Goal: Information Seeking & Learning: Find specific fact

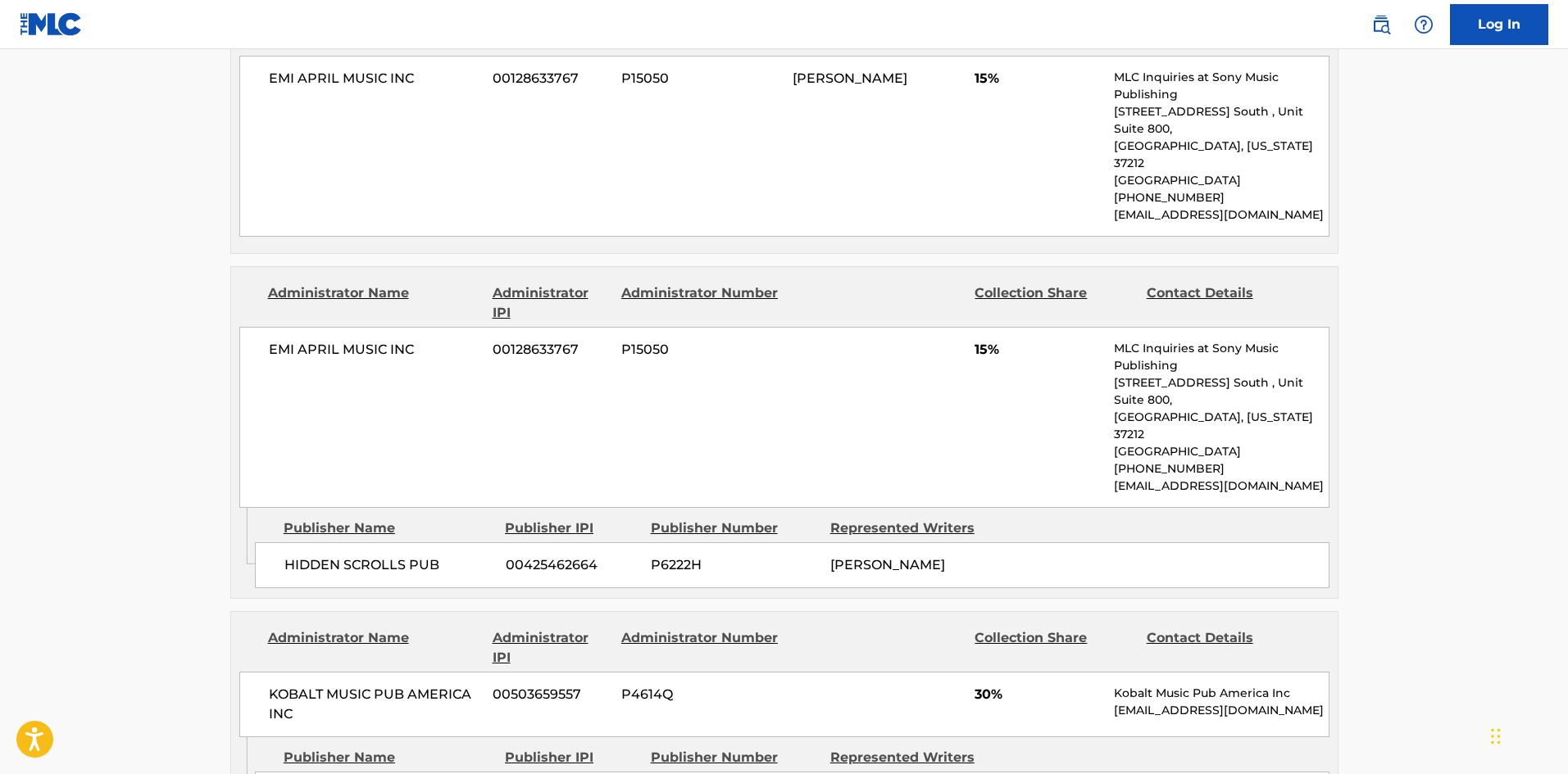
scroll to position [902, 0]
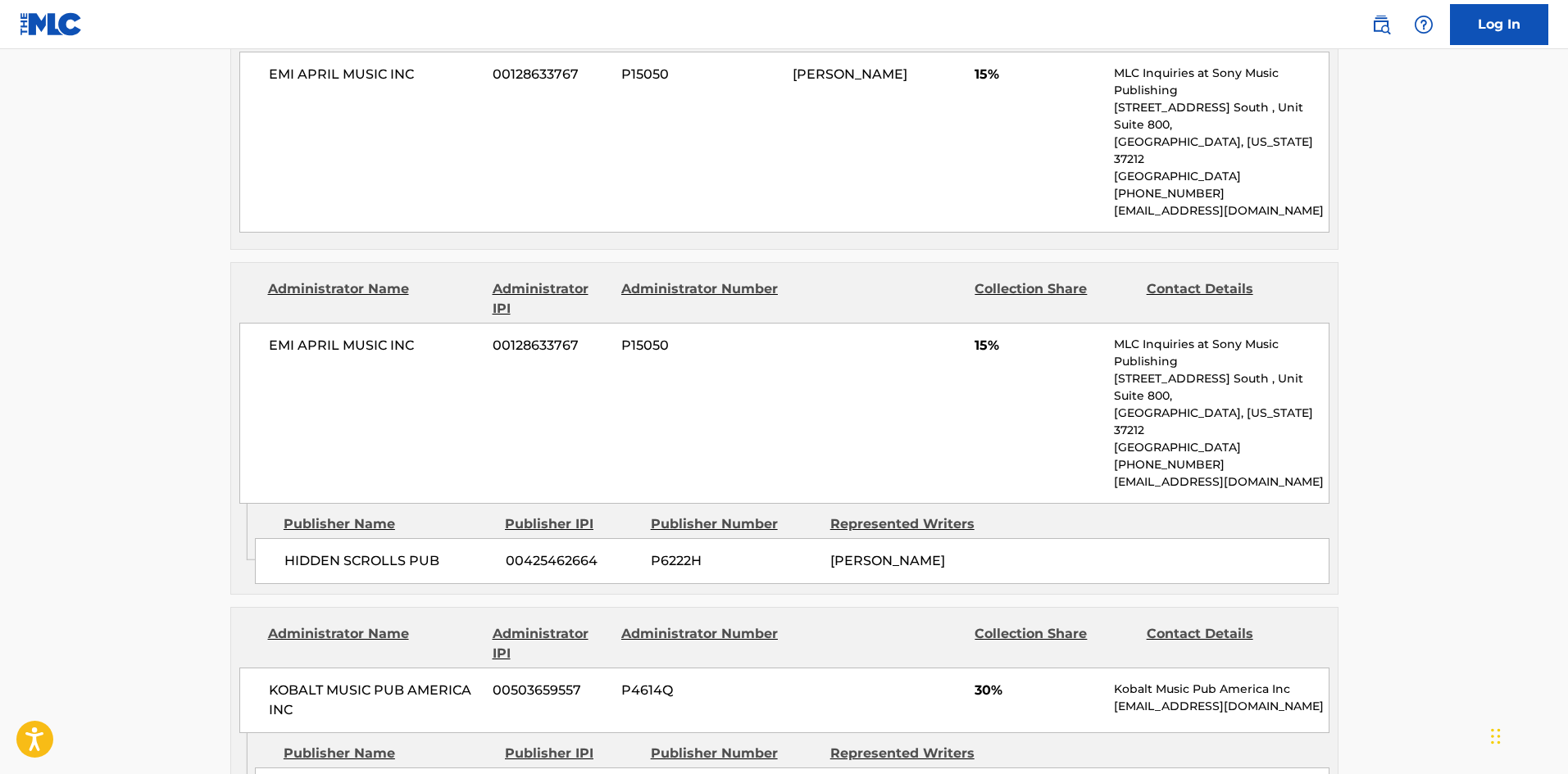
click at [296, 551] on span "HIDDEN SCROLLS PUB" at bounding box center [389, 561] width 209 height 19
drag, startPoint x: 296, startPoint y: 486, endPoint x: 406, endPoint y: 491, distance: 110.1
click at [406, 551] on span "HIDDEN SCROLLS PUB" at bounding box center [389, 561] width 209 height 19
copy span "HIDDEN SCROLLS"
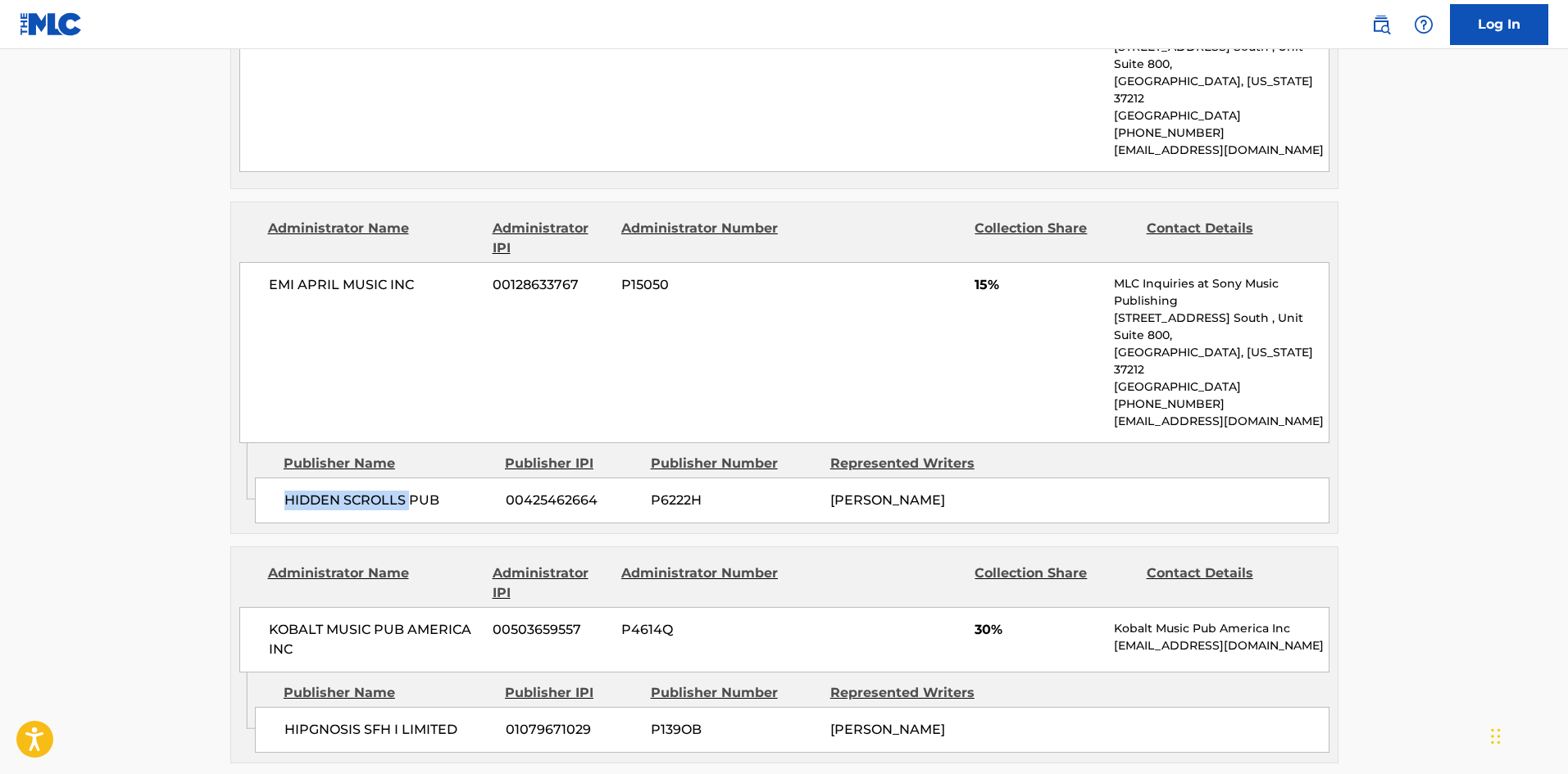
scroll to position [1147, 0]
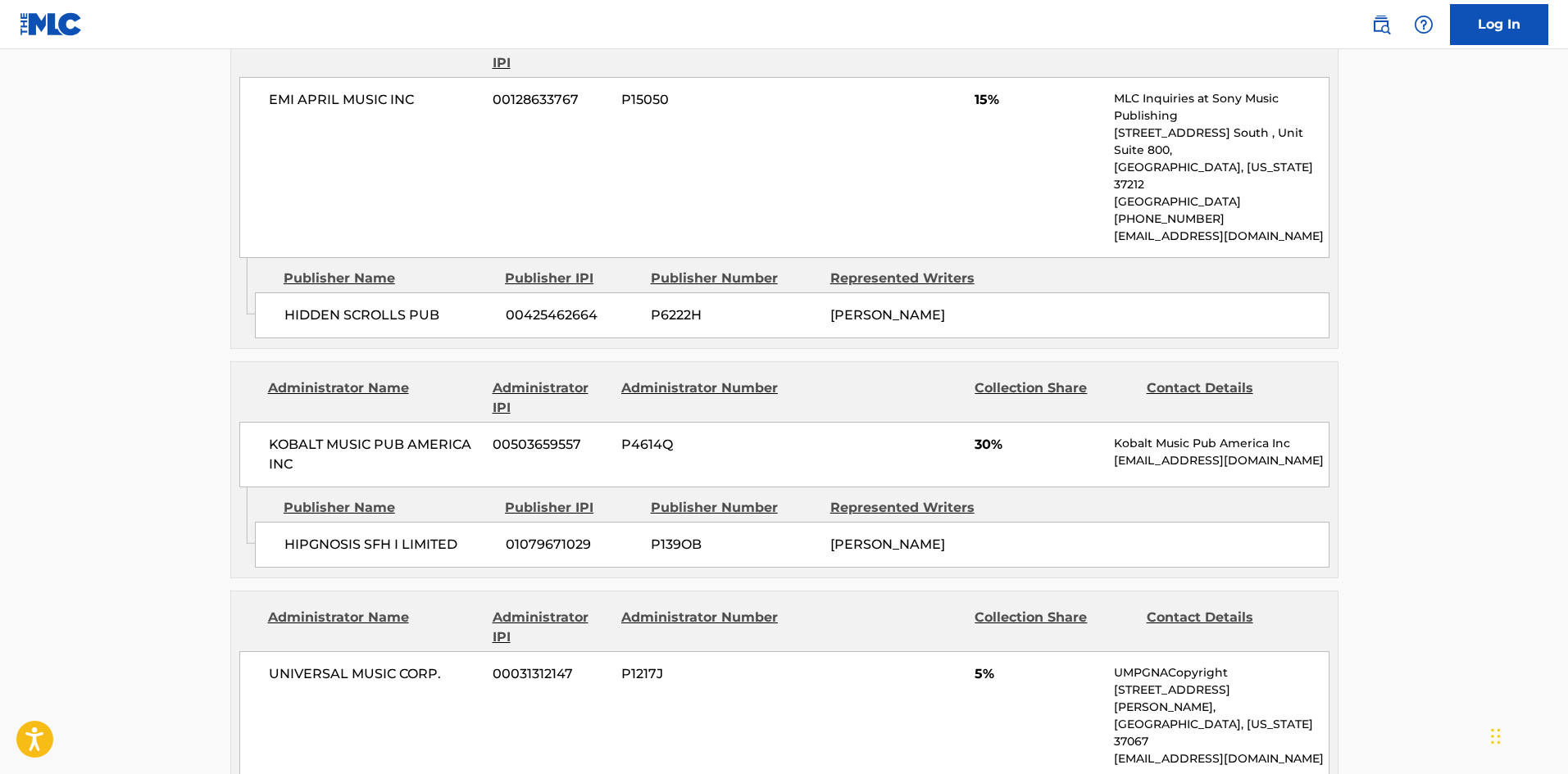
click at [292, 521] on div "HIPGNOSIS SFH I LIMITED 01079671029 P139OB [PERSON_NAME]" at bounding box center [792, 544] width 1075 height 46
drag, startPoint x: 292, startPoint y: 460, endPoint x: 426, endPoint y: 466, distance: 134.1
click at [426, 521] on div "HIPGNOSIS SFH I LIMITED 01079671029 P139OB [PERSON_NAME]" at bounding box center [792, 544] width 1075 height 46
copy span "HIPGNOSIS SFH I LIMITED"
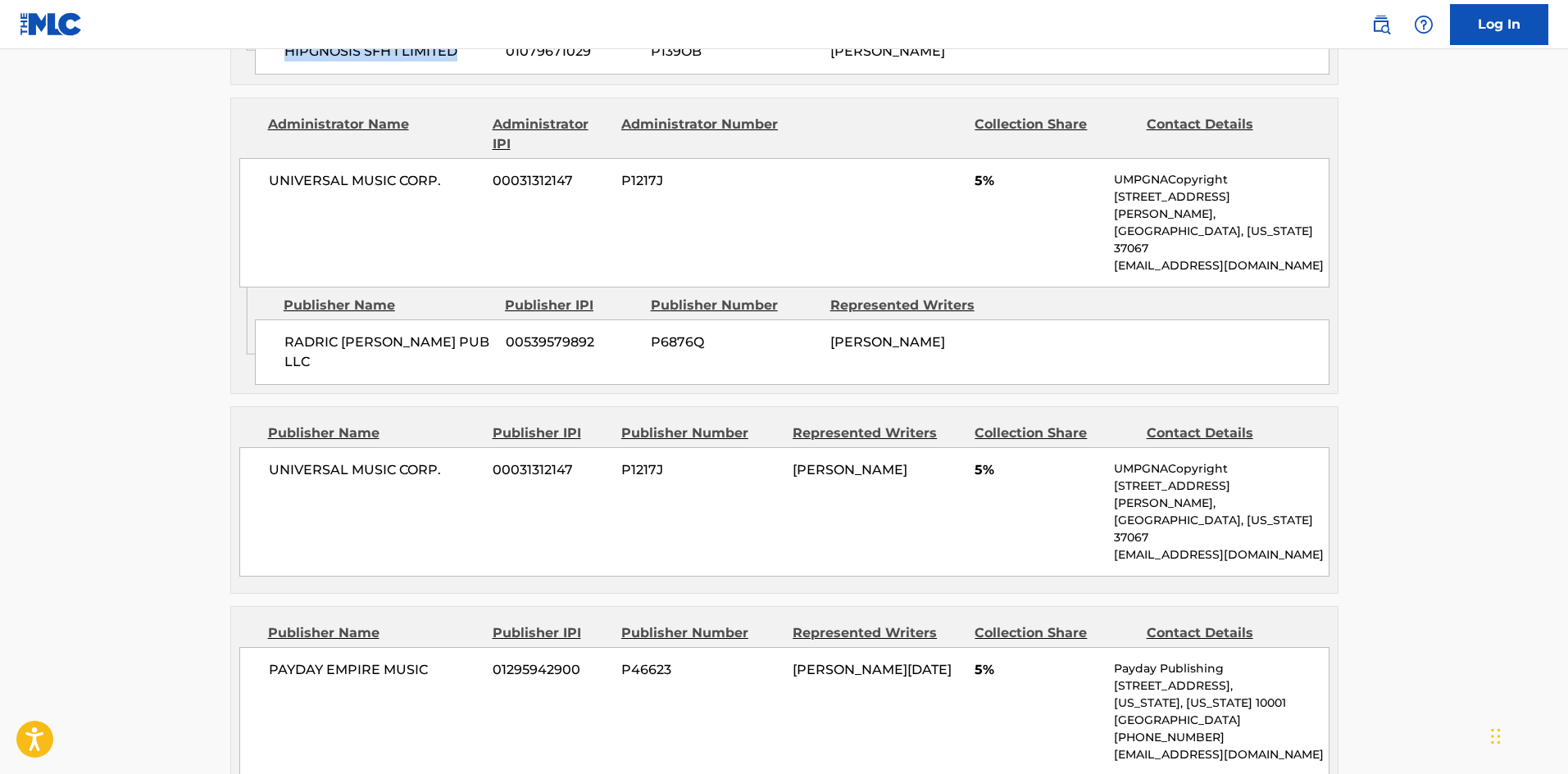
scroll to position [1721, 0]
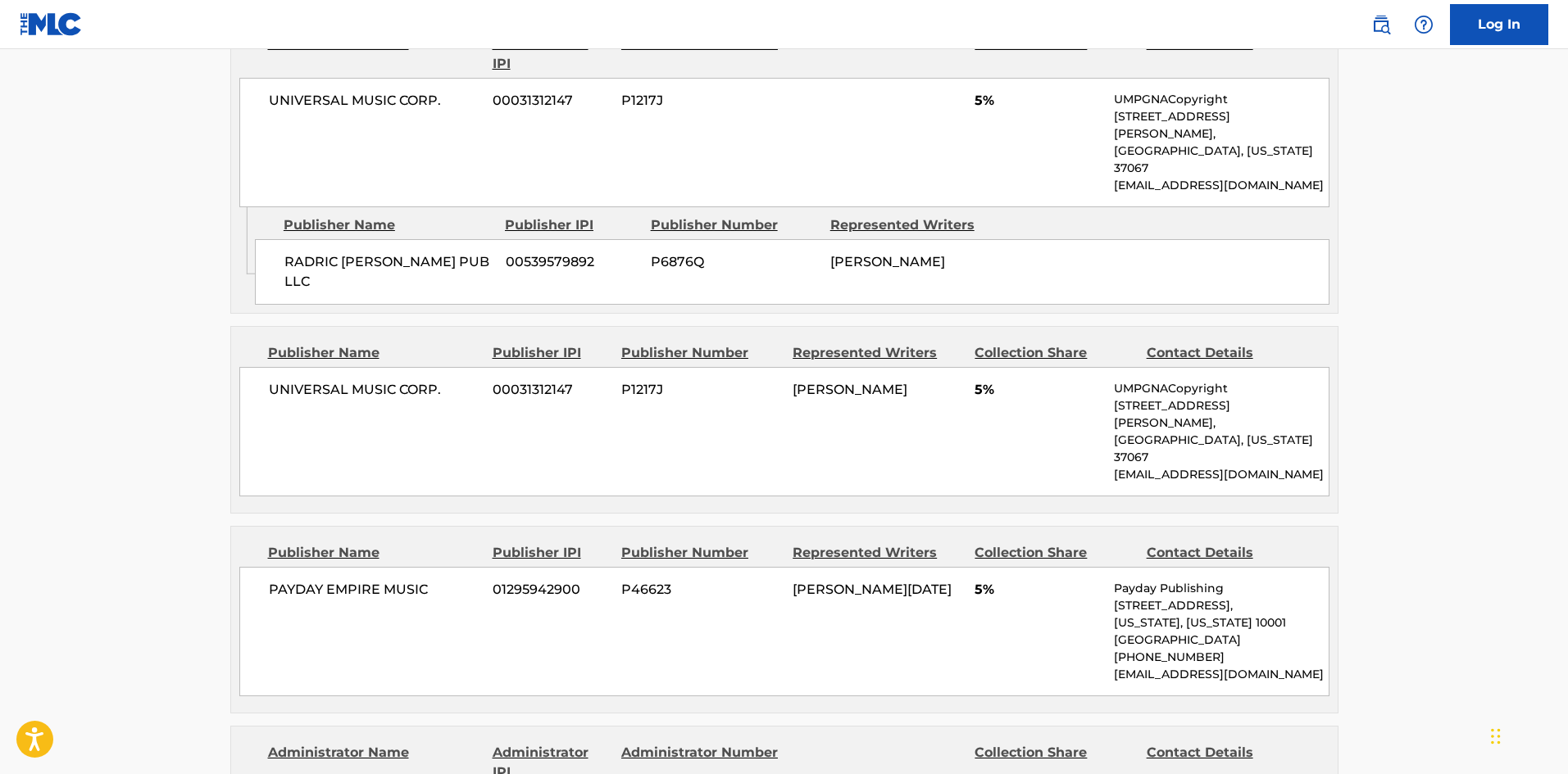
click at [292, 580] on span "PAYDAY EMPIRE MUSIC" at bounding box center [375, 590] width 212 height 19
drag, startPoint x: 292, startPoint y: 436, endPoint x: 509, endPoint y: 43, distance: 448.9
click at [431, 580] on span "PAYDAY EMPIRE MUSIC" at bounding box center [375, 590] width 212 height 19
copy div "PAYDAY EMPIRE MUSIC"
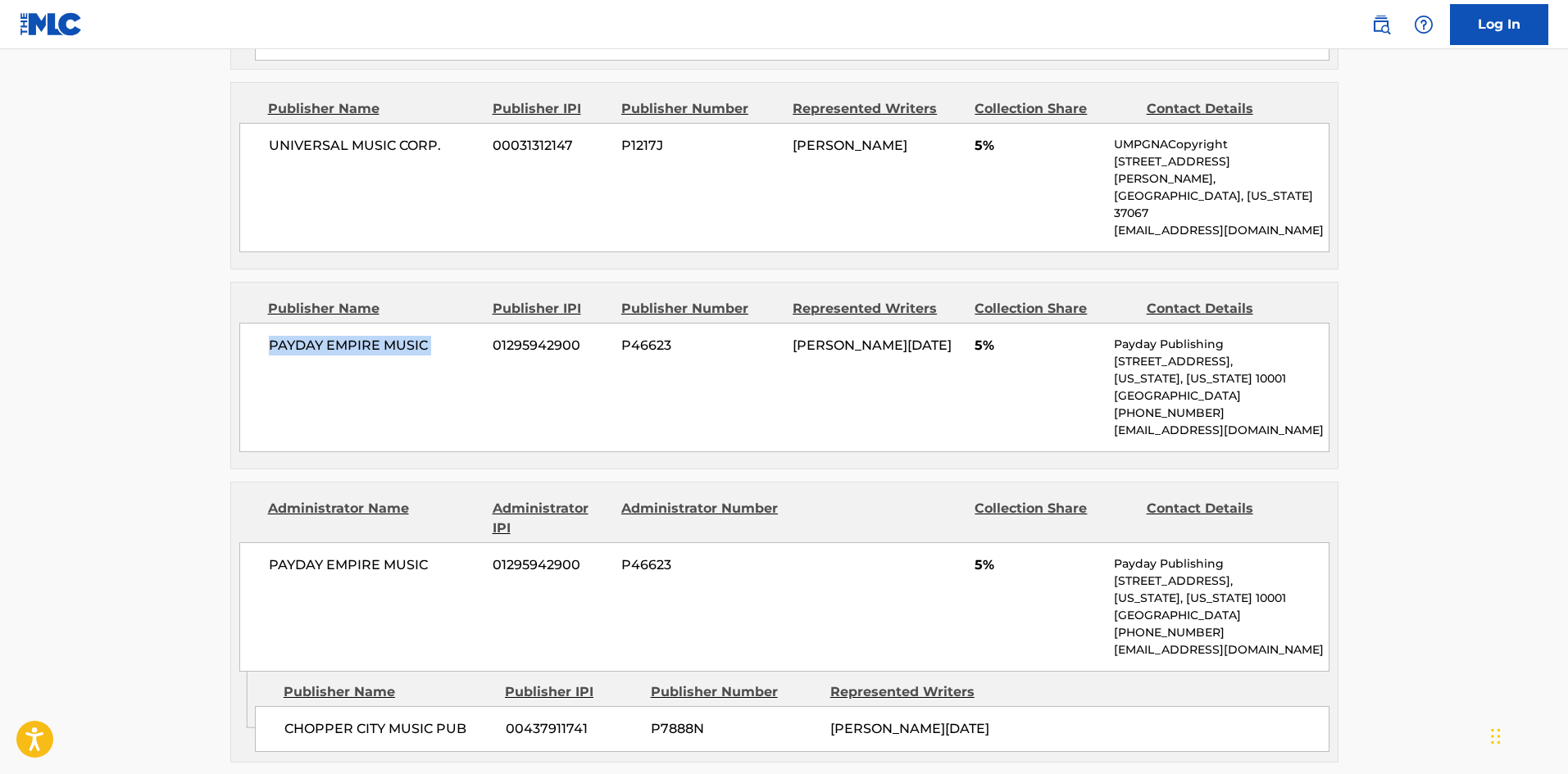
scroll to position [1967, 0]
click at [290, 705] on div "CHOPPER CITY MUSIC PUB 00437911741 P7888N CHRISTOPHER NOEL DORSEY" at bounding box center [792, 728] width 1075 height 46
drag, startPoint x: 290, startPoint y: 561, endPoint x: 339, endPoint y: 581, distance: 52.9
click at [339, 705] on div "CHOPPER CITY MUSIC PUB 00437911741 P7888N CHRISTOPHER NOEL DORSEY" at bounding box center [792, 728] width 1075 height 46
copy span "CHOPPER"
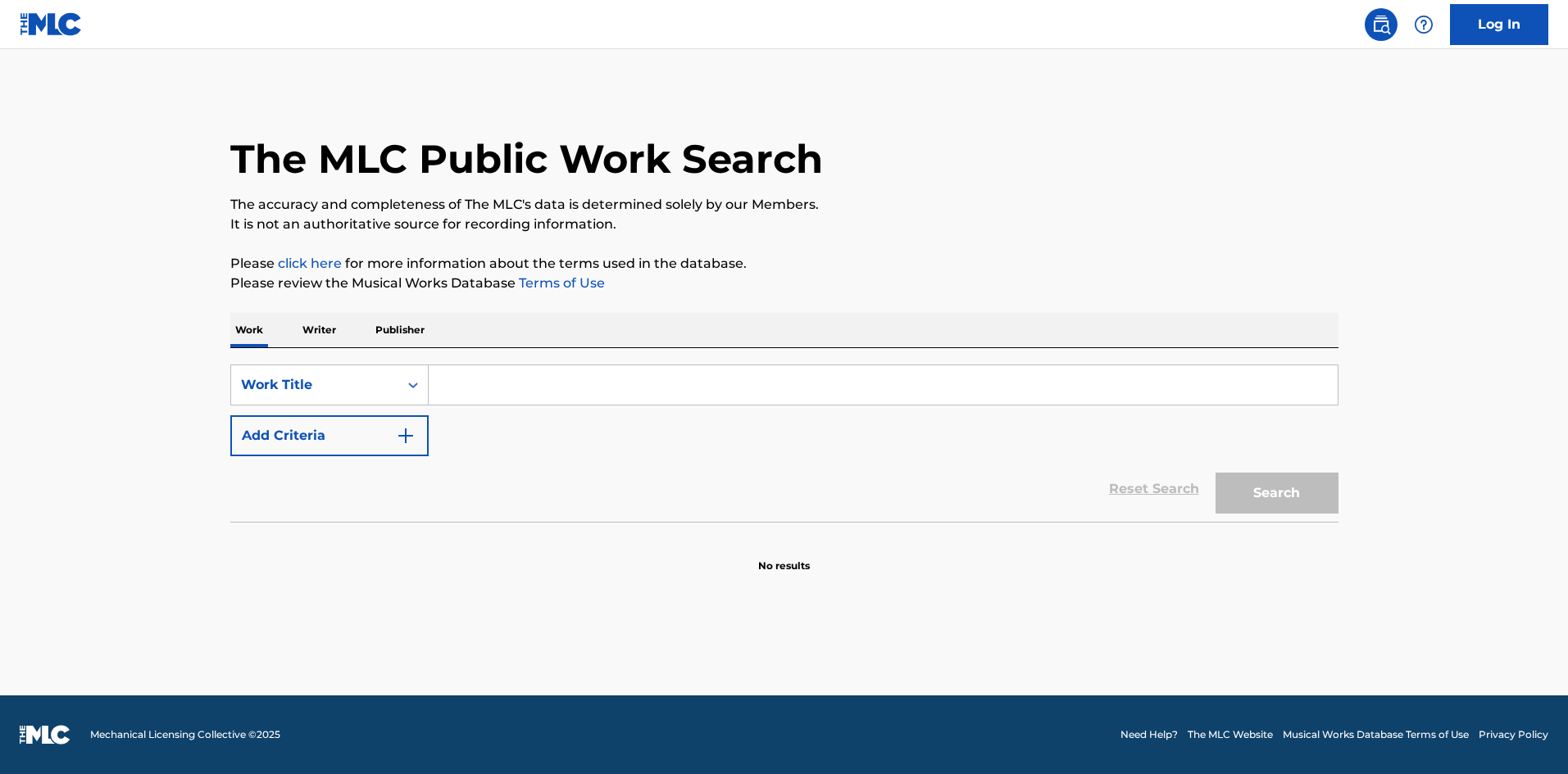
click at [560, 393] on input "Search Form" at bounding box center [883, 385] width 909 height 39
paste input "REWANKSTA"
type input "REWANKSTA"
click at [324, 459] on div "Reset Search Search" at bounding box center [785, 489] width 1109 height 65
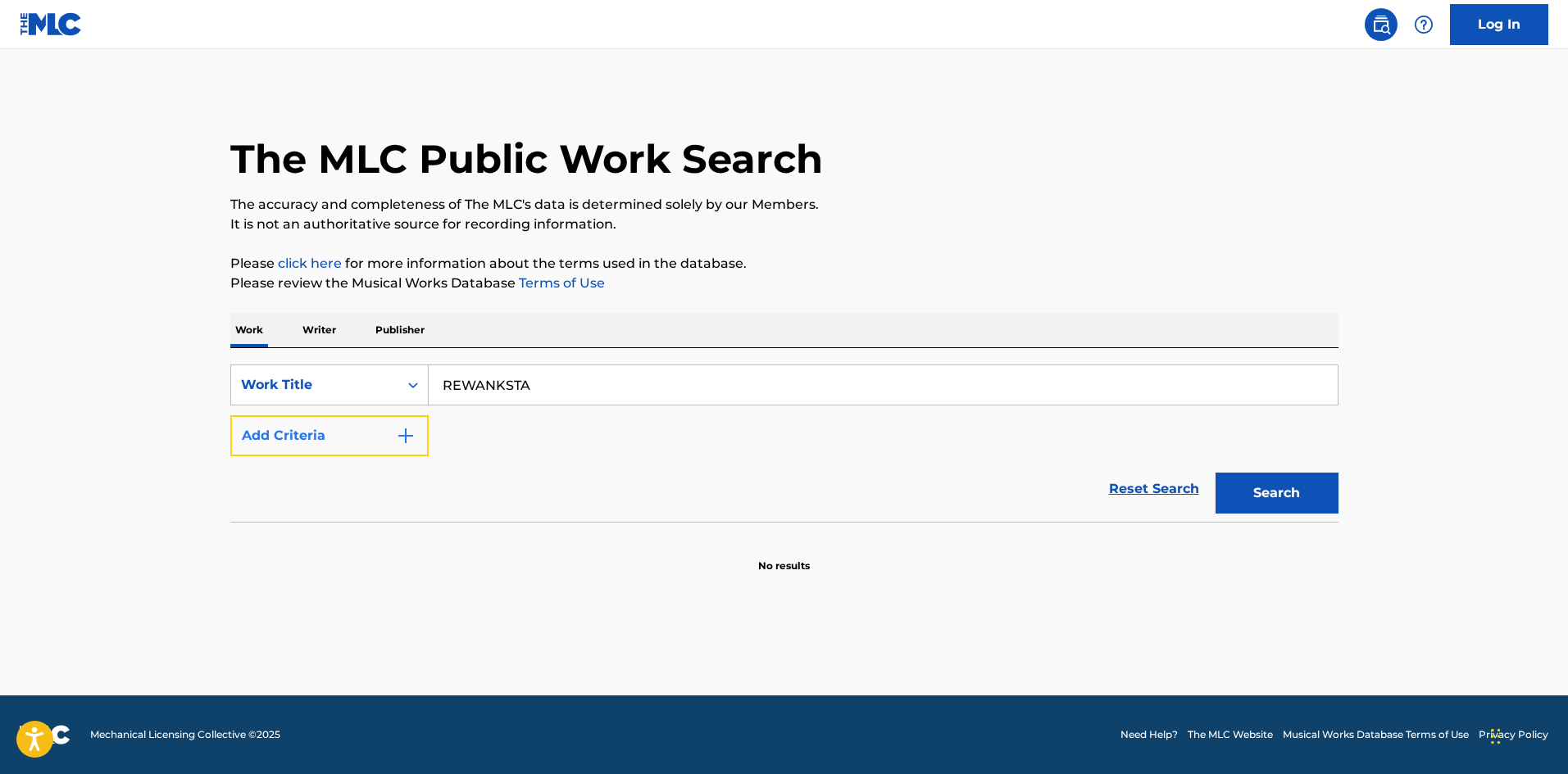
click at [354, 436] on button "Add Criteria" at bounding box center [330, 436] width 198 height 41
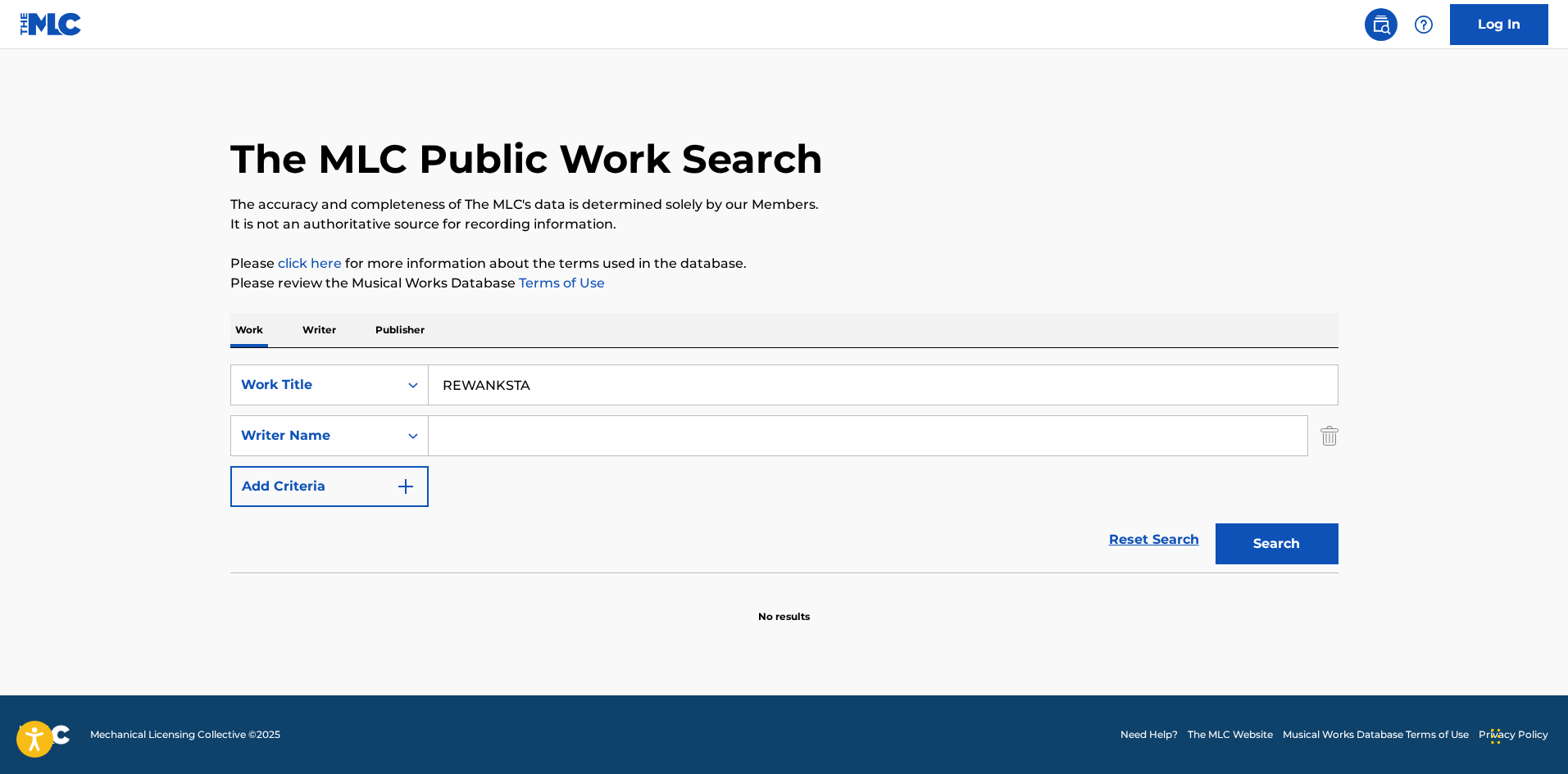
click at [472, 439] on input "Search Form" at bounding box center [868, 435] width 879 height 39
paste input "[PERSON_NAME] DAVI"
drag, startPoint x: 600, startPoint y: 433, endPoint x: 290, endPoint y: 432, distance: 310.0
click at [290, 432] on div "SearchWithCriteriaf6999f9c-6289-4842-9d28-b432eca750d1 Writer Name [PERSON_NAME…" at bounding box center [785, 436] width 1109 height 41
click at [506, 422] on input "DAVI" at bounding box center [868, 435] width 879 height 39
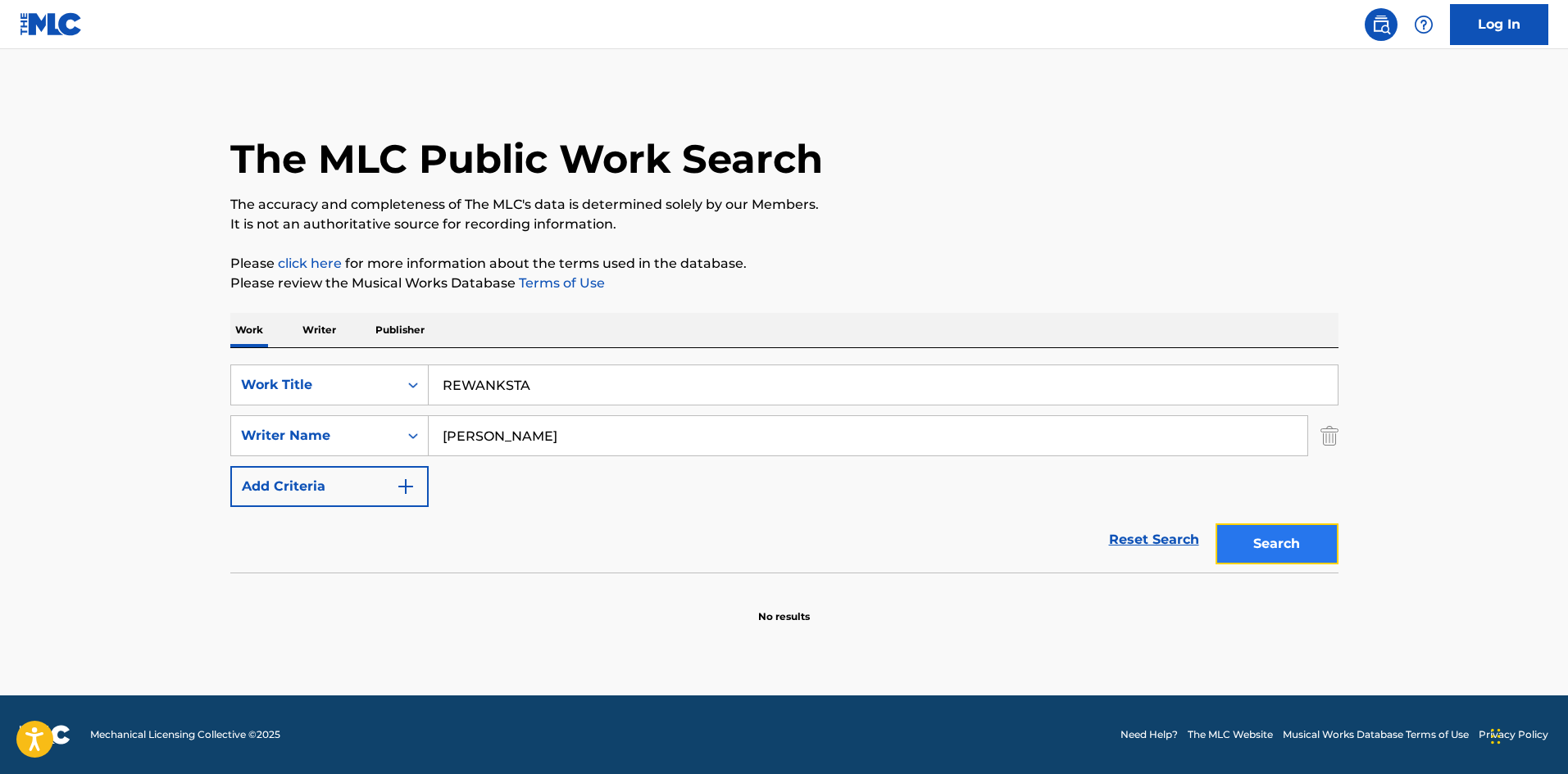
click at [1268, 548] on button "Search" at bounding box center [1277, 544] width 123 height 41
click at [524, 425] on input "[PERSON_NAME]" at bounding box center [868, 435] width 879 height 39
click at [524, 431] on input "[PERSON_NAME]" at bounding box center [868, 435] width 879 height 39
paste input "[PERSON_NAME]"
type input "[PERSON_NAME]"
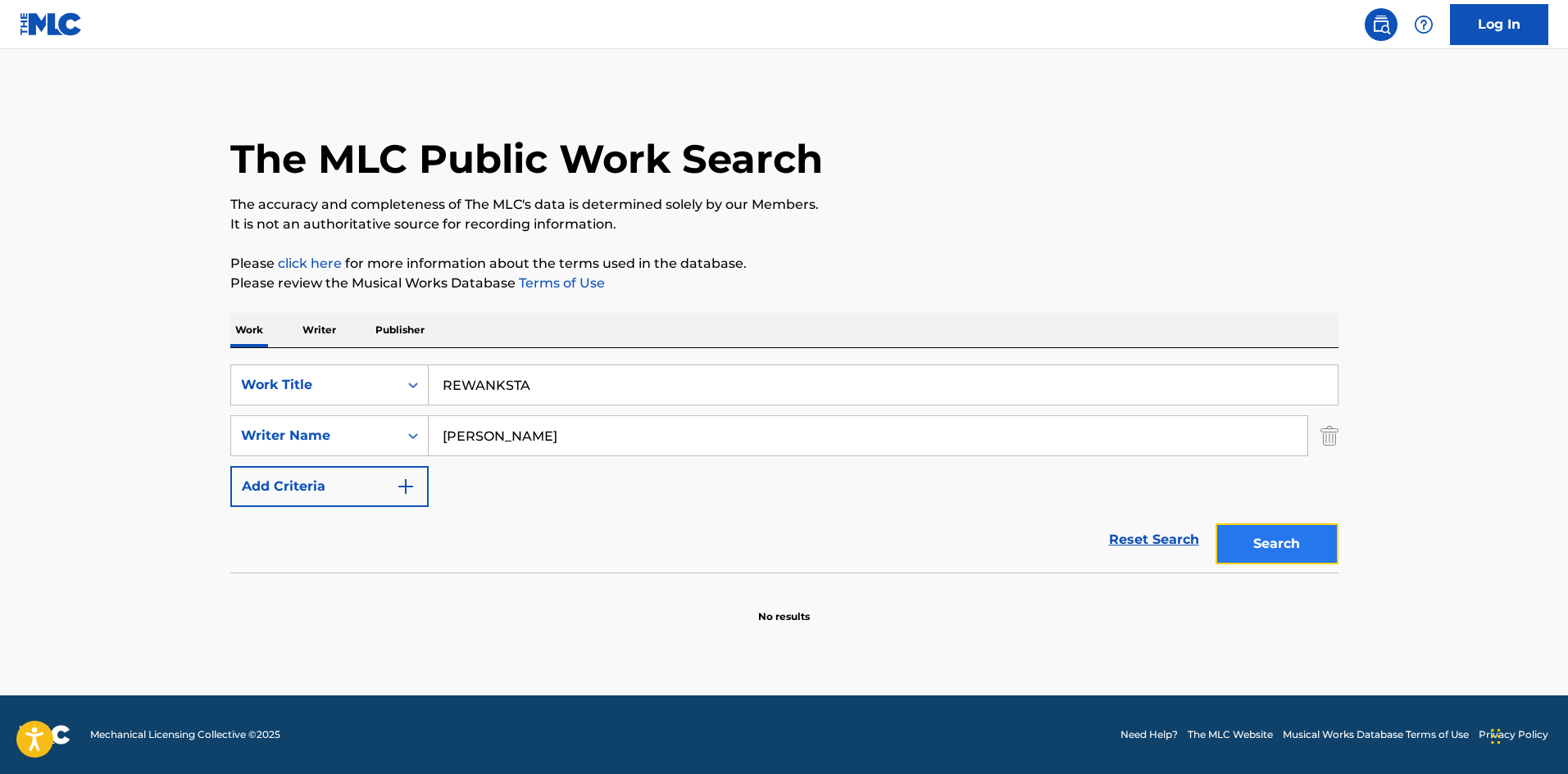
click at [1290, 555] on button "Search" at bounding box center [1277, 544] width 123 height 41
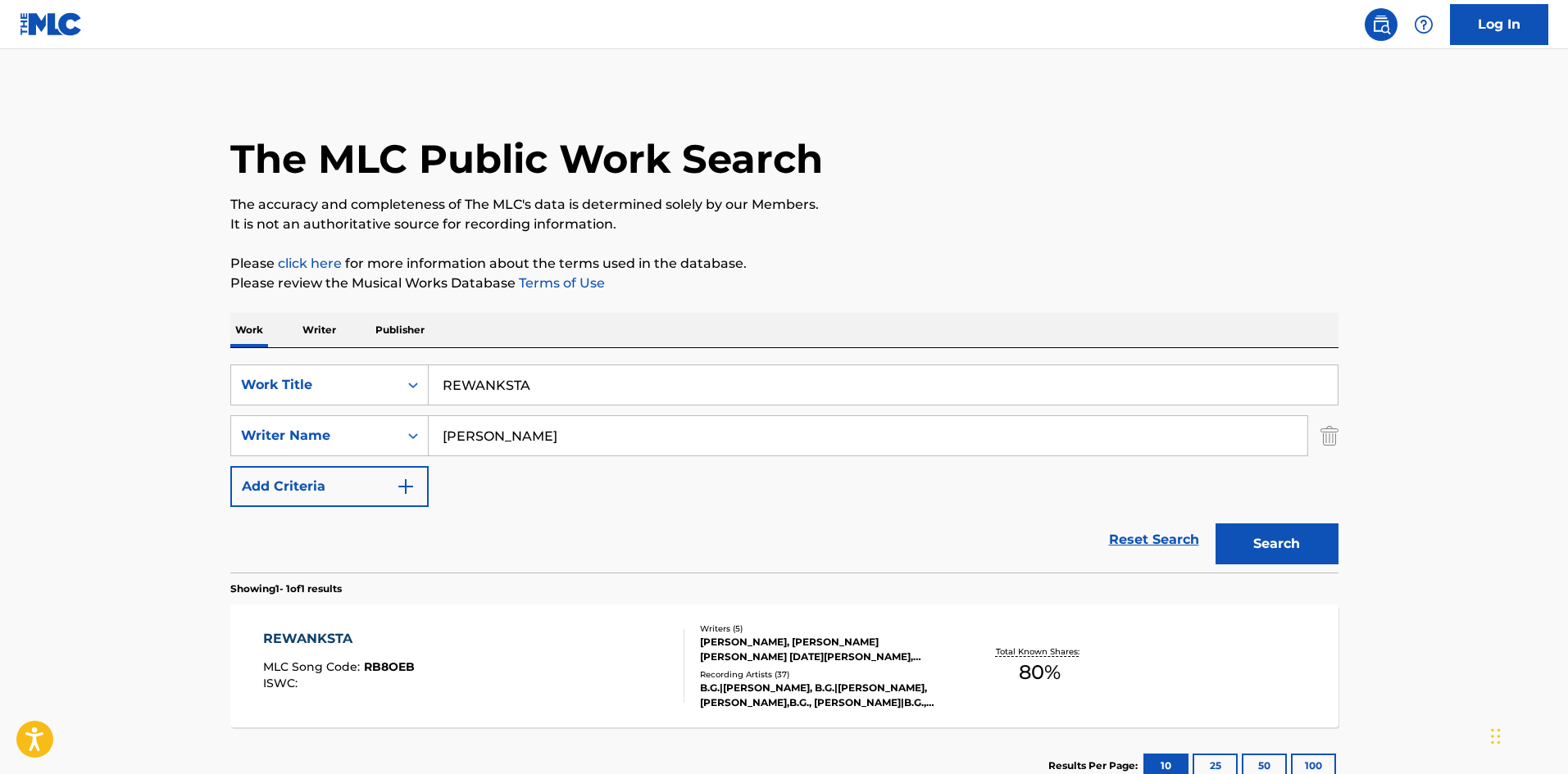
click at [673, 362] on div "SearchWithCriteriab68ebb49-7f36-48d1-83f8-cec5b9c33da6 Work Title REWANKSTA Sea…" at bounding box center [785, 461] width 1109 height 225
click at [673, 394] on input "REWANKSTA" at bounding box center [883, 385] width 909 height 39
paste input "Open The Door"
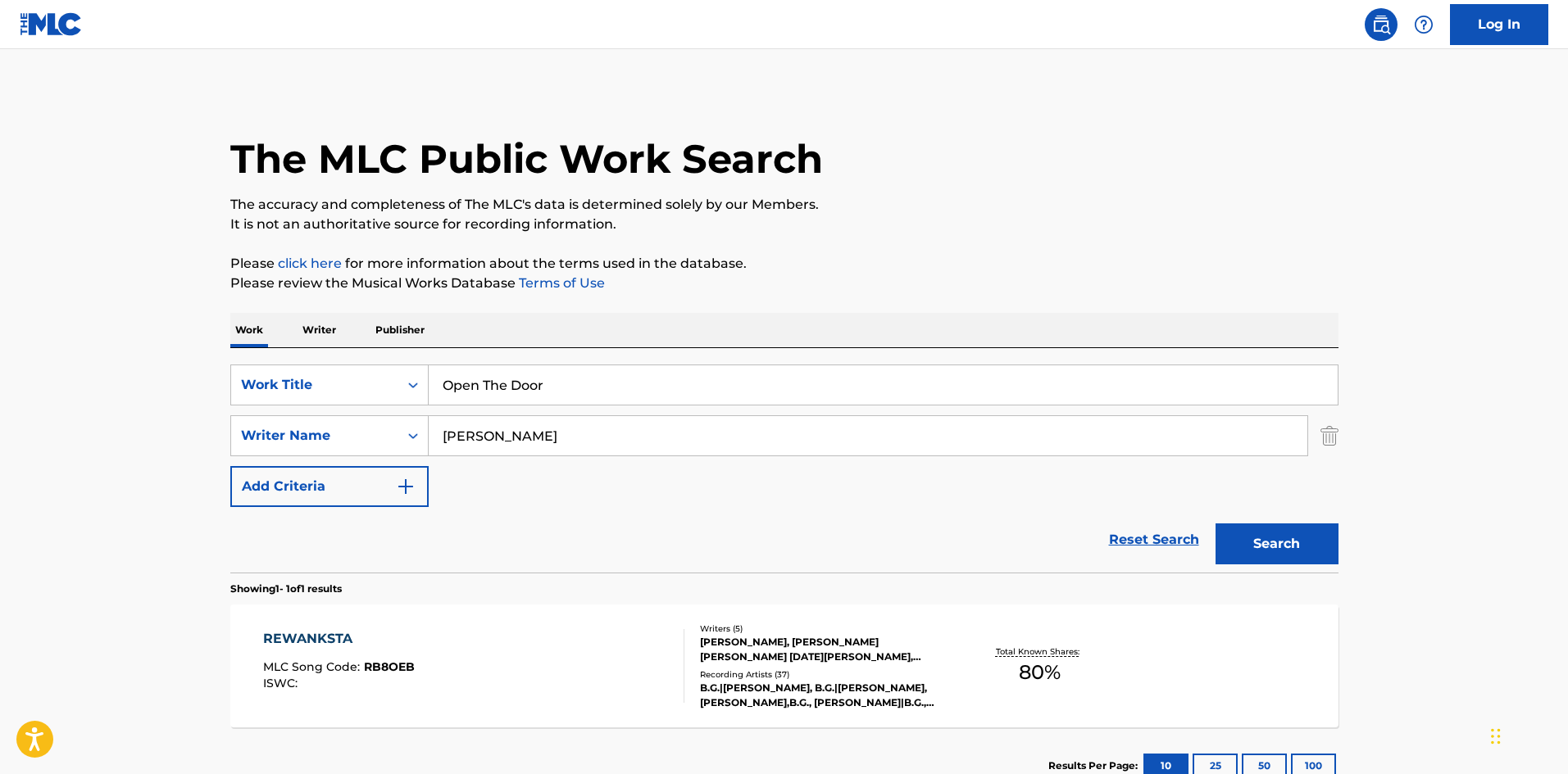
type input "Open The Door"
click at [652, 408] on div "SearchWithCriteriab68ebb49-7f36-48d1-83f8-cec5b9c33da6 Work Title Open The Door…" at bounding box center [785, 436] width 1109 height 142
click at [644, 448] on input "[PERSON_NAME]" at bounding box center [868, 435] width 879 height 39
paste input "[PERSON_NAME]"
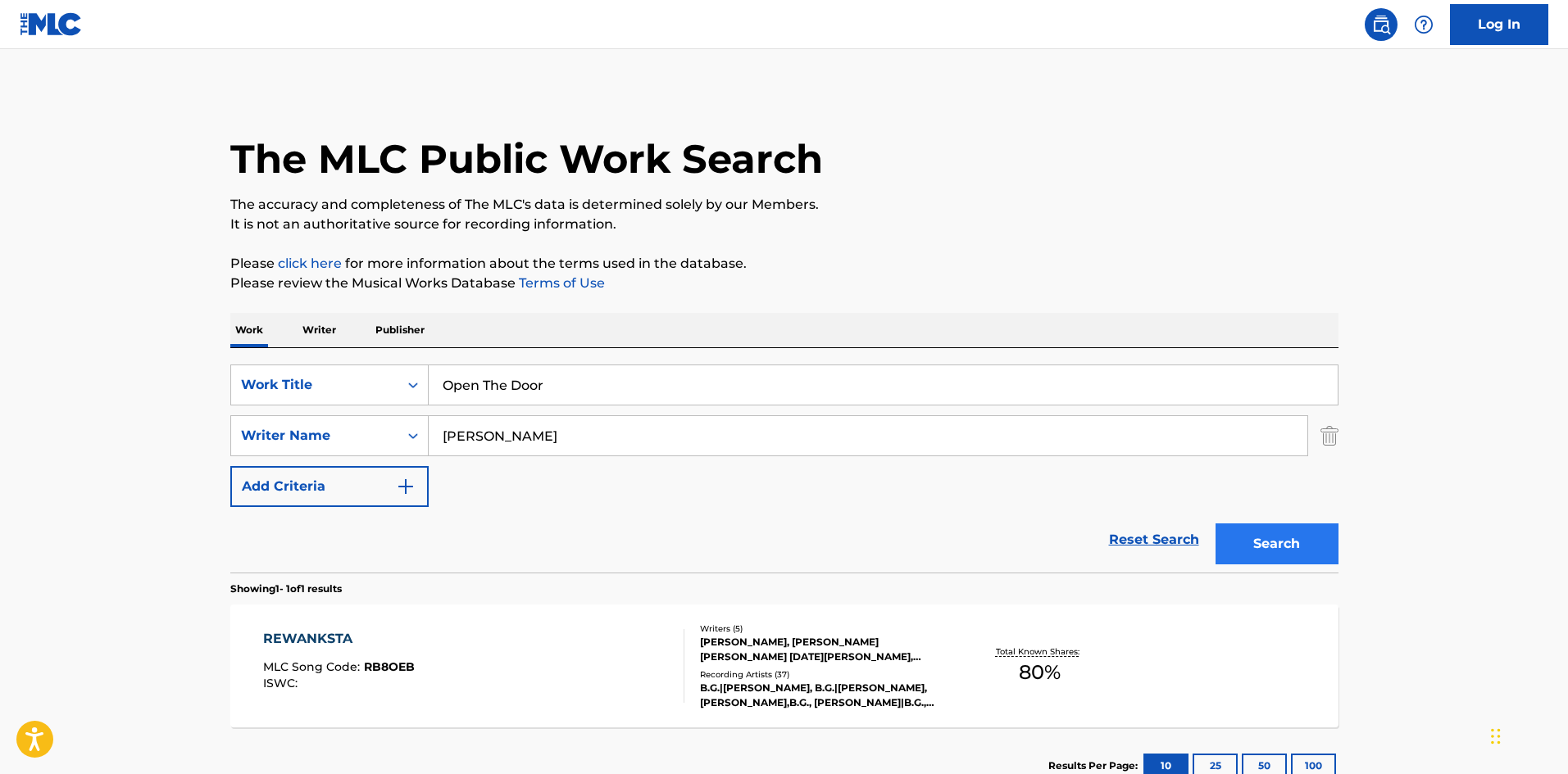
type input "[PERSON_NAME]"
click at [1263, 533] on button "Search" at bounding box center [1277, 544] width 123 height 41
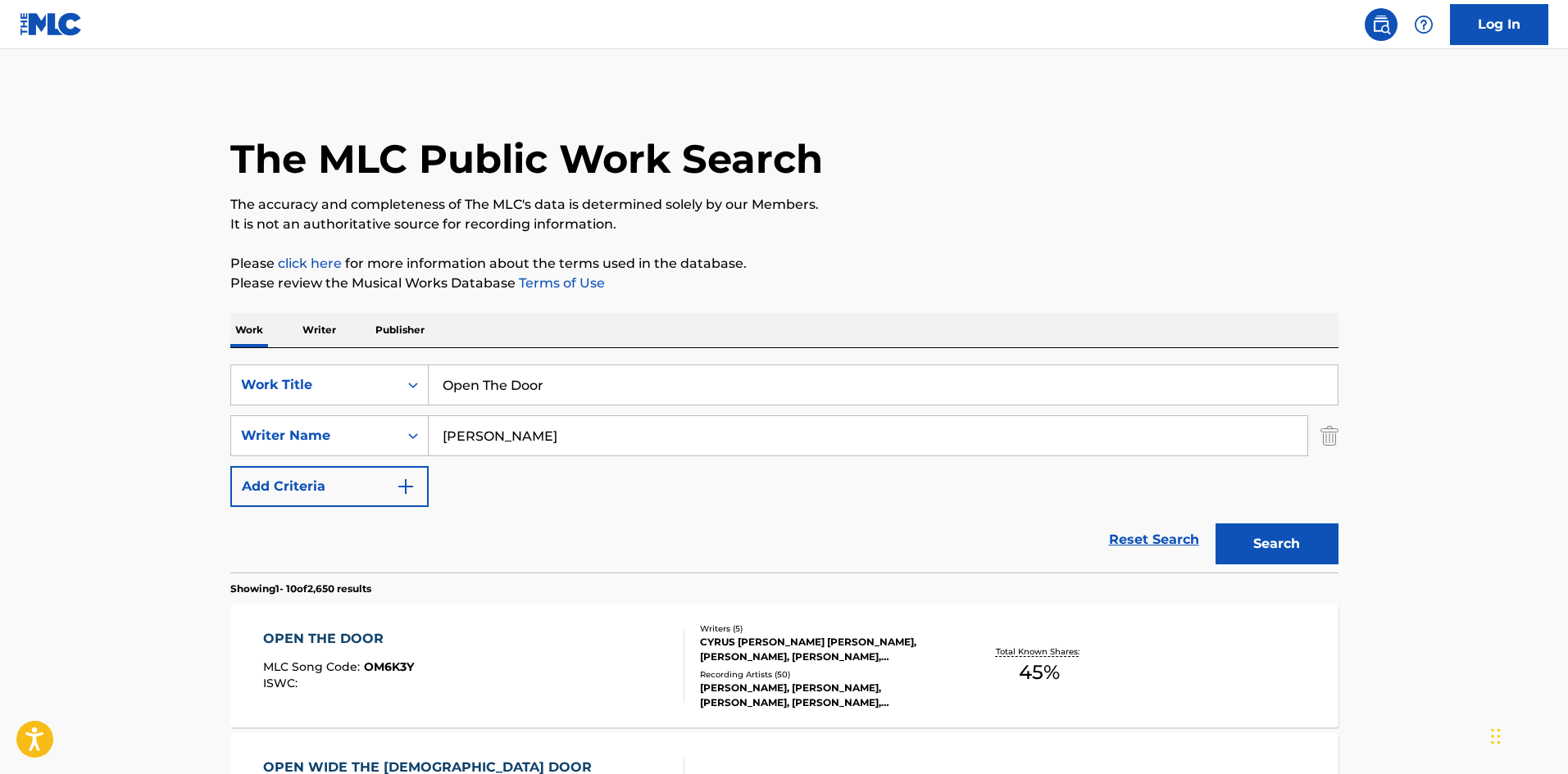
click at [505, 650] on div "OPEN THE DOOR MLC Song Code : OM6K3Y ISWC :" at bounding box center [474, 665] width 422 height 74
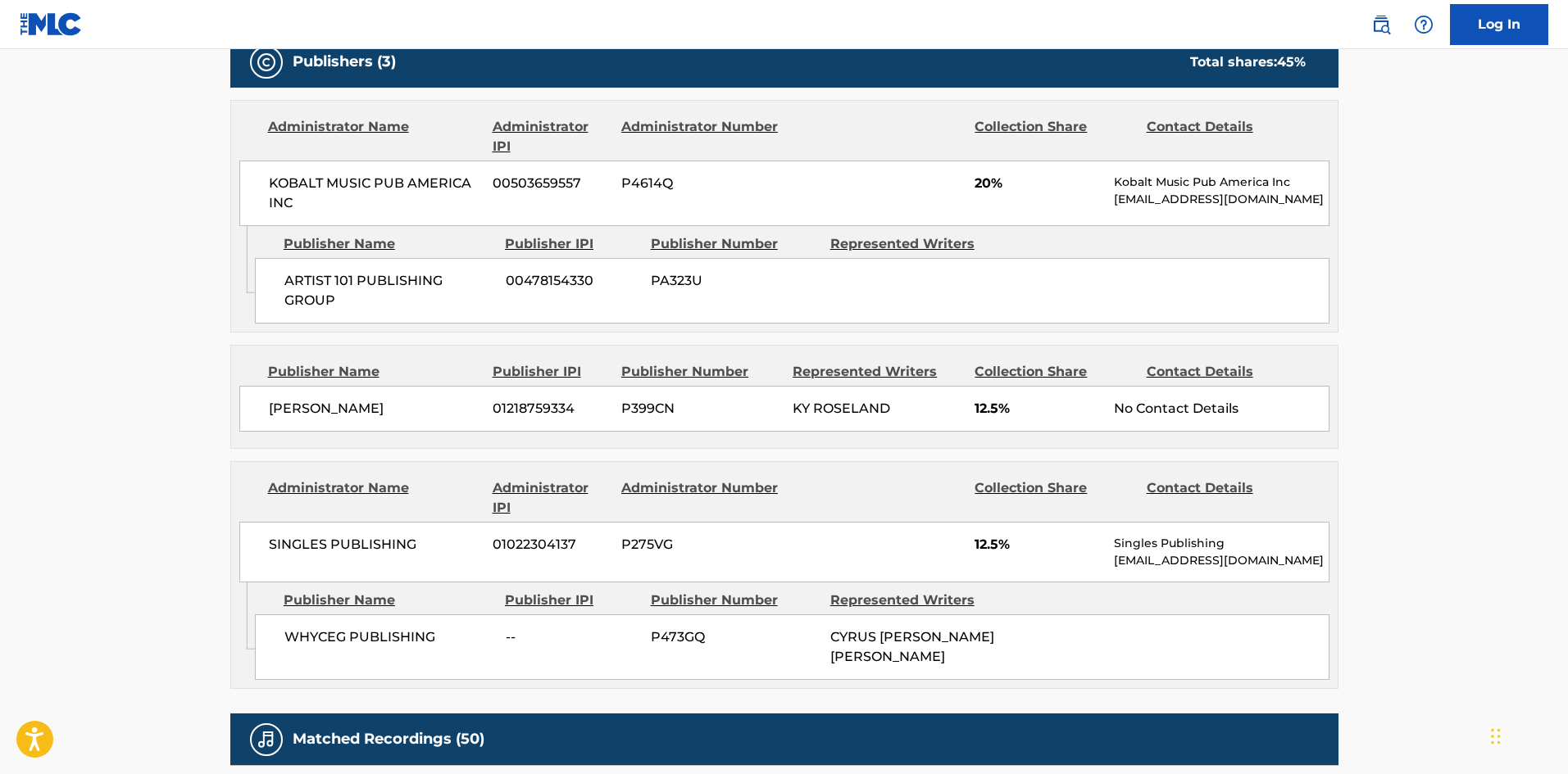
scroll to position [1065, 0]
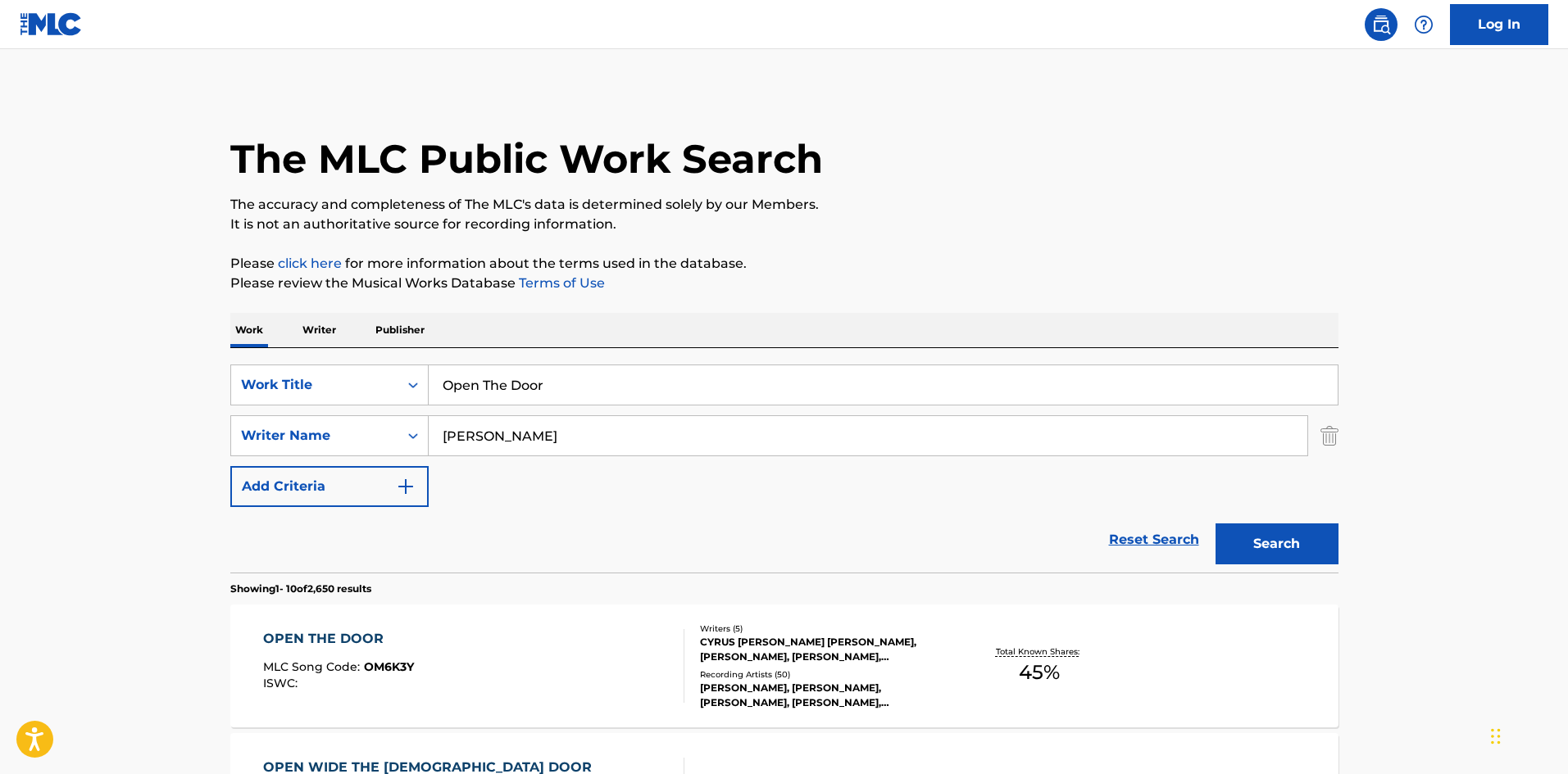
click at [515, 399] on input "Open The Door" at bounding box center [883, 385] width 909 height 39
paste input "Hold Me Down"
type input "Hold Me Down"
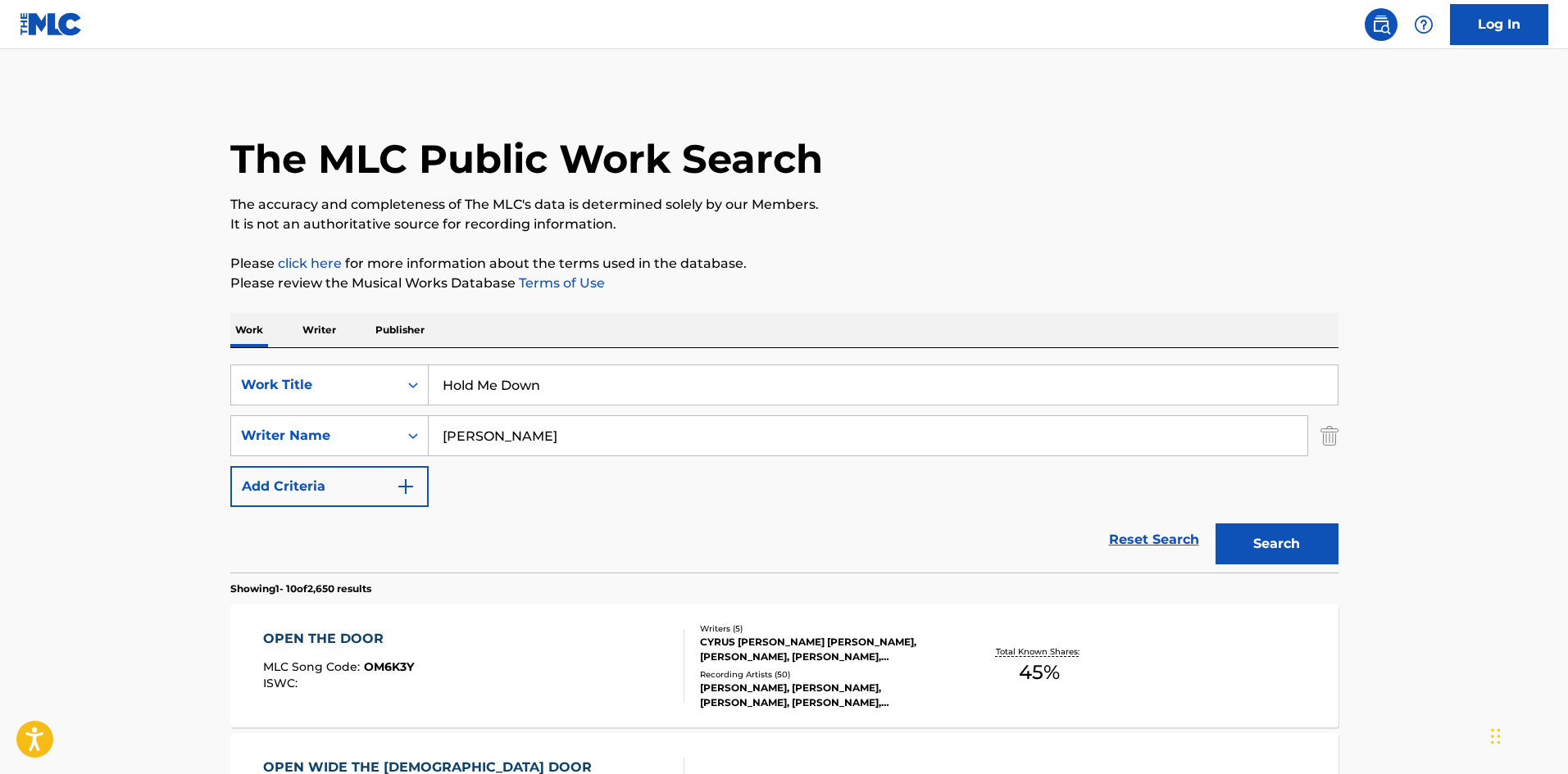
click at [519, 447] on input "[PERSON_NAME]" at bounding box center [868, 435] width 879 height 39
paste input "[PERSON_NAME]"
click at [545, 438] on input "[PERSON_NAME]" at bounding box center [868, 435] width 879 height 39
drag, startPoint x: 530, startPoint y: 439, endPoint x: 1573, endPoint y: 477, distance: 1043.7
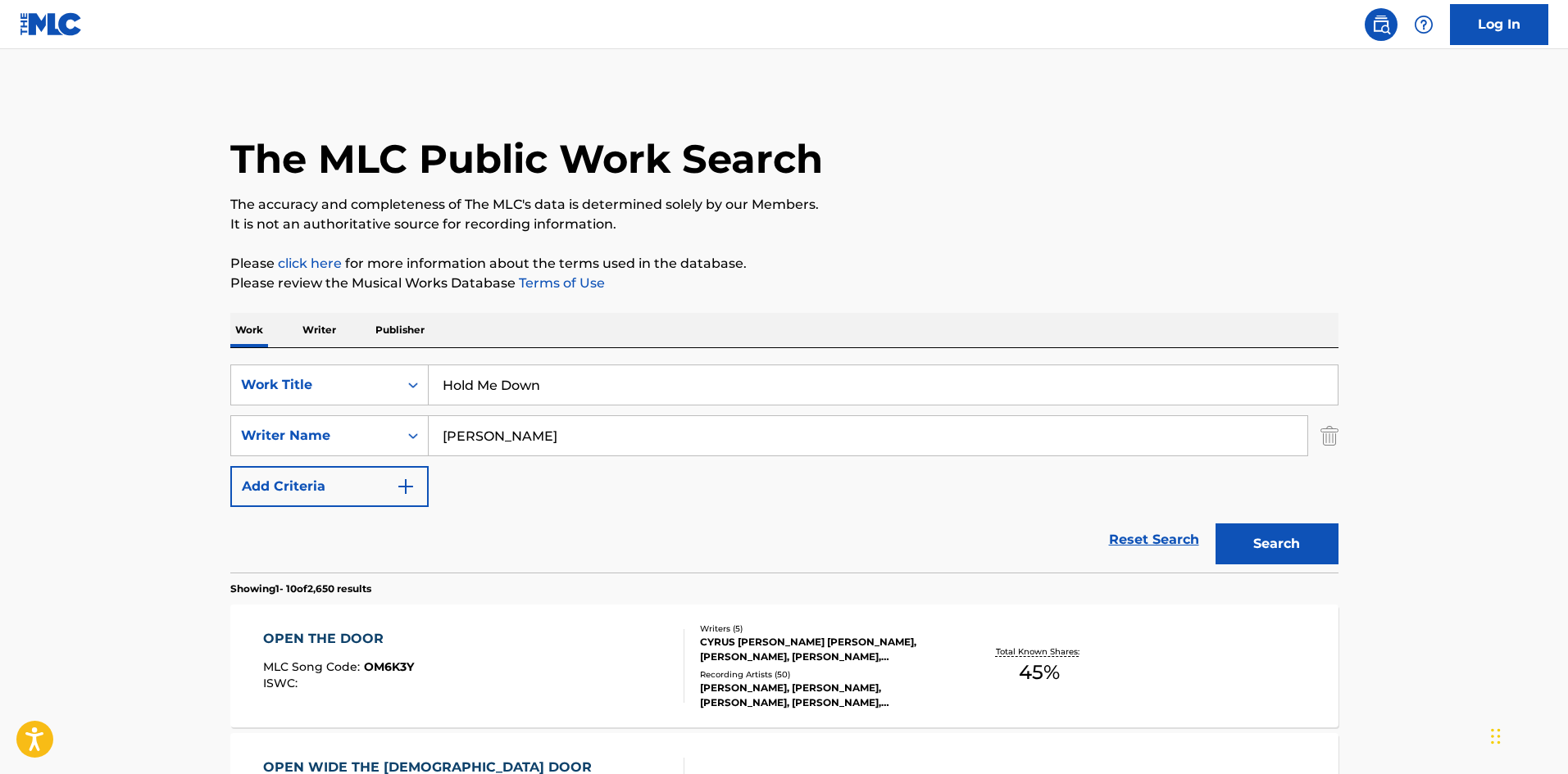
click at [1567, 477] on html "Accessibility Screen-Reader Guide, Feedback, and Issue Reporting | New window 0…" at bounding box center [784, 387] width 1568 height 774
type input "[PERSON_NAME]"
click at [1215, 523] on button "Search" at bounding box center [1277, 544] width 123 height 41
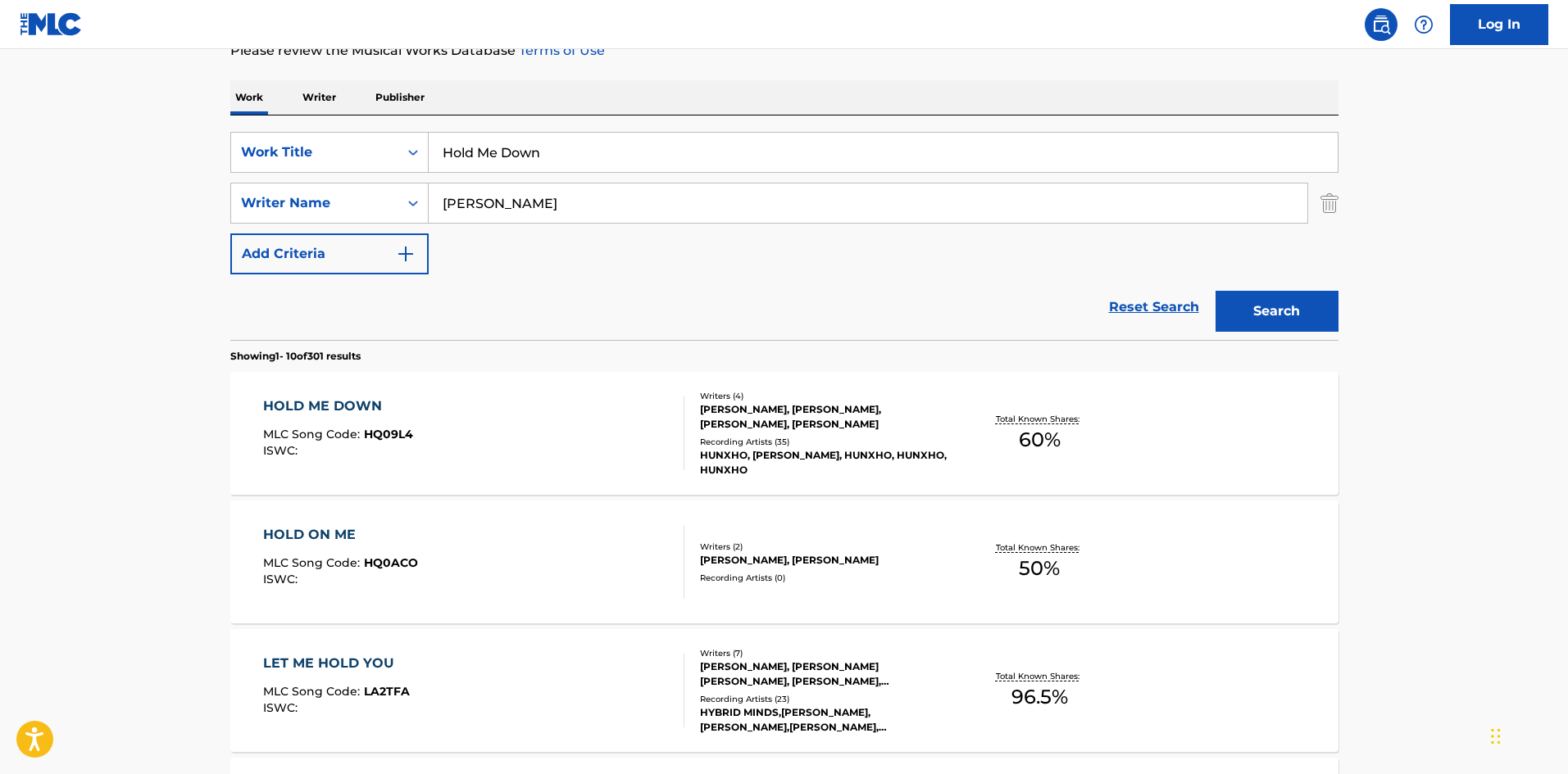
scroll to position [246, 0]
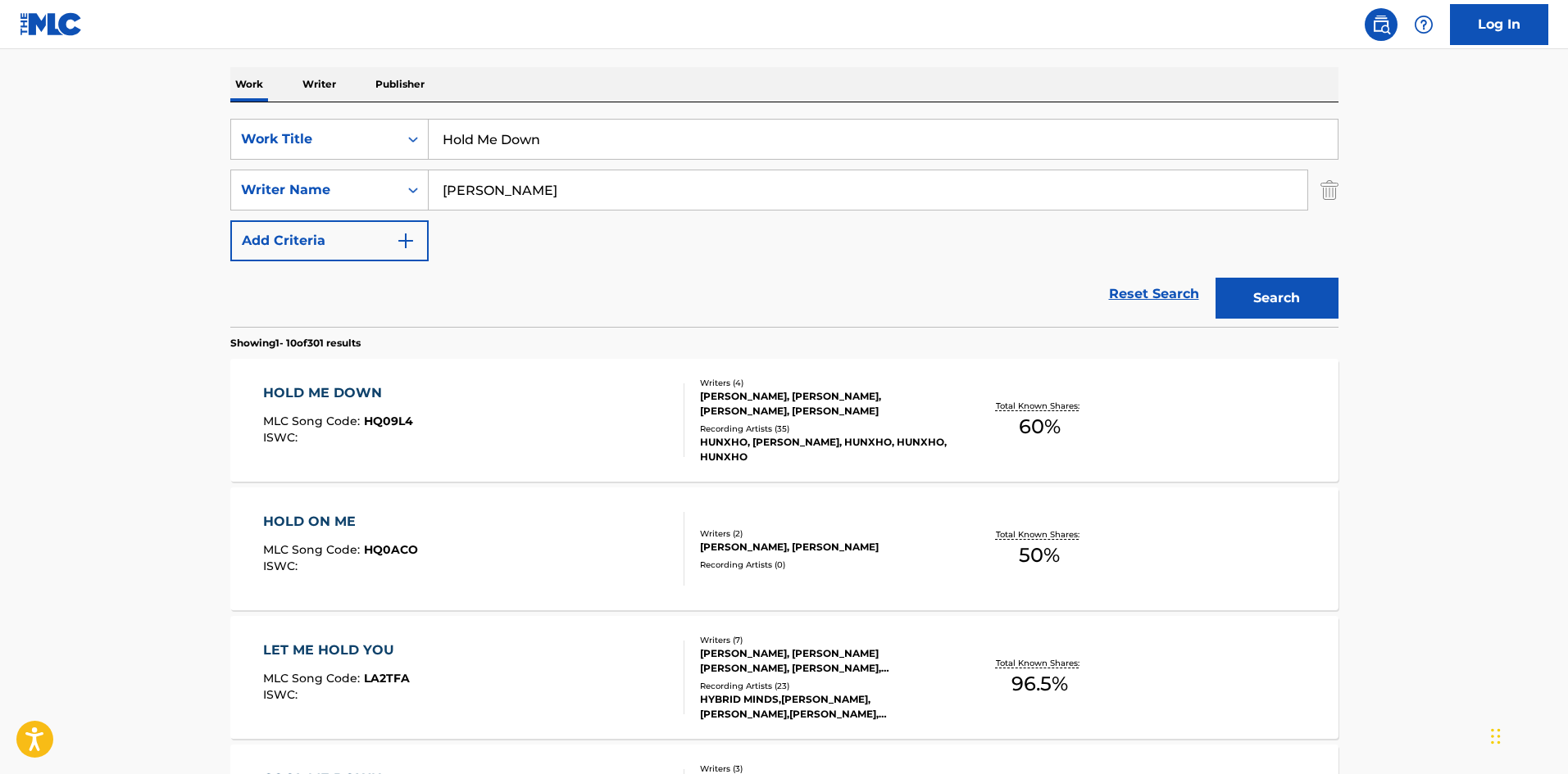
click at [470, 436] on div "HOLD ME DOWN MLC Song Code : HQ09L4 ISWC :" at bounding box center [474, 420] width 422 height 74
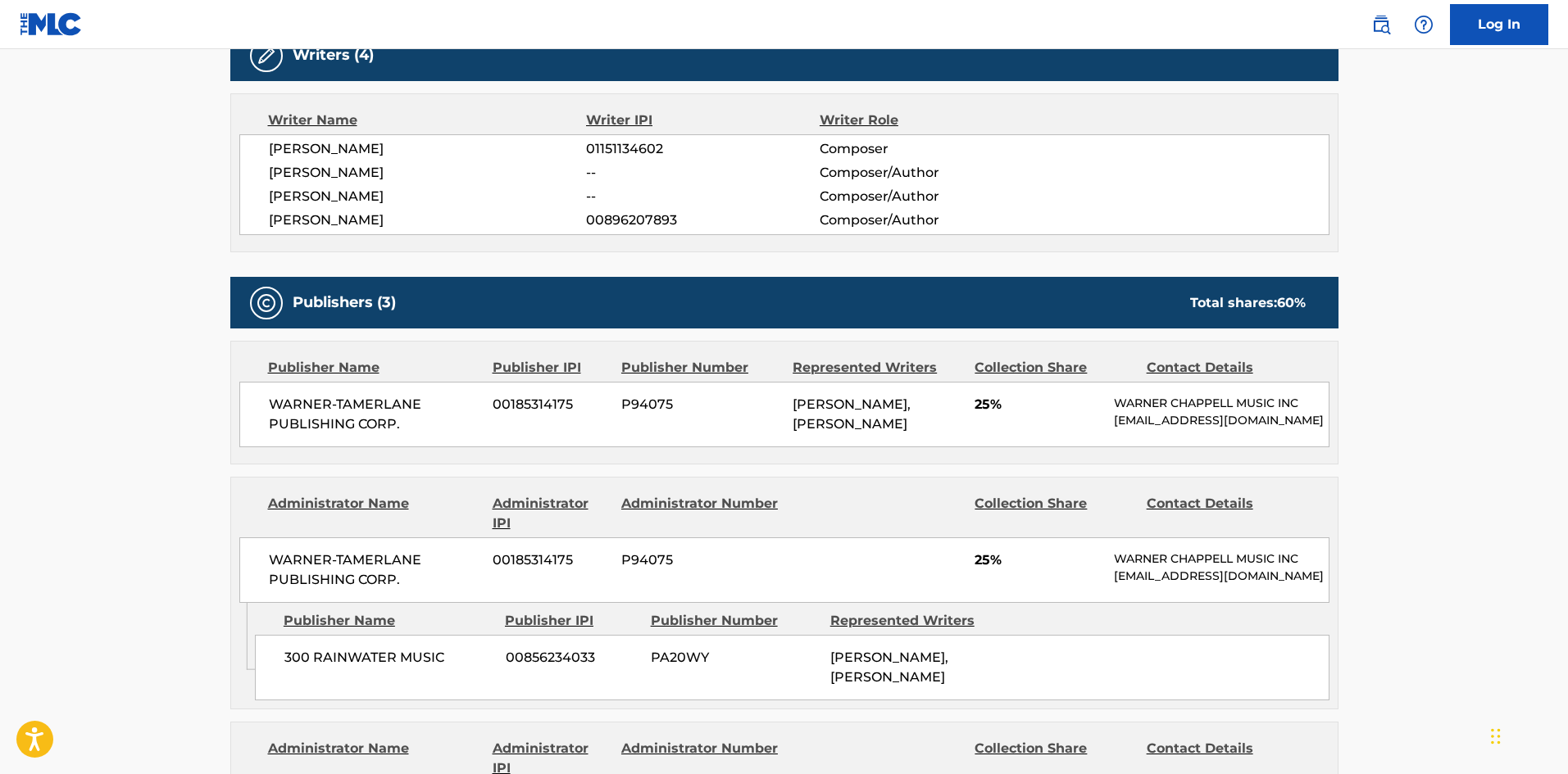
scroll to position [738, 0]
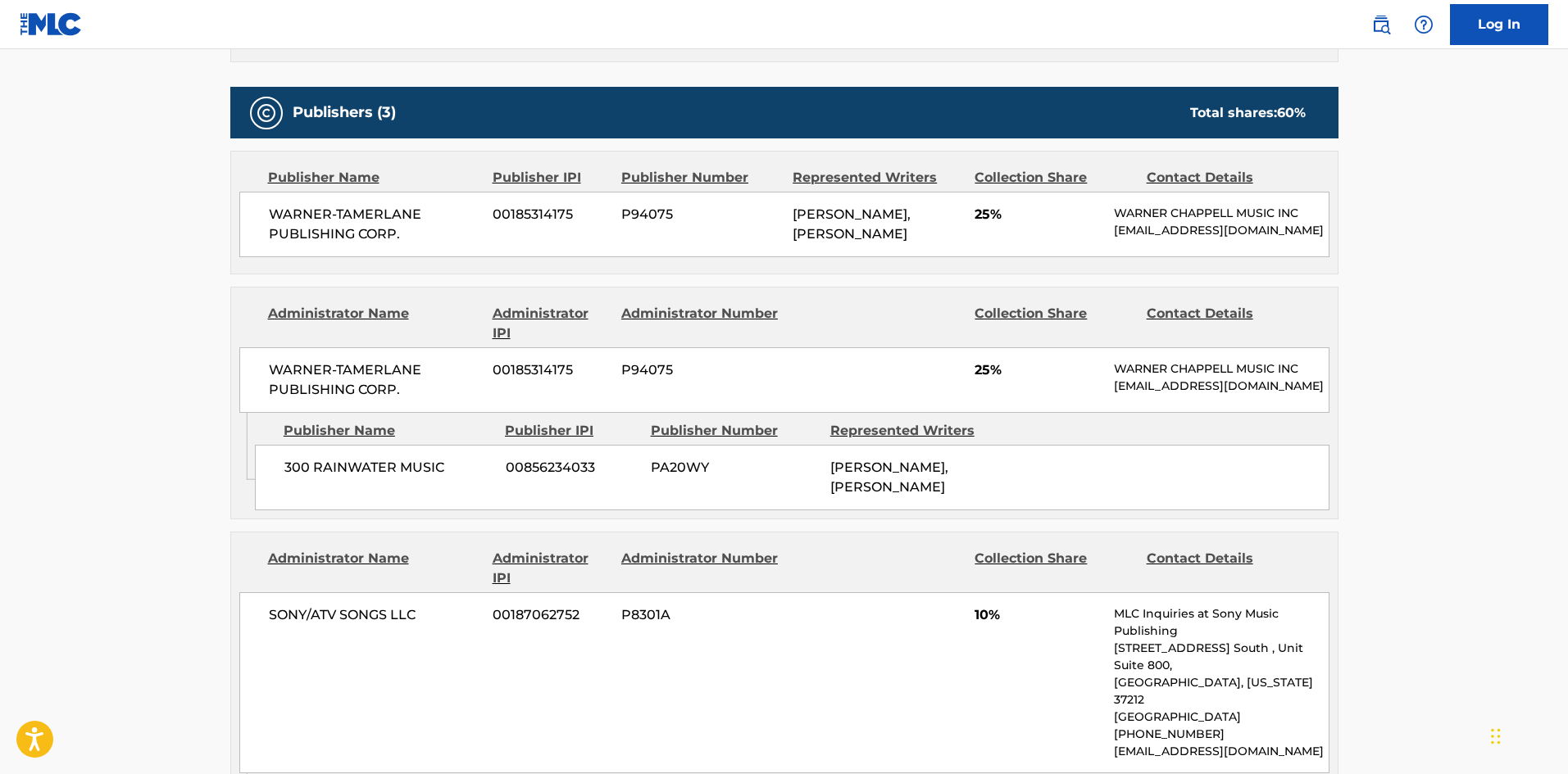
click at [280, 498] on div "300 RAINWATER MUSIC 00856234033 PA20WY [PERSON_NAME], [PERSON_NAME]" at bounding box center [792, 477] width 1075 height 65
drag, startPoint x: 280, startPoint y: 498, endPoint x: 429, endPoint y: 497, distance: 149.0
click at [429, 497] on div "300 RAINWATER MUSIC 00856234033 PA20WY [PERSON_NAME], [PERSON_NAME]" at bounding box center [792, 477] width 1075 height 65
copy span "300 RAINWATER MUSIC"
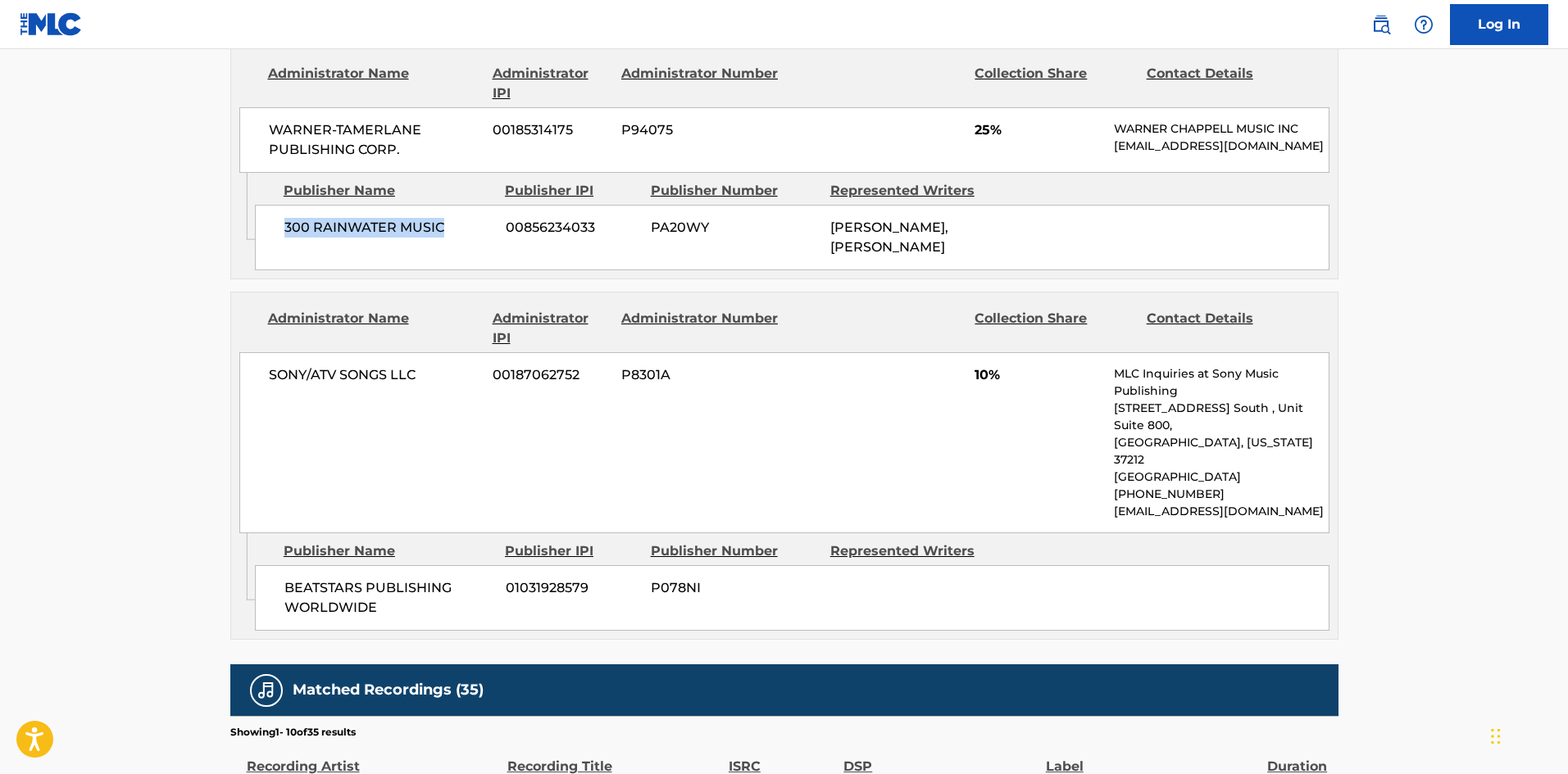
scroll to position [983, 0]
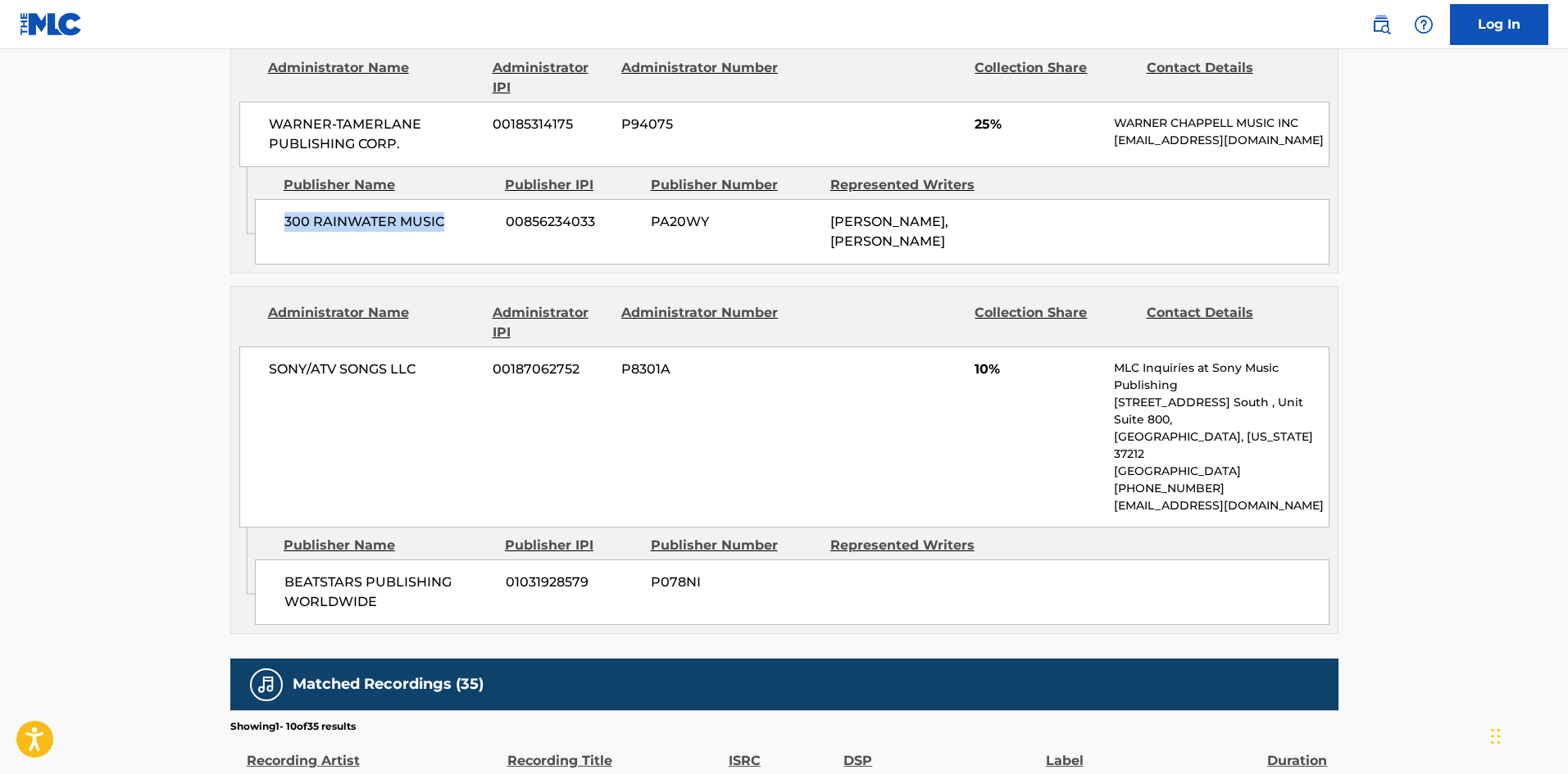
scroll to position [246, 0]
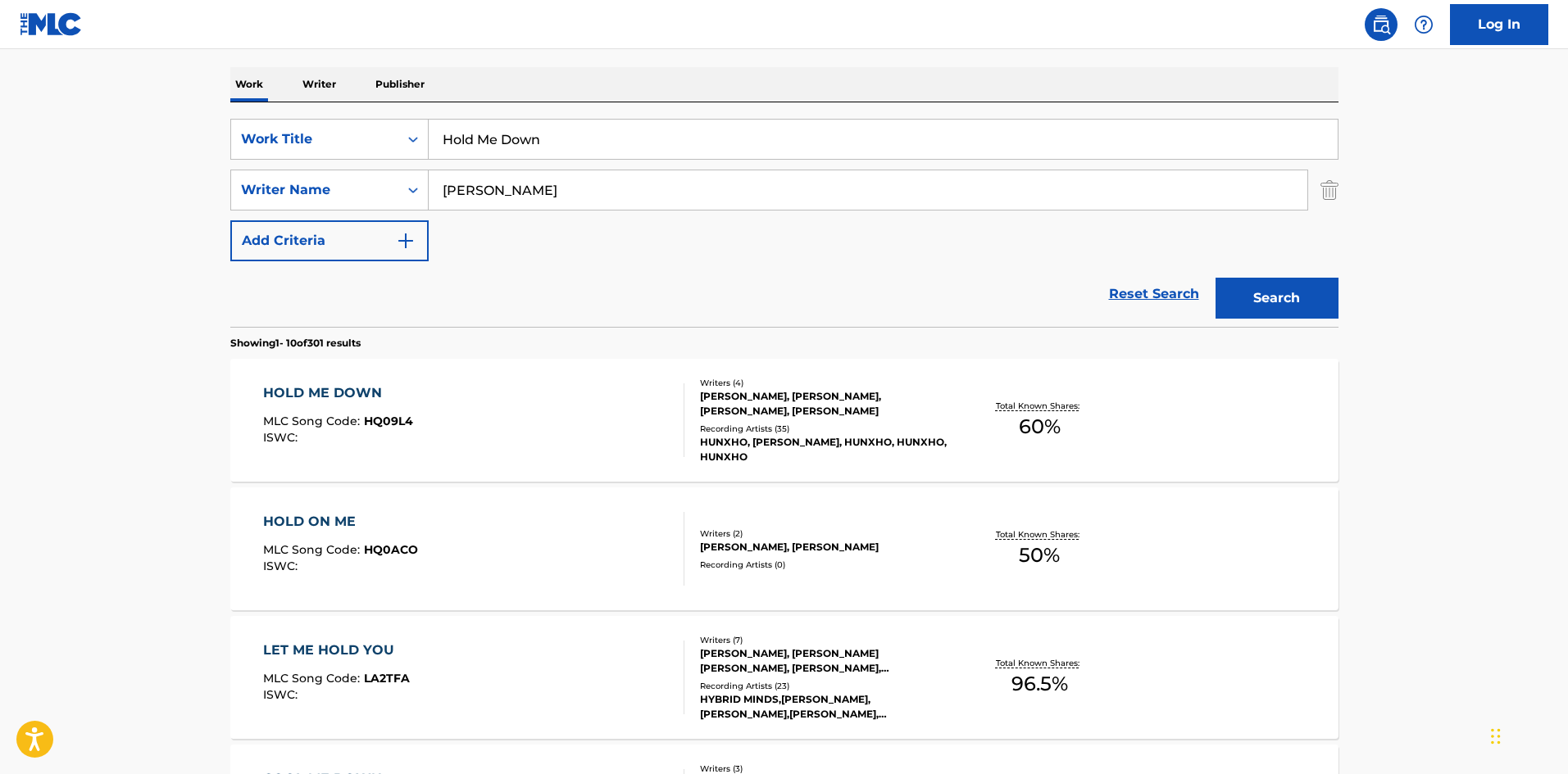
click at [598, 127] on input "Hold Me Down" at bounding box center [883, 139] width 909 height 39
paste input "Untold Story"
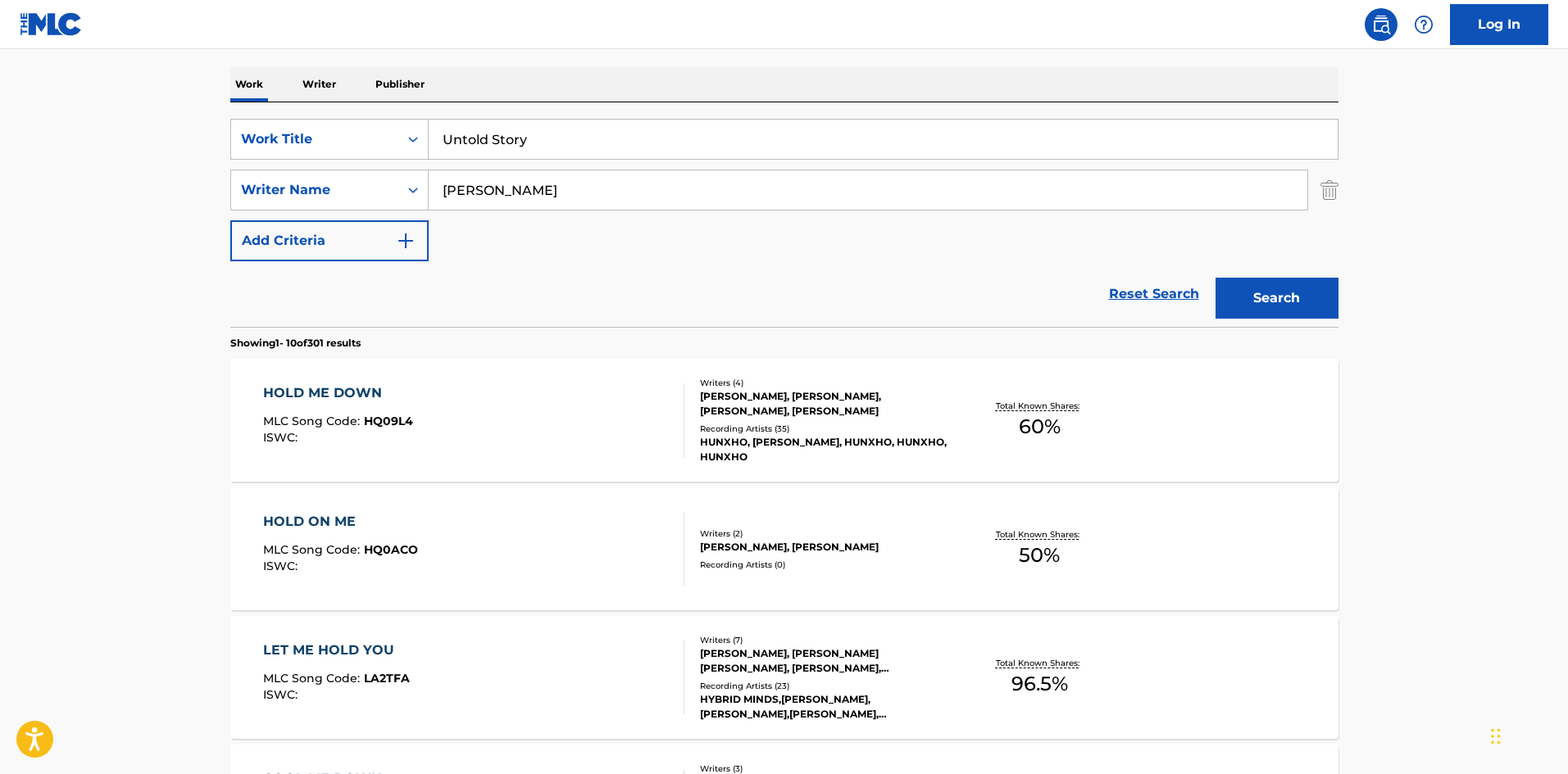
type input "Untold Story"
click at [660, 208] on input "[PERSON_NAME]" at bounding box center [868, 189] width 879 height 39
paste input "[PERSON_NAME]"
click at [938, 206] on input "[PERSON_NAME]" at bounding box center [868, 189] width 879 height 39
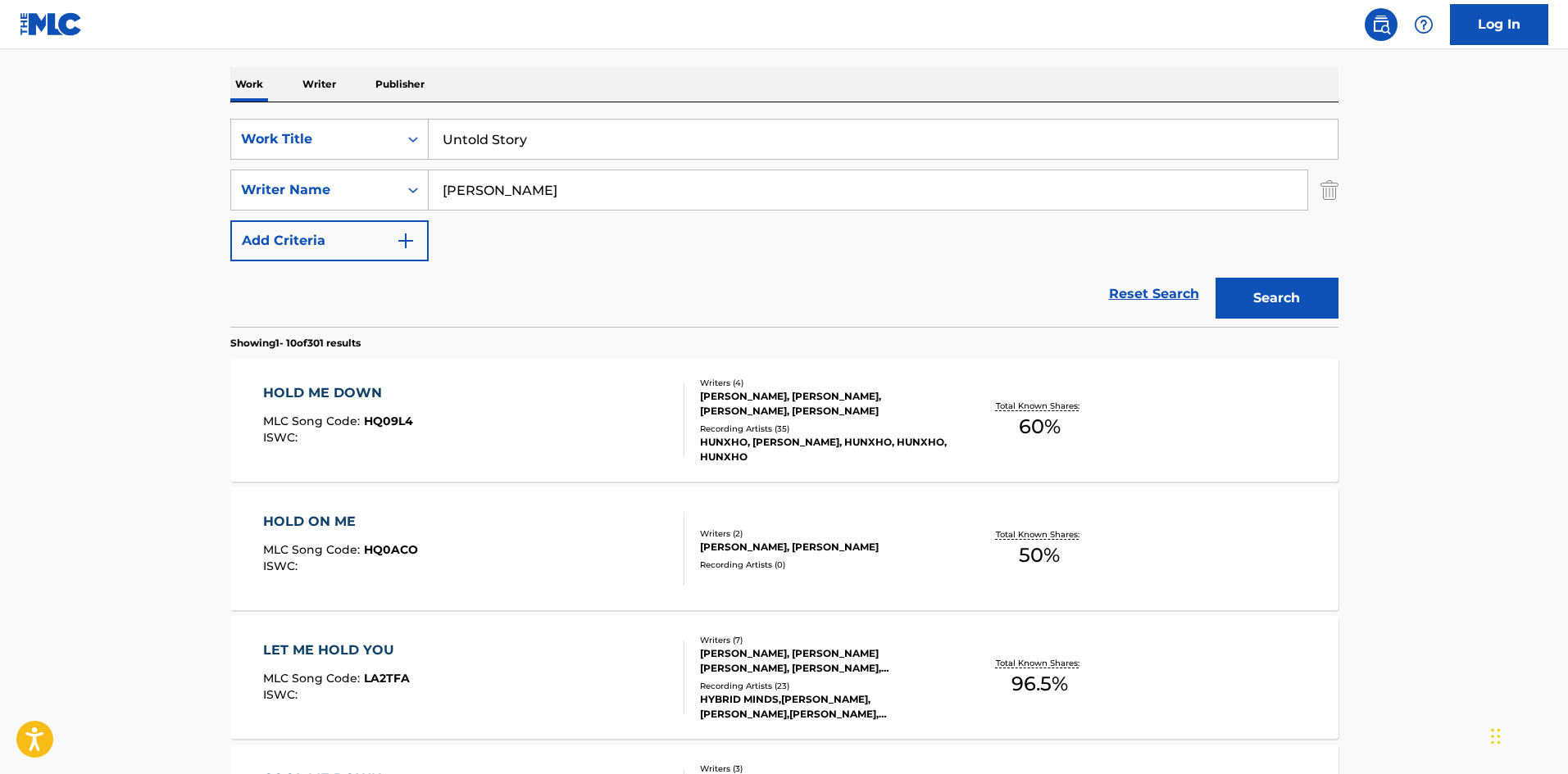
click at [938, 206] on input "[PERSON_NAME]" at bounding box center [868, 189] width 879 height 39
paste input "Search Form"
drag, startPoint x: 510, startPoint y: 183, endPoint x: 249, endPoint y: 162, distance: 261.8
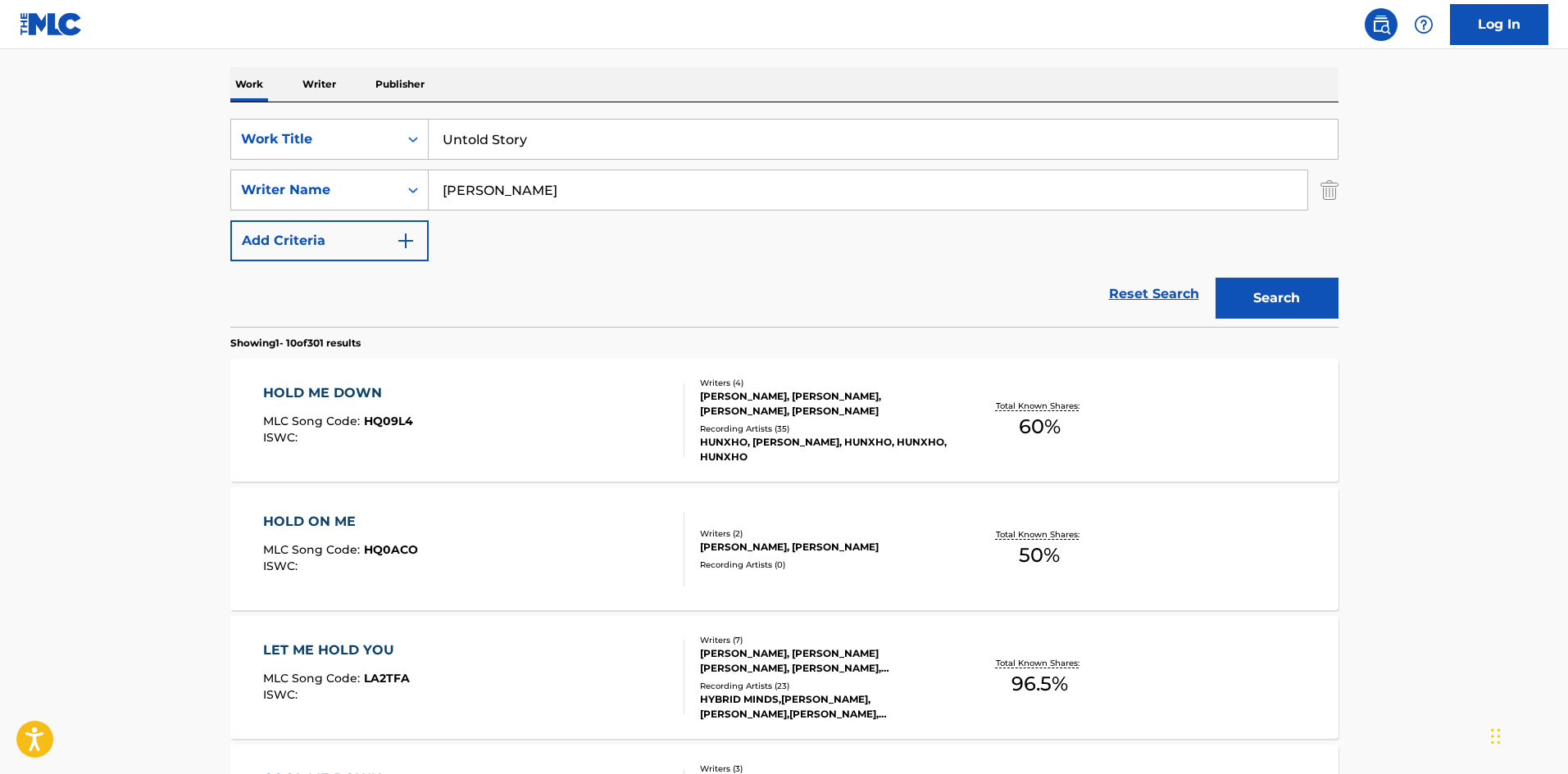
click at [249, 162] on div "SearchWithCriteriab68ebb49-7f36-48d1-83f8-cec5b9c33da6 Work Title Untold Story …" at bounding box center [785, 190] width 1109 height 142
type input "[PERSON_NAME]"
click at [1215, 278] on button "Search" at bounding box center [1277, 298] width 123 height 41
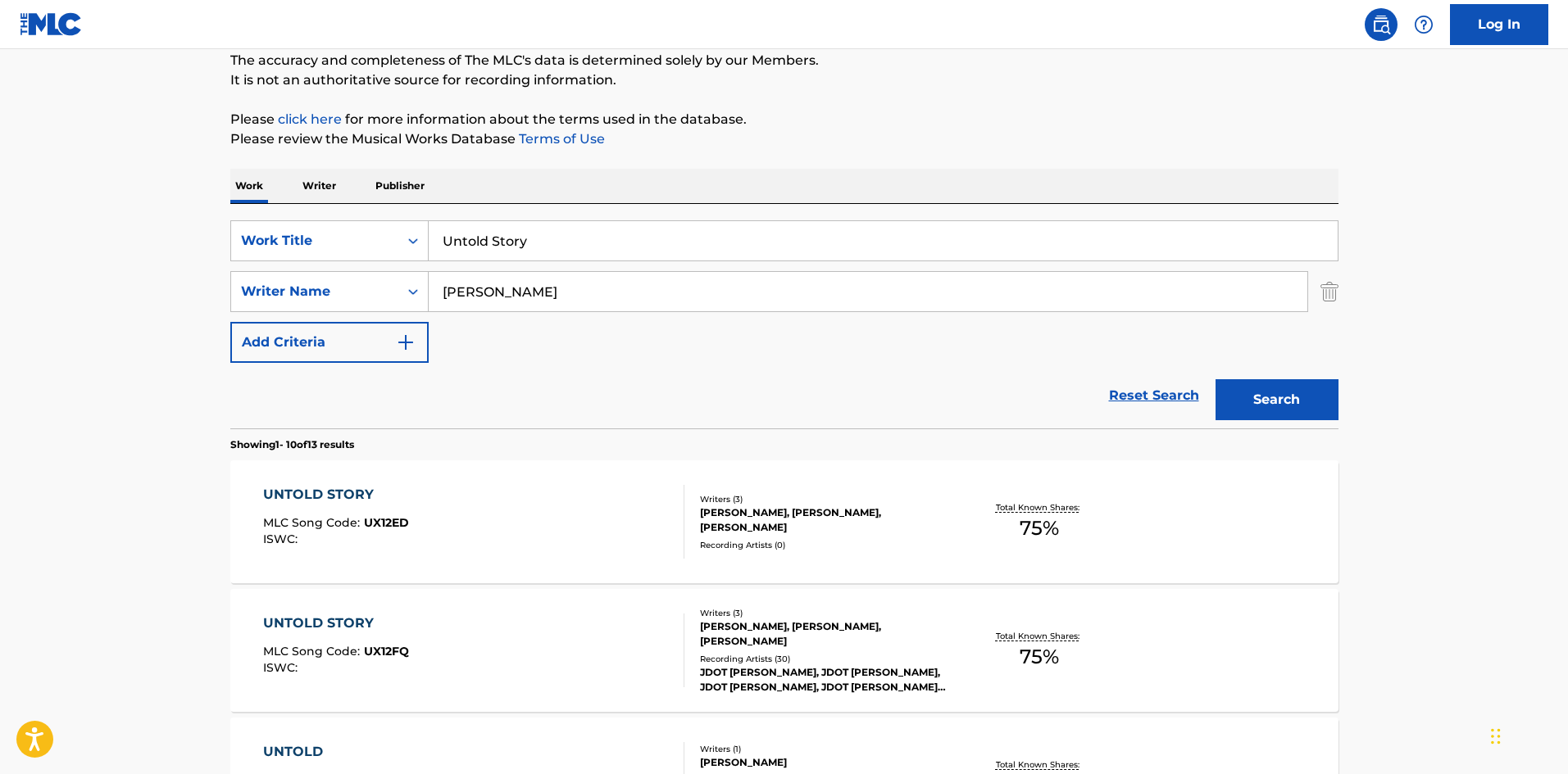
scroll to position [327, 0]
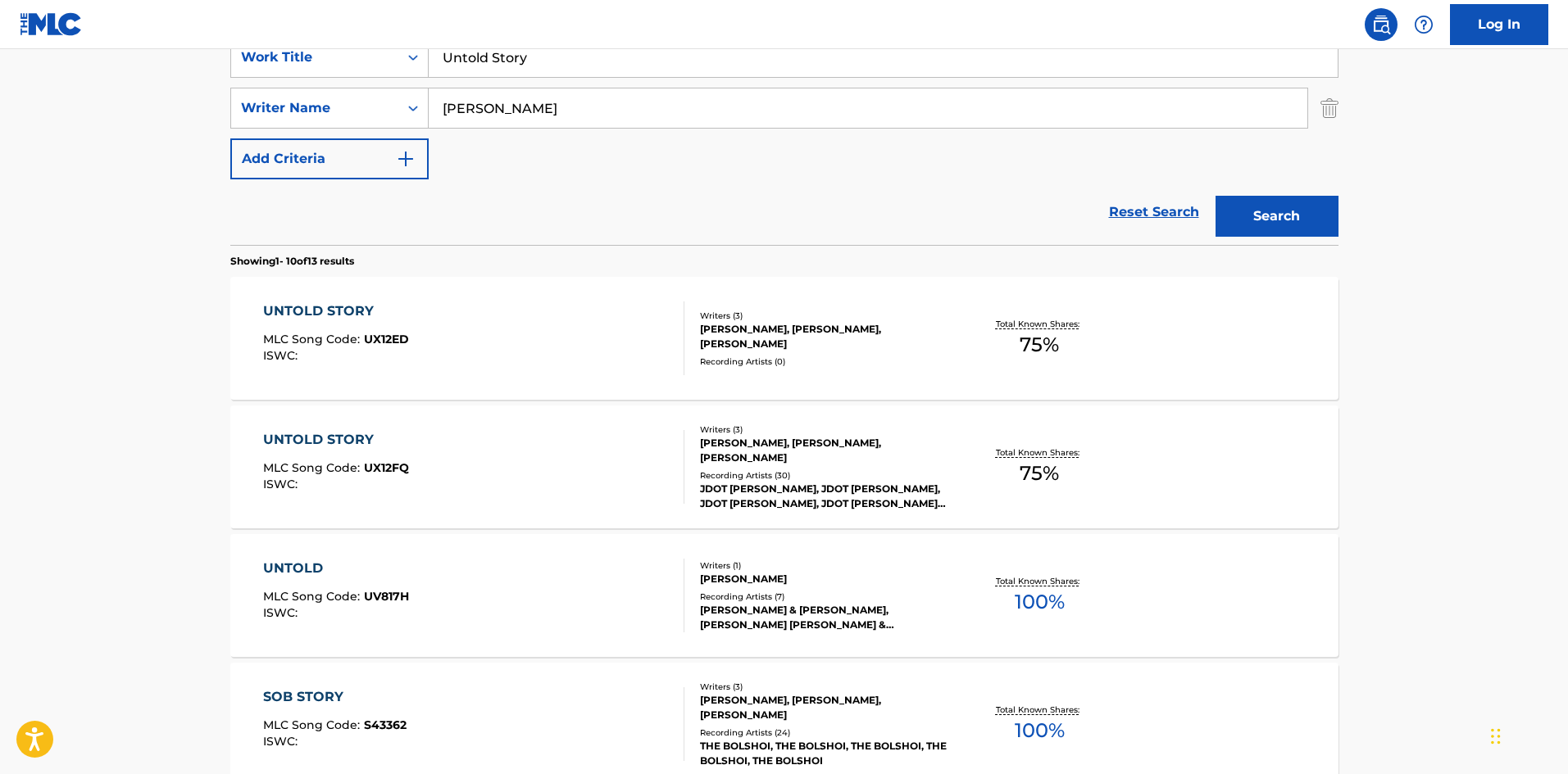
click at [561, 465] on div "UNTOLD STORY MLC Song Code : UX12FQ ISWC :" at bounding box center [474, 467] width 422 height 74
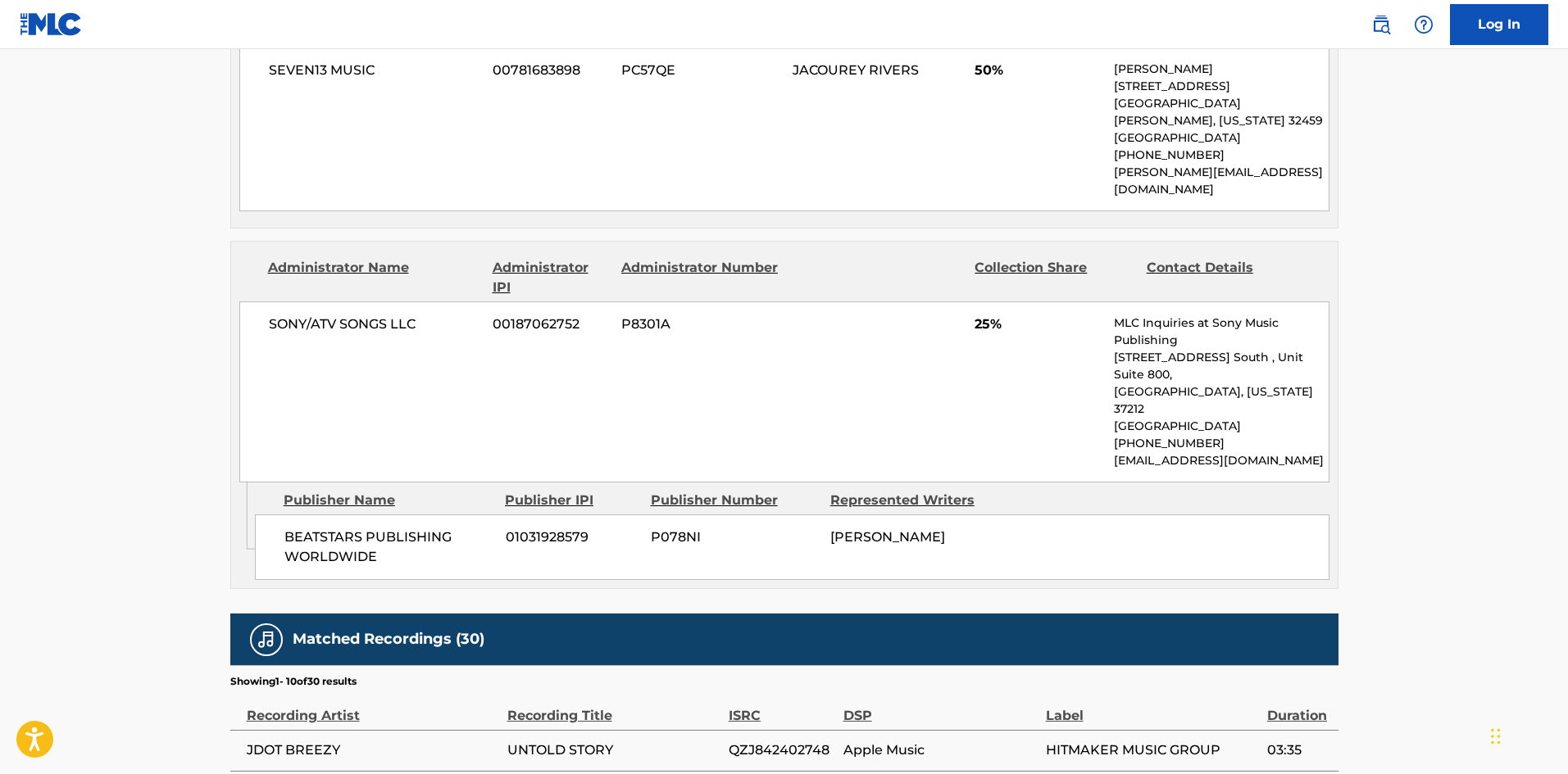
scroll to position [902, 0]
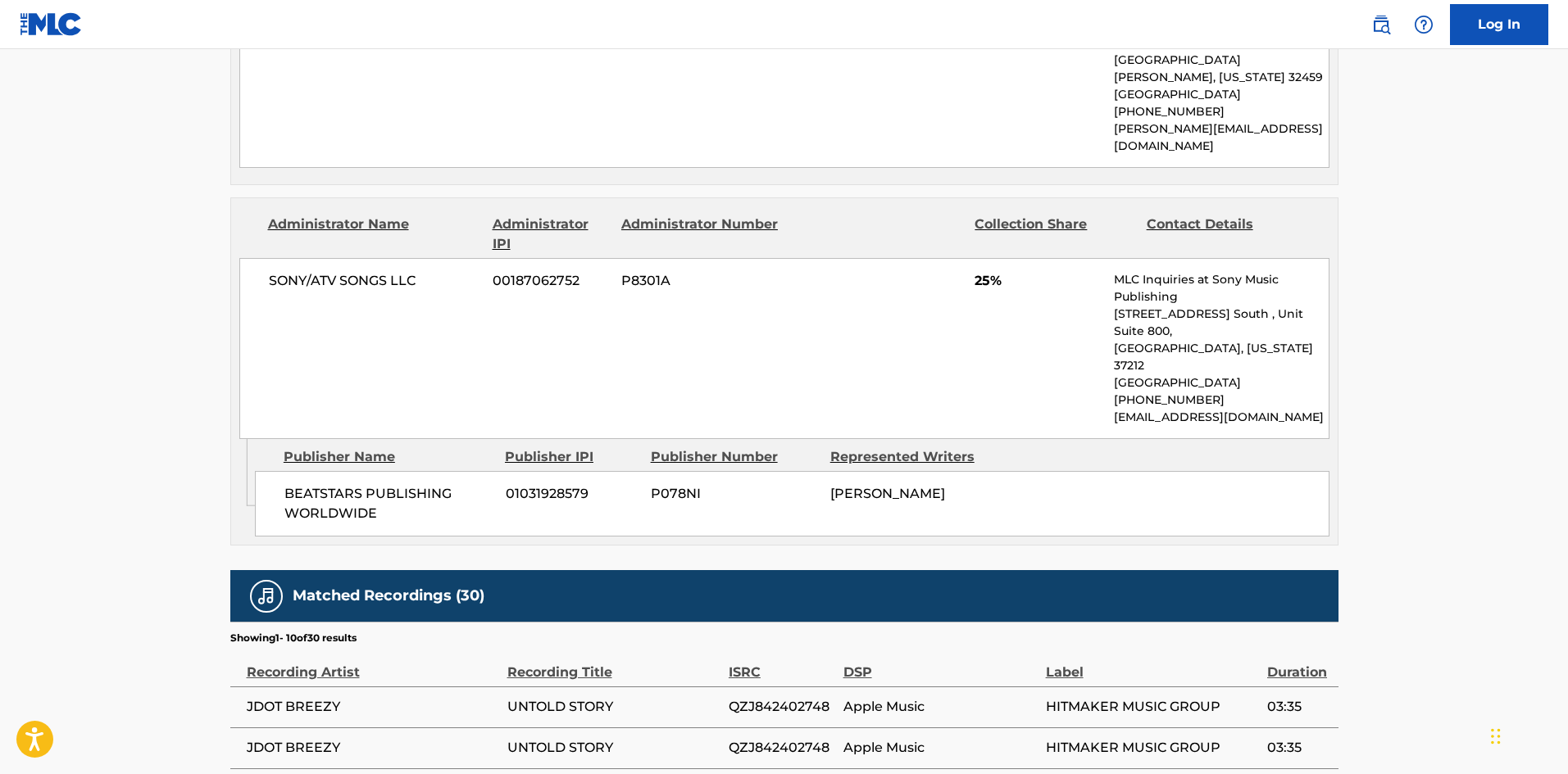
scroll to position [327, 0]
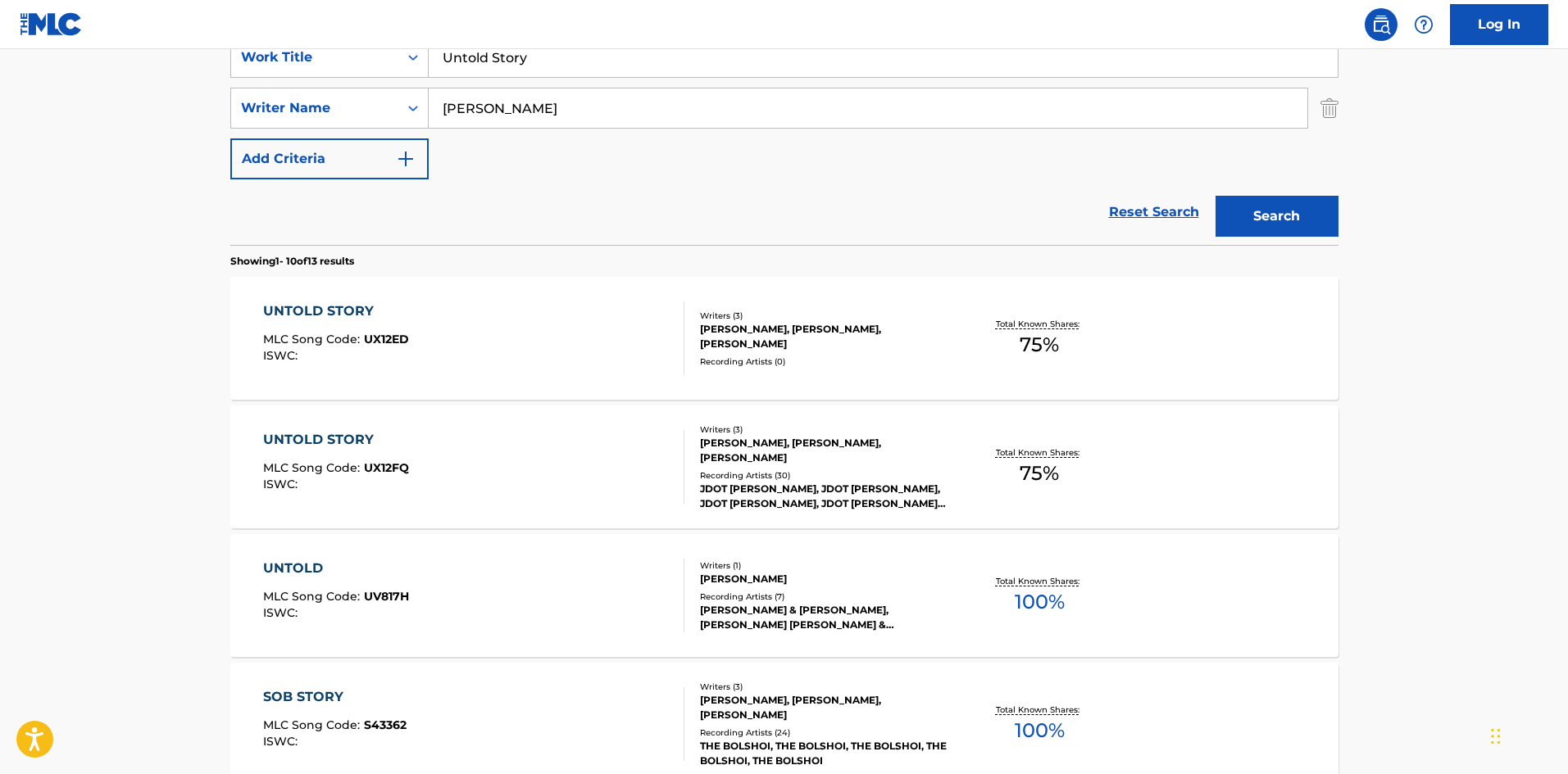
click at [492, 313] on div "UNTOLD STORY MLC Song Code : UX12ED ISWC :" at bounding box center [474, 338] width 422 height 74
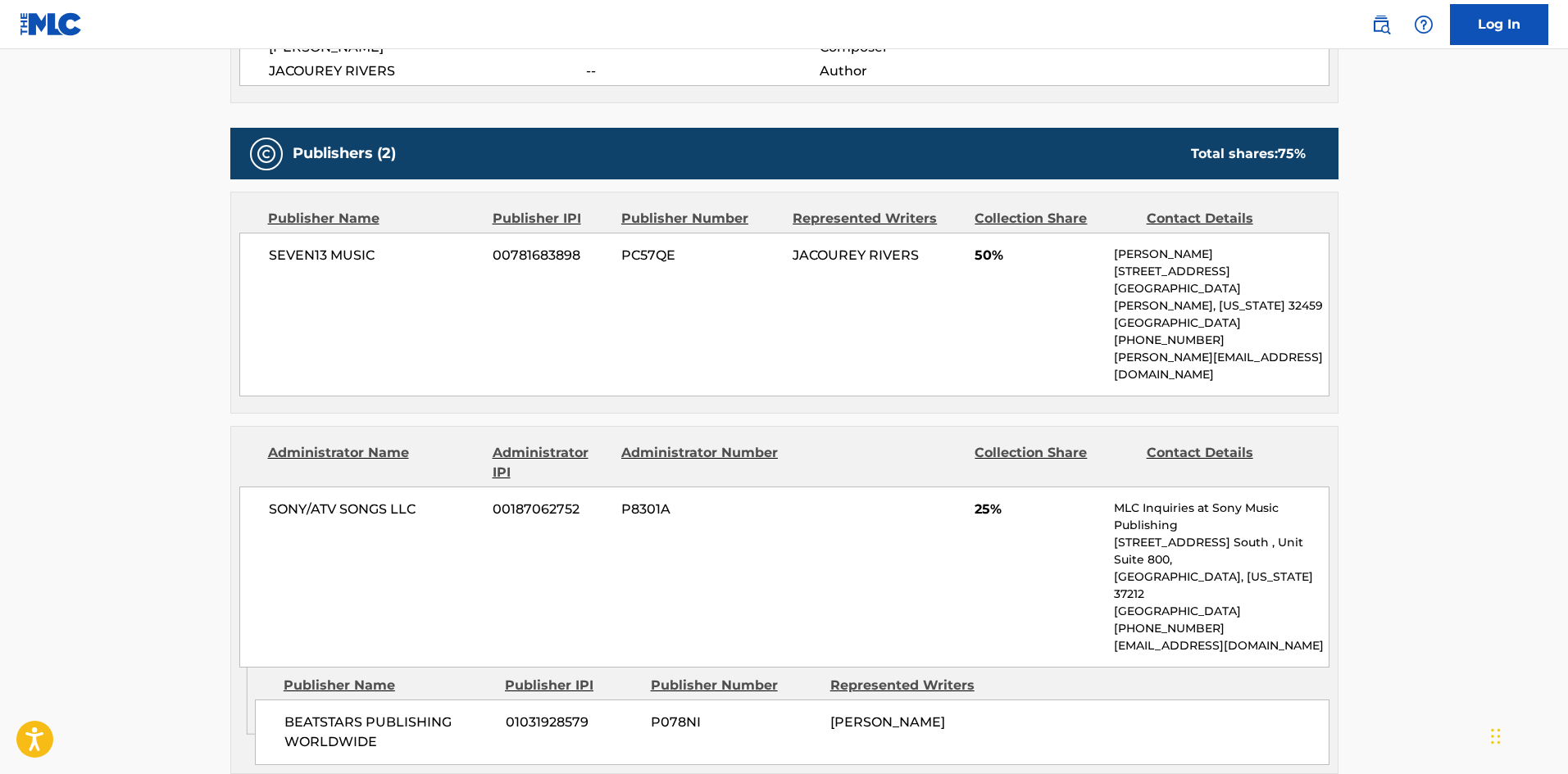
scroll to position [672, 0]
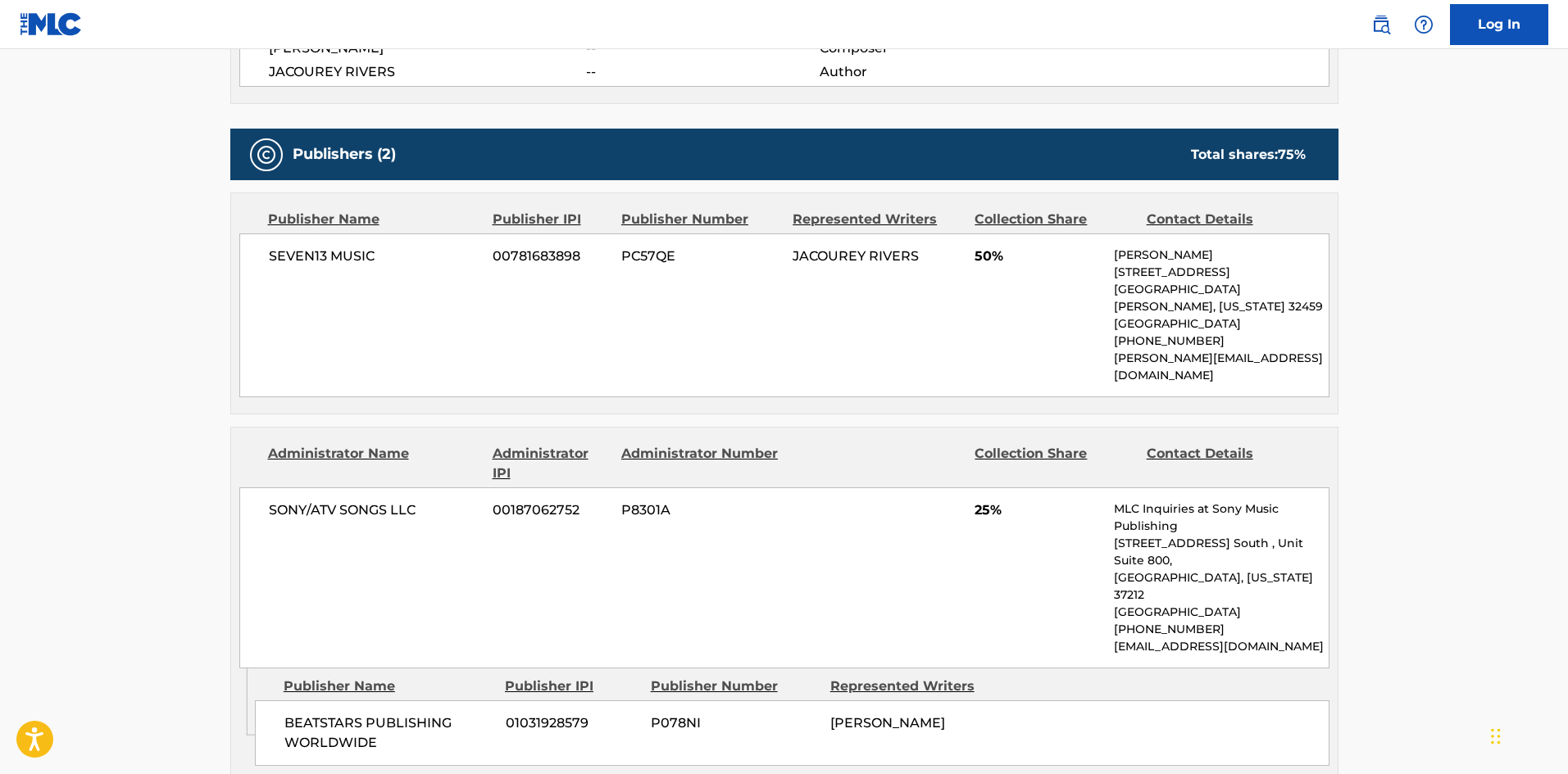
click at [270, 263] on span "SEVEN13 MUSIC" at bounding box center [375, 256] width 212 height 19
drag, startPoint x: 270, startPoint y: 263, endPoint x: 336, endPoint y: 261, distance: 66.0
click at [336, 261] on span "SEVEN13 MUSIC" at bounding box center [375, 256] width 212 height 19
copy span "SEVEN13 MUSIC"
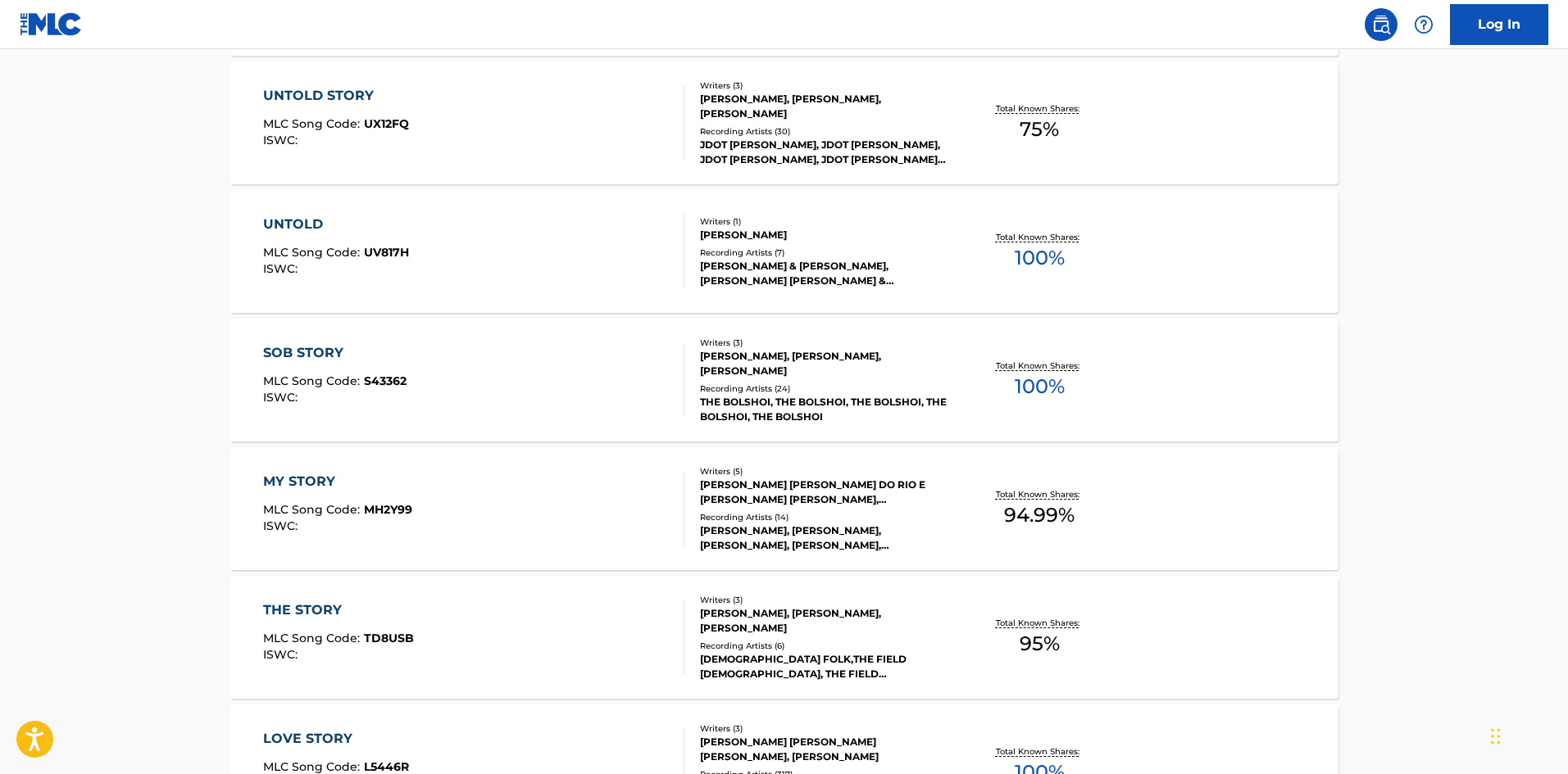
scroll to position [327, 0]
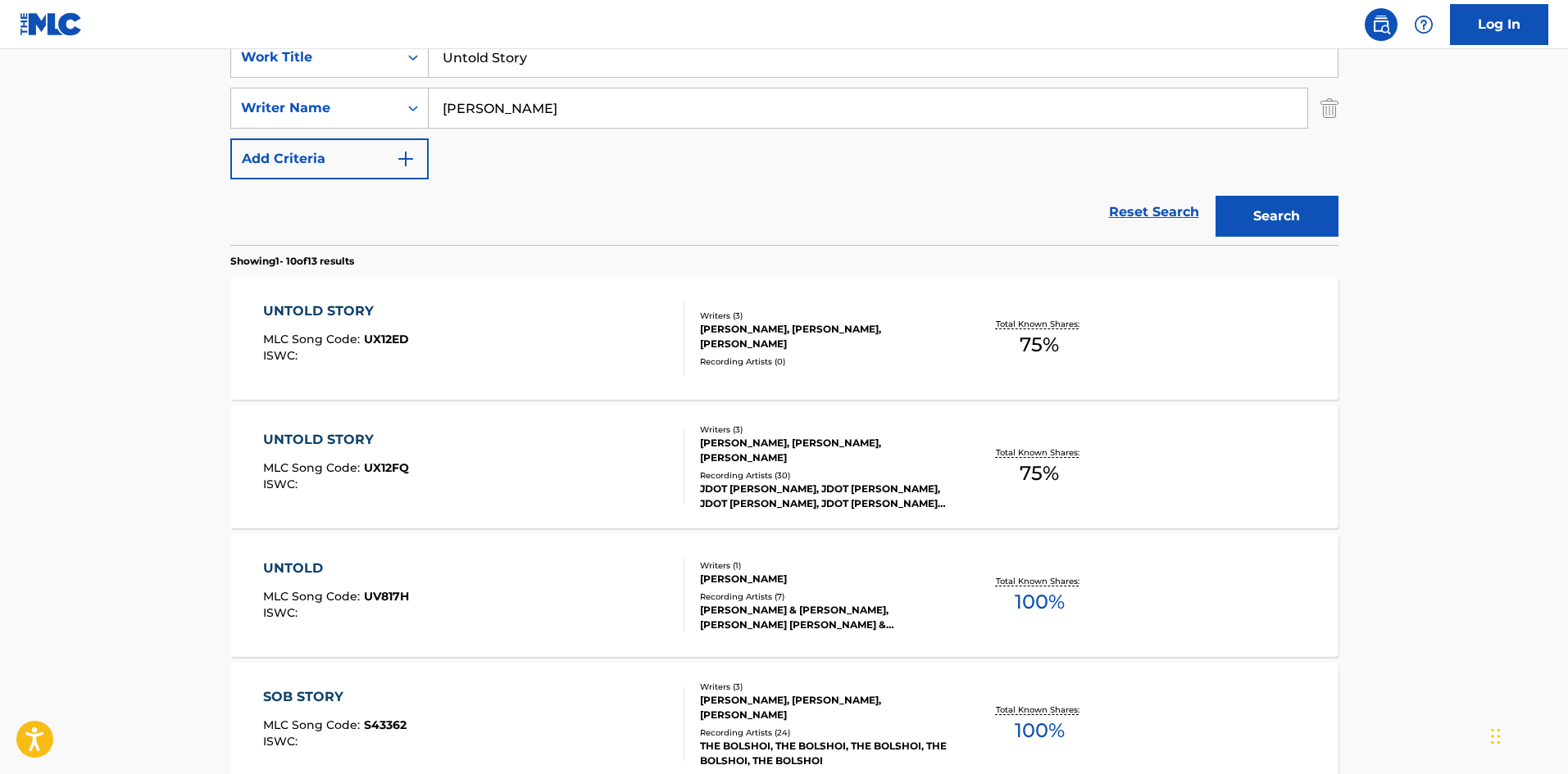
click at [557, 52] on input "Untold Story" at bounding box center [883, 57] width 909 height 39
paste input "Pluto To Mars"
type input "Pluto To Mars"
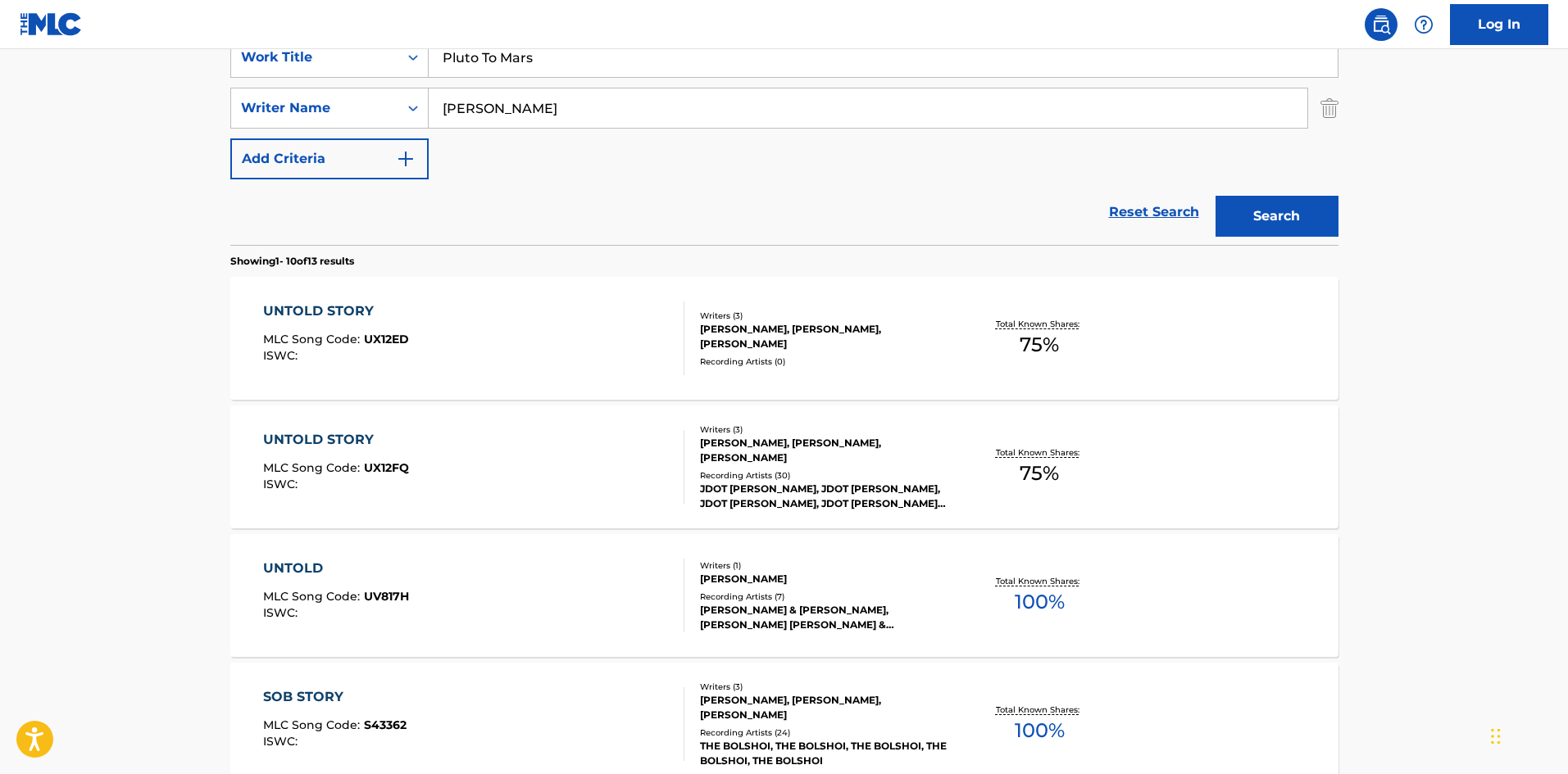
click at [527, 102] on input "[PERSON_NAME]" at bounding box center [868, 108] width 879 height 39
click at [1215, 196] on button "Search" at bounding box center [1277, 216] width 123 height 41
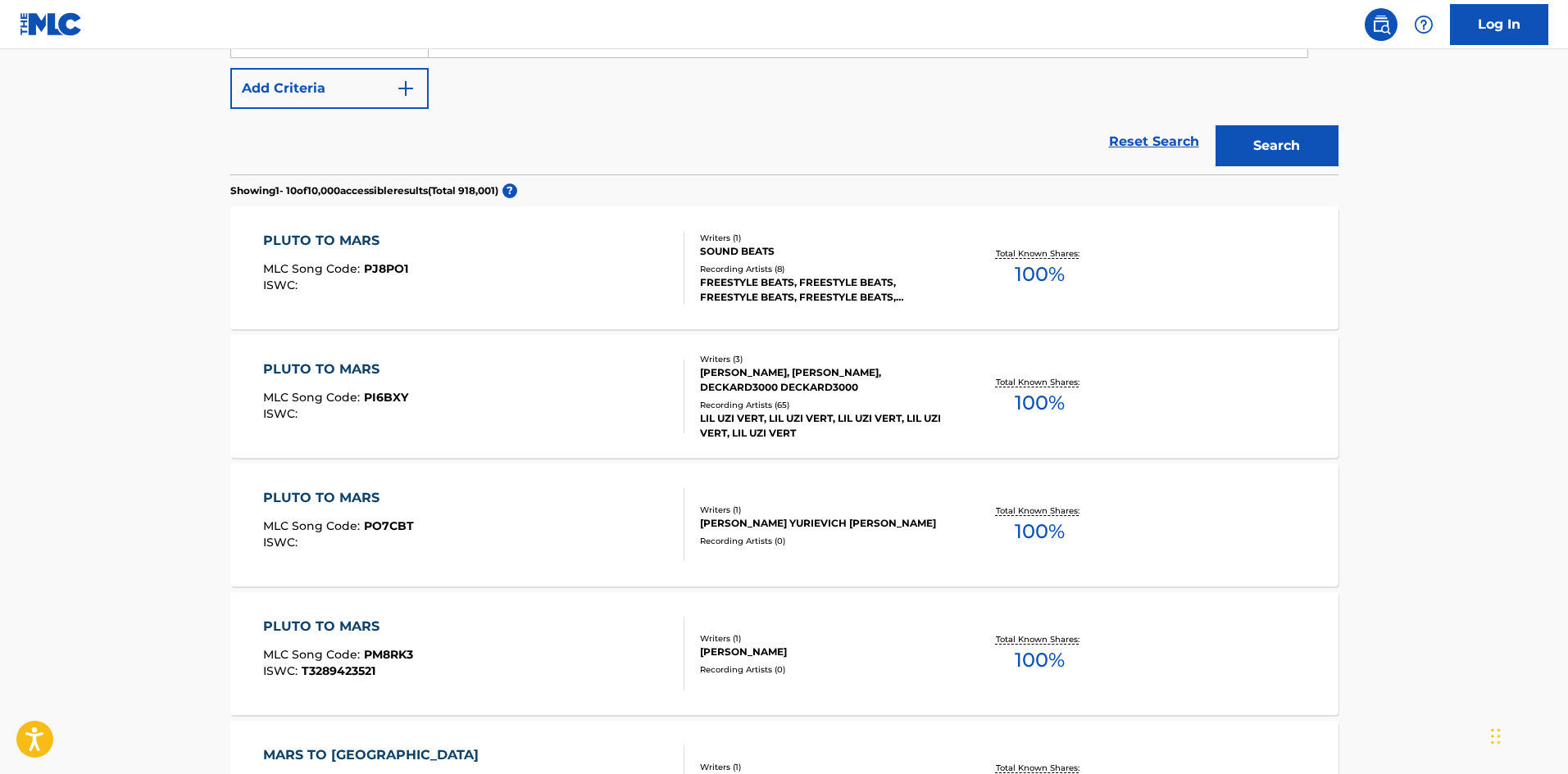
scroll to position [410, 0]
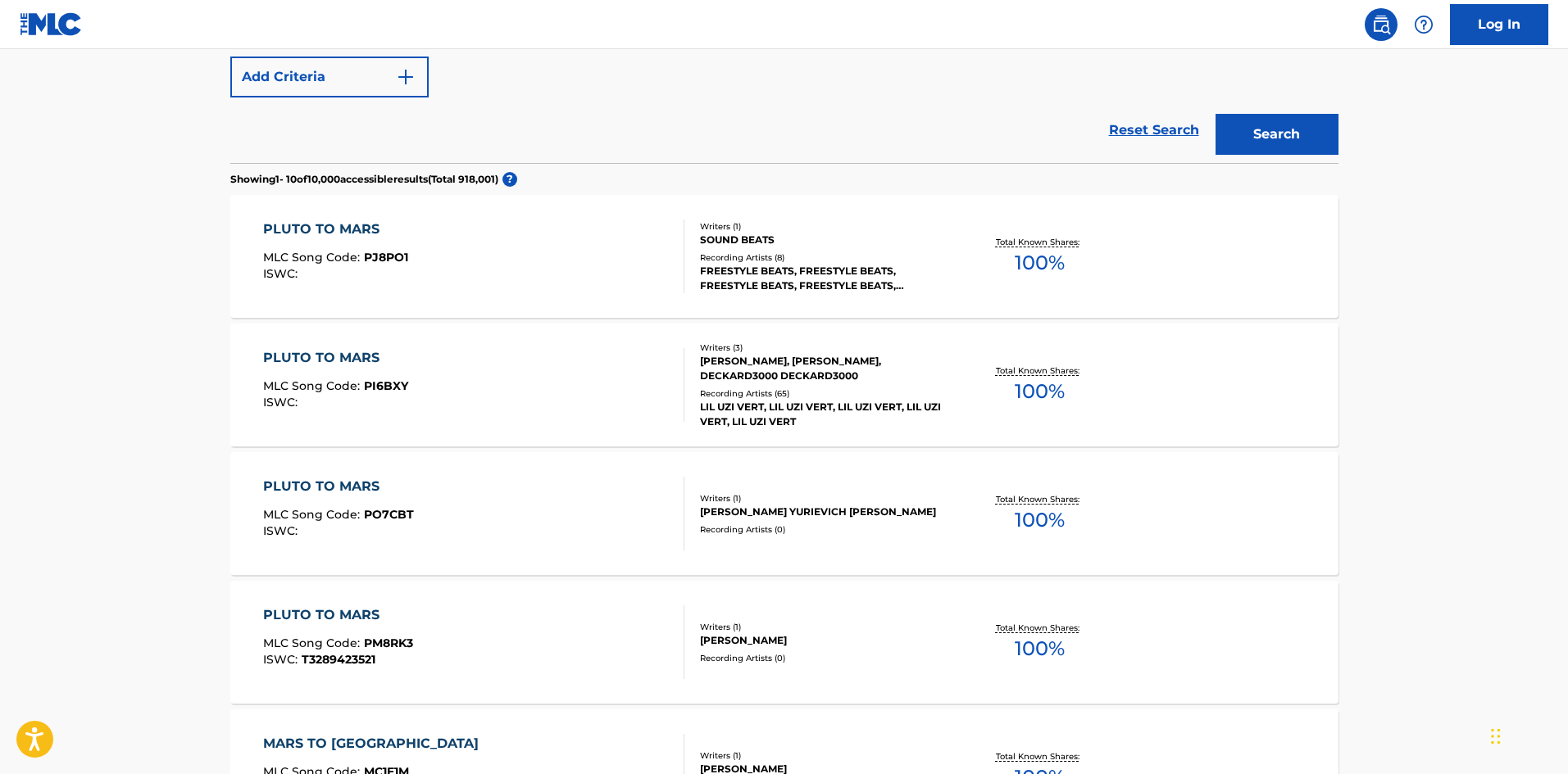
click at [384, 404] on div "ISWC :" at bounding box center [335, 402] width 145 height 12
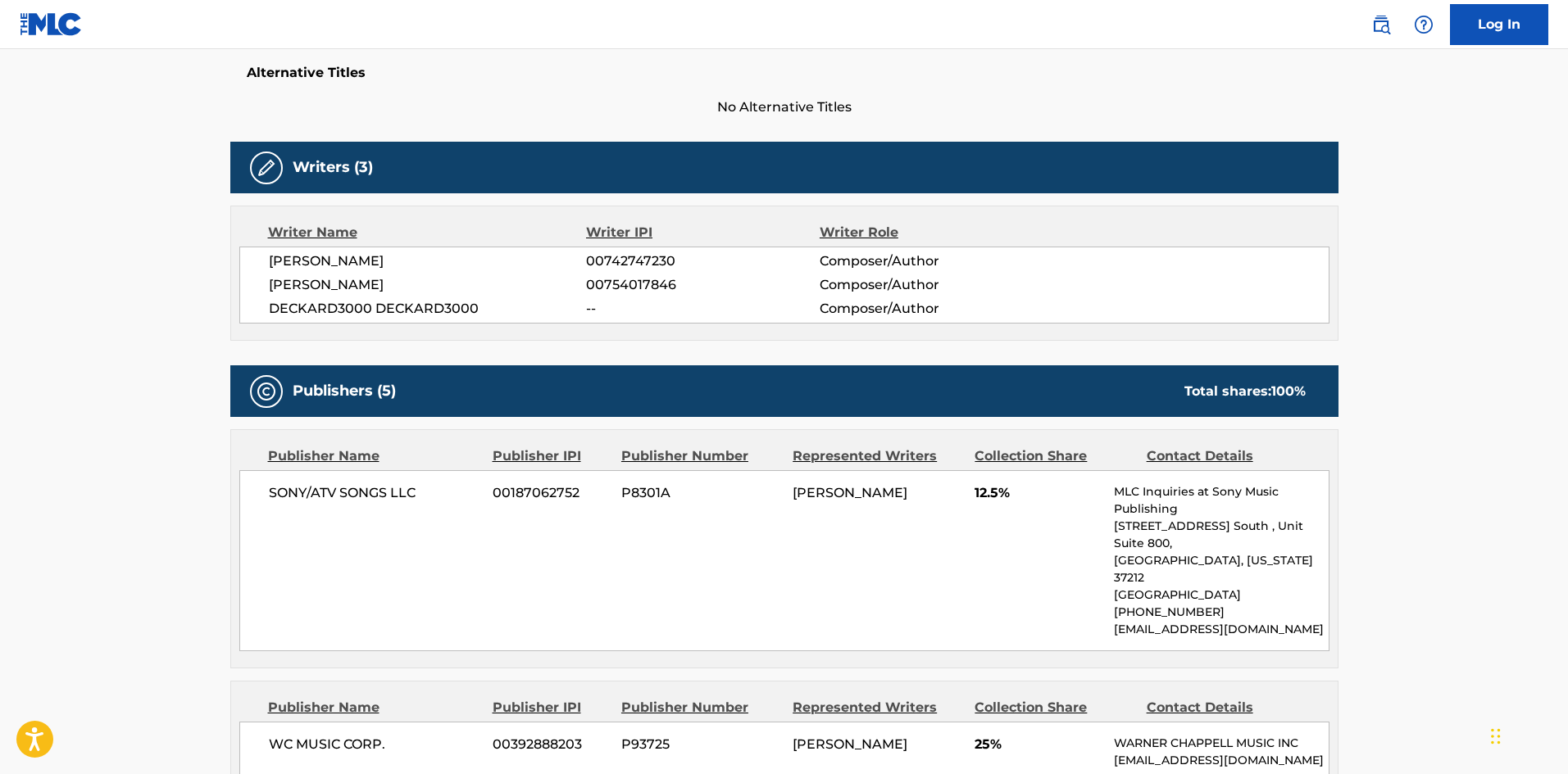
scroll to position [738, 0]
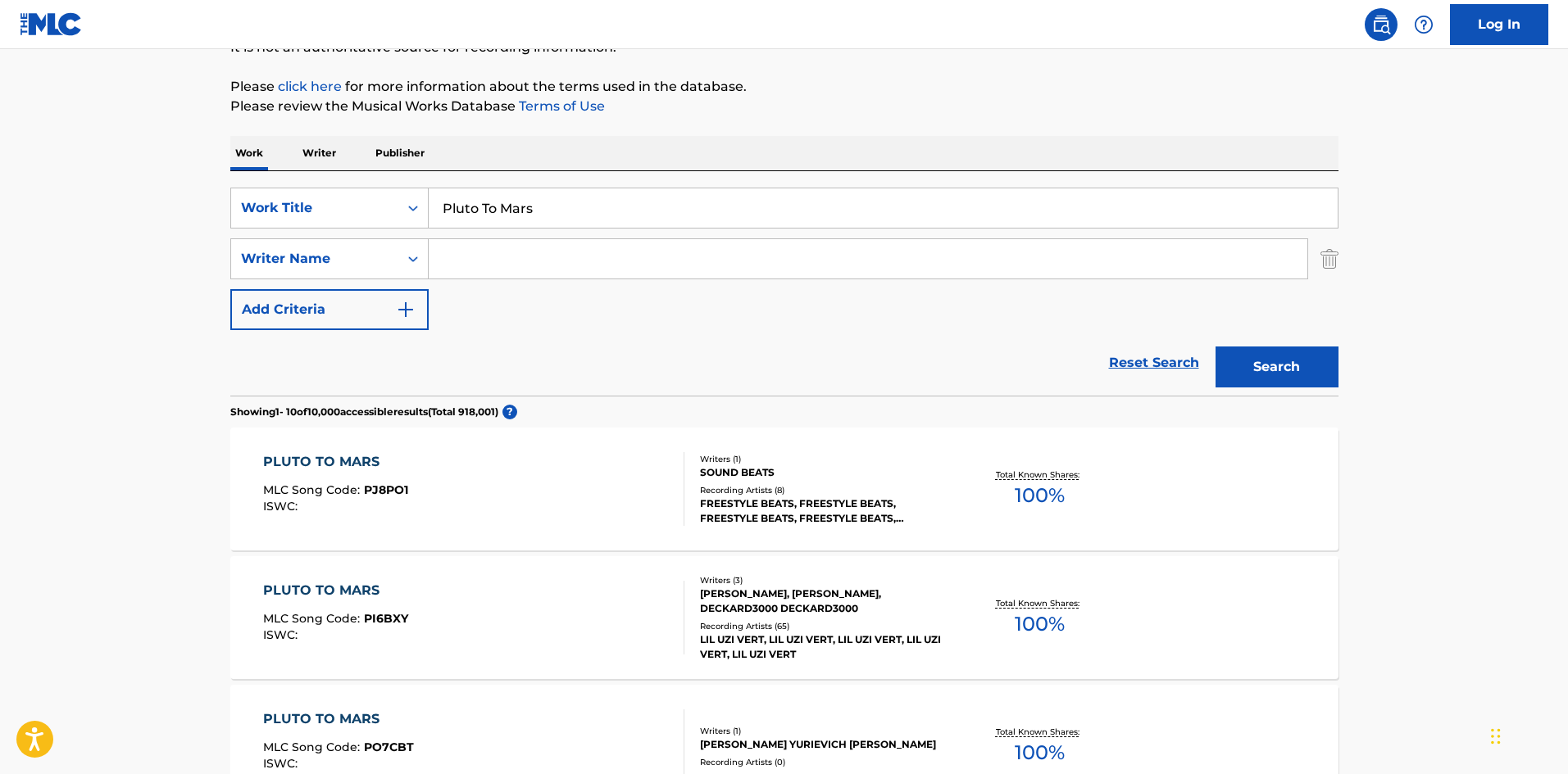
scroll to position [93, 0]
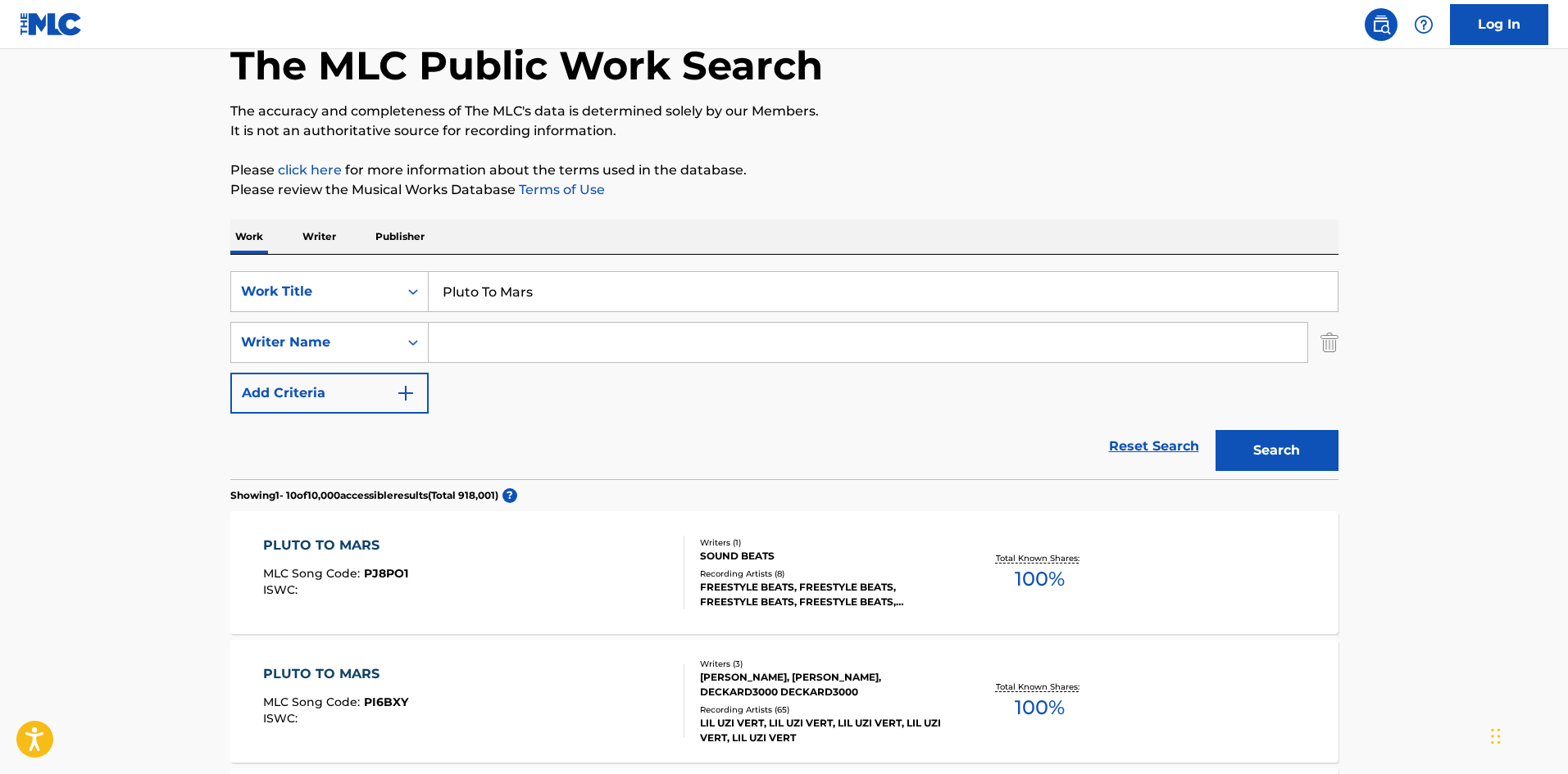
click at [565, 299] on input "Pluto To Mars" at bounding box center [883, 291] width 909 height 39
paste input "Forget"
type input "Forget"
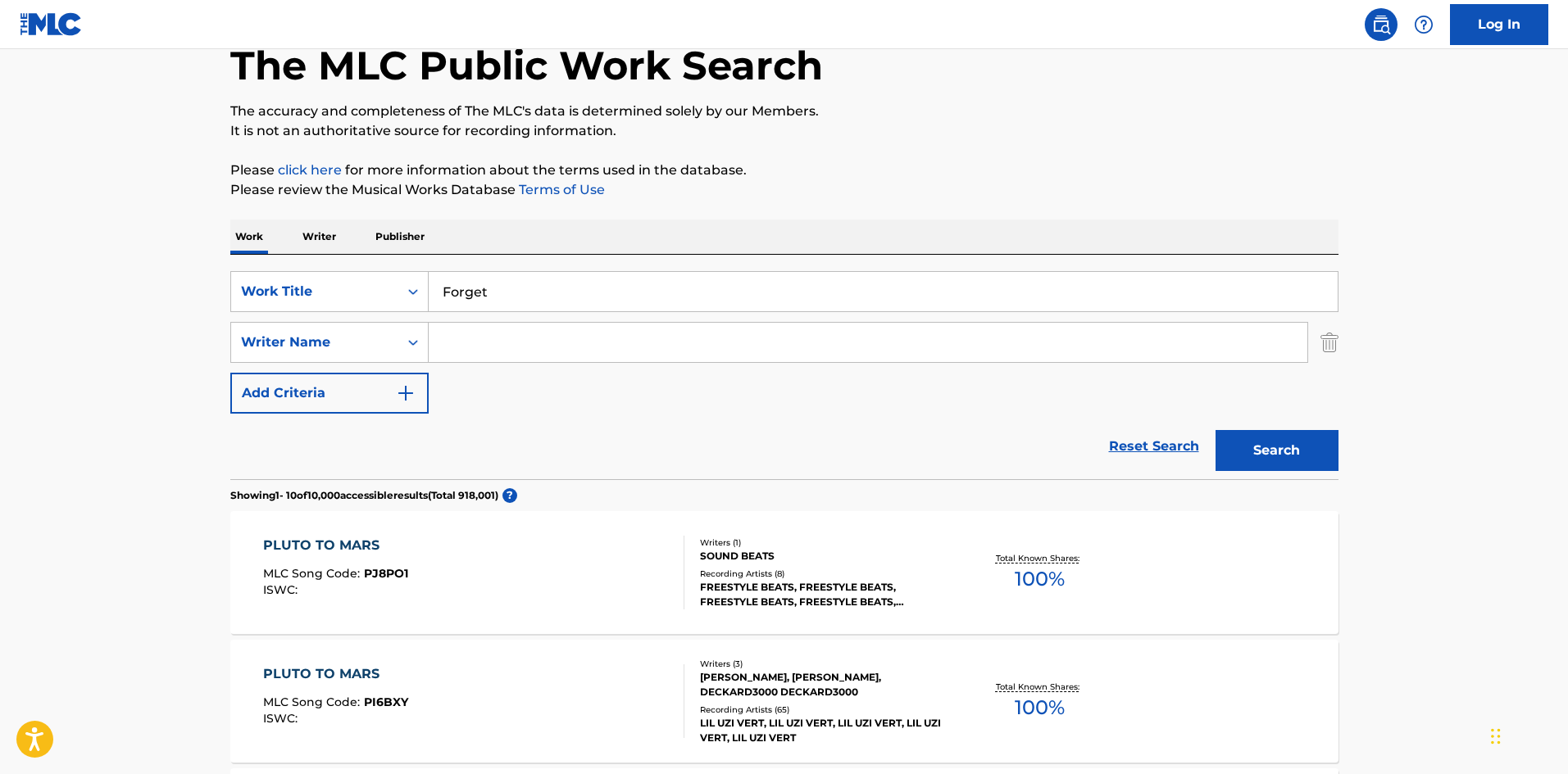
click at [470, 377] on div "SearchWithCriteriab68ebb49-7f36-48d1-83f8-cec5b9c33da6 Work Title Forget Search…" at bounding box center [785, 342] width 1109 height 142
click at [478, 360] on input "Search Form" at bounding box center [868, 342] width 879 height 39
paste input "[PERSON_NAME]"
drag, startPoint x: 531, startPoint y: 338, endPoint x: 107, endPoint y: 327, distance: 424.1
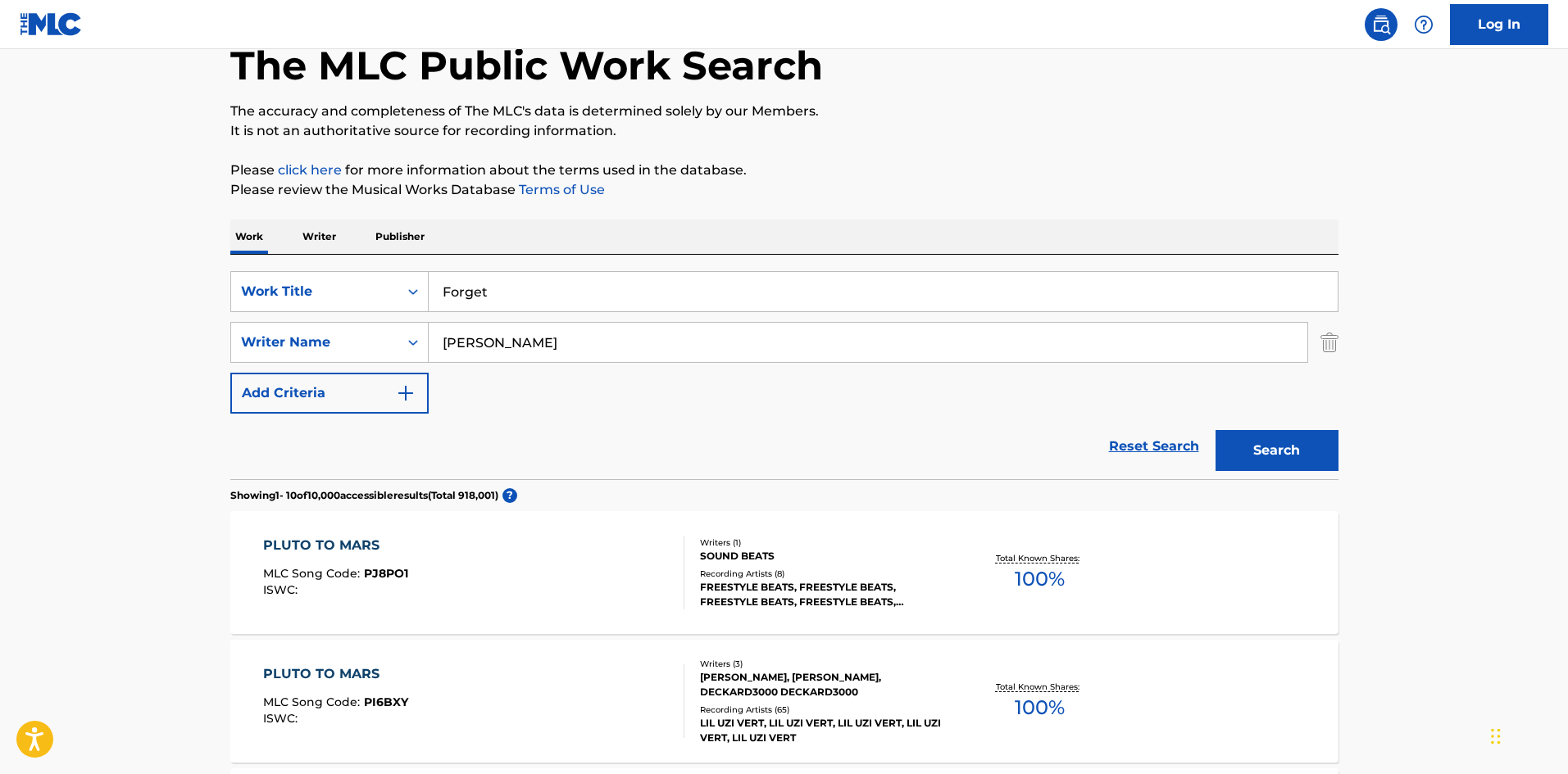
type input "[PERSON_NAME]"
click at [1215, 430] on button "Search" at bounding box center [1277, 450] width 123 height 41
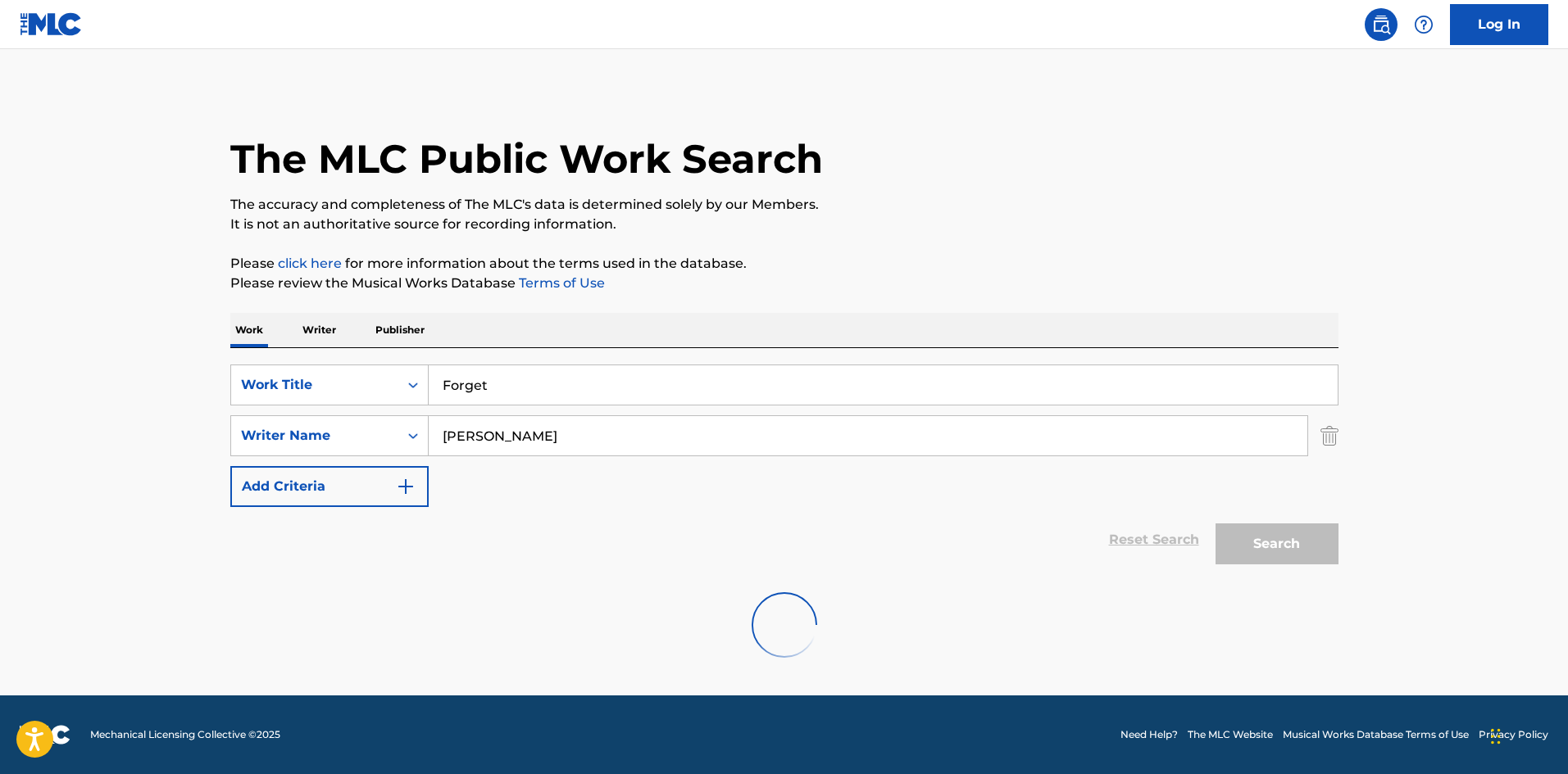
scroll to position [0, 0]
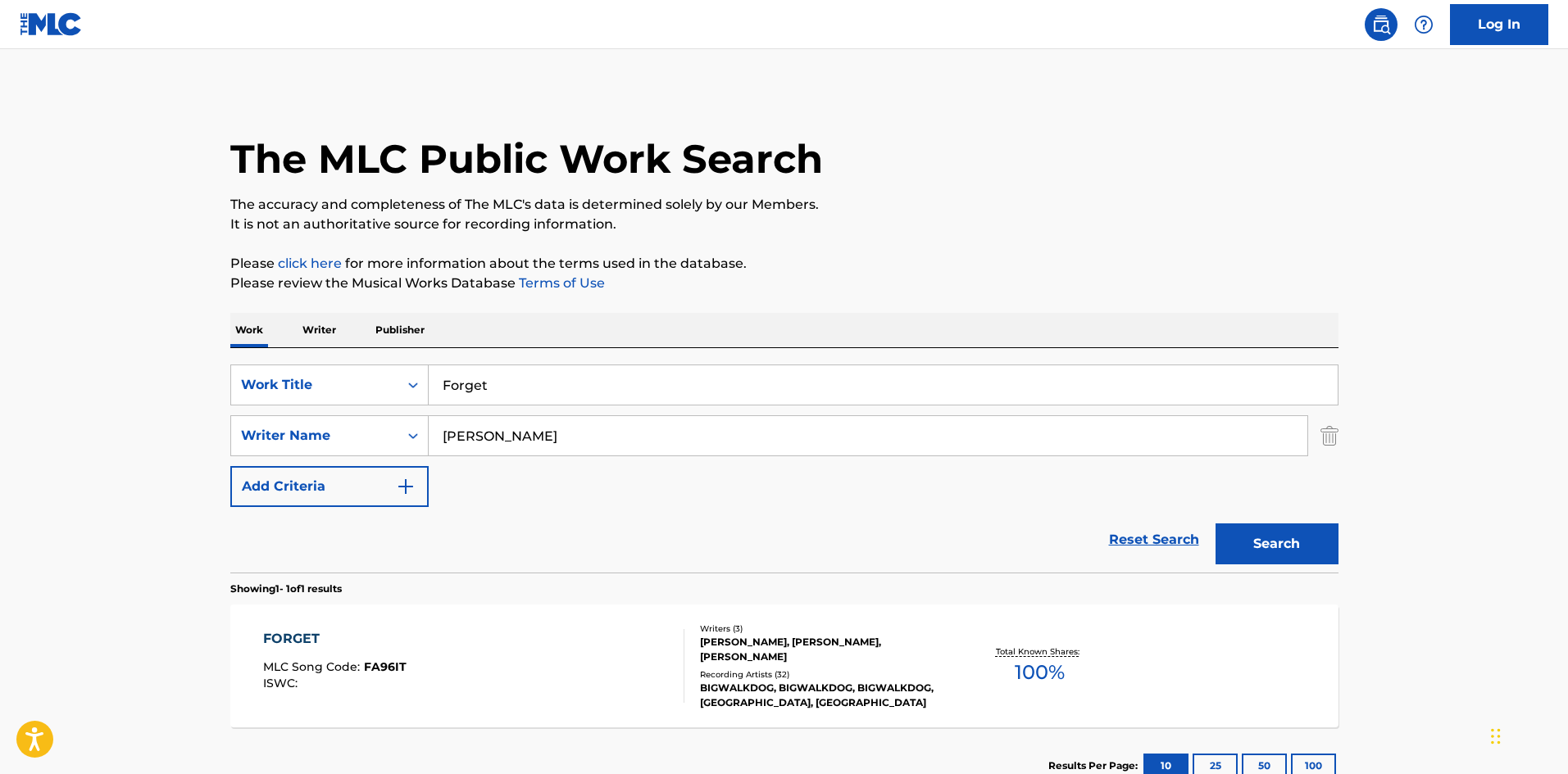
click at [606, 661] on div "FORGET MLC Song Code : FA96IT ISWC :" at bounding box center [474, 665] width 422 height 74
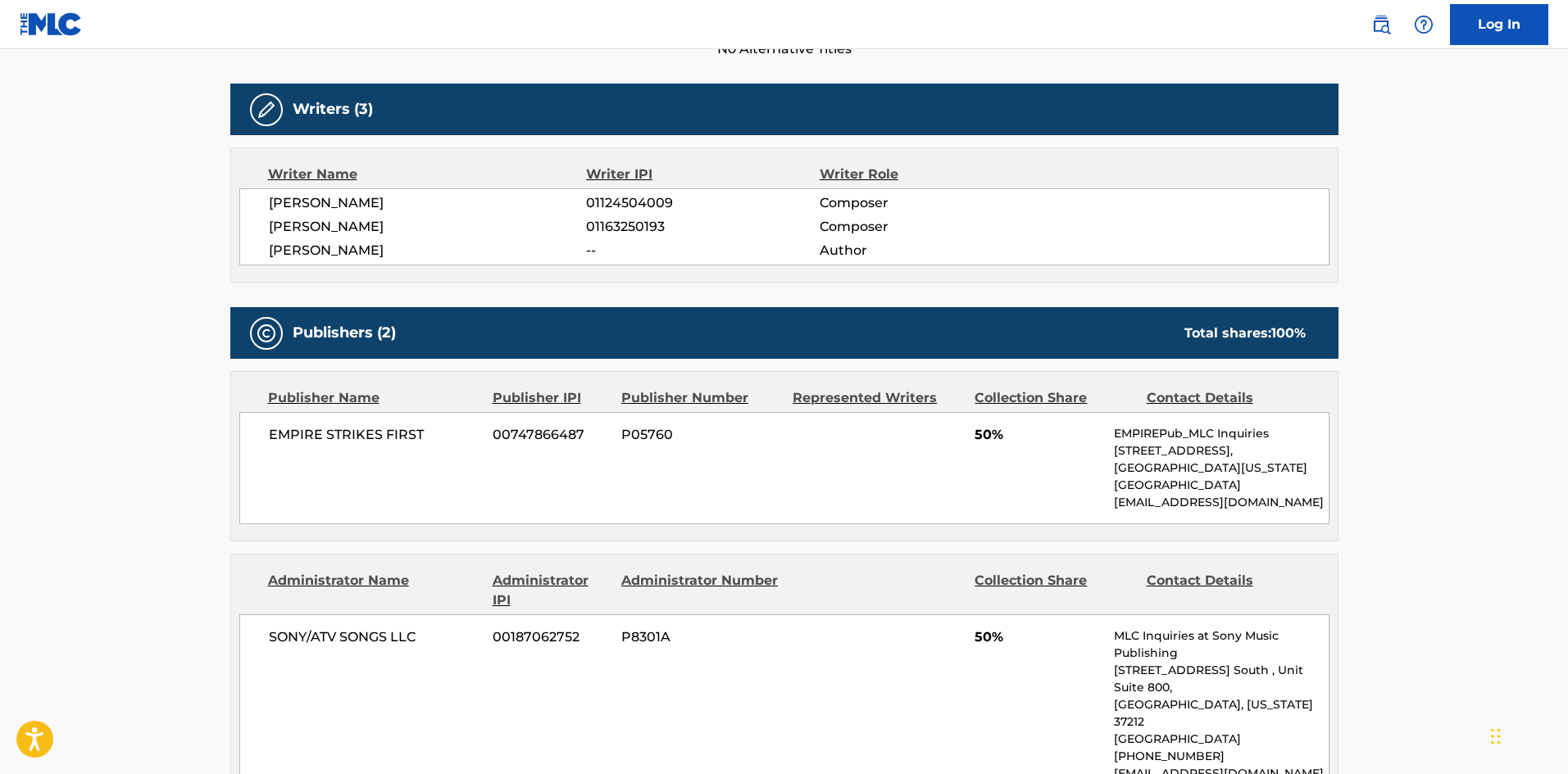
scroll to position [492, 0]
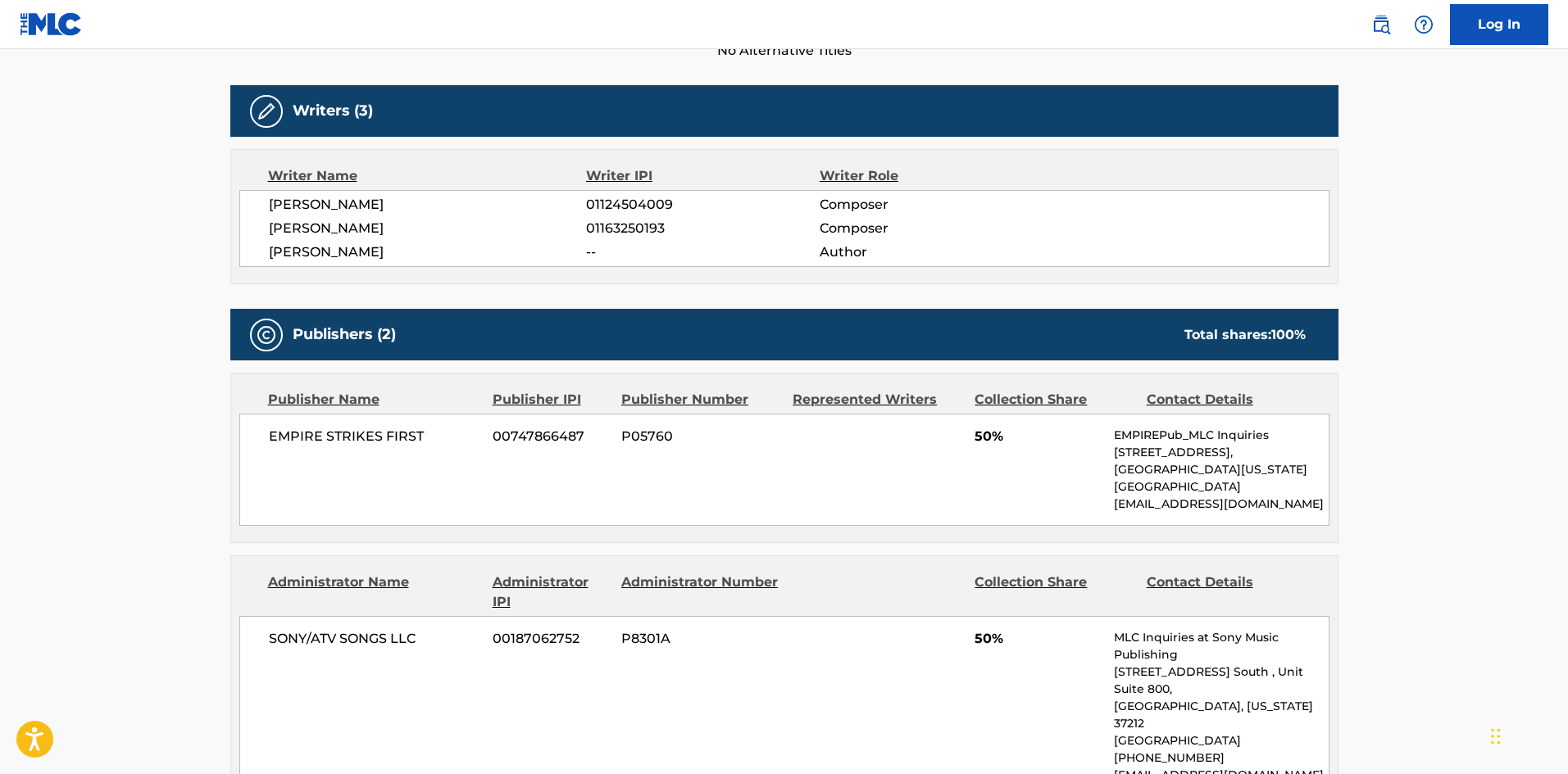
click at [288, 427] on span "EMPIRE STRIKES FIRST" at bounding box center [375, 437] width 212 height 19
drag, startPoint x: 288, startPoint y: 427, endPoint x: 392, endPoint y: 427, distance: 104.0
click at [392, 427] on span "EMPIRE STRIKES FIRST" at bounding box center [375, 437] width 212 height 19
copy span "EMPIRE STRIKES FIRST"
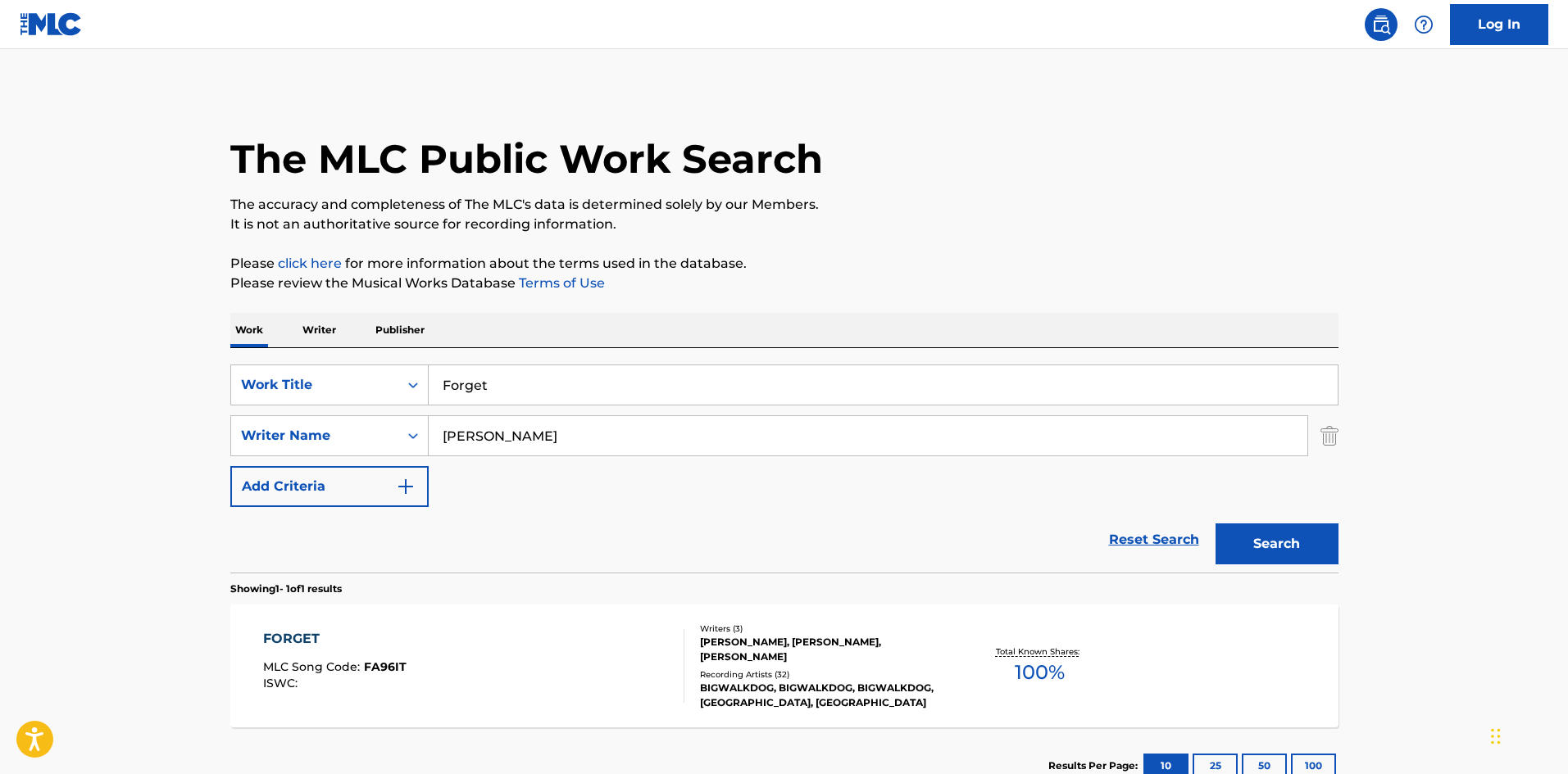
click at [566, 416] on div "[PERSON_NAME]" at bounding box center [868, 436] width 879 height 41
click at [586, 375] on input "Forget" at bounding box center [883, 385] width 909 height 39
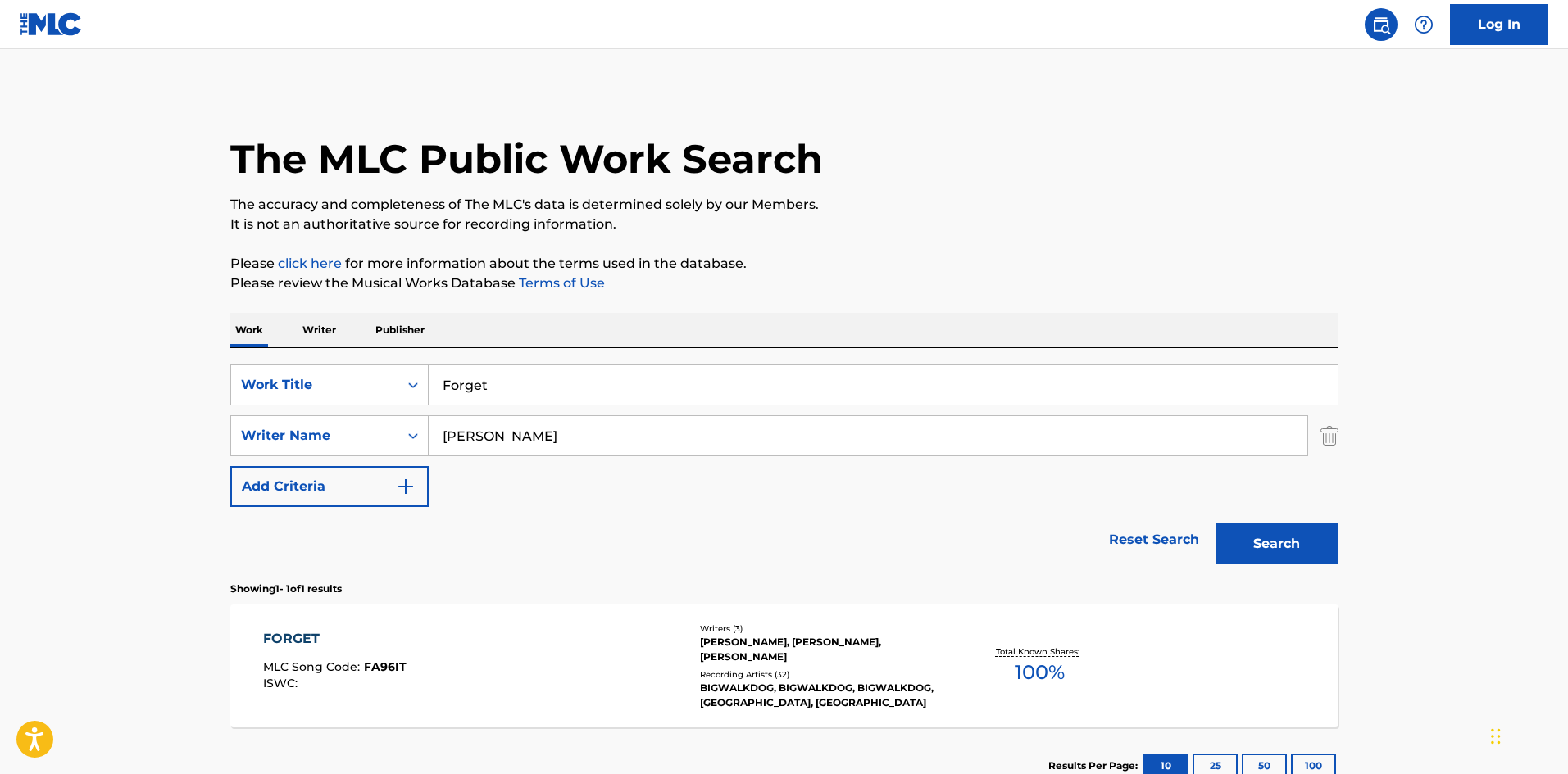
paste input "Hammer To The Hear"
type input "Hammer To The Heart"
click at [609, 455] on div "[PERSON_NAME]" at bounding box center [868, 436] width 879 height 41
click at [634, 444] on input "[PERSON_NAME]" at bounding box center [868, 435] width 879 height 39
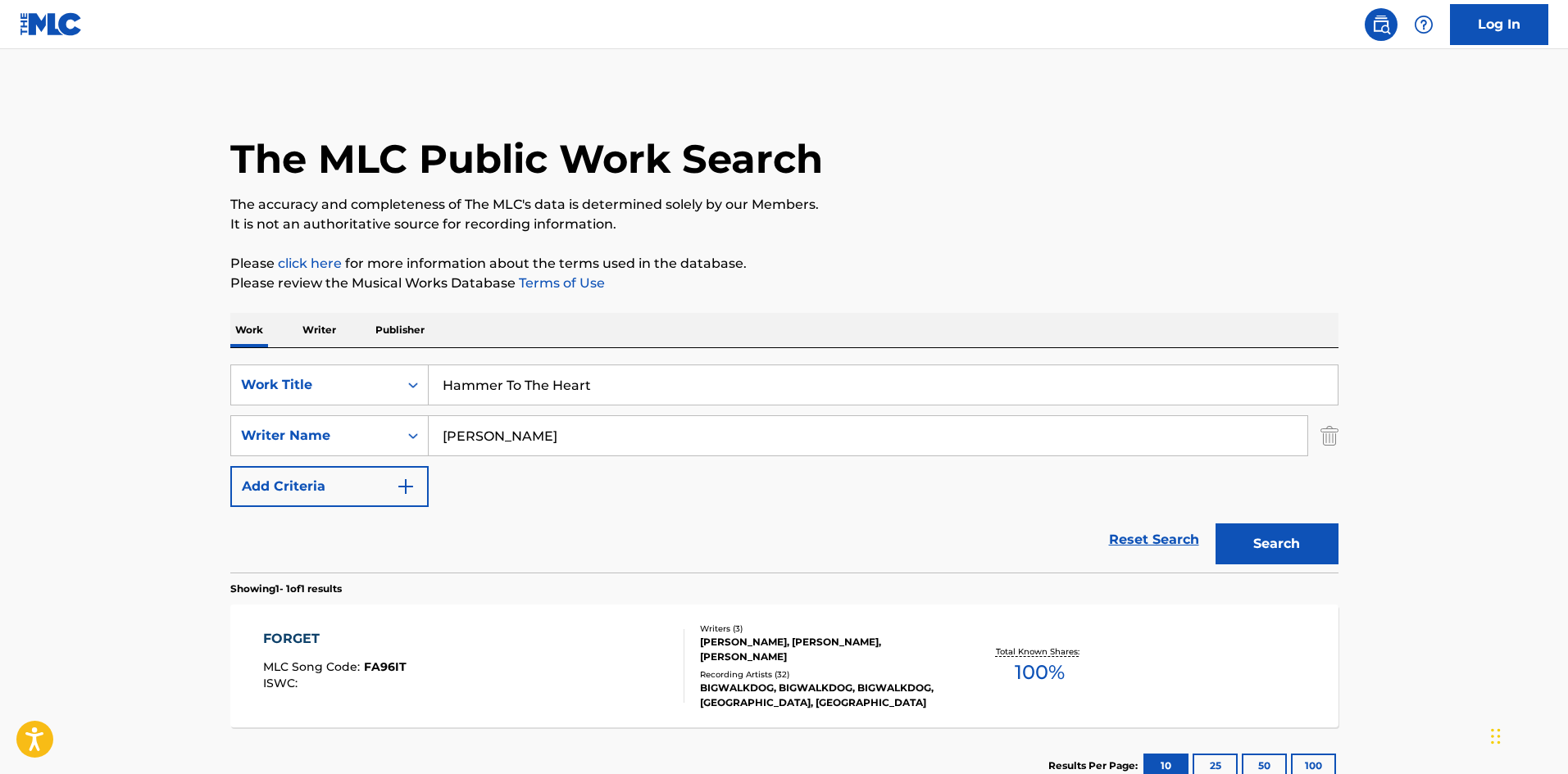
paste input "EKKO"
type input "EKKO"
click at [1287, 532] on button "Search" at bounding box center [1277, 544] width 123 height 41
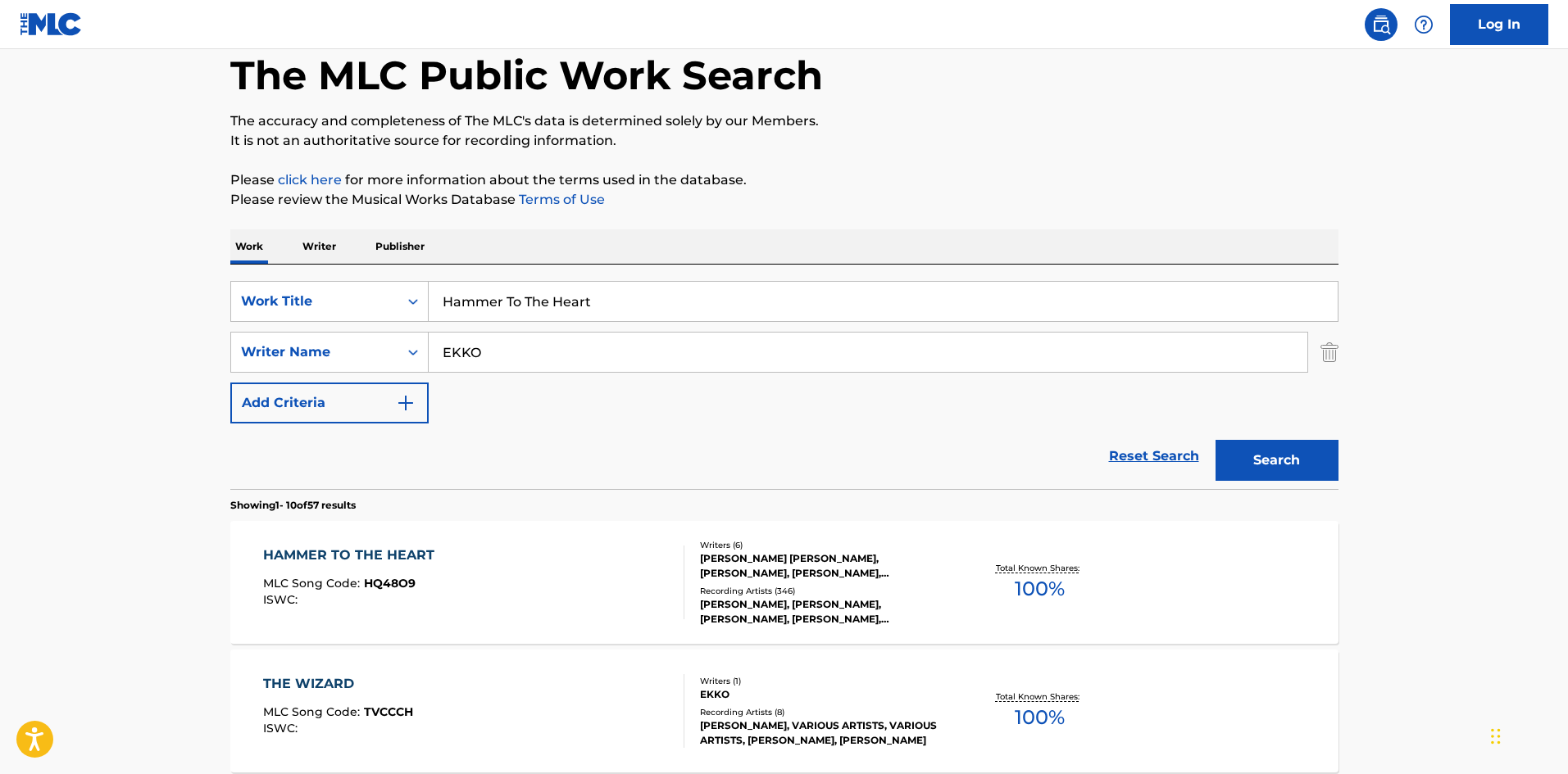
scroll to position [164, 0]
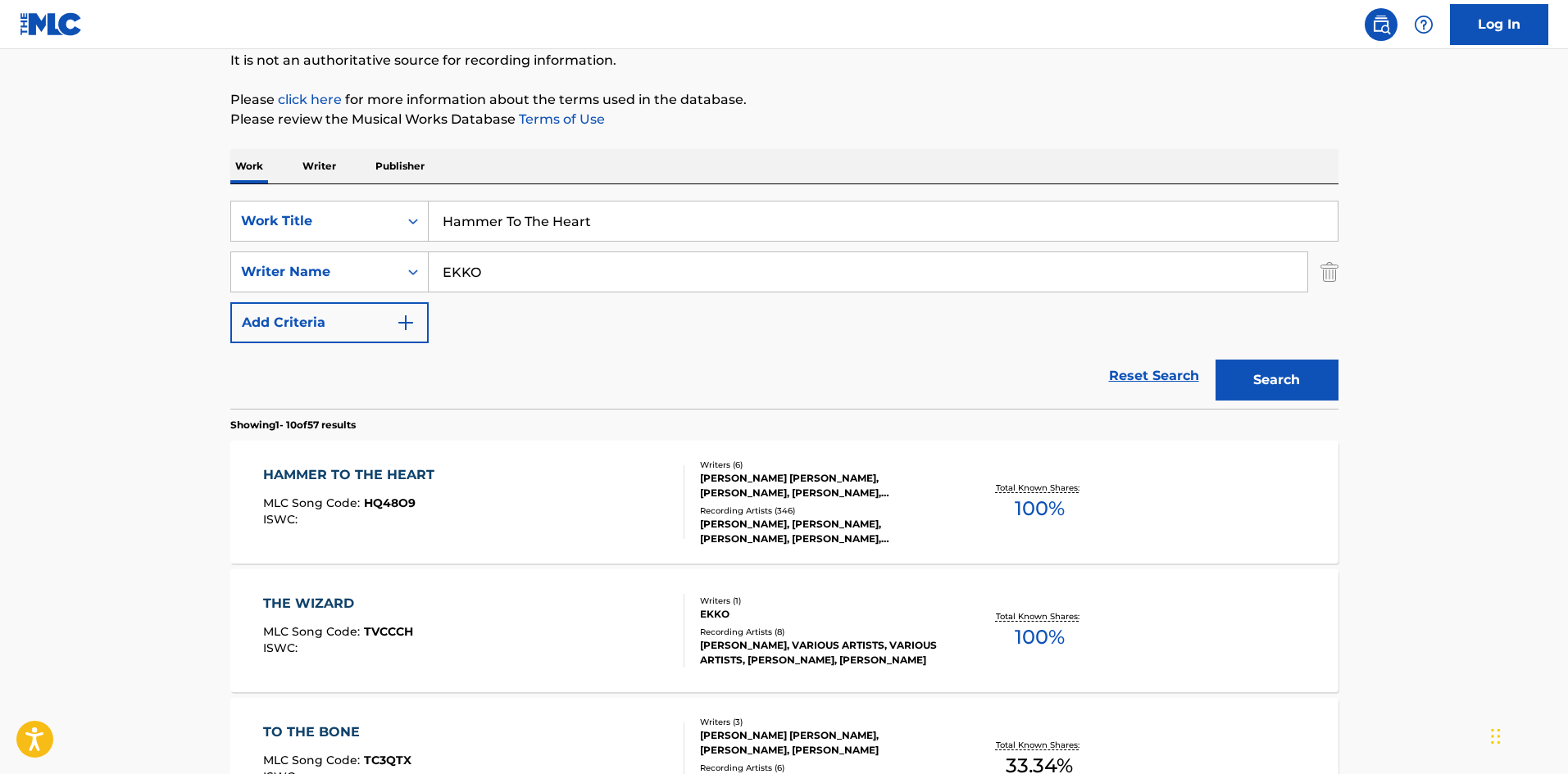
click at [436, 465] on div "HAMMER TO THE HEART MLC Song Code : HQ48O9 ISWC : Writers ( 6 ) [PERSON_NAME] […" at bounding box center [785, 502] width 1109 height 123
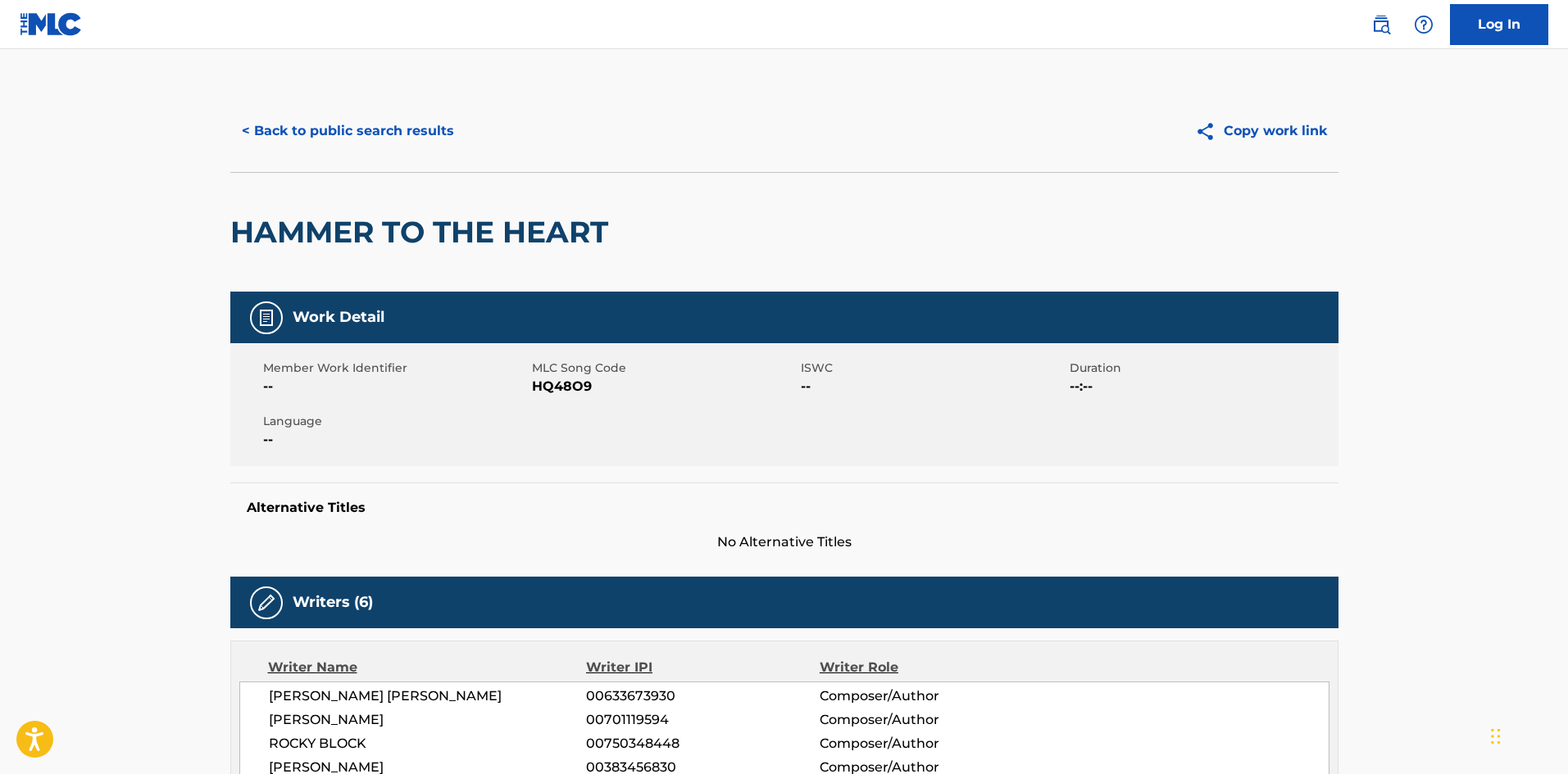
scroll to position [164, 0]
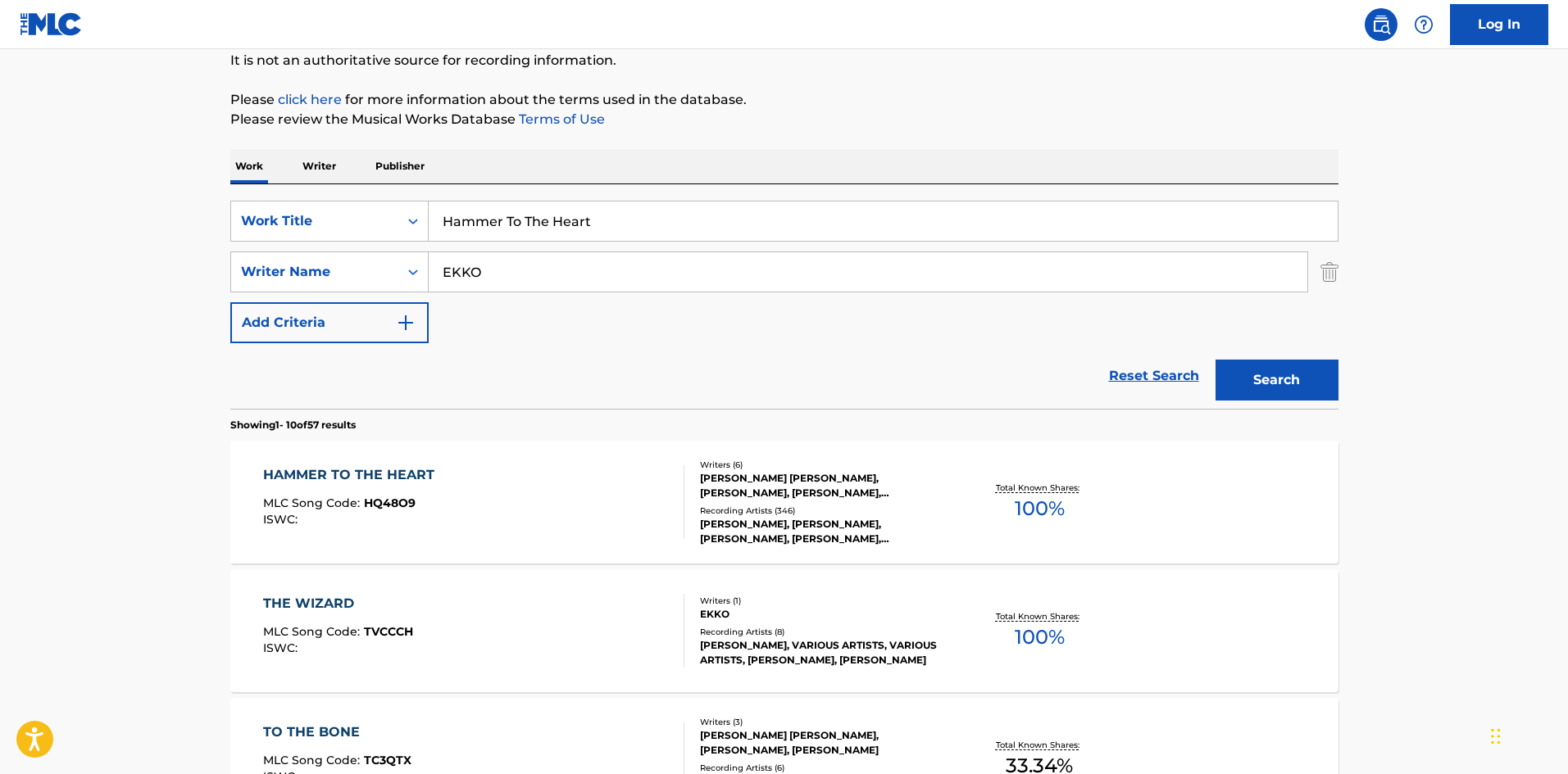
click at [481, 208] on input "Hammer To The Heart" at bounding box center [883, 221] width 909 height 39
drag, startPoint x: 481, startPoint y: 208, endPoint x: 414, endPoint y: 102, distance: 125.4
click at [481, 209] on input "Hammer To The Heart" at bounding box center [883, 221] width 909 height 39
paste input "RESERVATION"
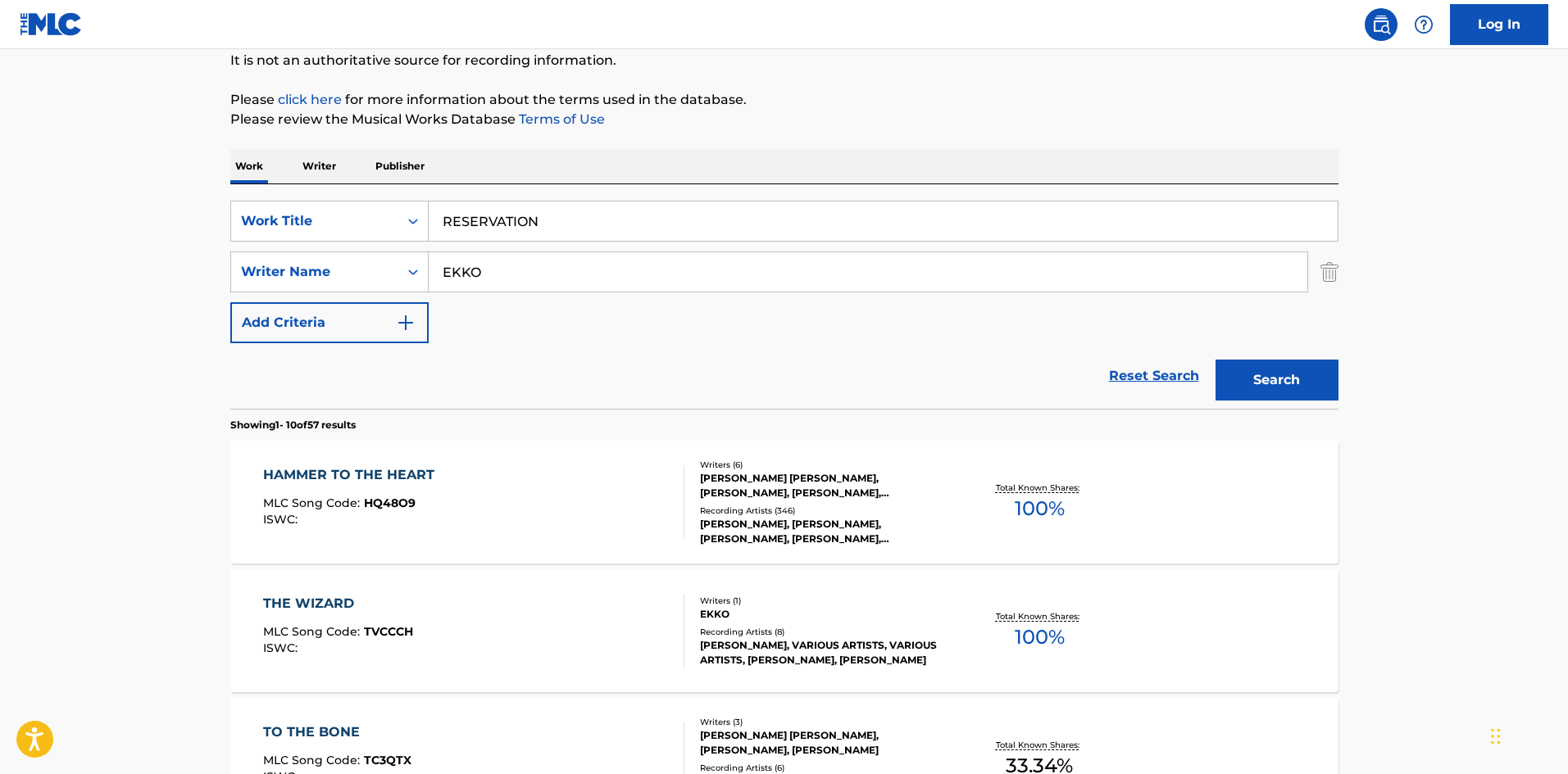
type input "RESERVATION"
click at [500, 286] on input "EKKO" at bounding box center [868, 272] width 879 height 39
paste input "[PERSON_NAME]"
click at [510, 269] on input "[PERSON_NAME]" at bounding box center [868, 272] width 879 height 39
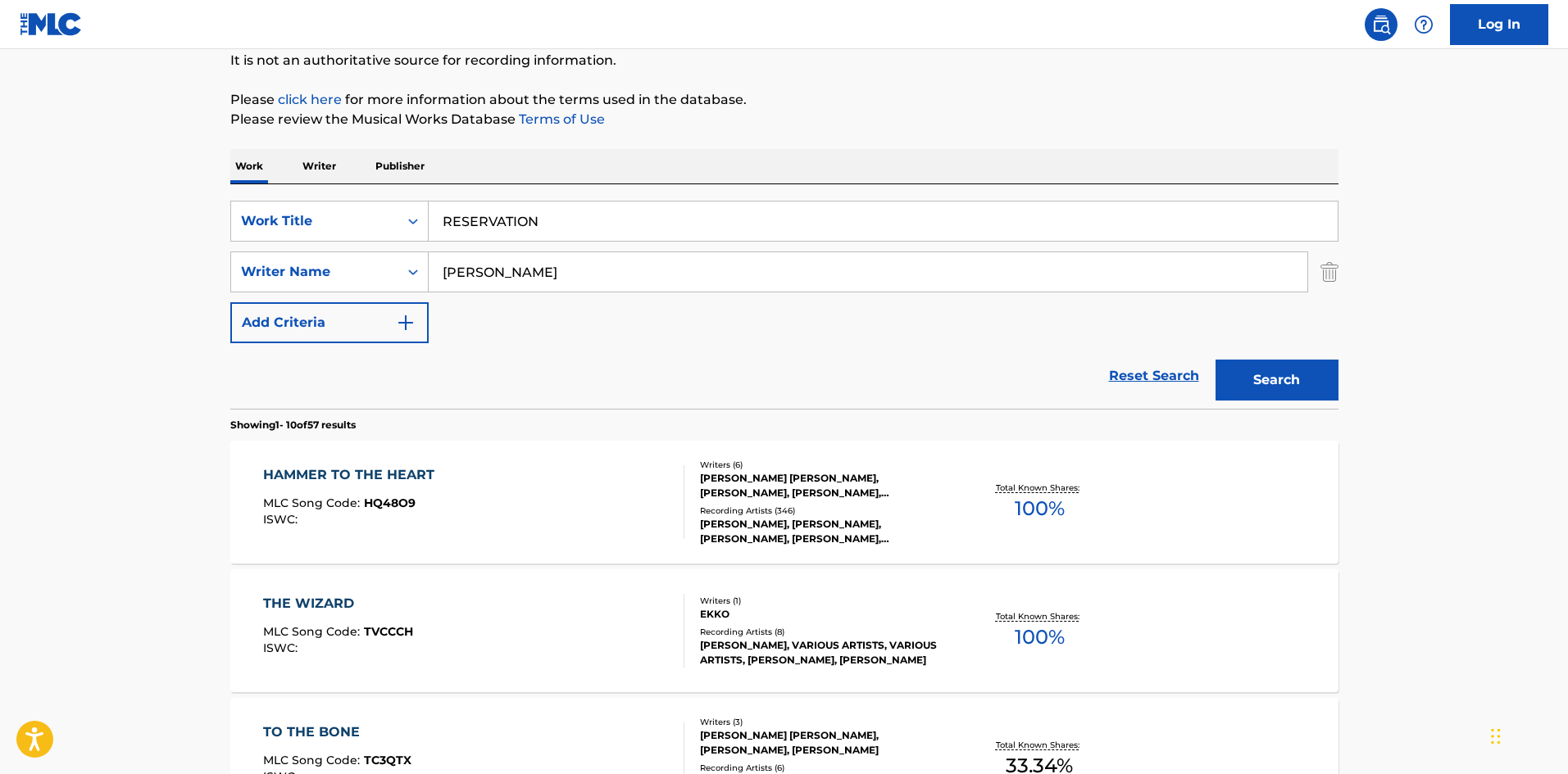
click at [510, 269] on input "[PERSON_NAME]" at bounding box center [868, 272] width 879 height 39
paste input "Search Form"
drag, startPoint x: 549, startPoint y: 269, endPoint x: 282, endPoint y: 253, distance: 267.5
click at [282, 253] on div "SearchWithCriteriaf6999f9c-6289-4842-9d28-b432eca750d1 Writer Name [PERSON_NAME]" at bounding box center [785, 272] width 1109 height 41
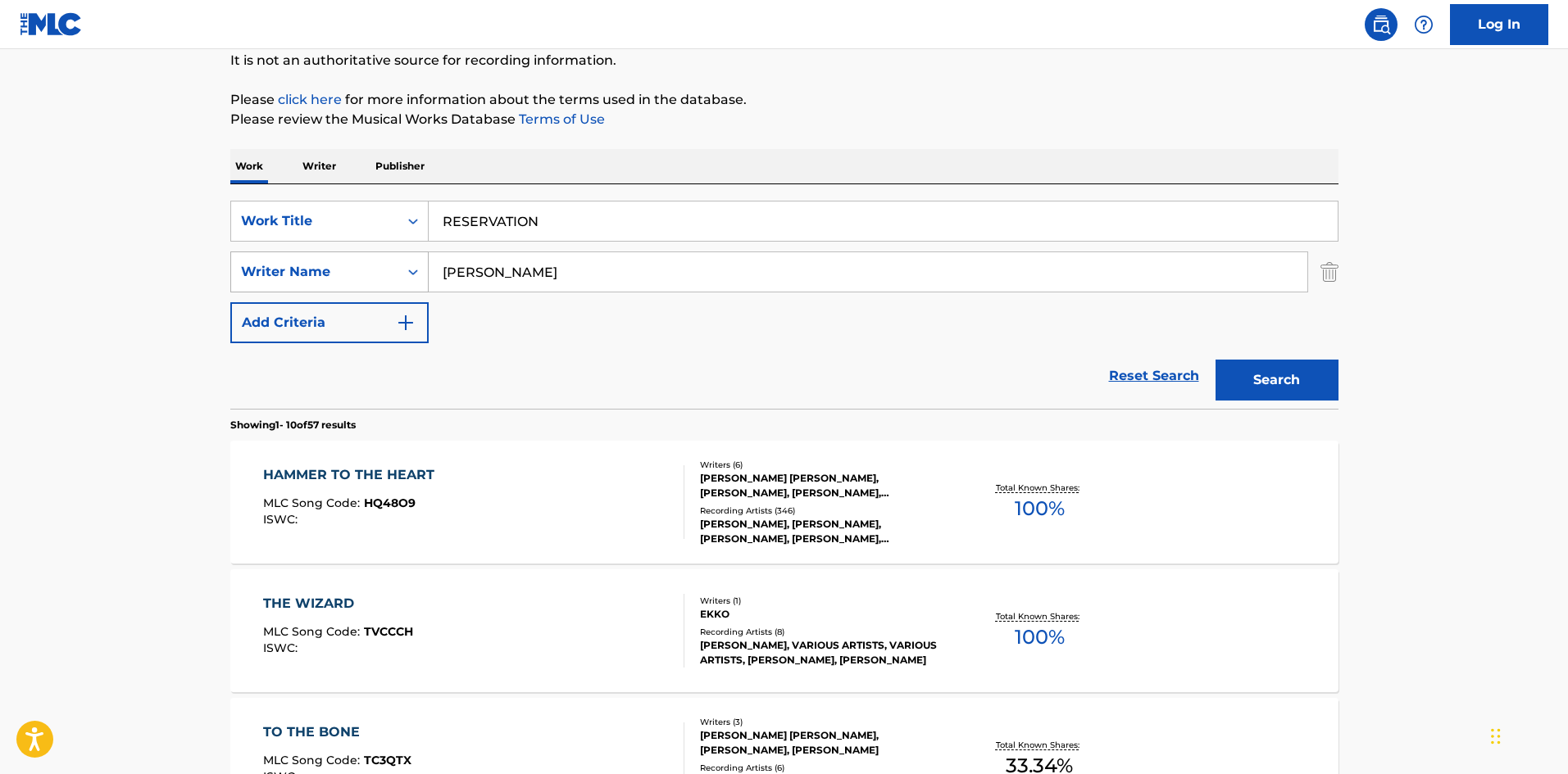
type input "[PERSON_NAME]"
click at [1215, 360] on button "Search" at bounding box center [1277, 380] width 123 height 41
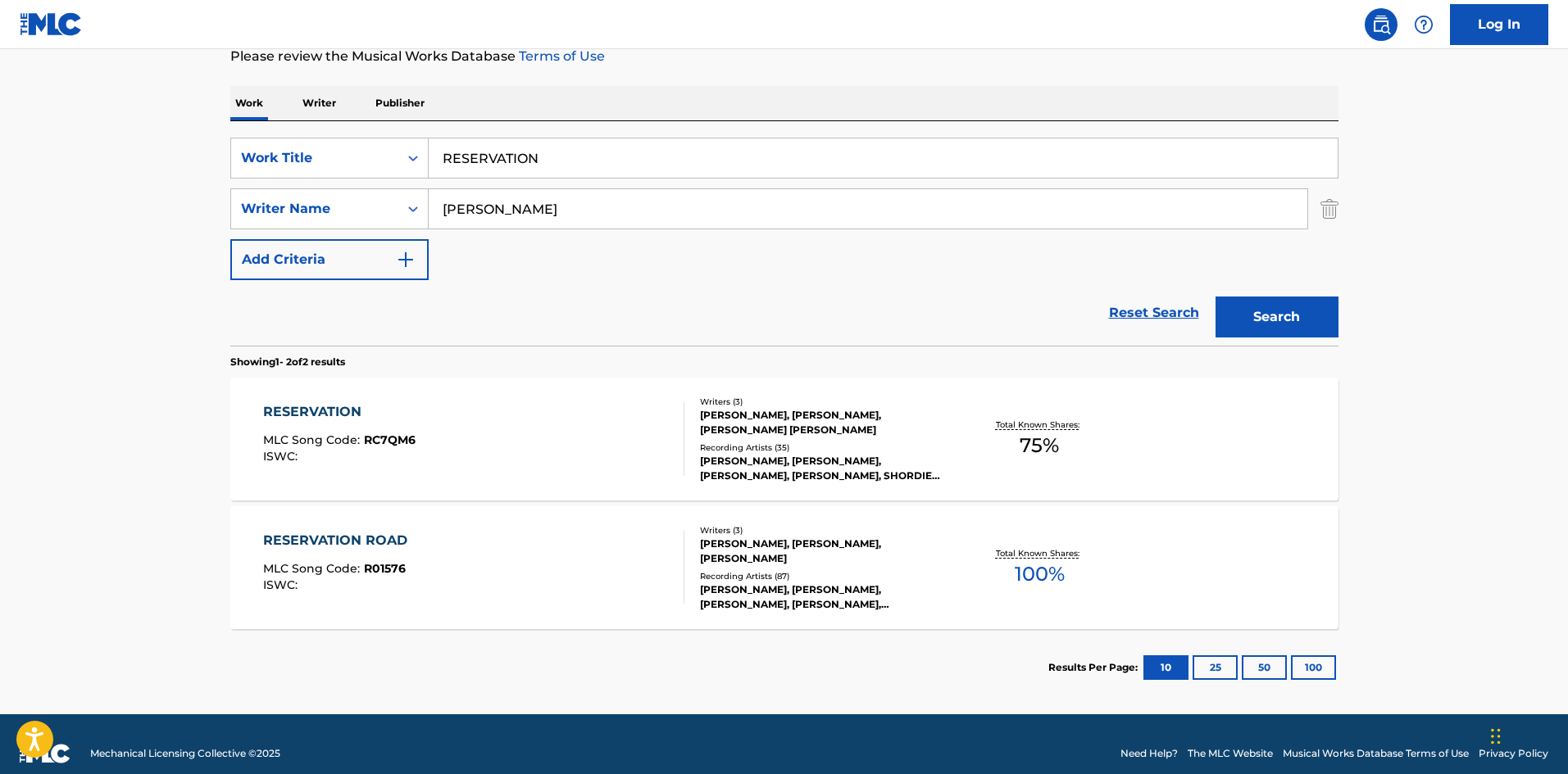
scroll to position [246, 0]
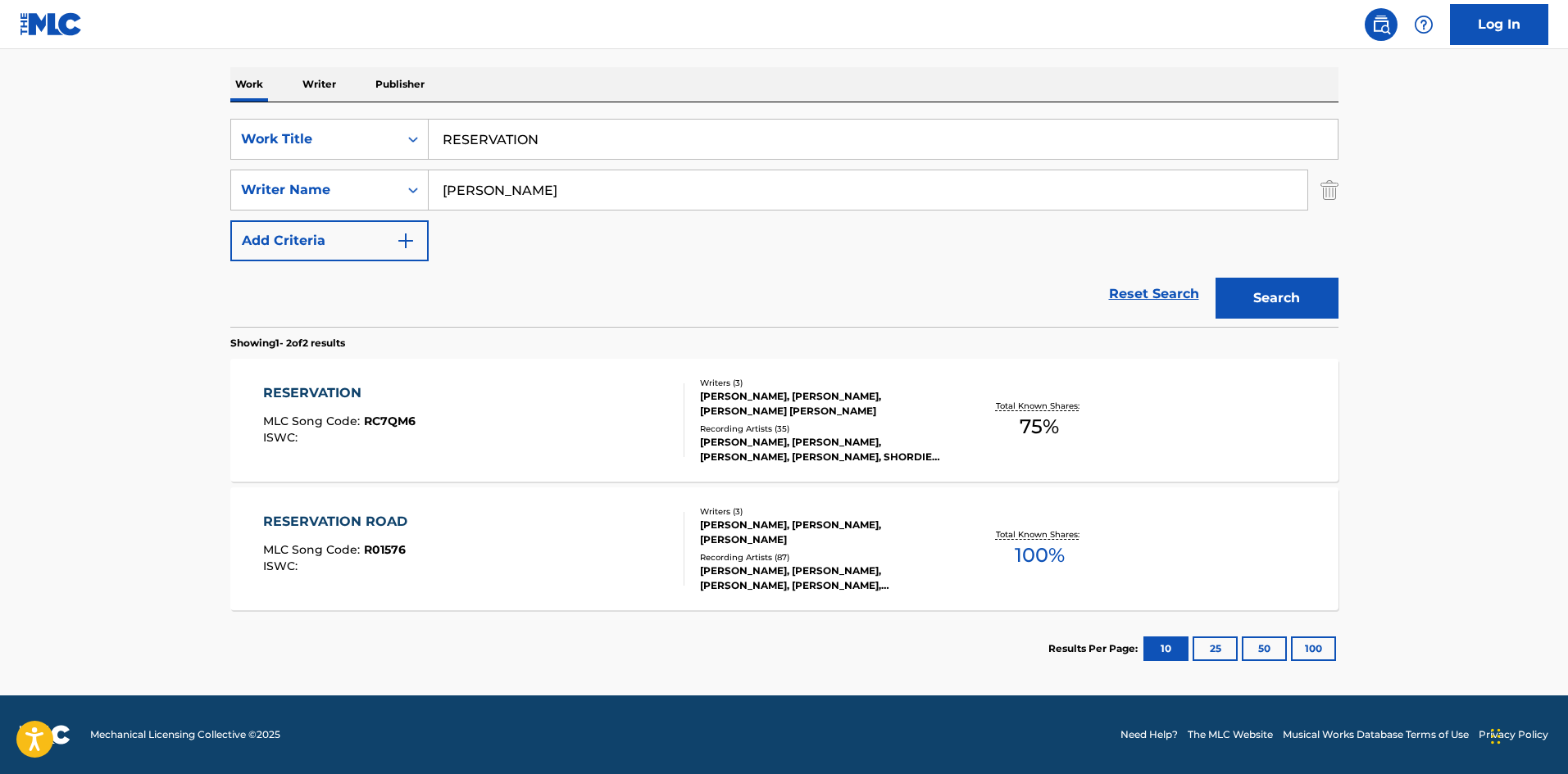
click at [547, 436] on div "RESERVATION MLC Song Code : RC7QM6 ISWC :" at bounding box center [474, 420] width 422 height 74
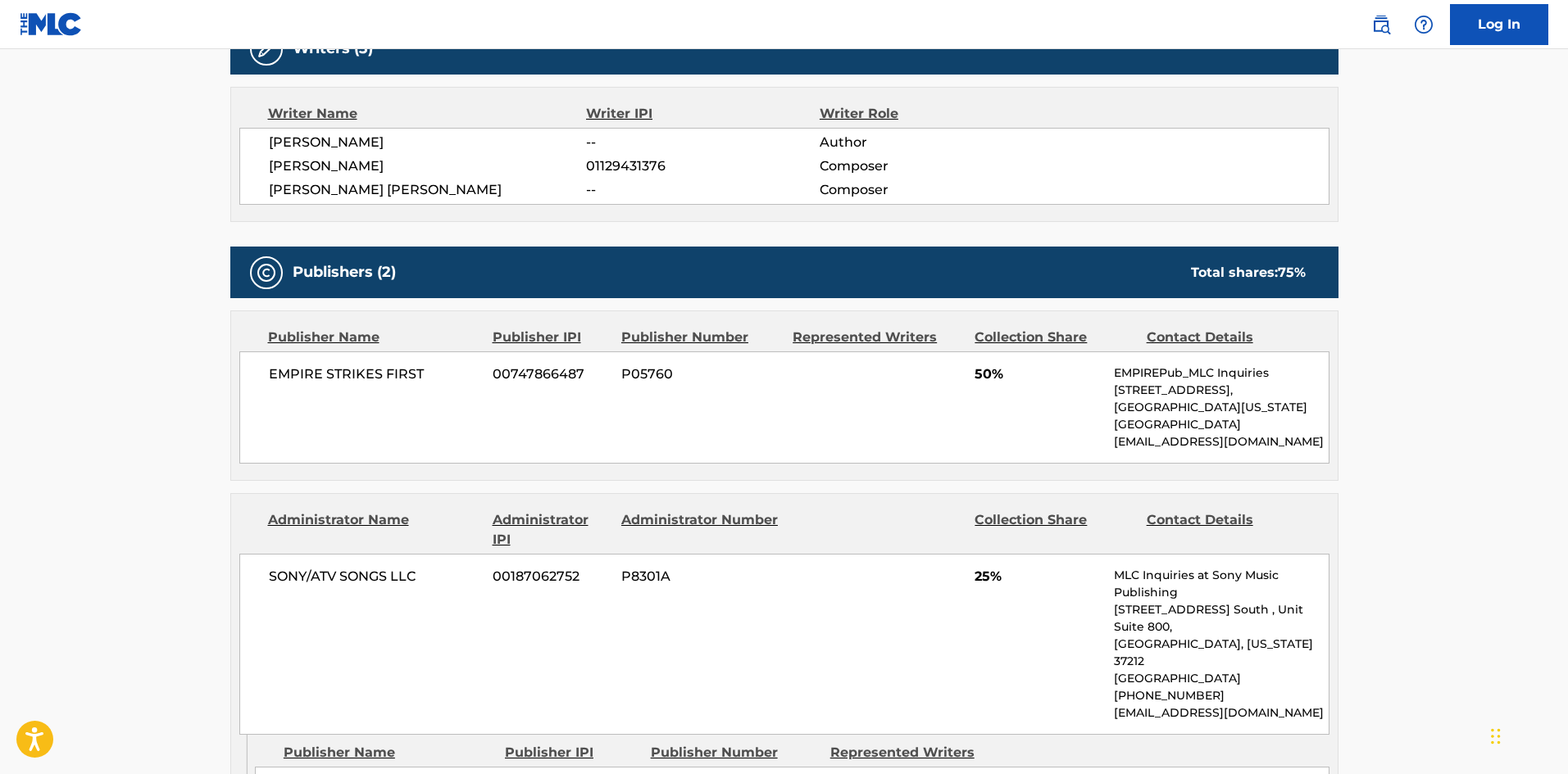
scroll to position [738, 0]
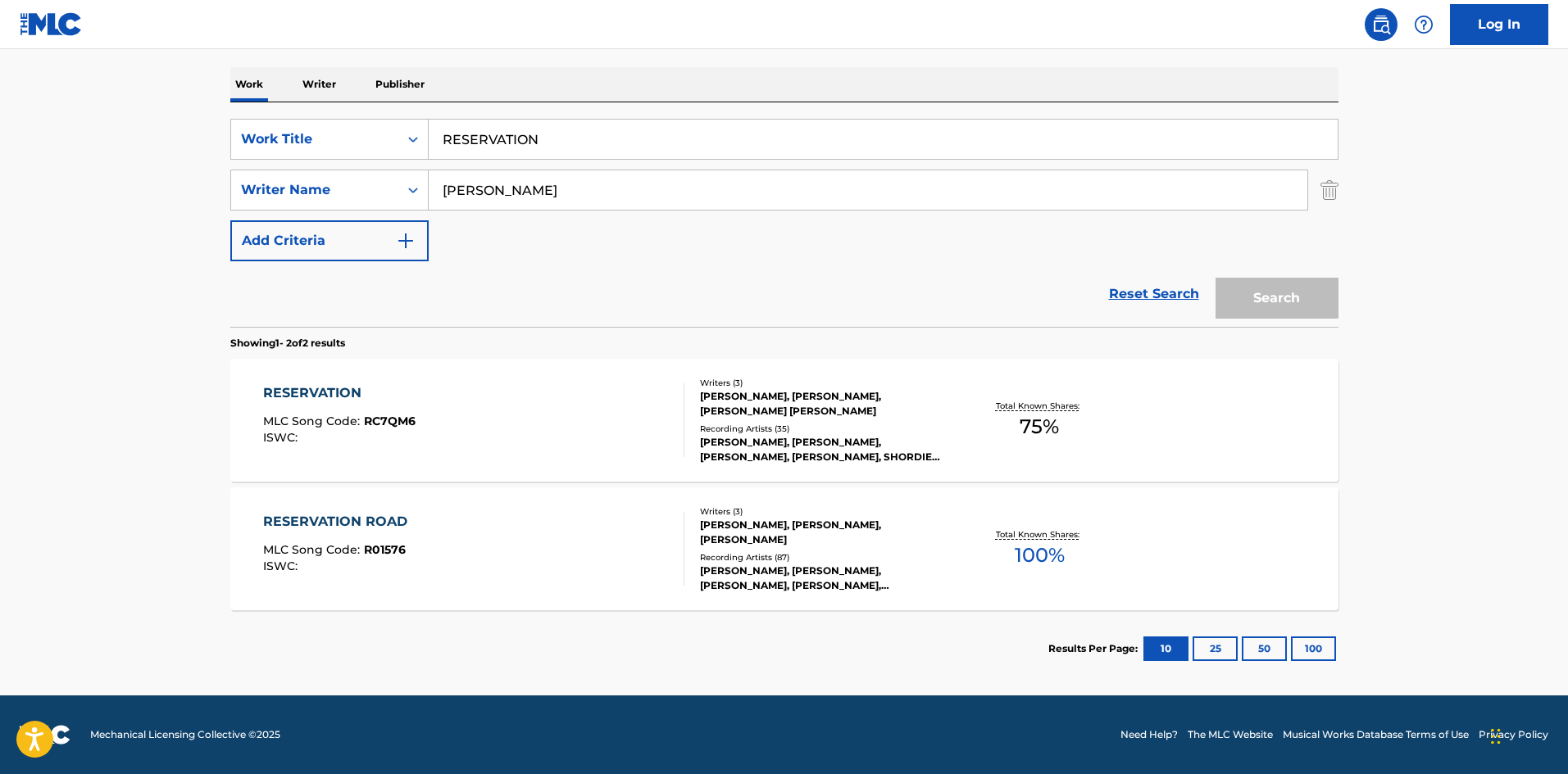
scroll to position [246, 0]
click at [517, 159] on div "RESERVATION" at bounding box center [883, 139] width 910 height 41
click at [532, 143] on input "RESERVATION" at bounding box center [883, 139] width 909 height 39
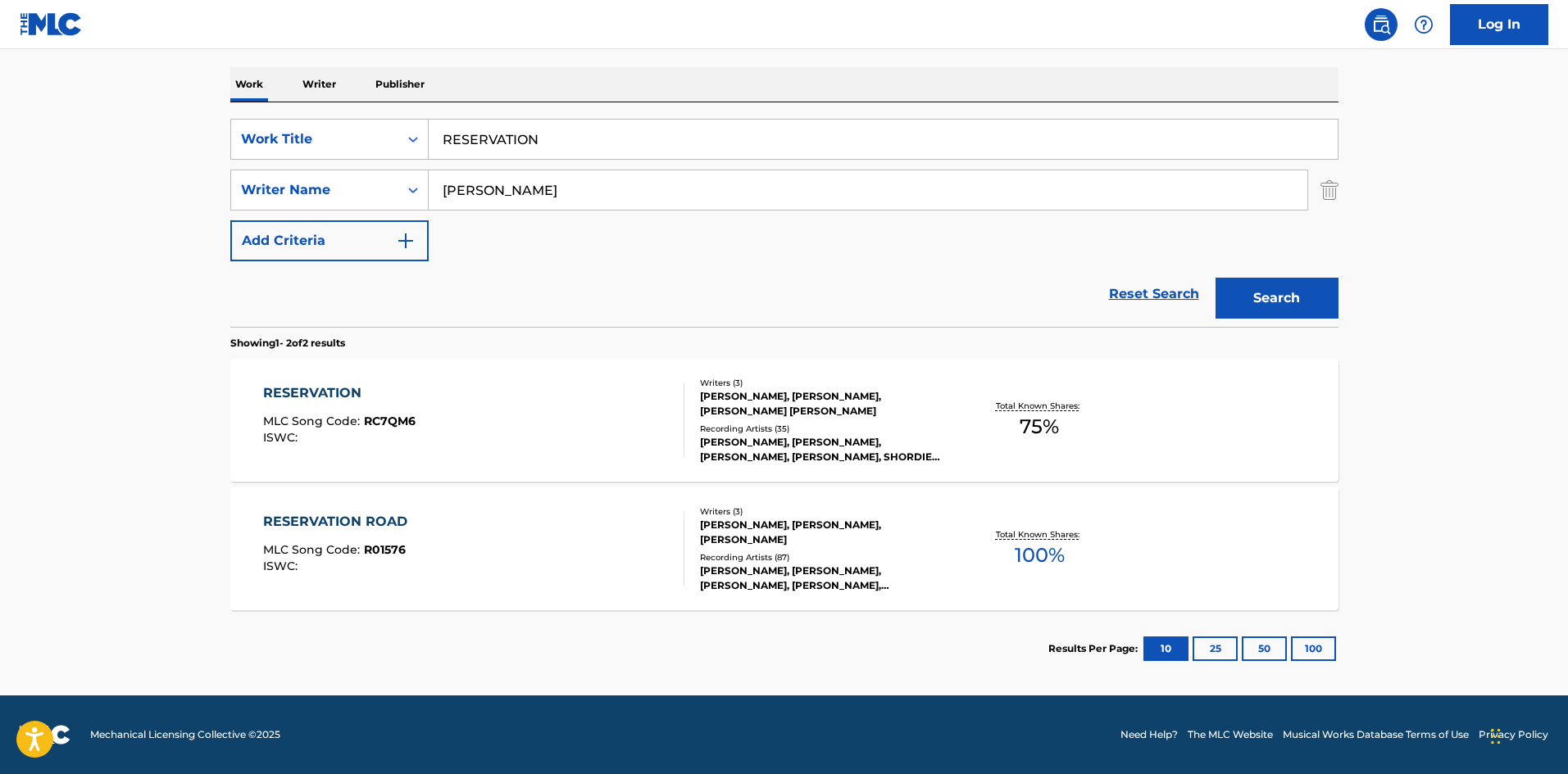
paste input "[PERSON_NAME]"
type input "[PERSON_NAME]"
click at [527, 189] on input "[PERSON_NAME]" at bounding box center [868, 189] width 879 height 39
click at [1215, 278] on button "Search" at bounding box center [1277, 298] width 123 height 41
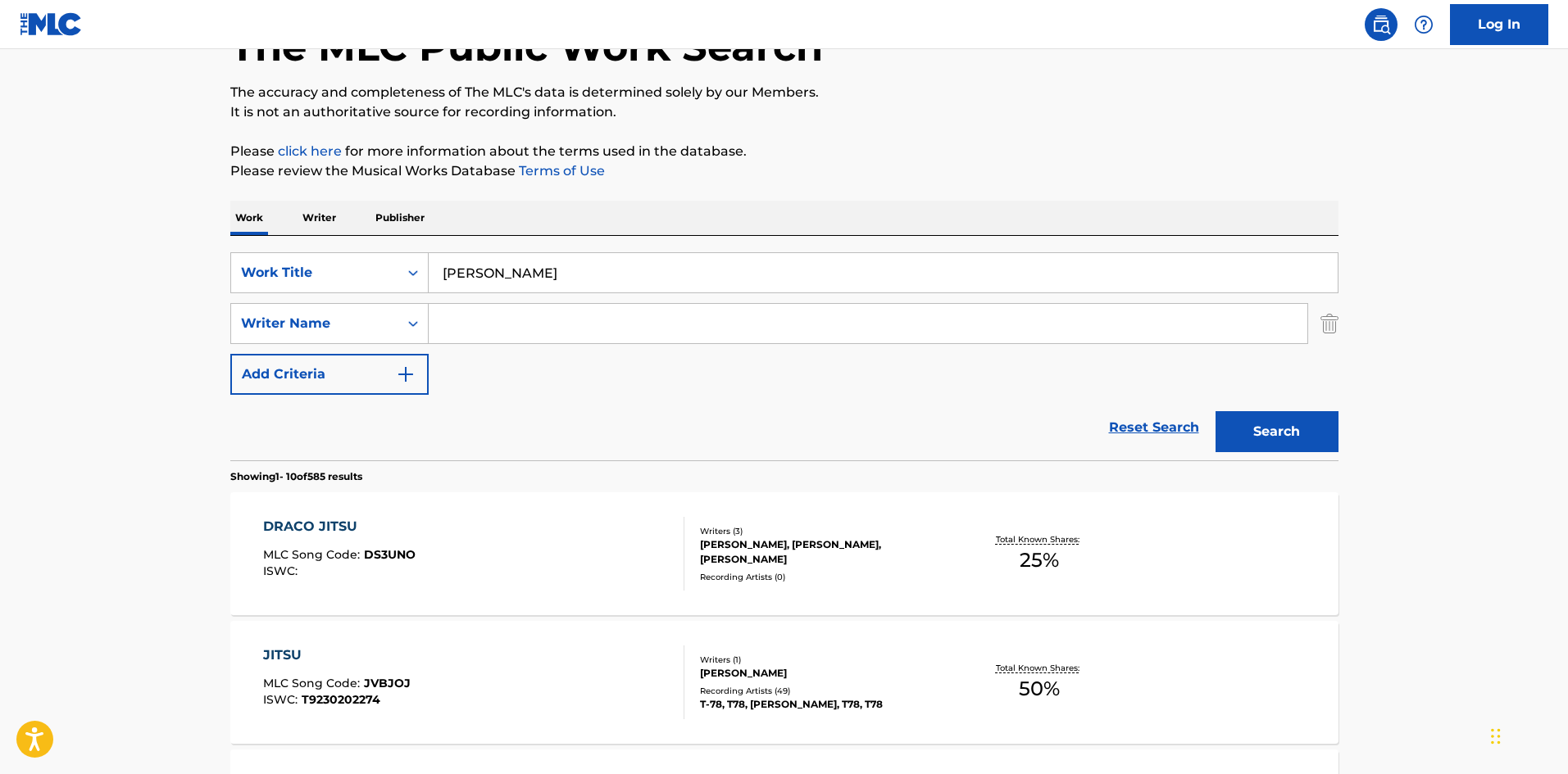
scroll to position [327, 0]
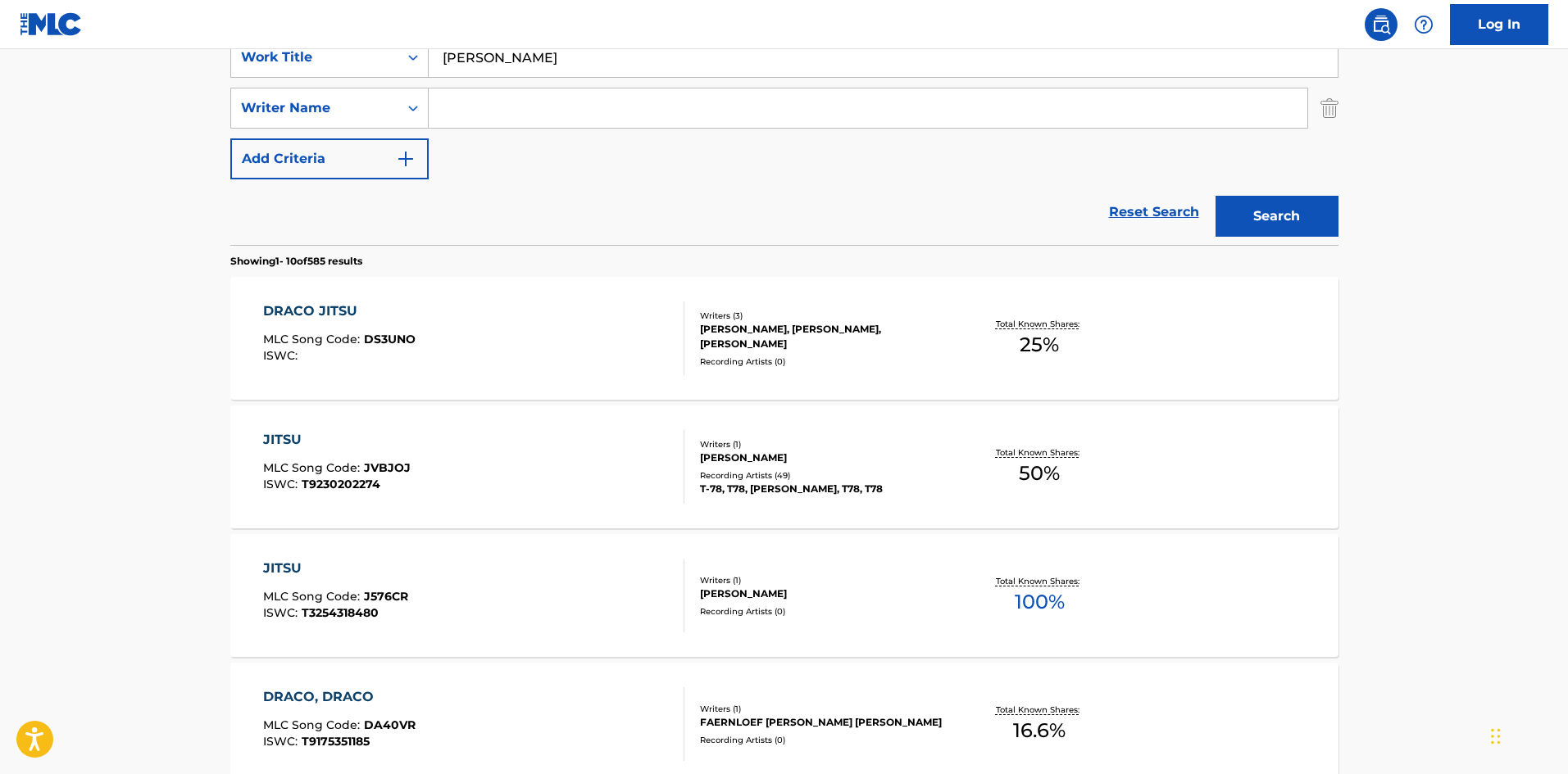
click at [434, 357] on div "DRACO JITSU MLC Song Code : DS3UNO ISWC :" at bounding box center [474, 338] width 422 height 74
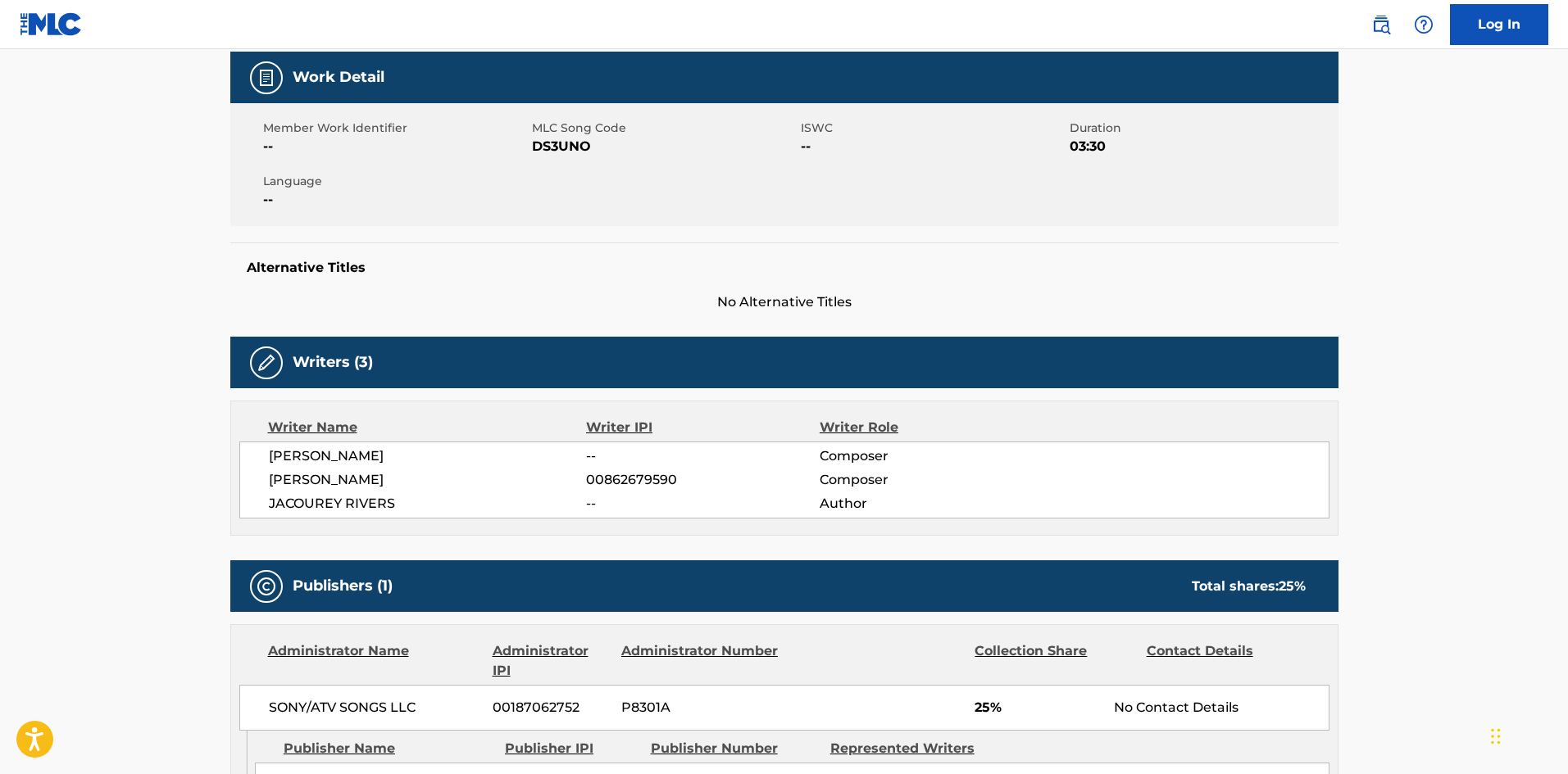
scroll to position [410, 0]
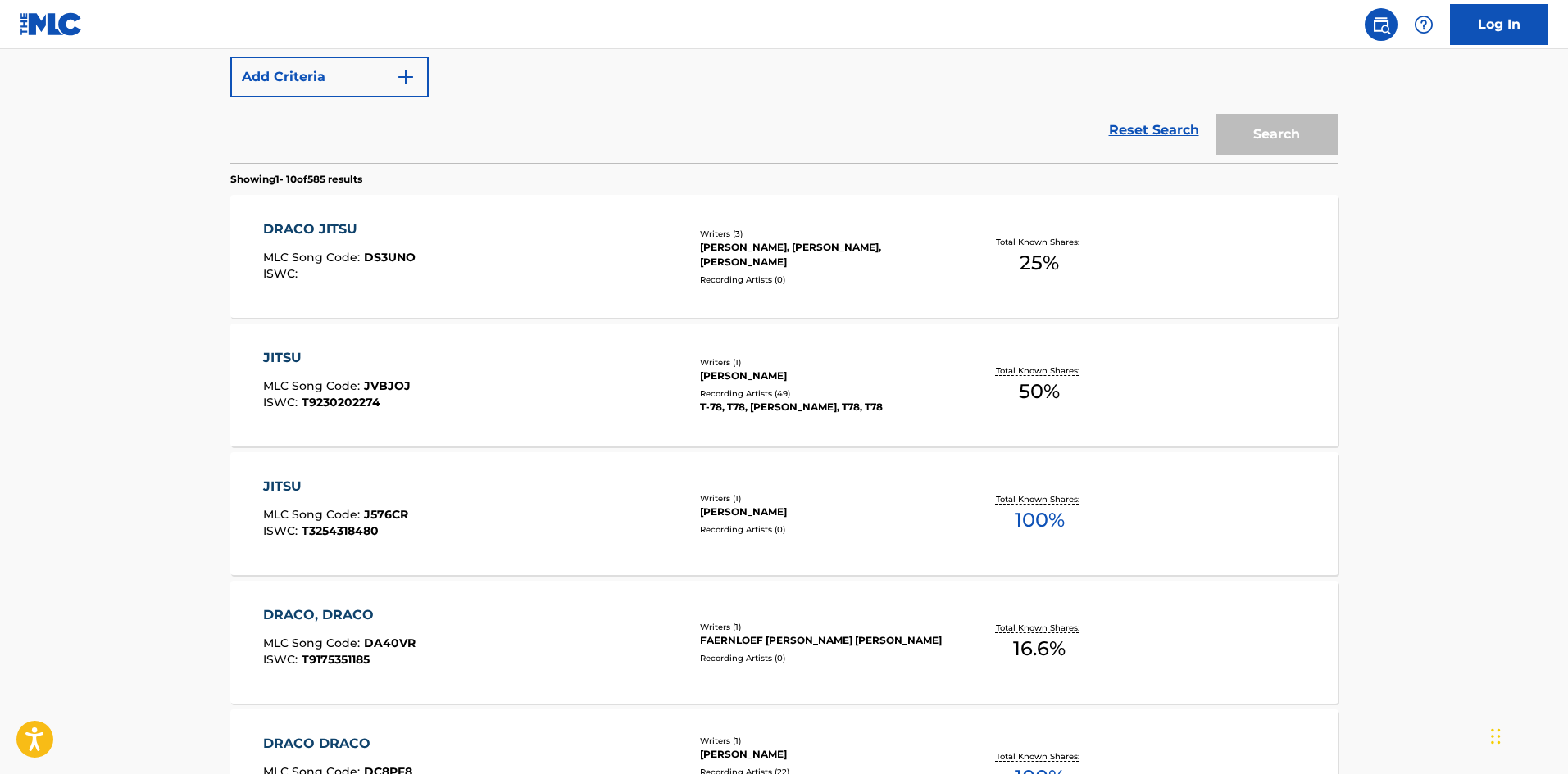
scroll to position [327, 0]
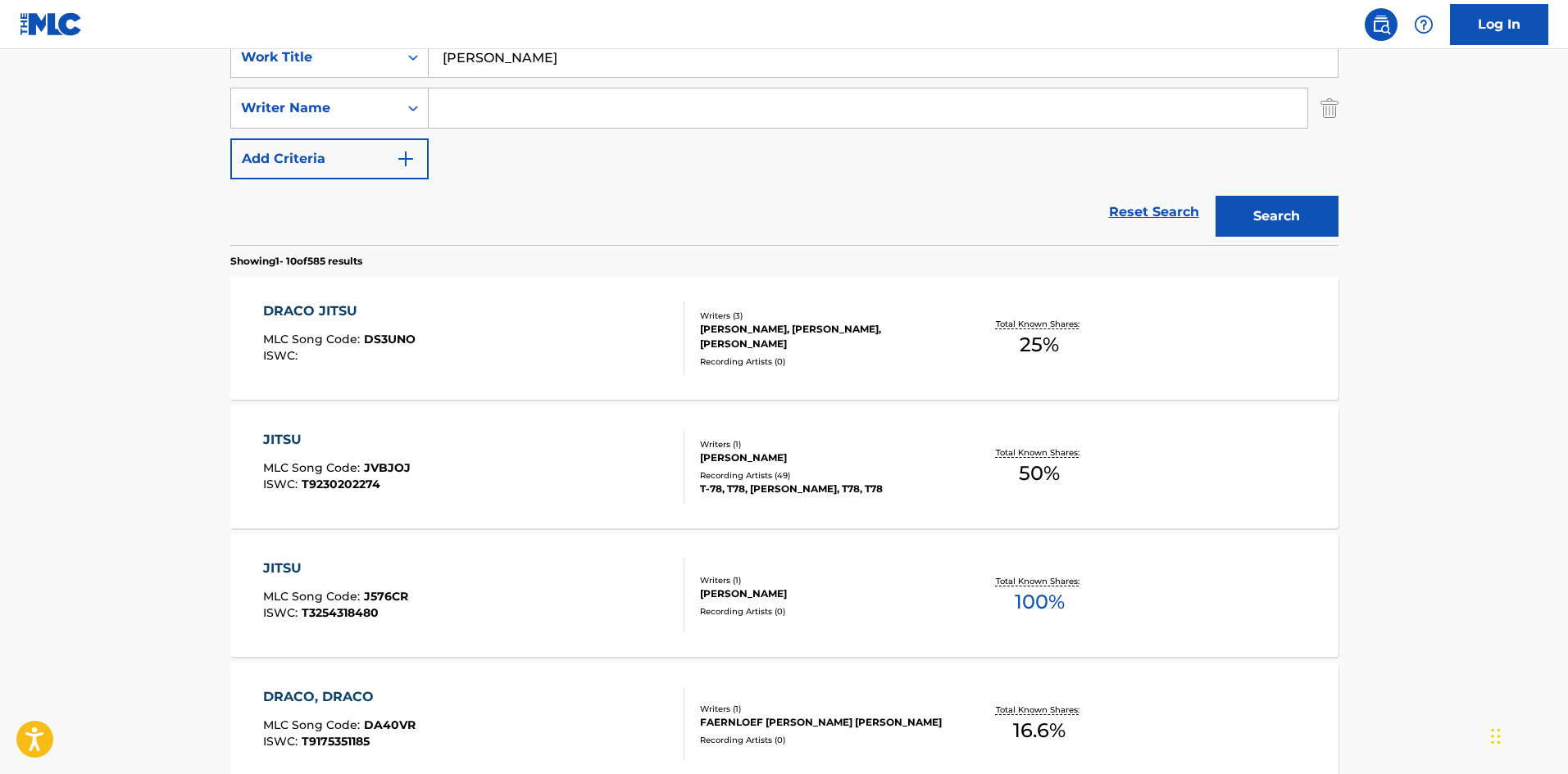
click at [472, 62] on input "[PERSON_NAME]" at bounding box center [883, 57] width 909 height 39
paste input "Spin Again"
type input "Spin Again"
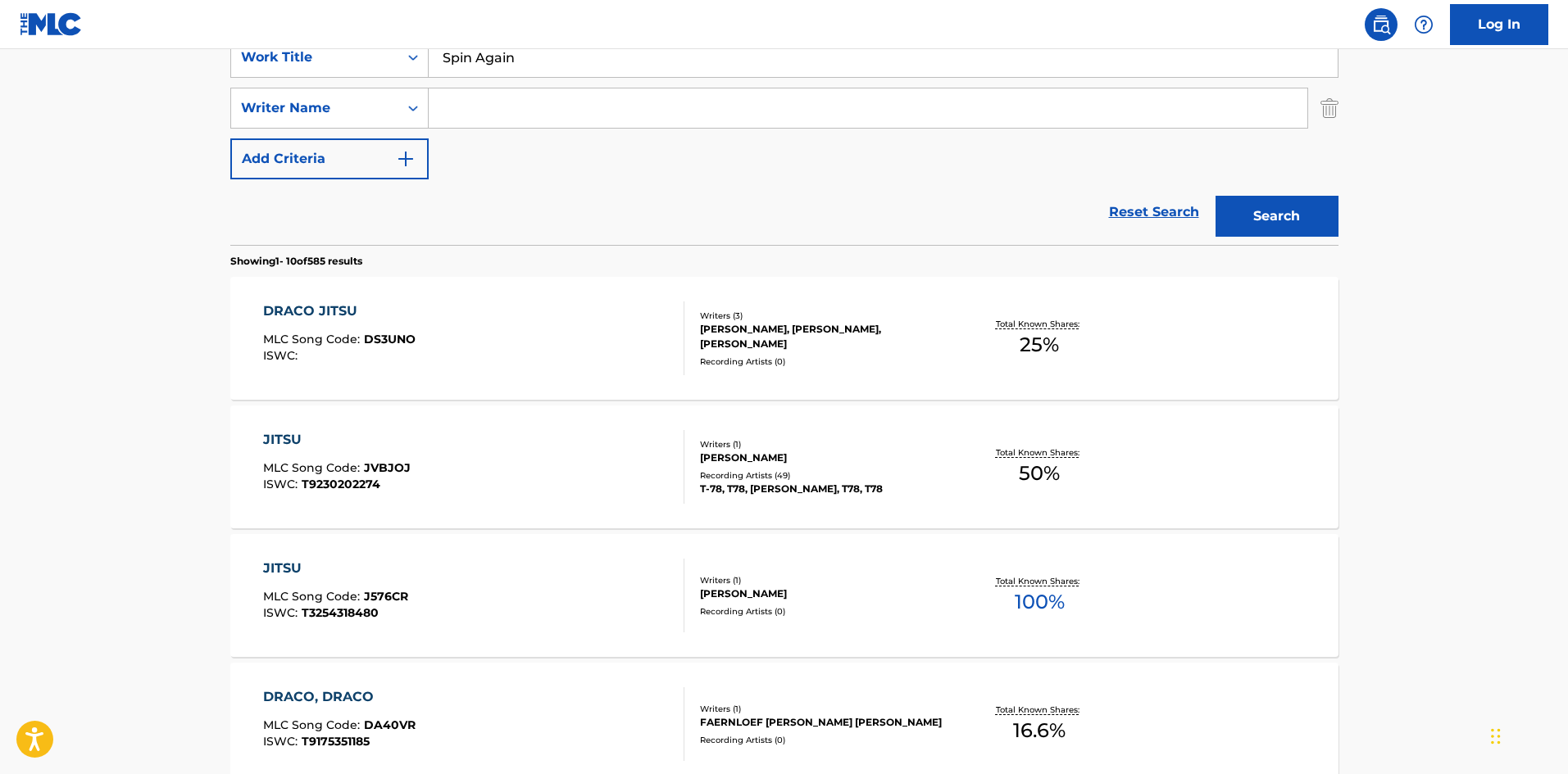
drag, startPoint x: 515, startPoint y: 113, endPoint x: 571, endPoint y: 116, distance: 56.1
click at [515, 113] on input "Search Form" at bounding box center [868, 108] width 879 height 39
paste input "[PERSON_NAME]"
type input "[PERSON_NAME]"
click at [1330, 212] on button "Search" at bounding box center [1277, 216] width 123 height 41
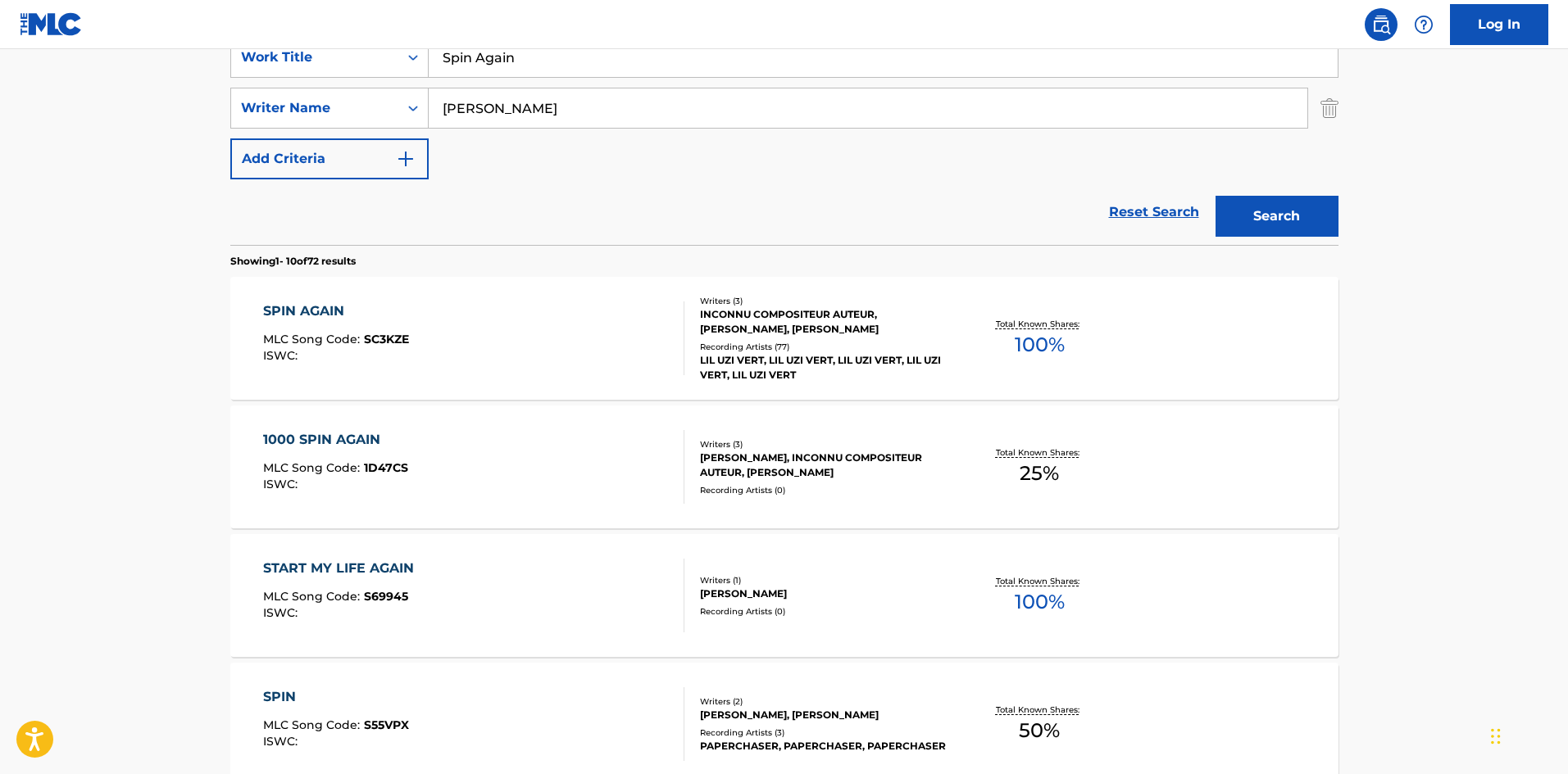
click at [533, 329] on div "SPIN AGAIN MLC Song Code : SC3KZE ISWC :" at bounding box center [474, 338] width 422 height 74
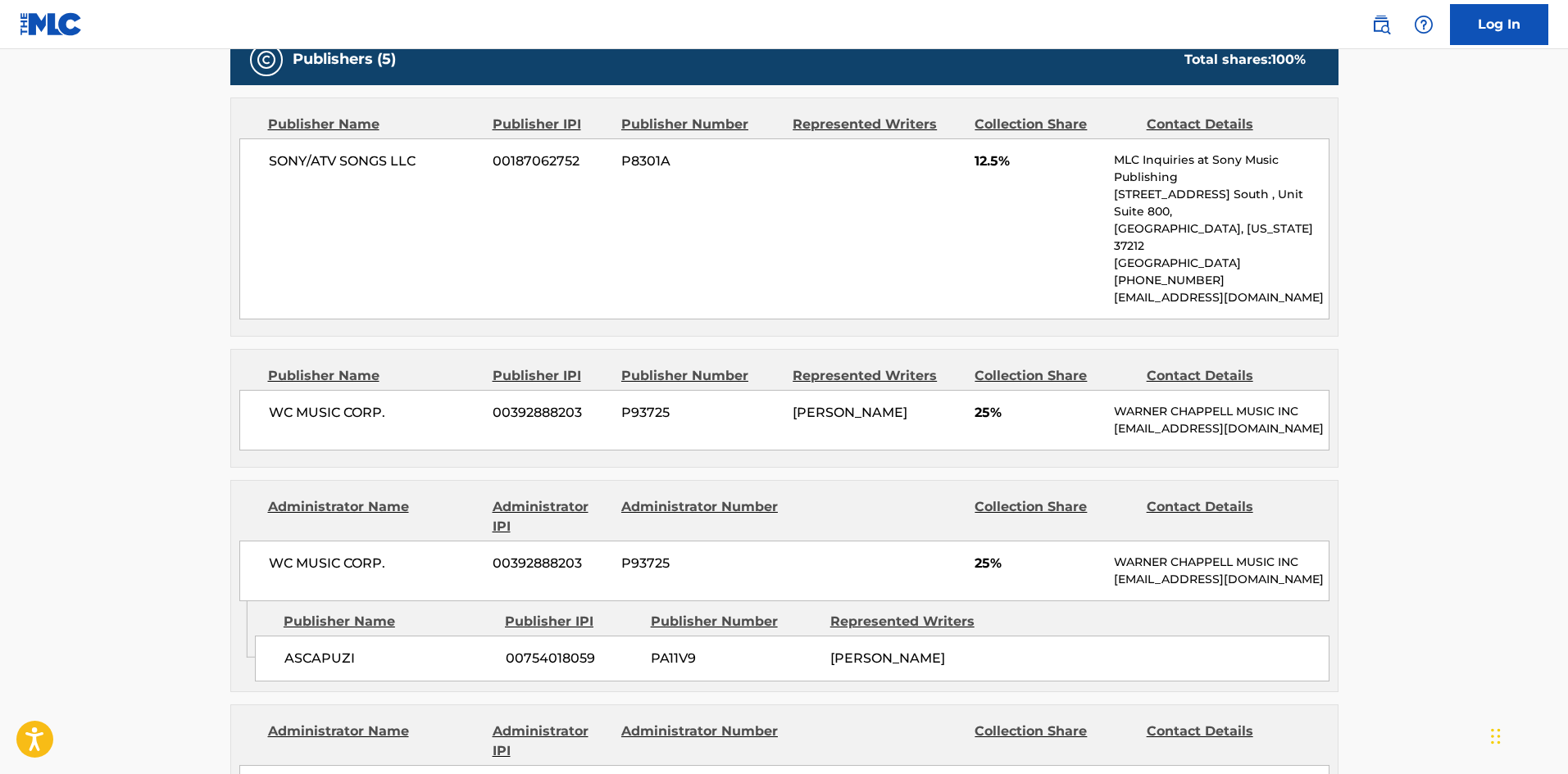
scroll to position [819, 0]
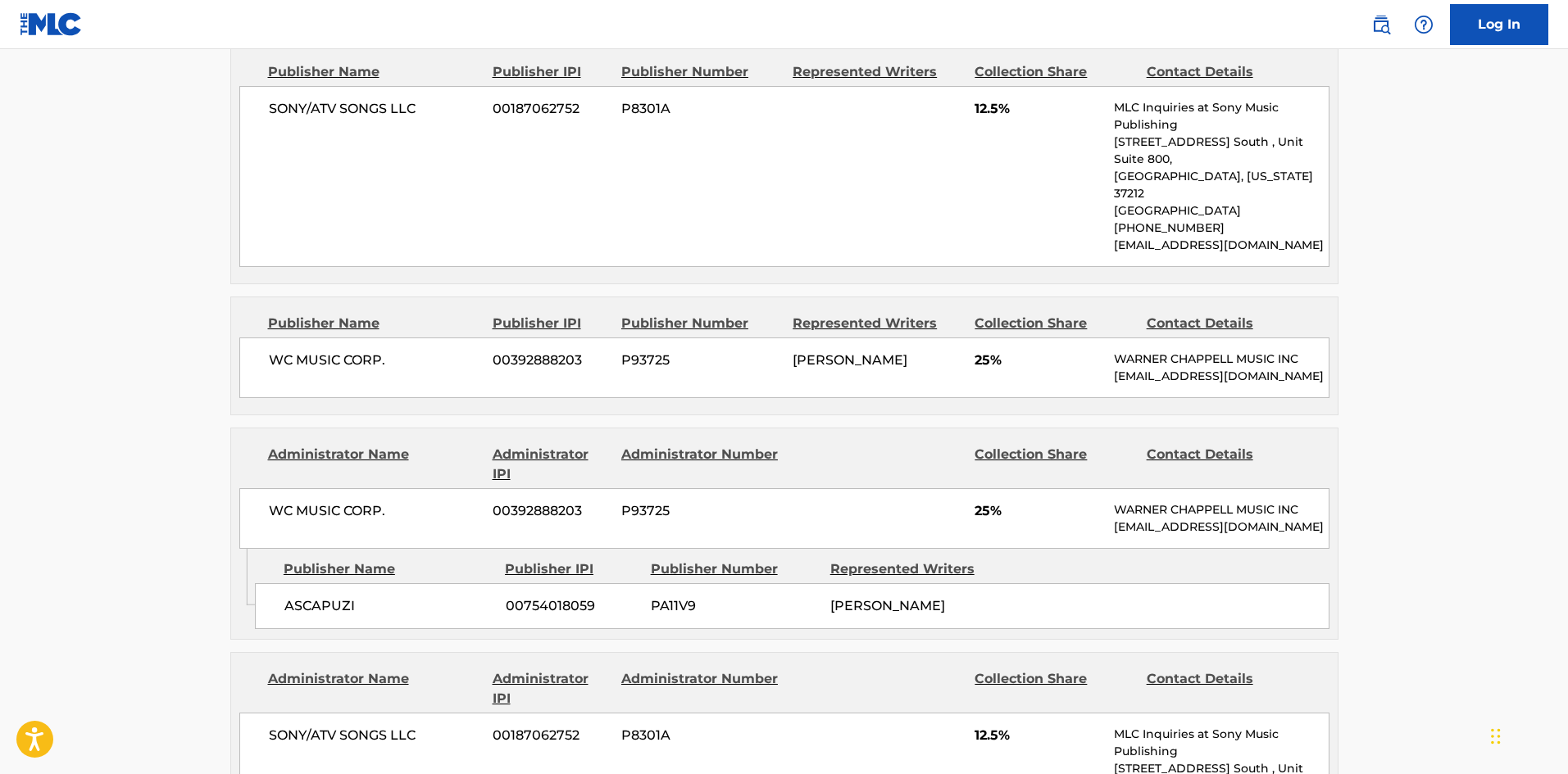
click at [308, 599] on span "ASCAPUZI" at bounding box center [389, 606] width 209 height 19
copy span "ASCAPUZI"
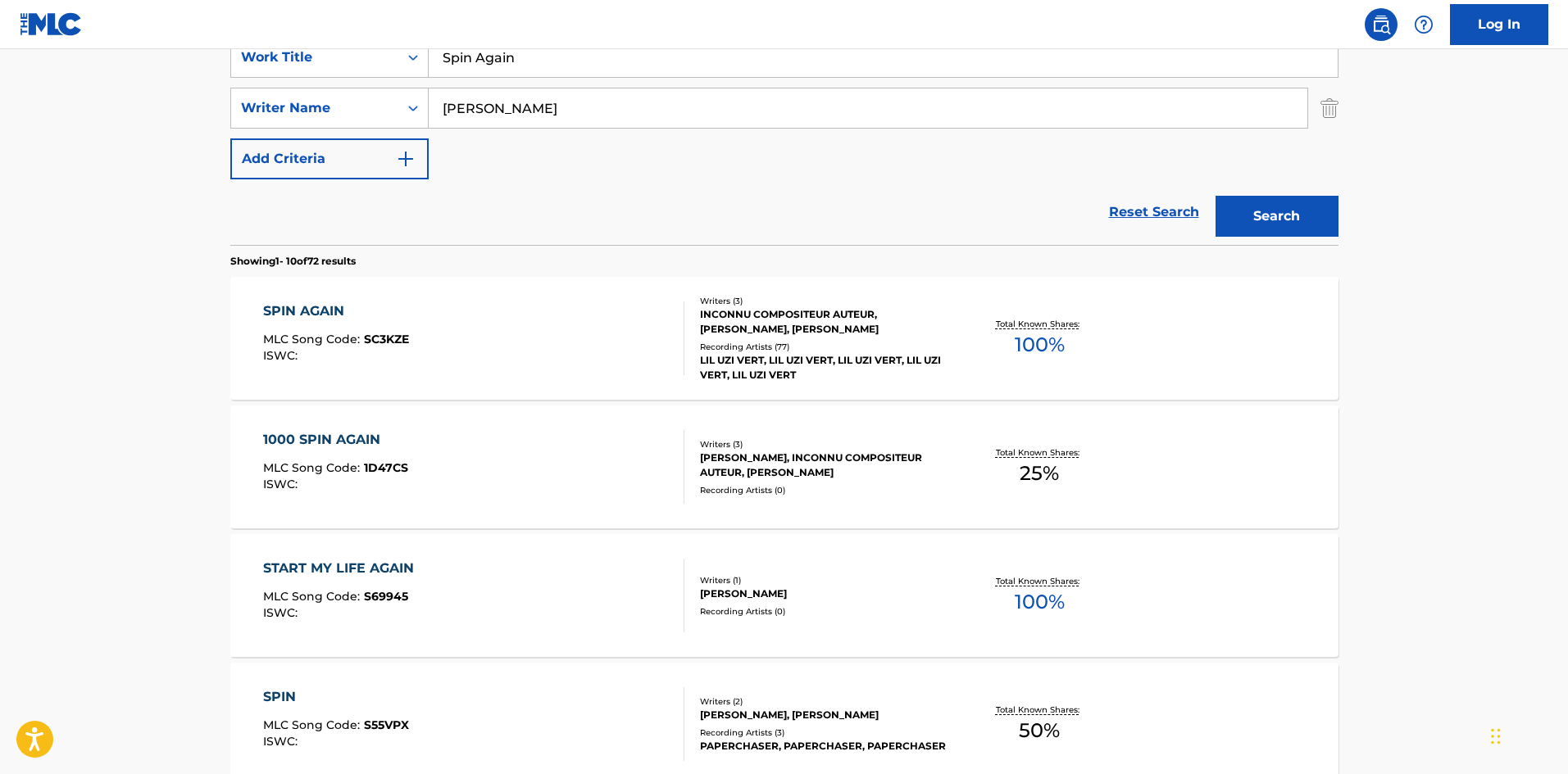
click at [520, 59] on input "Spin Again" at bounding box center [883, 57] width 909 height 39
paste input "Dirt Cheap"
type input "Dirt Cheap"
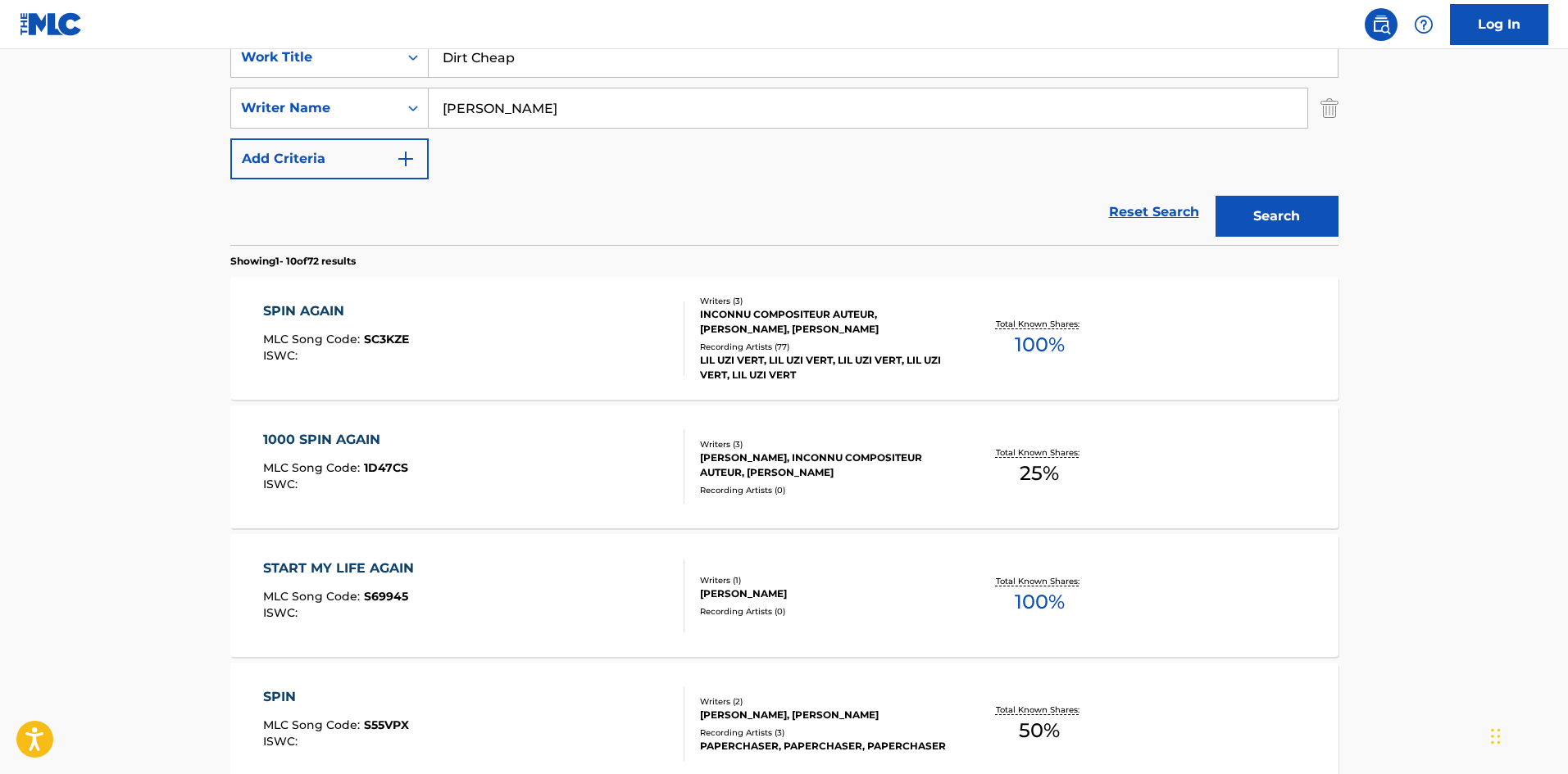
click at [558, 105] on input "[PERSON_NAME]" at bounding box center [868, 108] width 879 height 39
paste input "[PERSON_NAME]"
type input "[PERSON_NAME]"
click at [1315, 226] on button "Search" at bounding box center [1277, 216] width 123 height 41
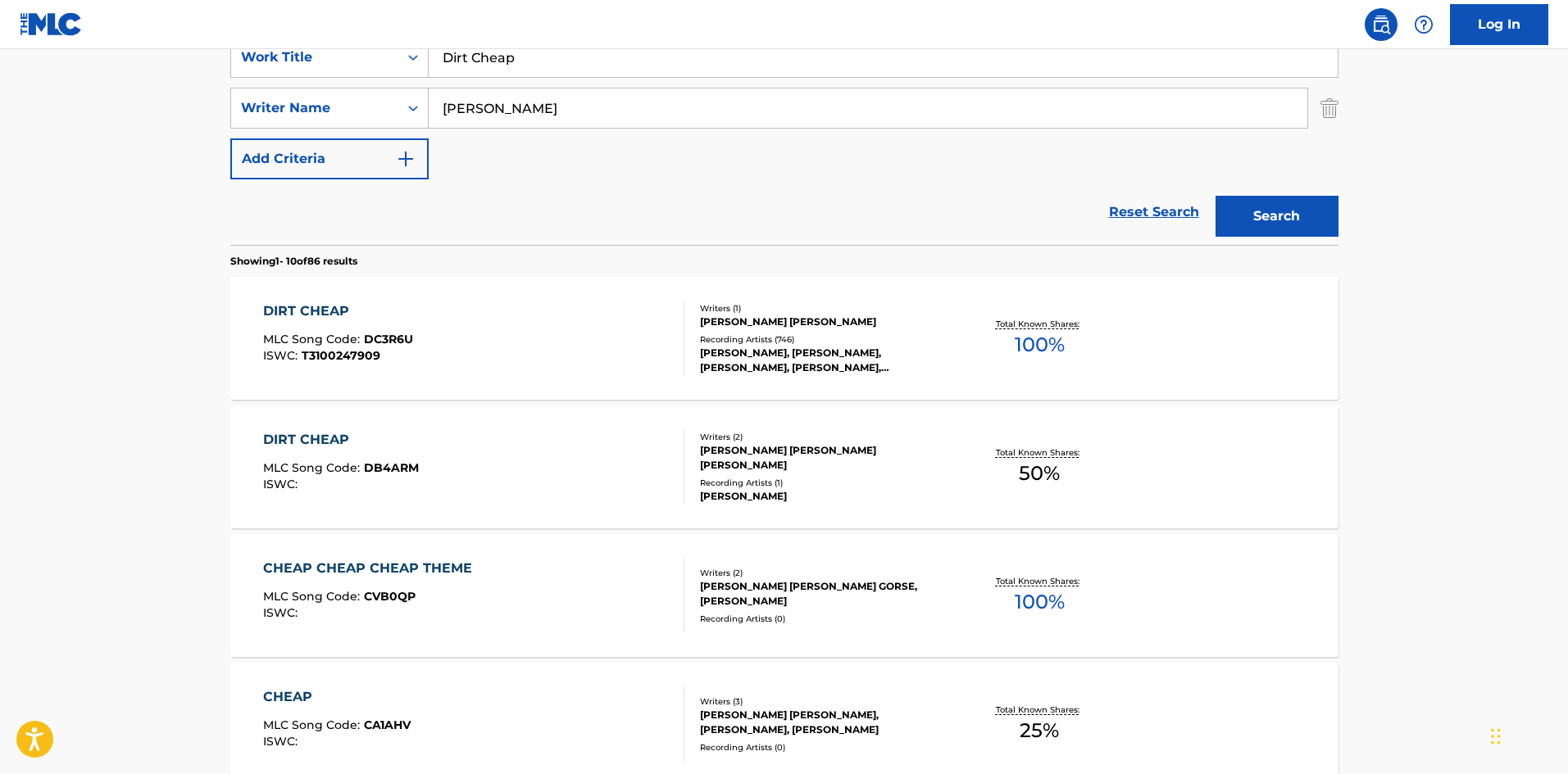
click at [379, 383] on div "DIRT CHEAP MLC Song Code : DC3R6U ISWC : T3100247909 Writers ( 1 ) [PERSON_NAME…" at bounding box center [785, 338] width 1109 height 123
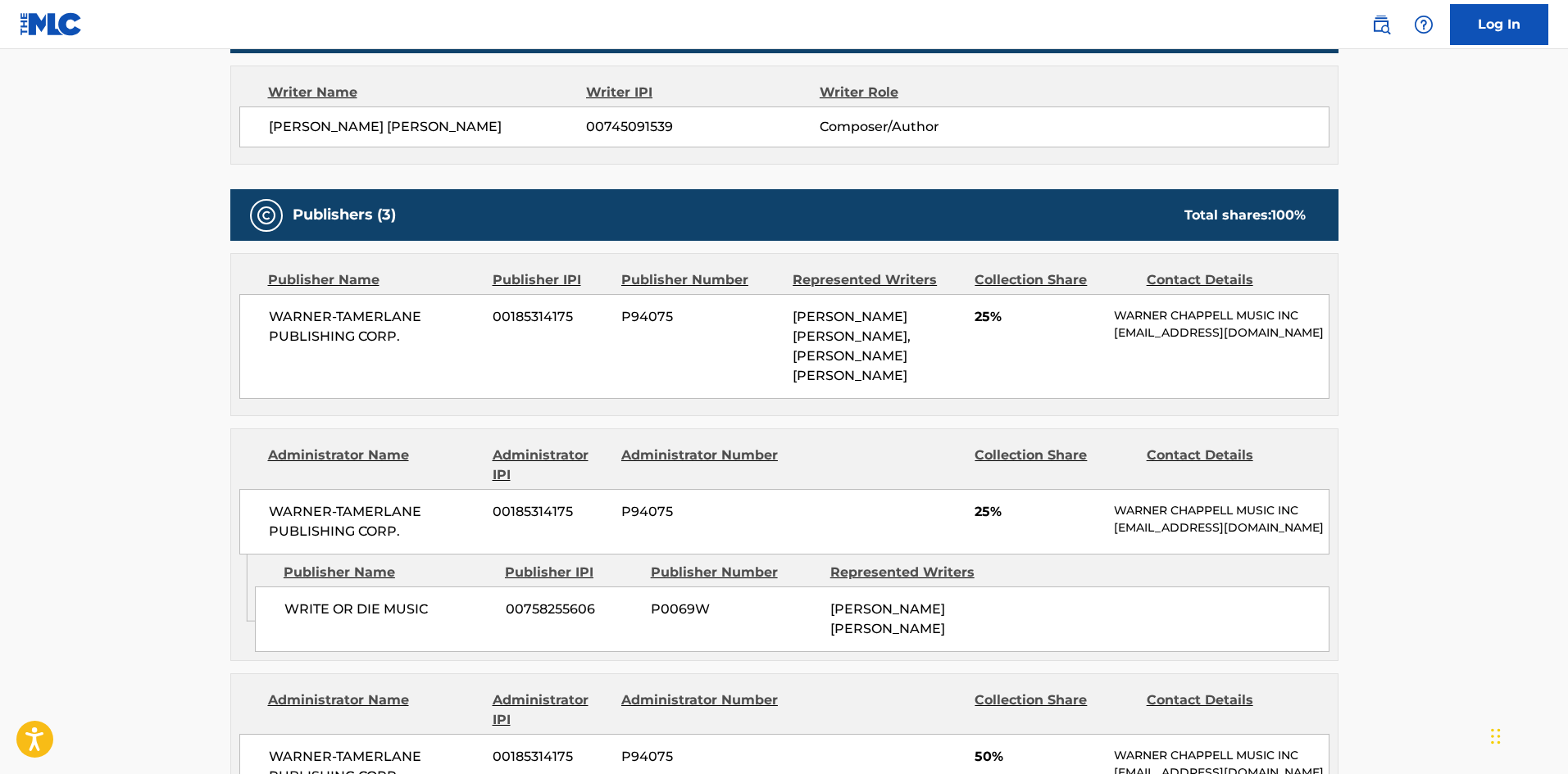
scroll to position [573, 0]
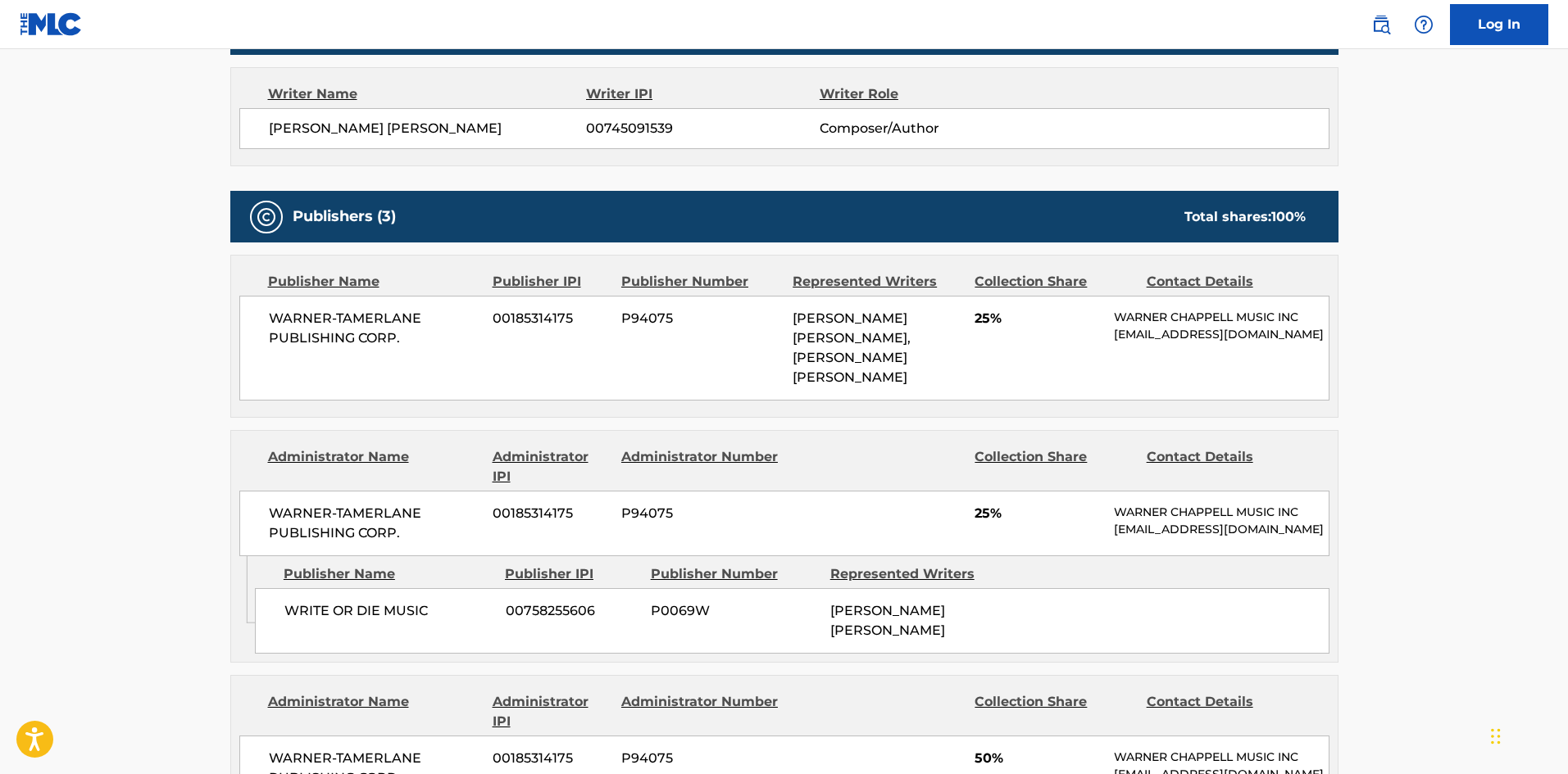
scroll to position [327, 0]
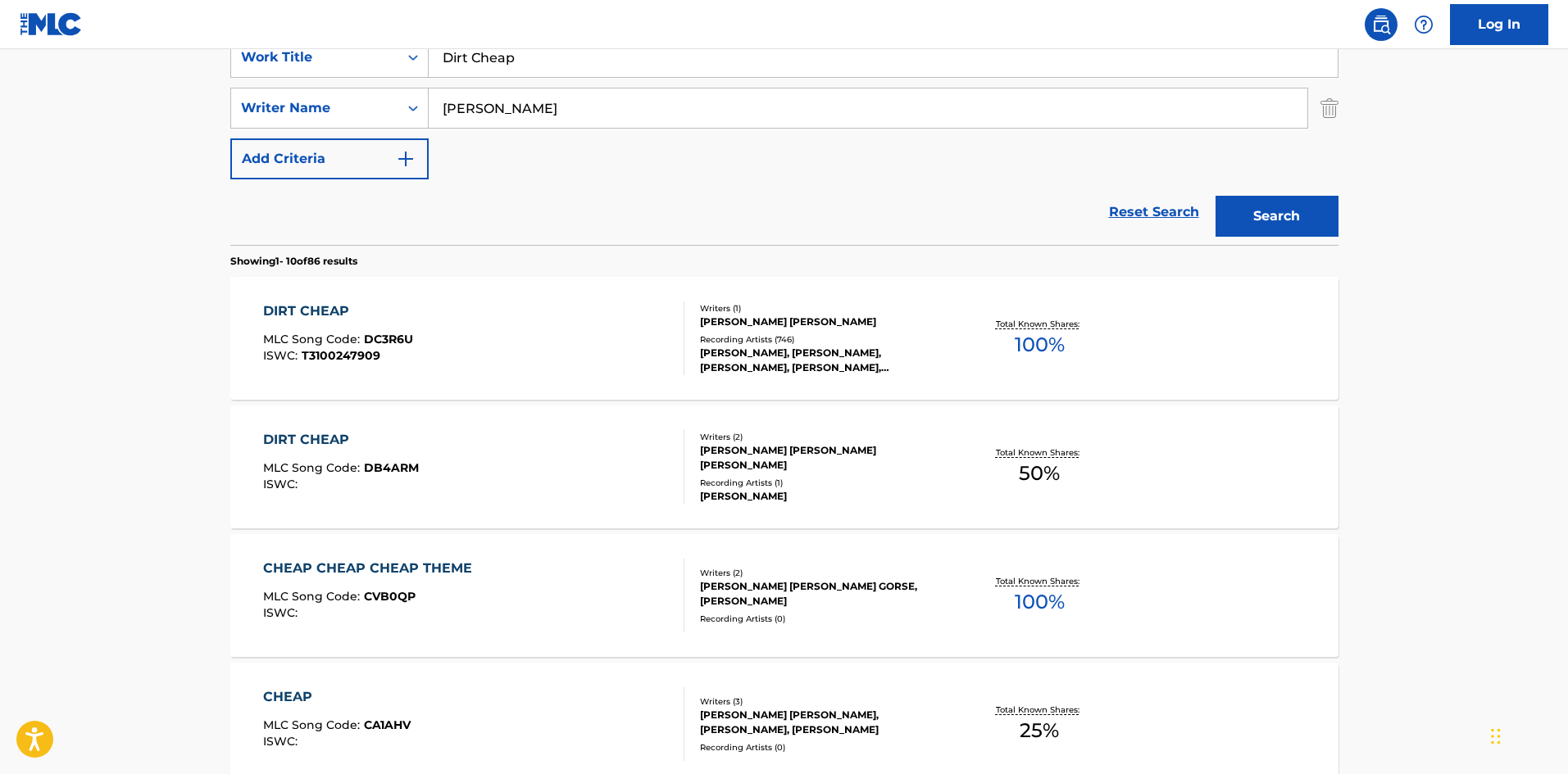
click at [570, 64] on input "Dirt Cheap" at bounding box center [883, 57] width 909 height 39
paste input "[PERSON_NAME]"
type input "[PERSON_NAME]"
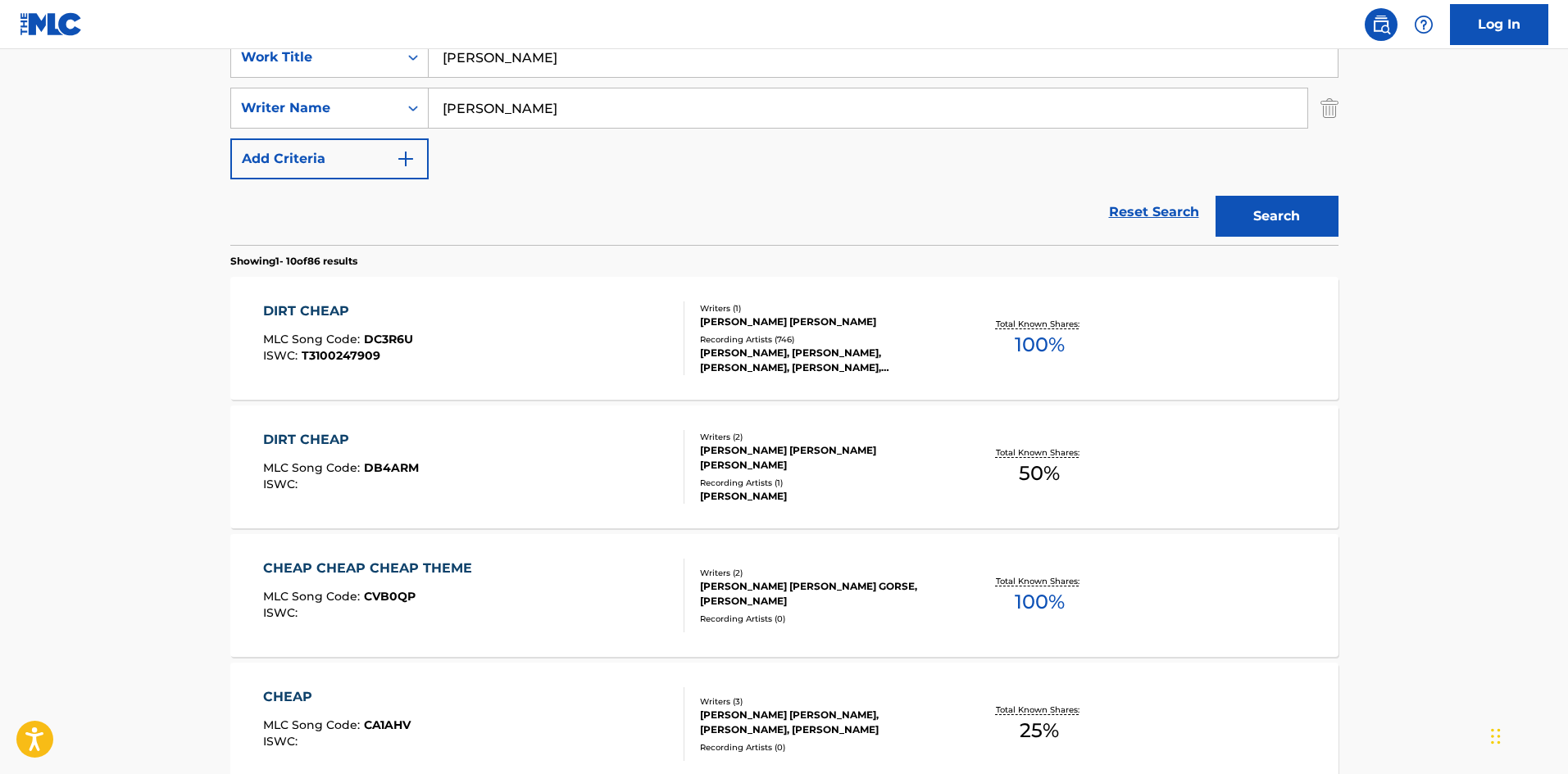
click at [472, 114] on input "[PERSON_NAME]" at bounding box center [868, 108] width 879 height 39
paste input "[PERSON_NAME]"
drag, startPoint x: 550, startPoint y: 112, endPoint x: 199, endPoint y: 136, distance: 351.8
click at [199, 136] on main "The MLC Public Work Search The accuracy and completeness of The MLC's data is d…" at bounding box center [784, 686] width 1568 height 1928
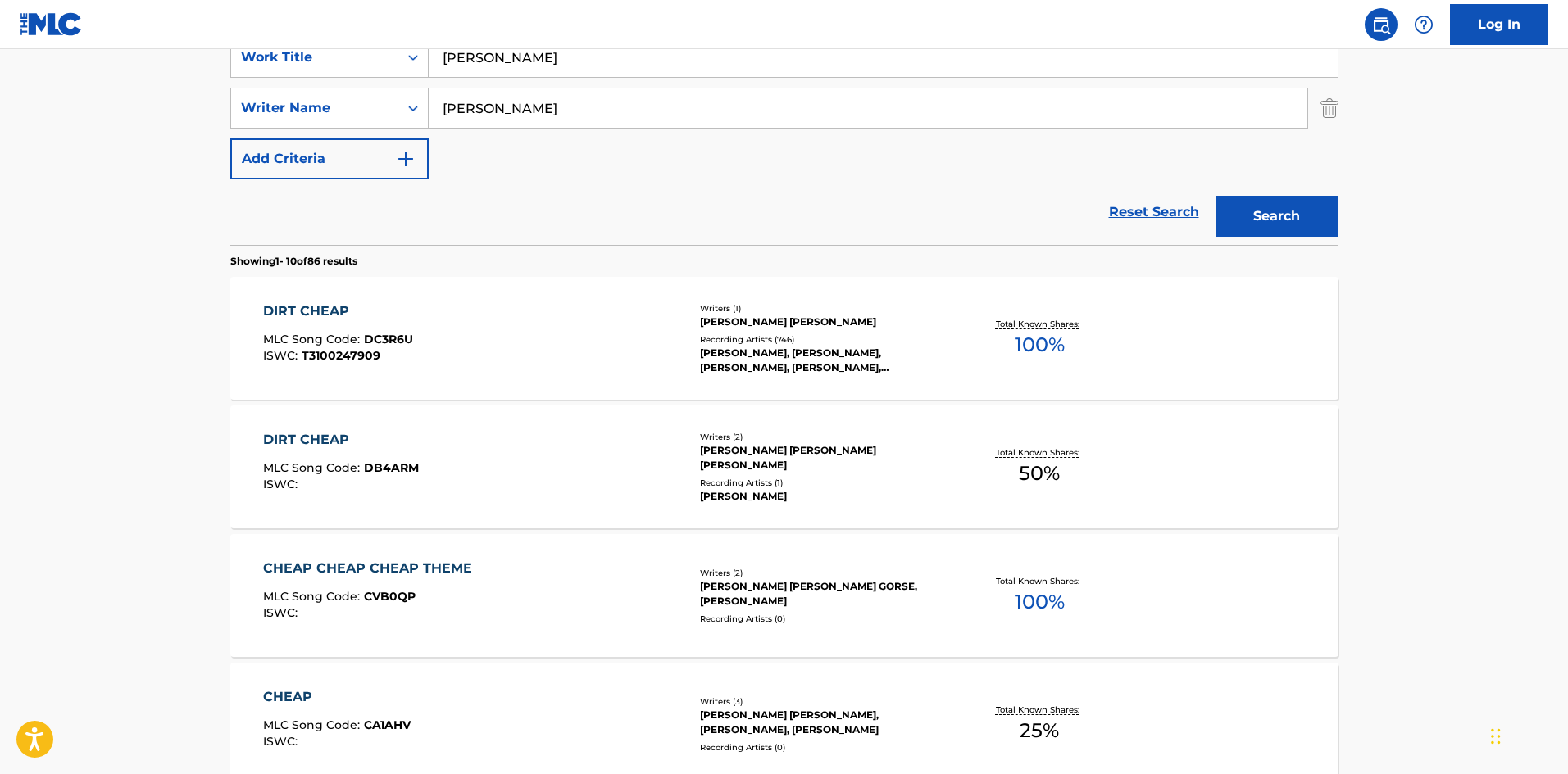
click at [615, 101] on input "[PERSON_NAME]" at bounding box center [868, 108] width 879 height 39
type input "[PERSON_NAME]"
click at [1215, 196] on button "Search" at bounding box center [1277, 216] width 123 height 41
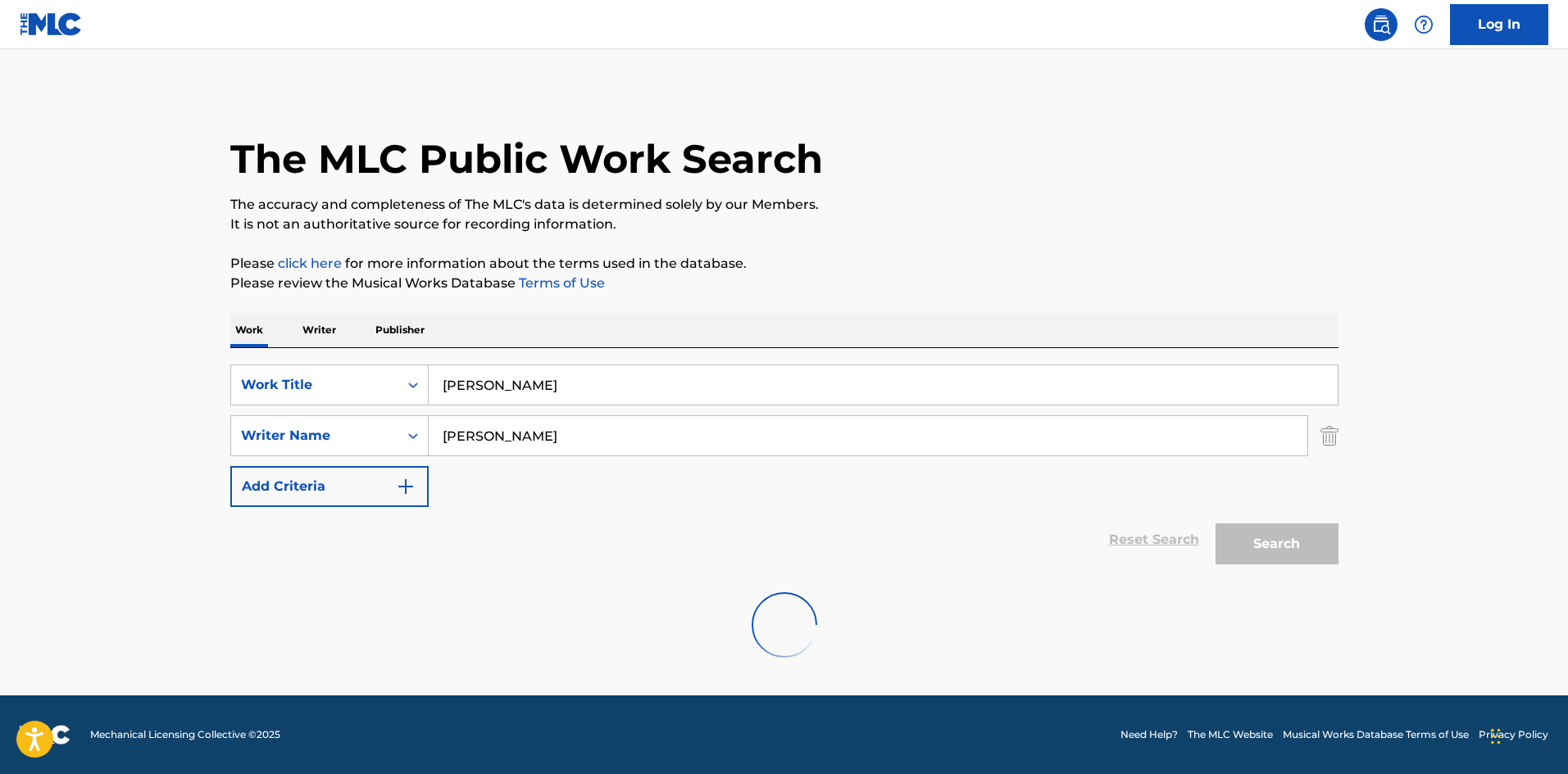
scroll to position [0, 0]
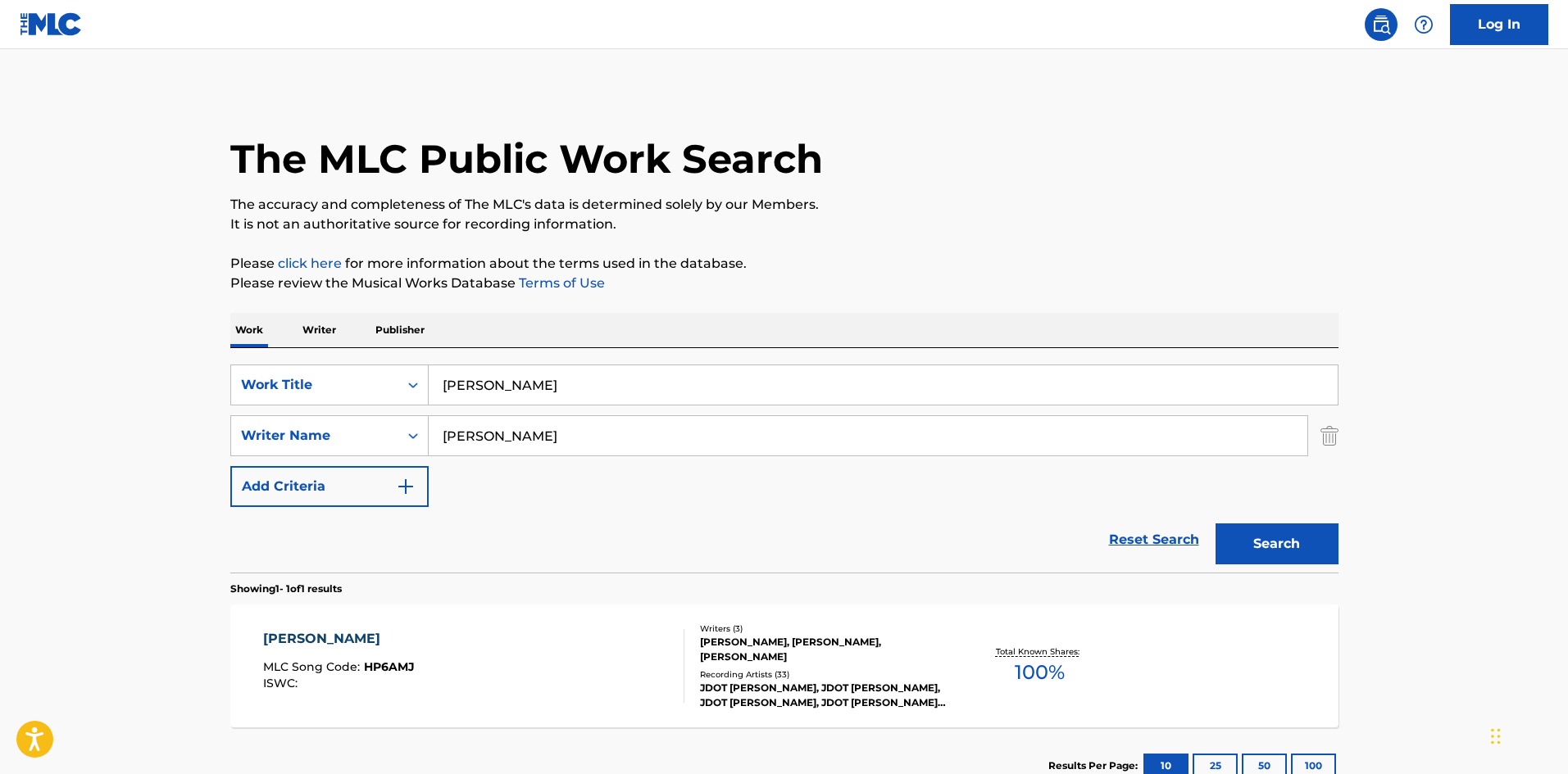
click at [394, 694] on div "[PERSON_NAME] MLC Song Code : HP6AMJ ISWC :" at bounding box center [339, 665] width 152 height 74
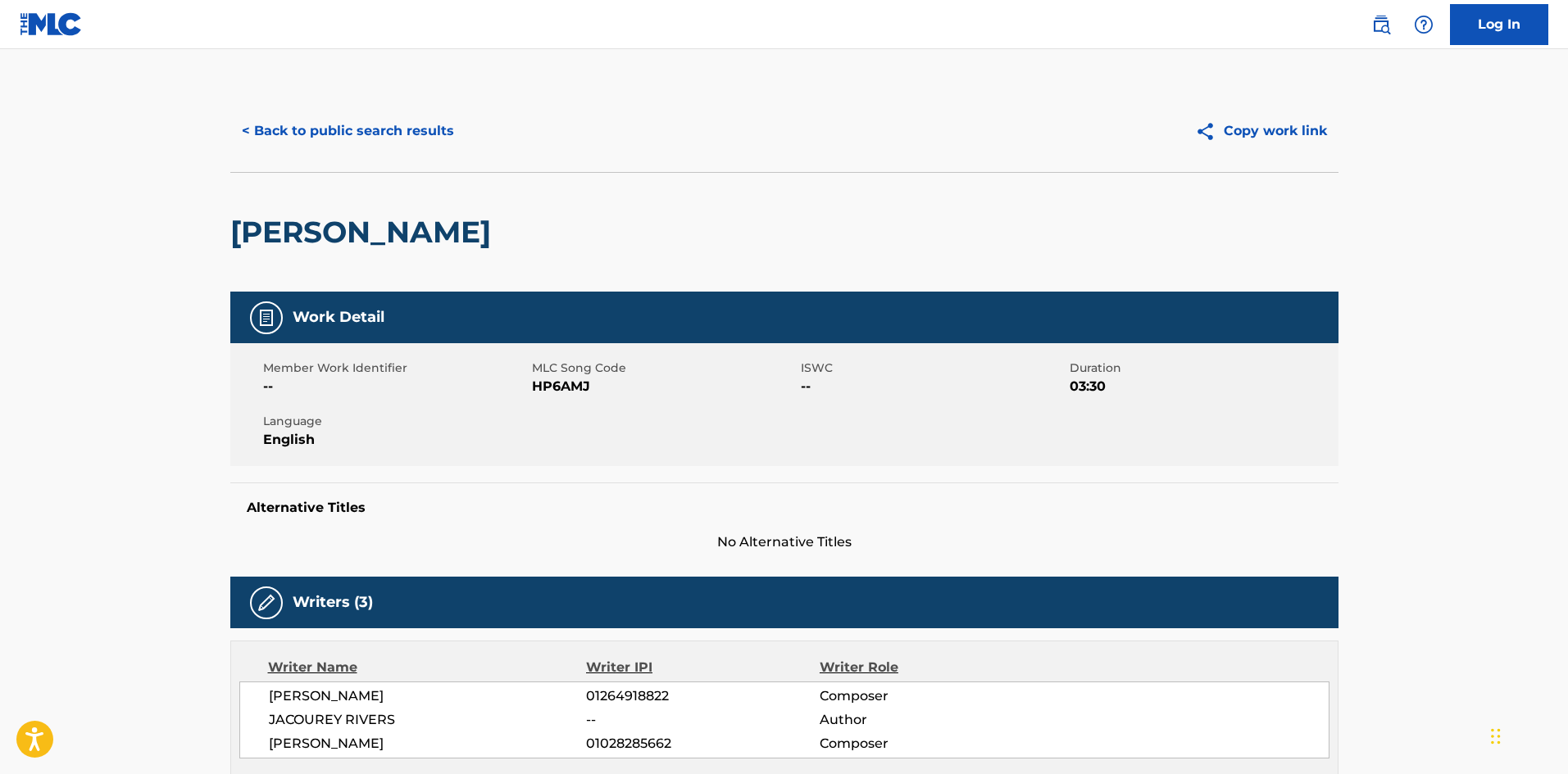
scroll to position [410, 0]
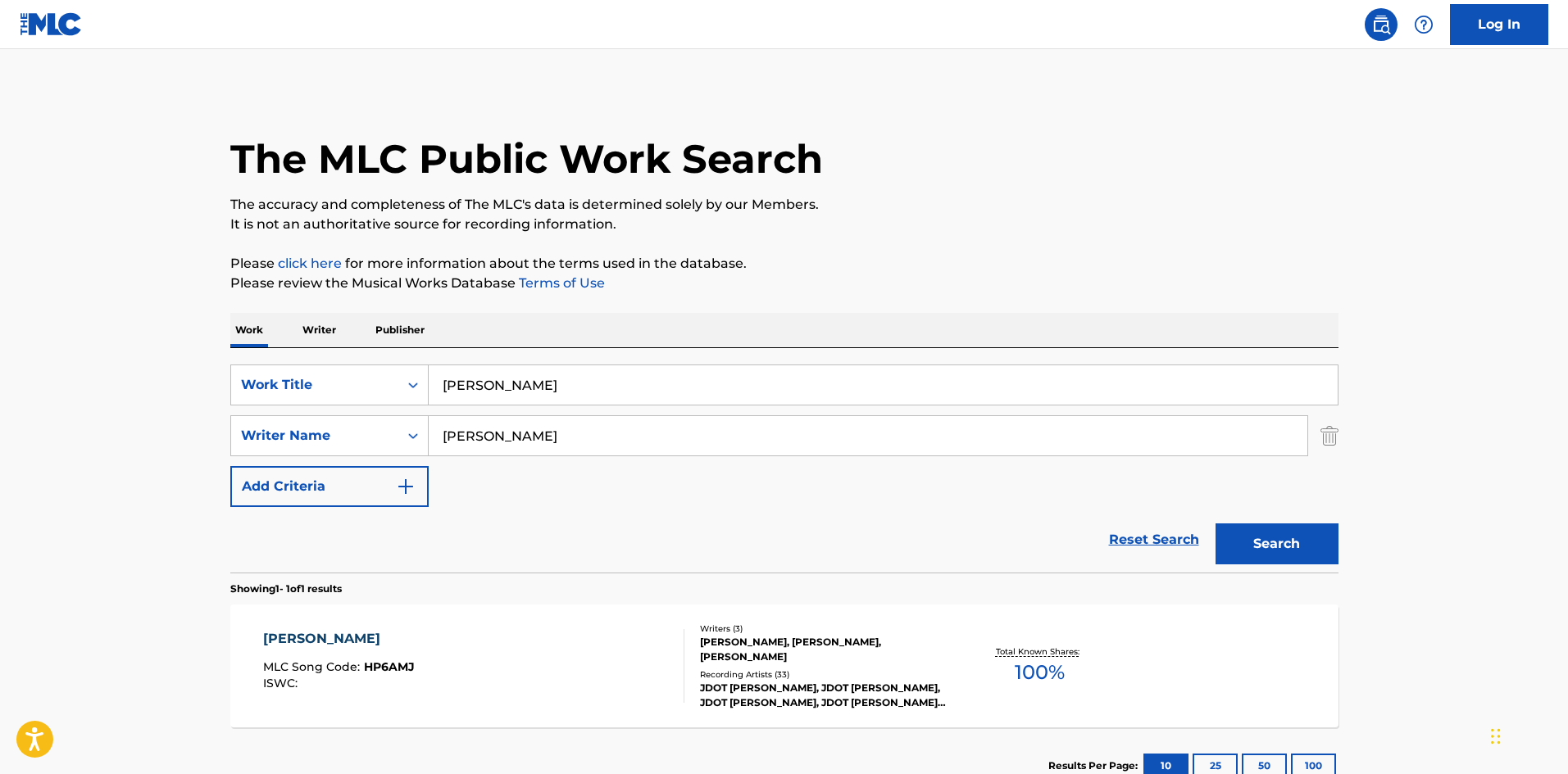
click at [578, 382] on input "[PERSON_NAME]" at bounding box center [883, 385] width 909 height 39
paste input "They See Me"
type input "They See Me"
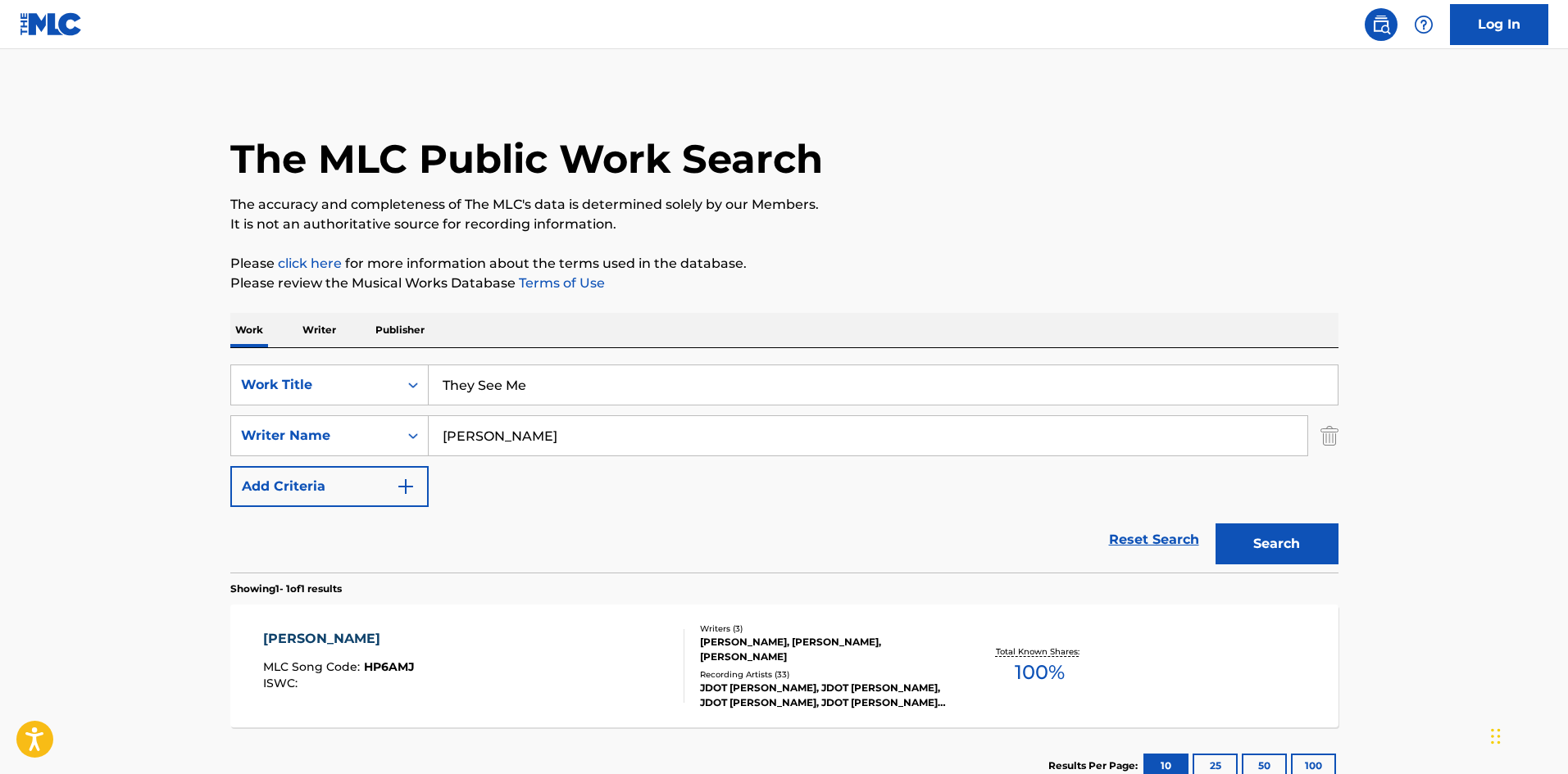
click at [473, 444] on input "[PERSON_NAME]" at bounding box center [868, 435] width 879 height 39
paste input "[PERSON_NAME]"
drag, startPoint x: 576, startPoint y: 439, endPoint x: 315, endPoint y: 474, distance: 263.3
click at [233, 474] on div "SearchWithCriteriab68ebb49-7f36-48d1-83f8-cec5b9c33da6 Work Title They See Me S…" at bounding box center [785, 436] width 1109 height 142
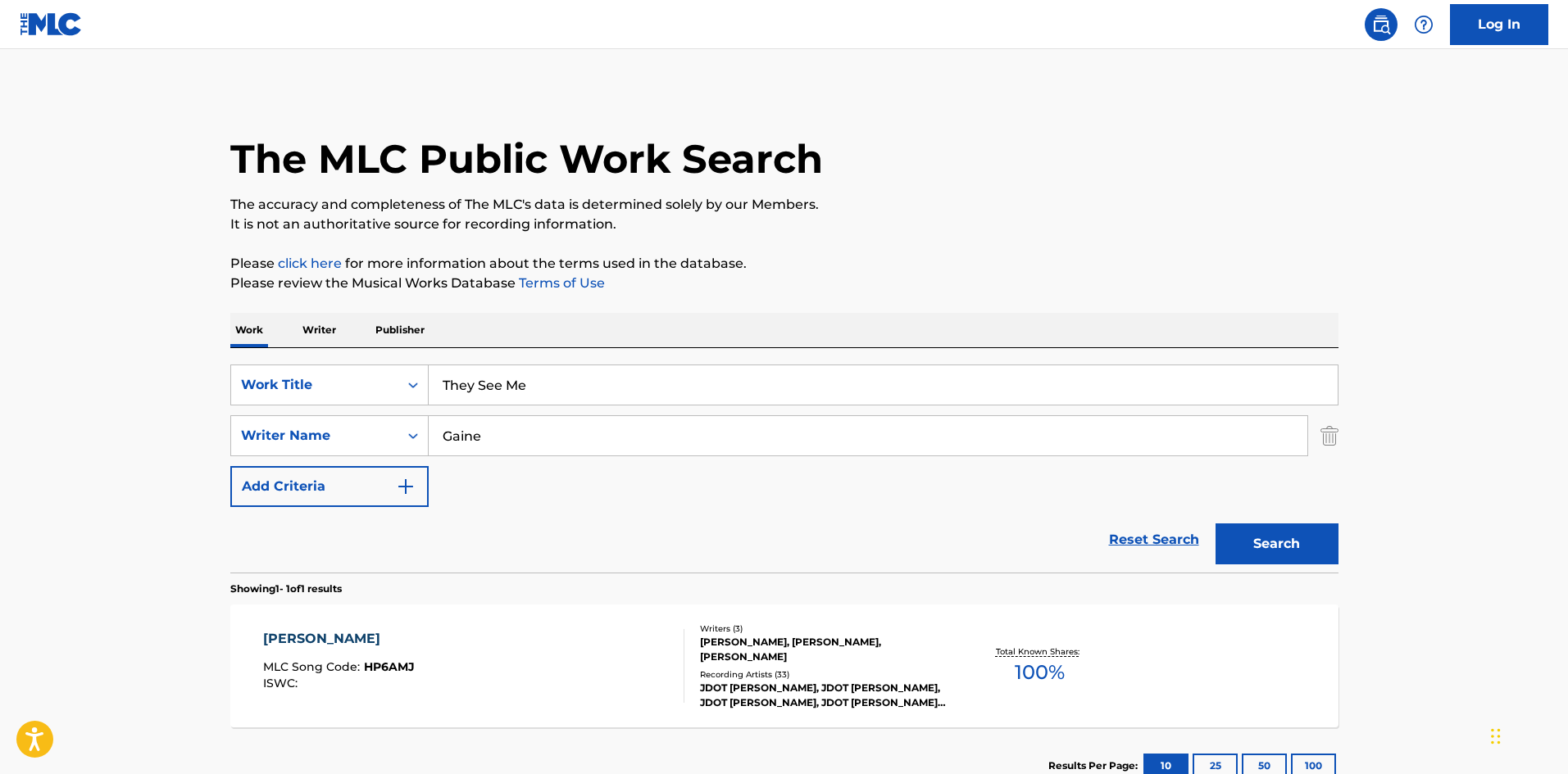
click at [555, 447] on input "Gaine" at bounding box center [868, 435] width 879 height 39
type input "[PERSON_NAME]"
click at [1290, 545] on button "Search" at bounding box center [1277, 544] width 123 height 41
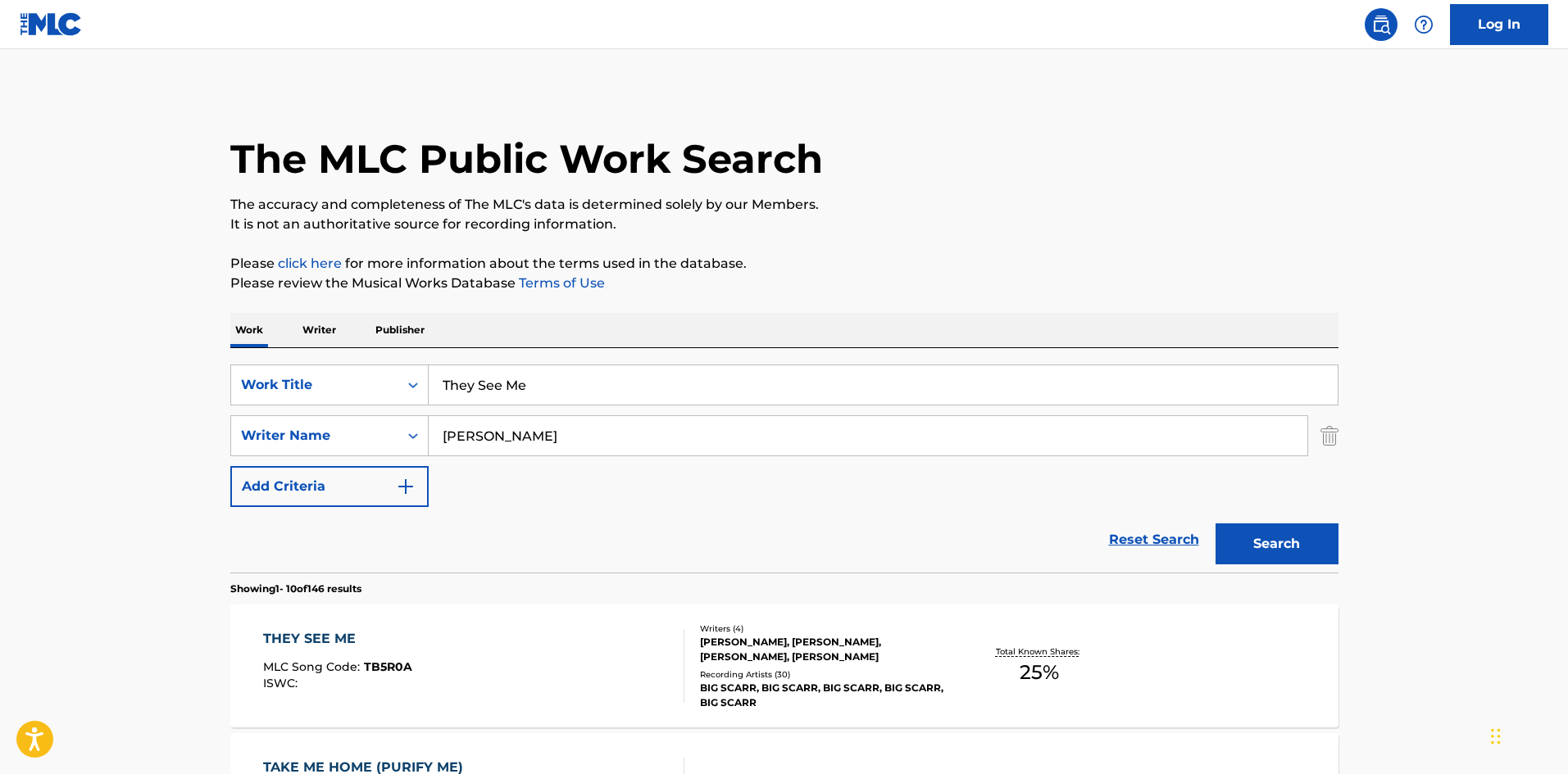
click at [344, 694] on div "THEY SEE ME MLC Song Code : TB5R0A ISWC :" at bounding box center [337, 665] width 149 height 74
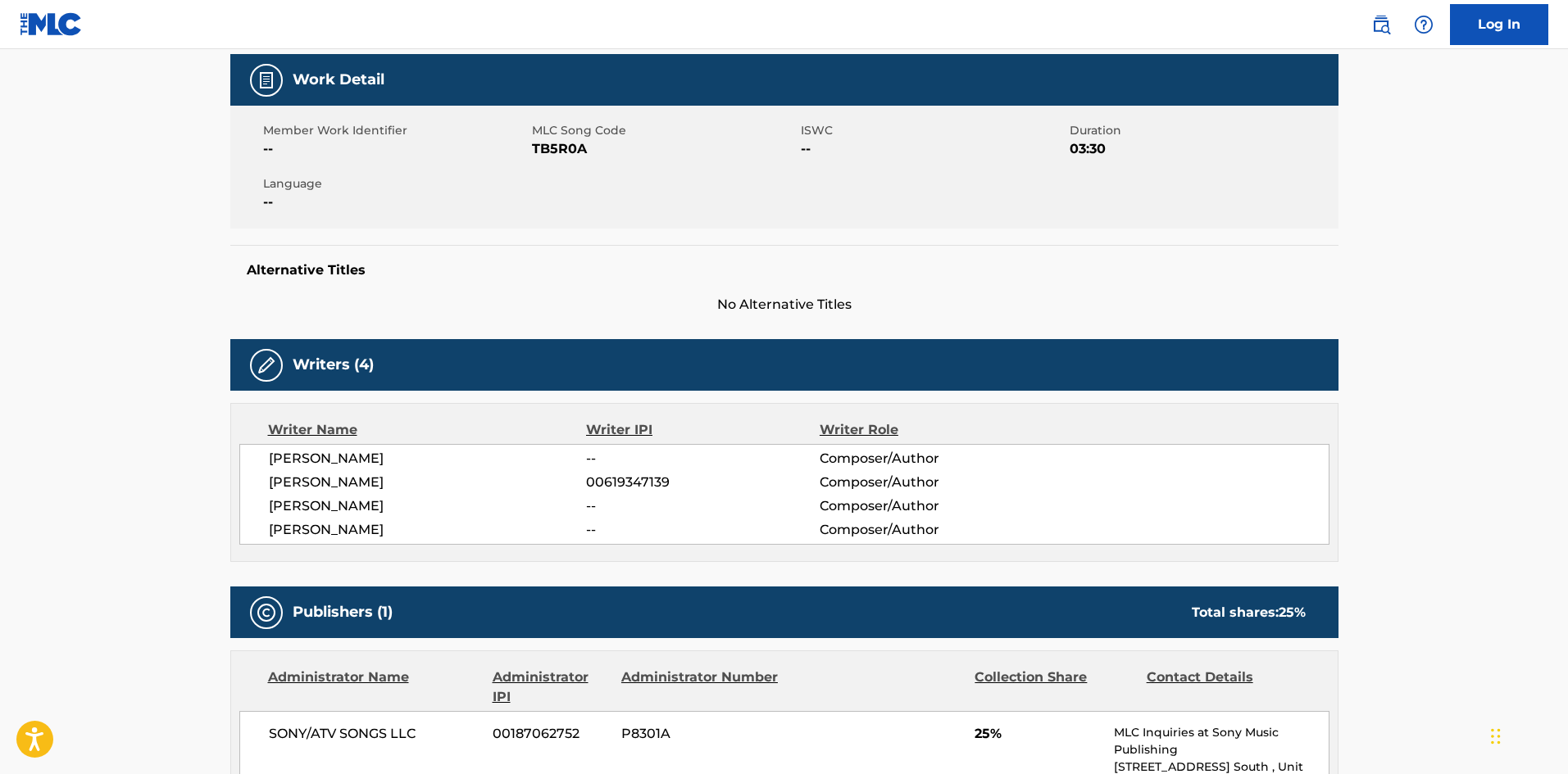
scroll to position [410, 0]
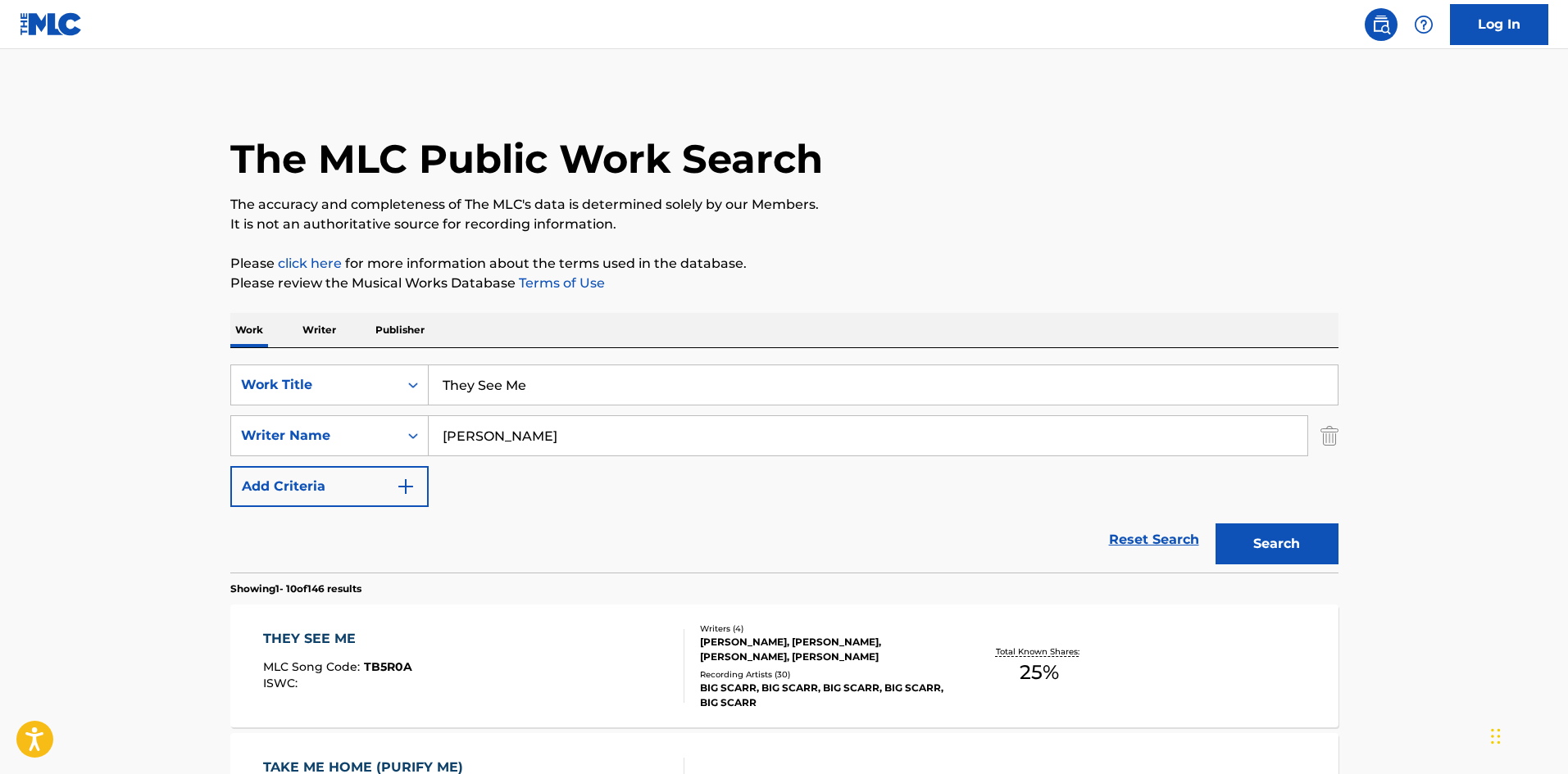
click at [509, 390] on input "They See Me" at bounding box center [883, 385] width 909 height 39
paste input "Out The Gym"
type input "Out The Gym"
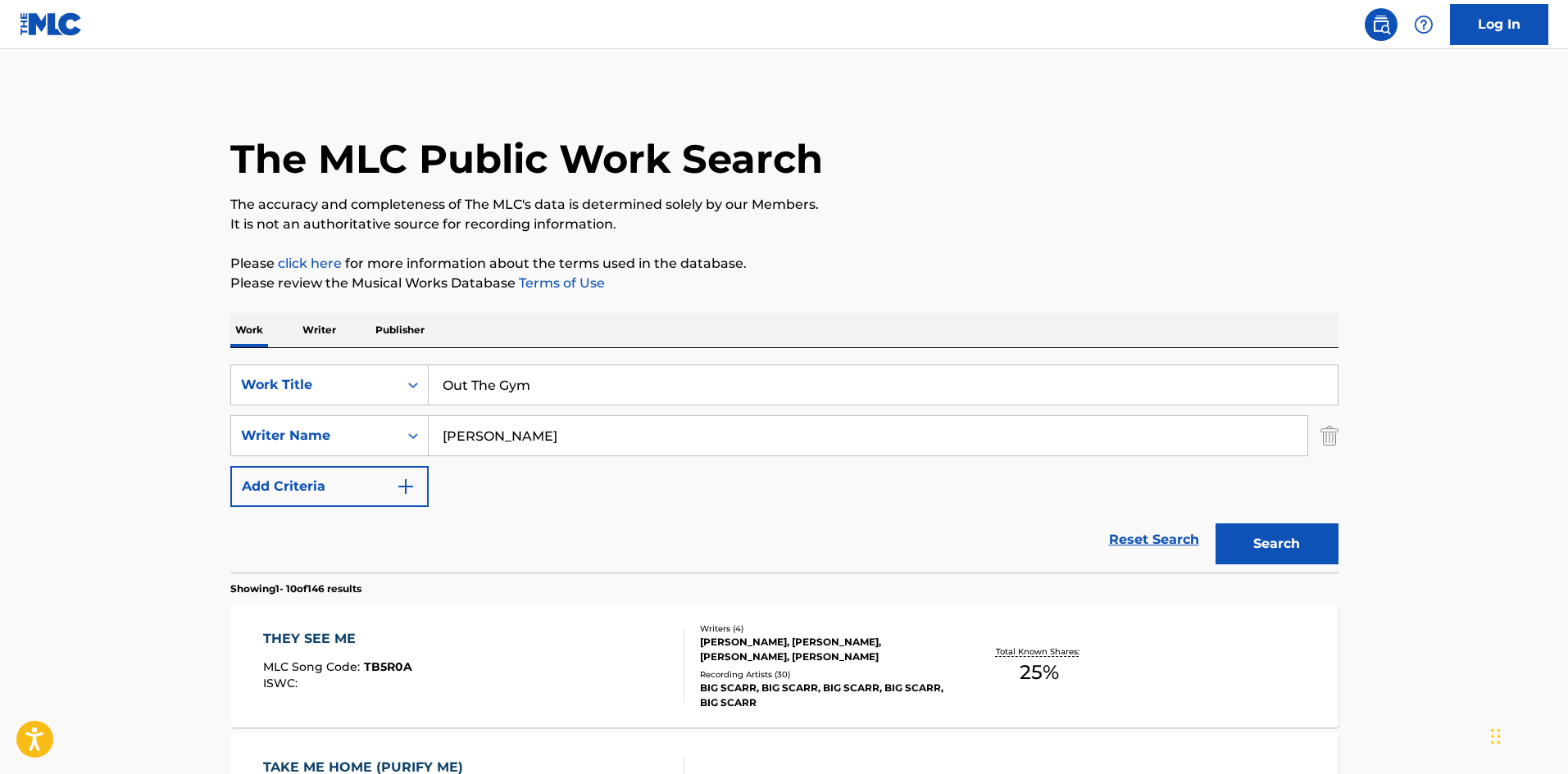
click at [489, 434] on input "[PERSON_NAME]" at bounding box center [868, 435] width 879 height 39
paste input "[PERSON_NAME]"
drag, startPoint x: 532, startPoint y: 432, endPoint x: 154, endPoint y: 437, distance: 378.0
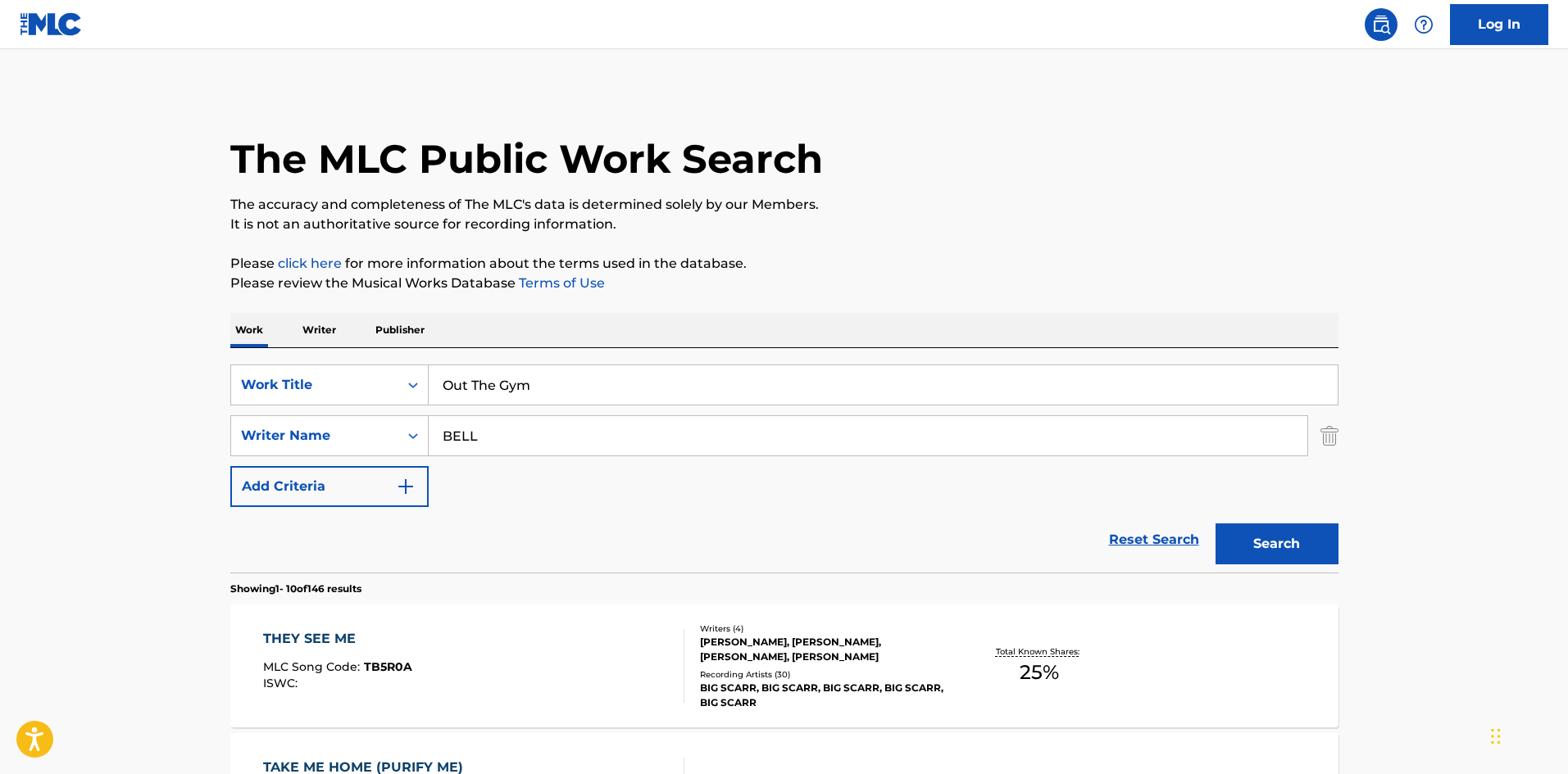
type input "BELL"
click at [1215, 523] on button "Search" at bounding box center [1277, 544] width 123 height 41
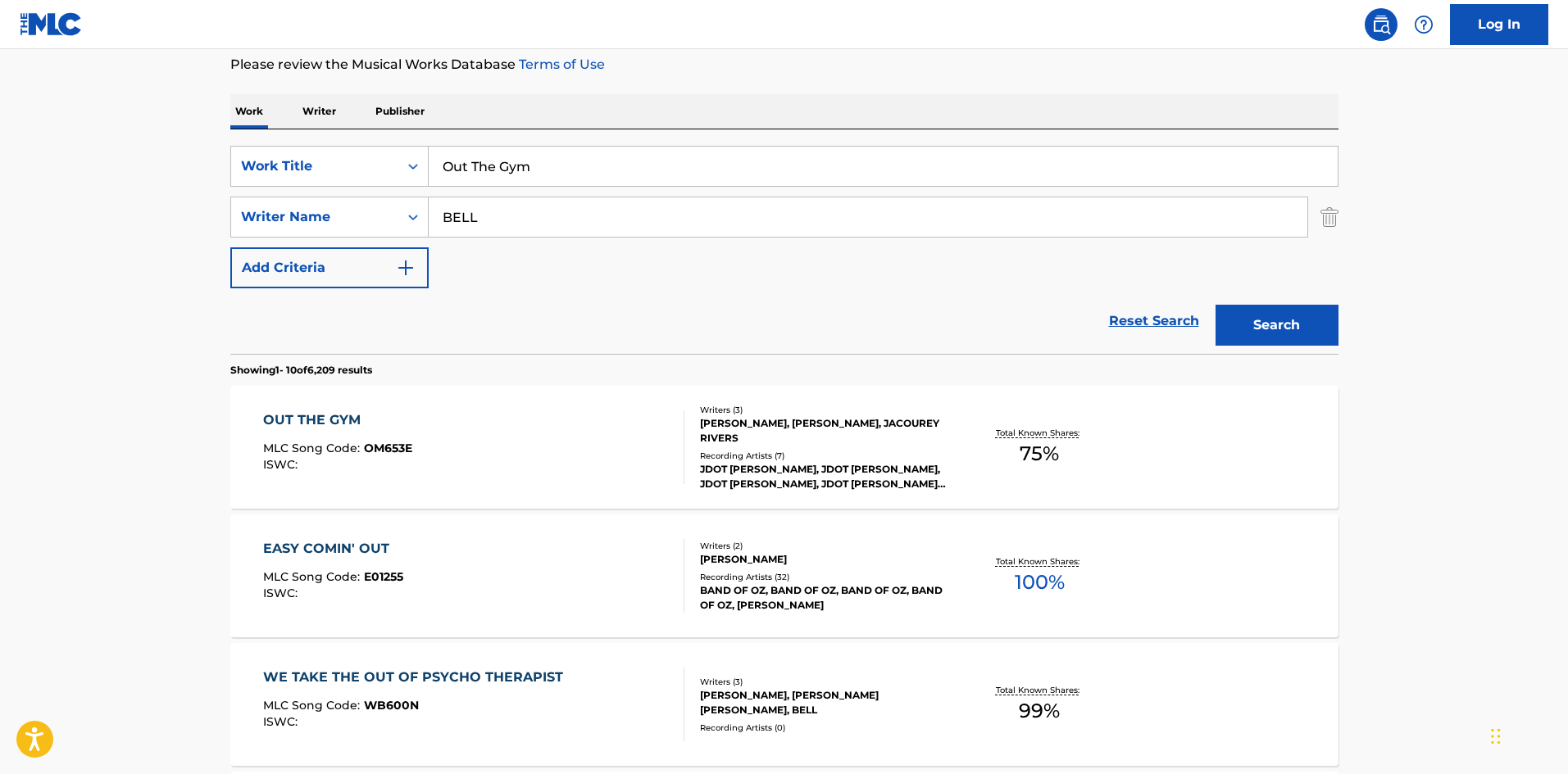
scroll to position [246, 0]
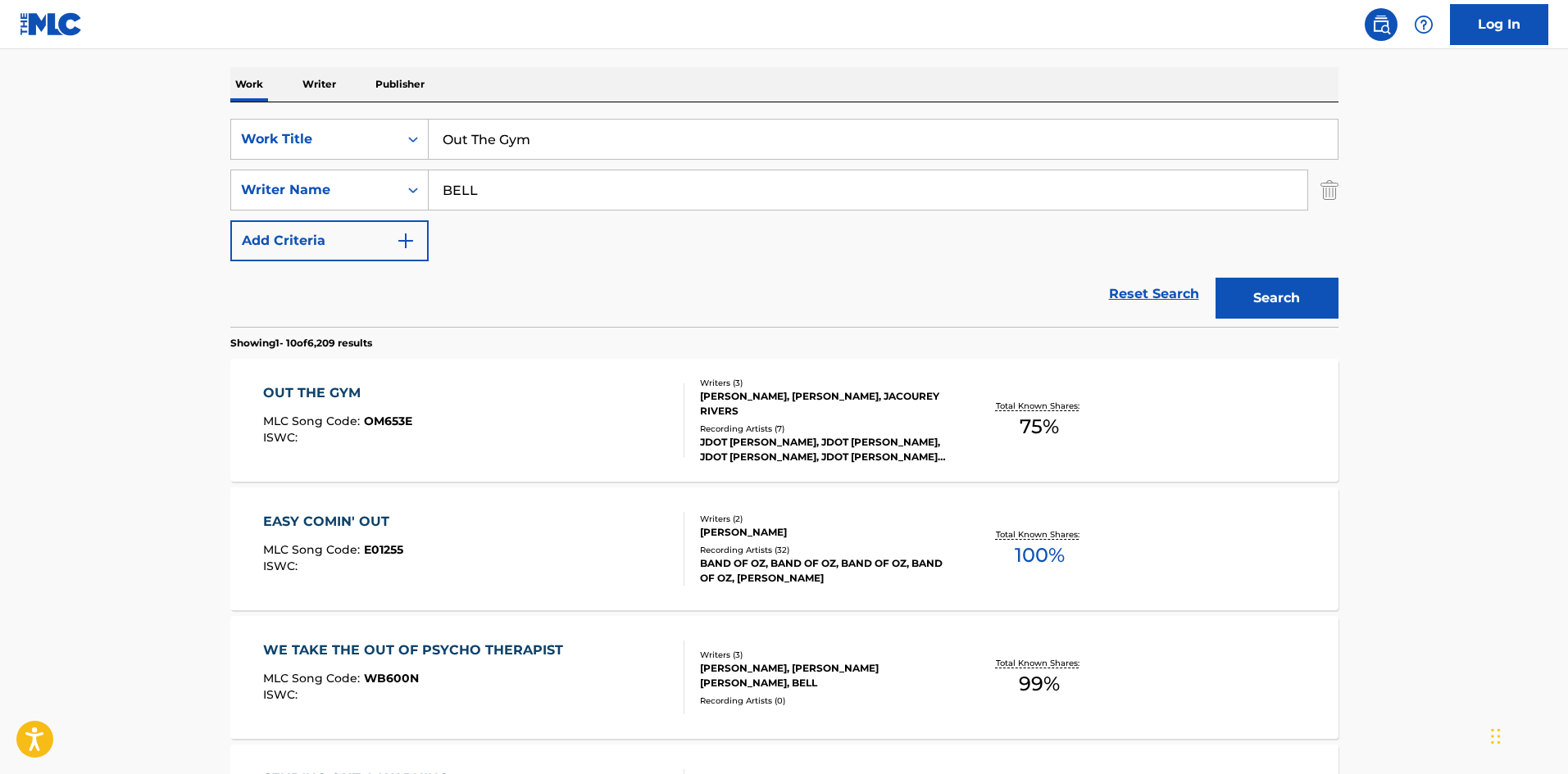
click at [456, 428] on div "OUT THE GYM MLC Song Code : OM653E ISWC :" at bounding box center [474, 420] width 422 height 74
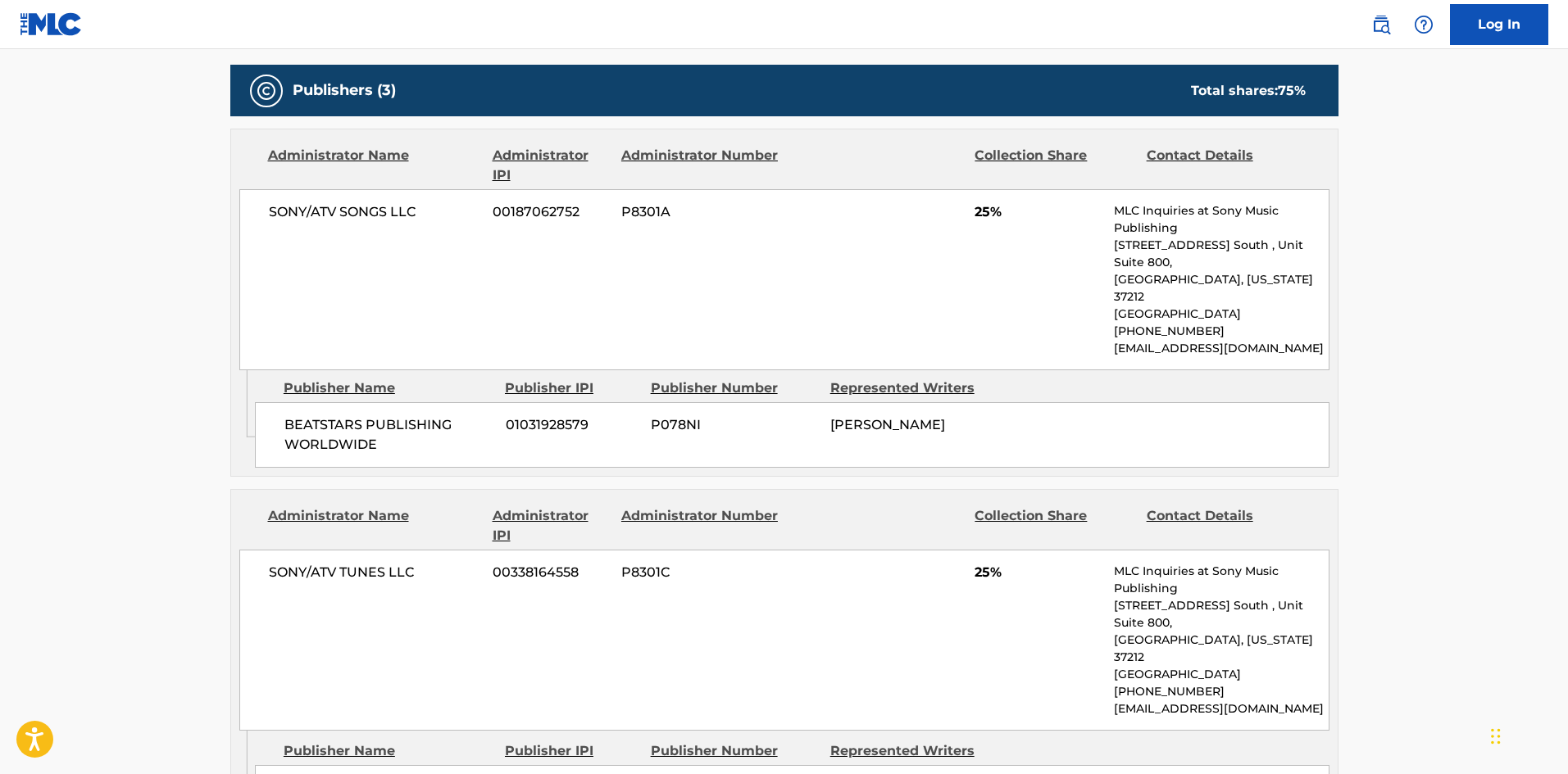
scroll to position [738, 0]
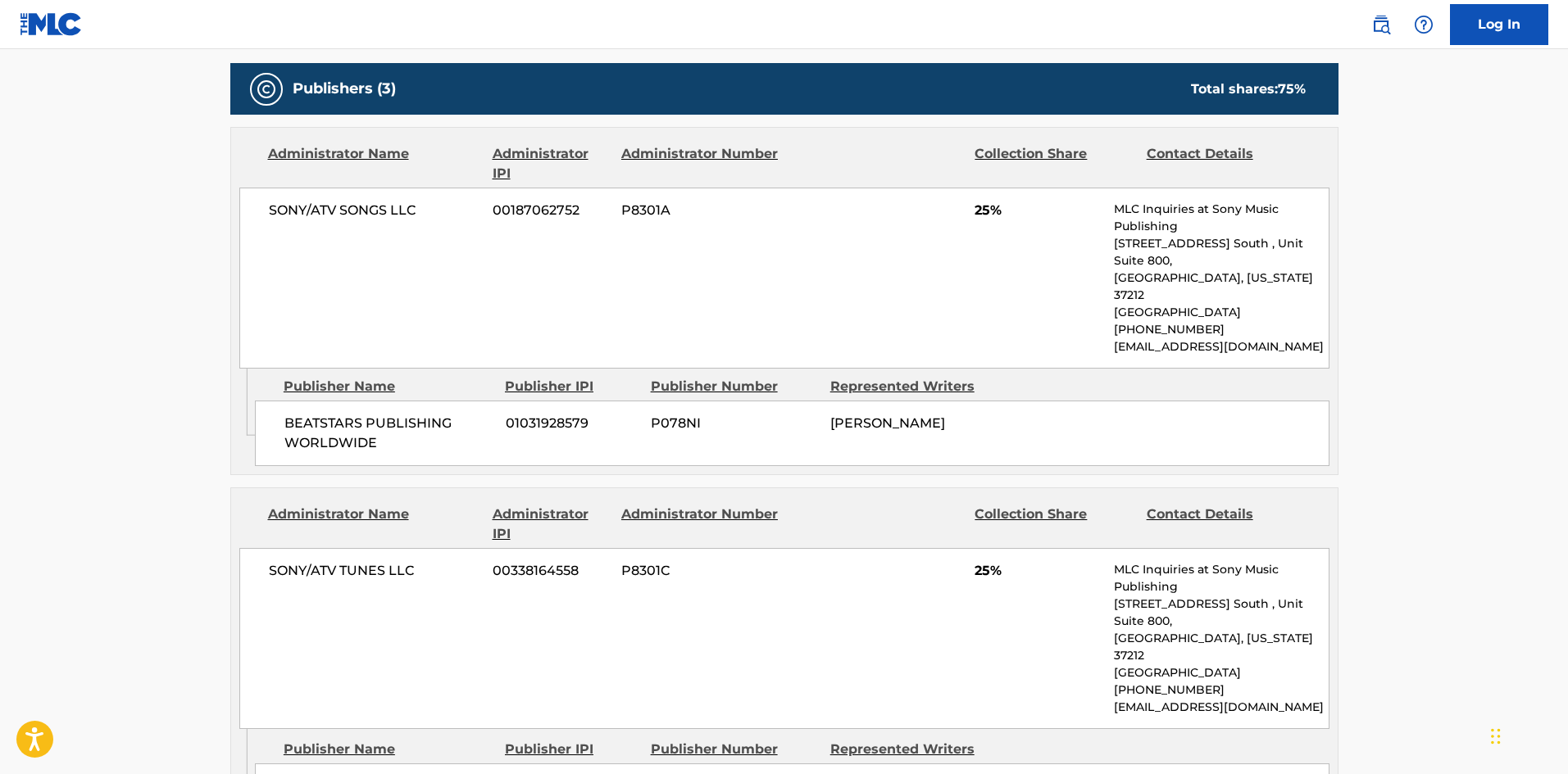
scroll to position [246, 0]
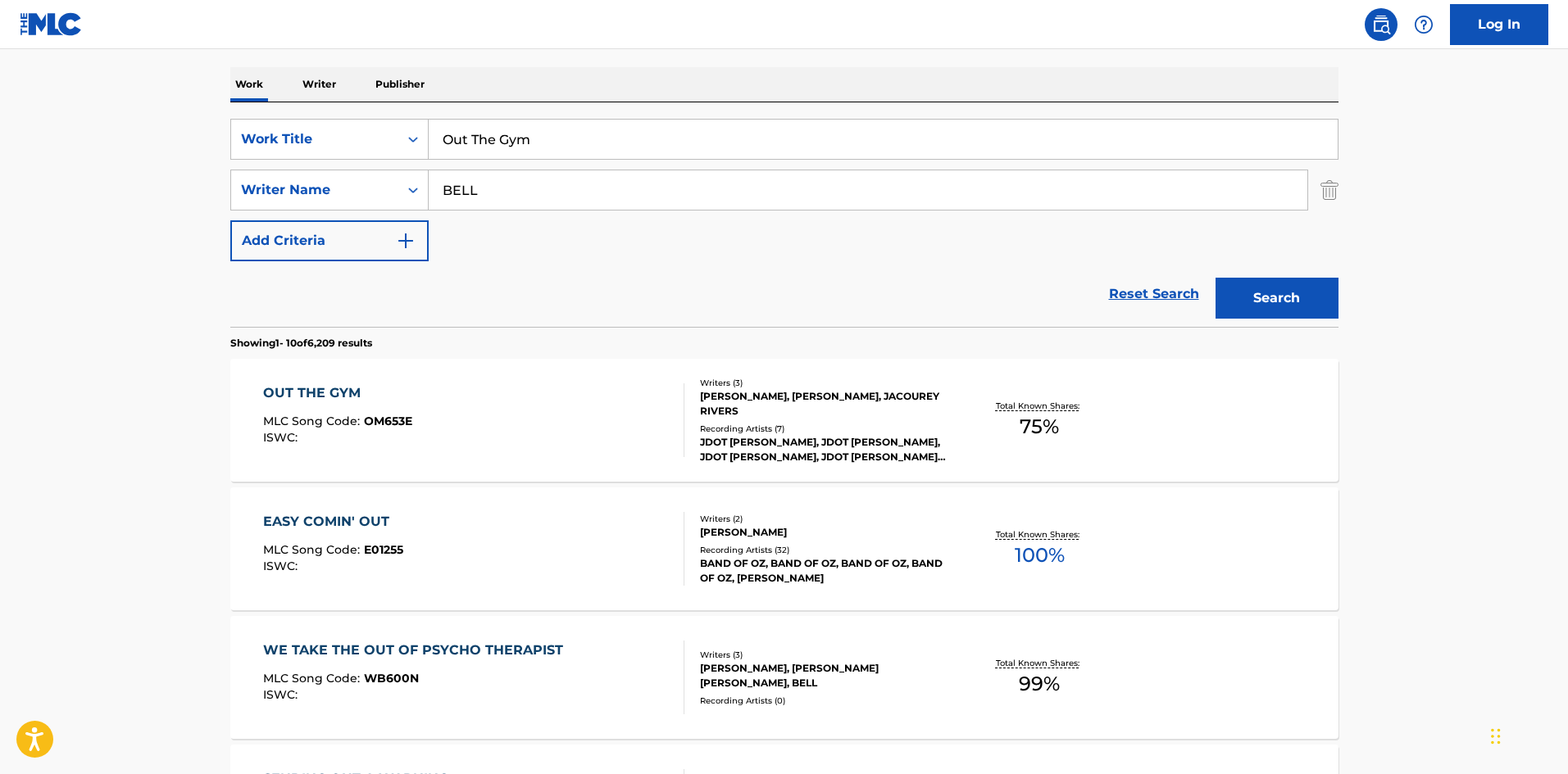
click at [575, 152] on input "Out The Gym" at bounding box center [883, 139] width 909 height 39
paste input "Tell Me"
type input "Tell Me"
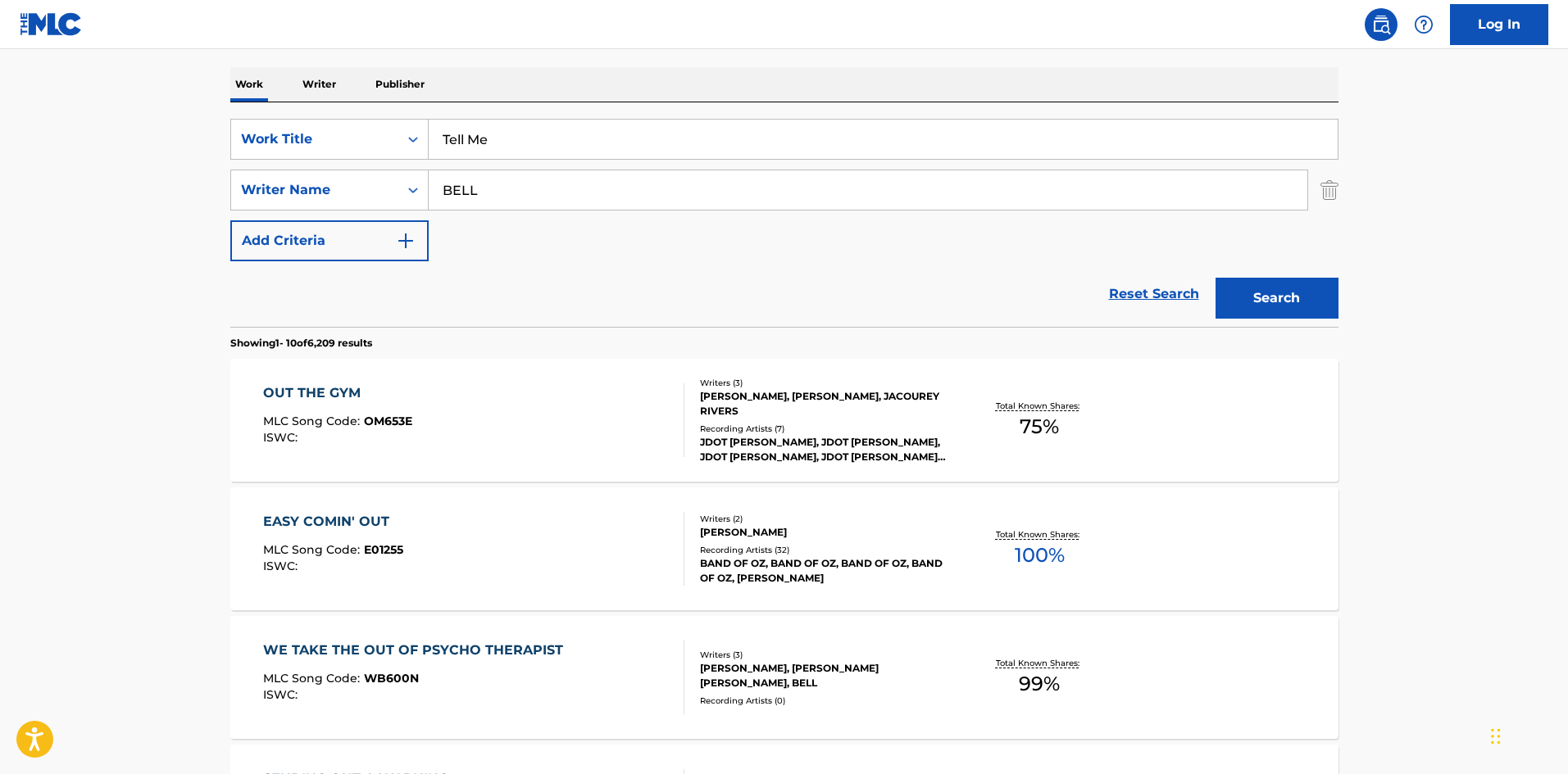
click at [761, 206] on input "BELL" at bounding box center [868, 189] width 879 height 39
paste input "UNETTA"
type input "[PERSON_NAME]"
click at [1304, 275] on div "Search" at bounding box center [1273, 294] width 132 height 65
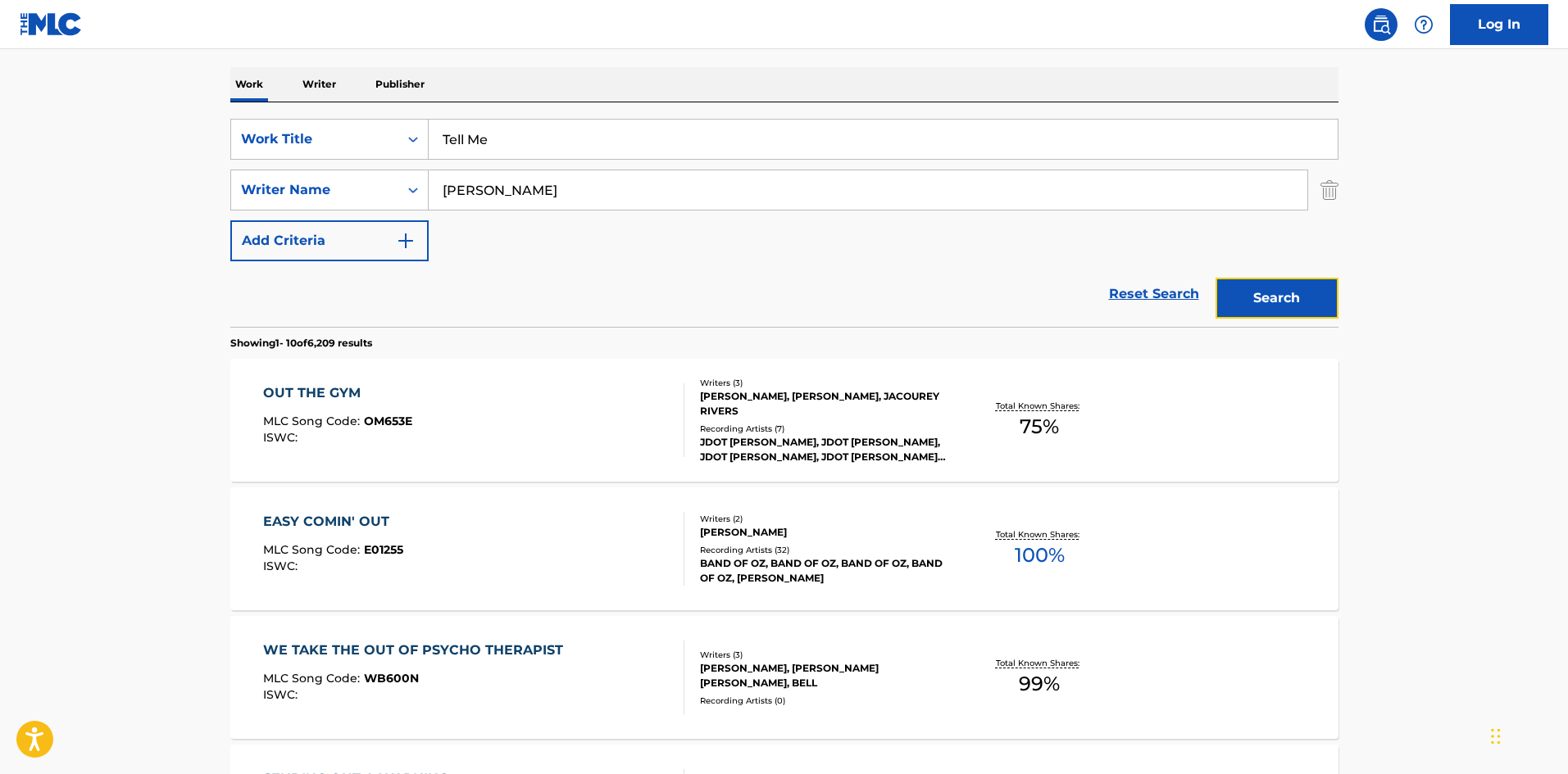
drag, startPoint x: 1304, startPoint y: 282, endPoint x: 1308, endPoint y: 293, distance: 11.7
click at [1308, 293] on button "Search" at bounding box center [1277, 298] width 123 height 41
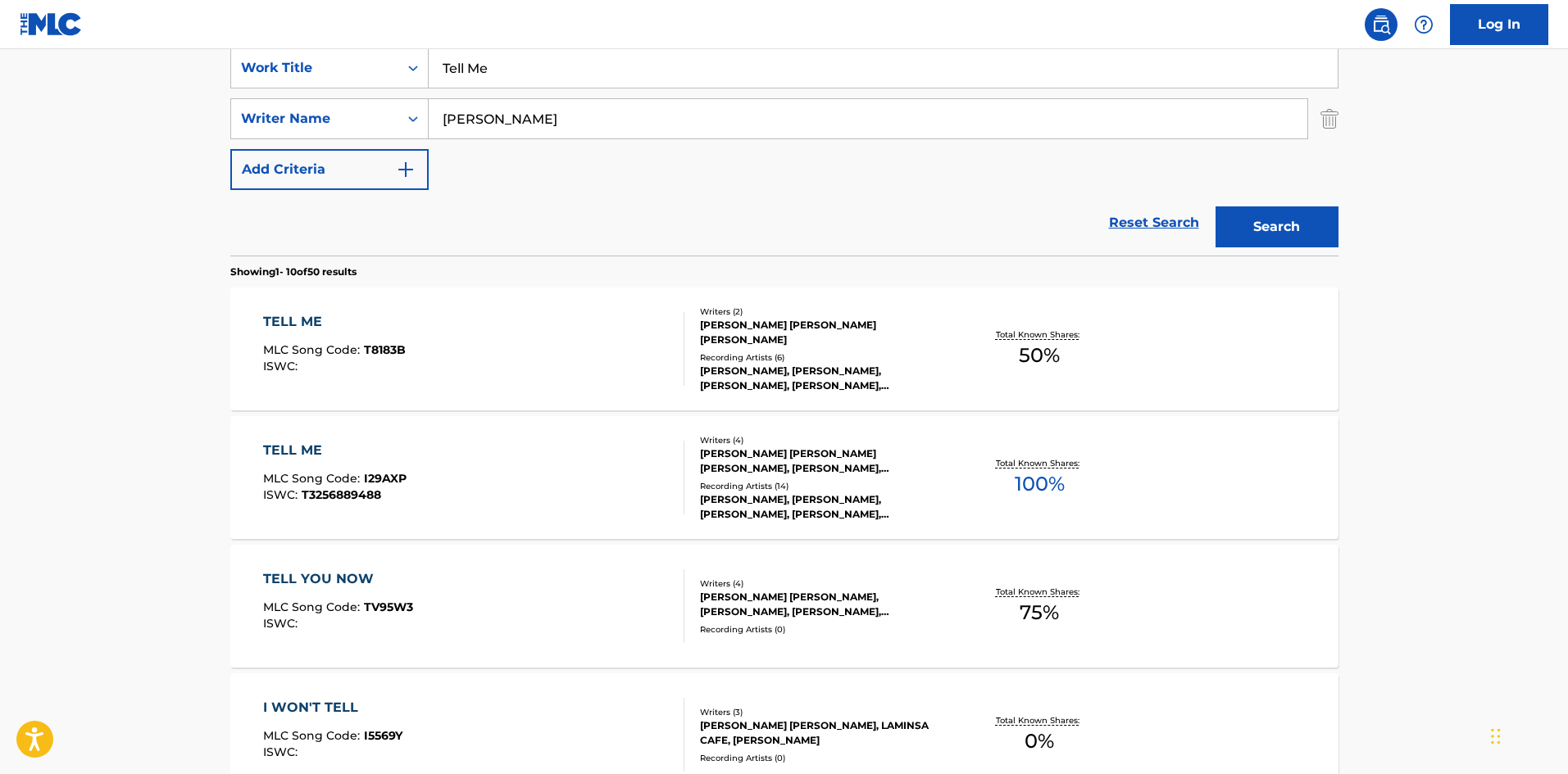
scroll to position [327, 0]
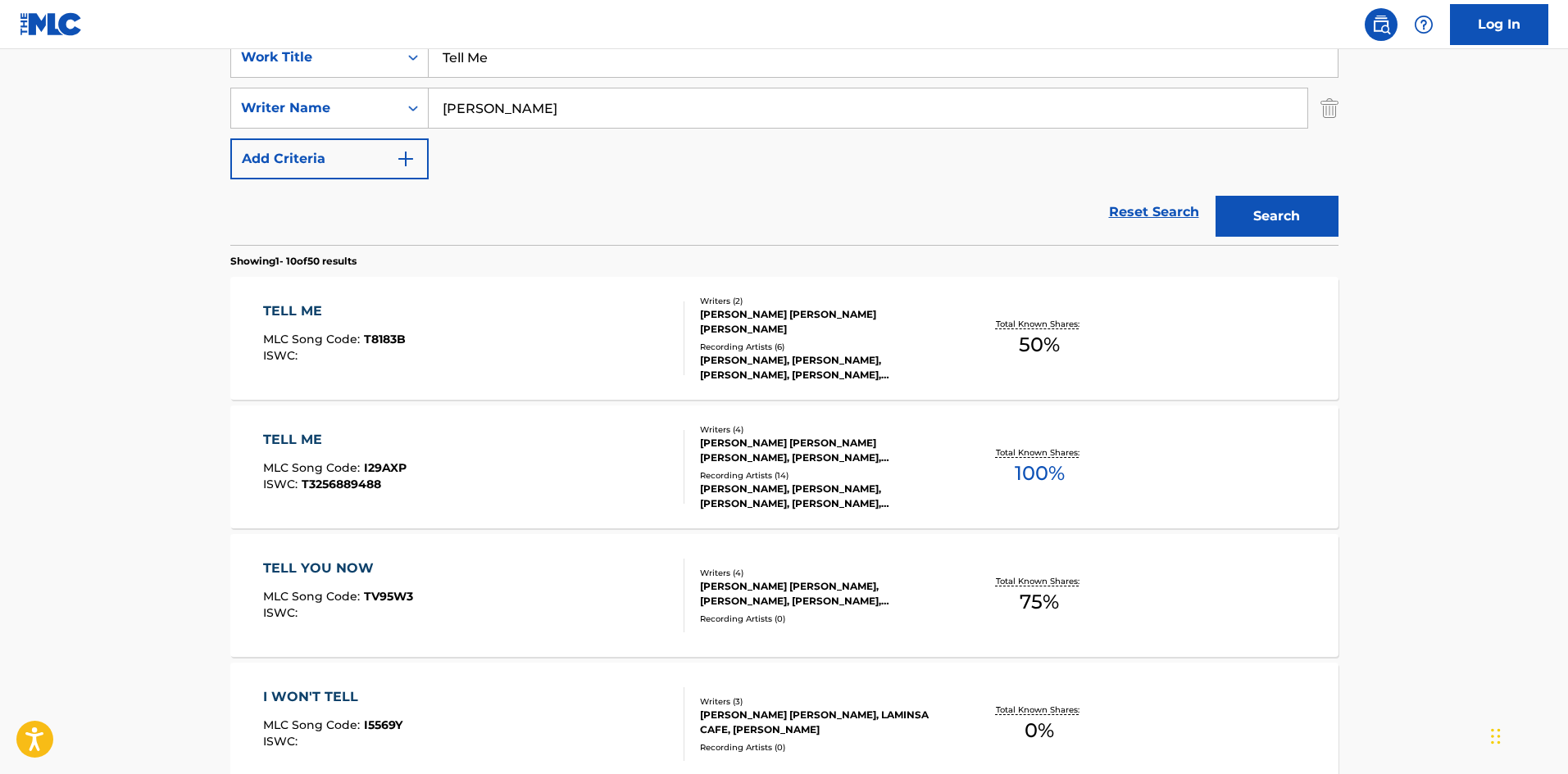
click at [517, 344] on div "TELL ME MLC Song Code : T8183B ISWC :" at bounding box center [474, 338] width 422 height 74
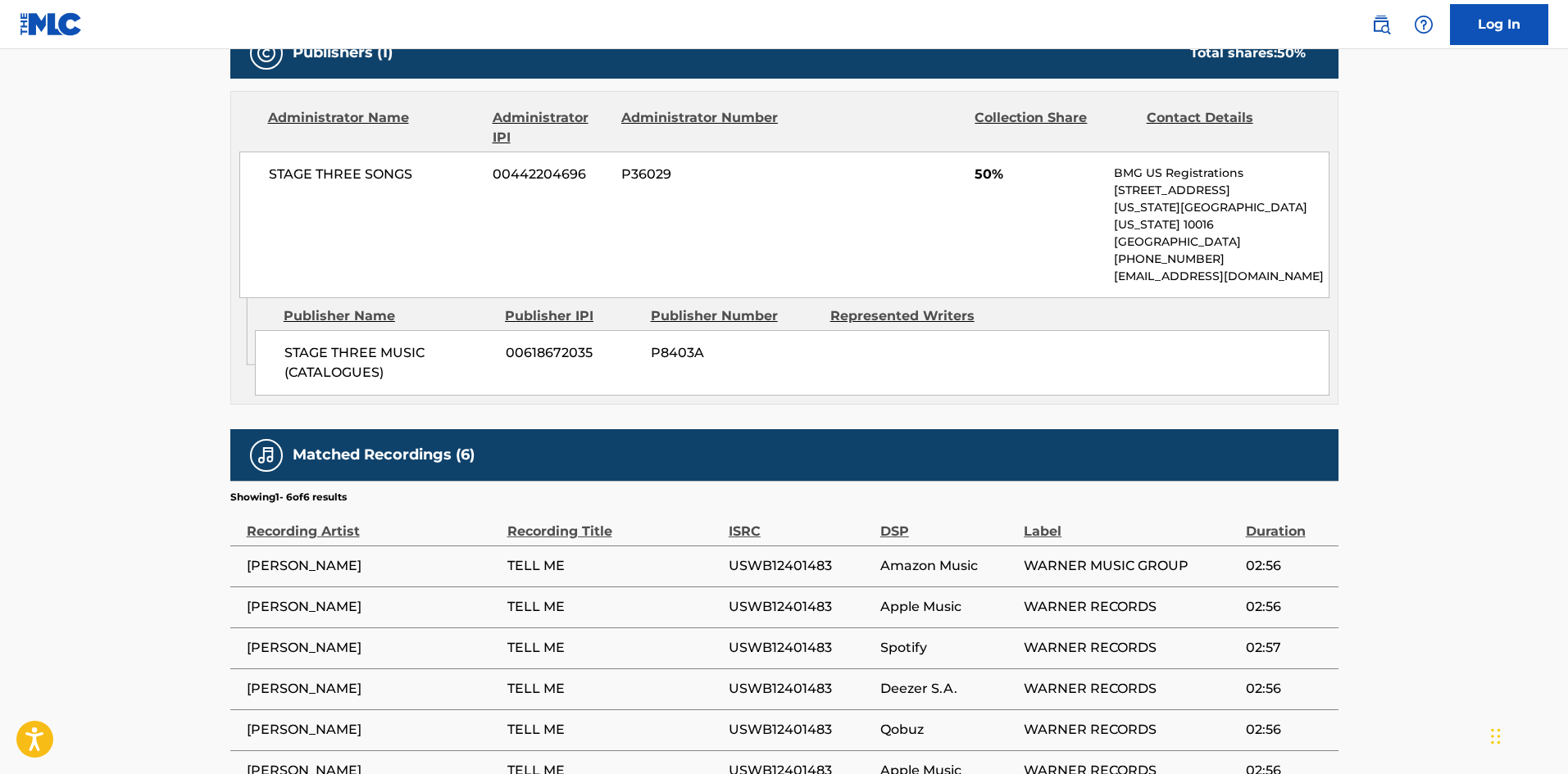
scroll to position [854, 0]
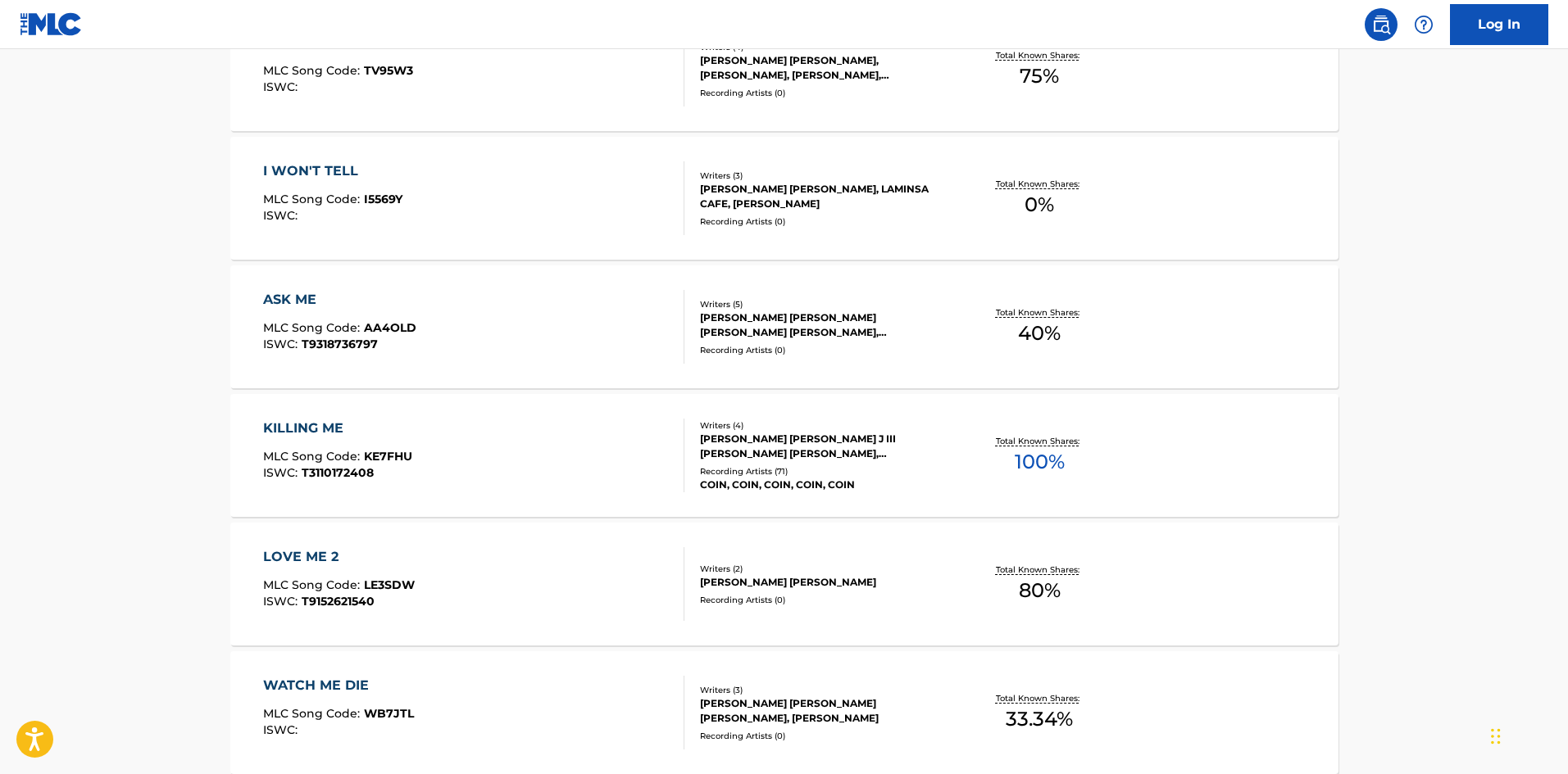
scroll to position [327, 0]
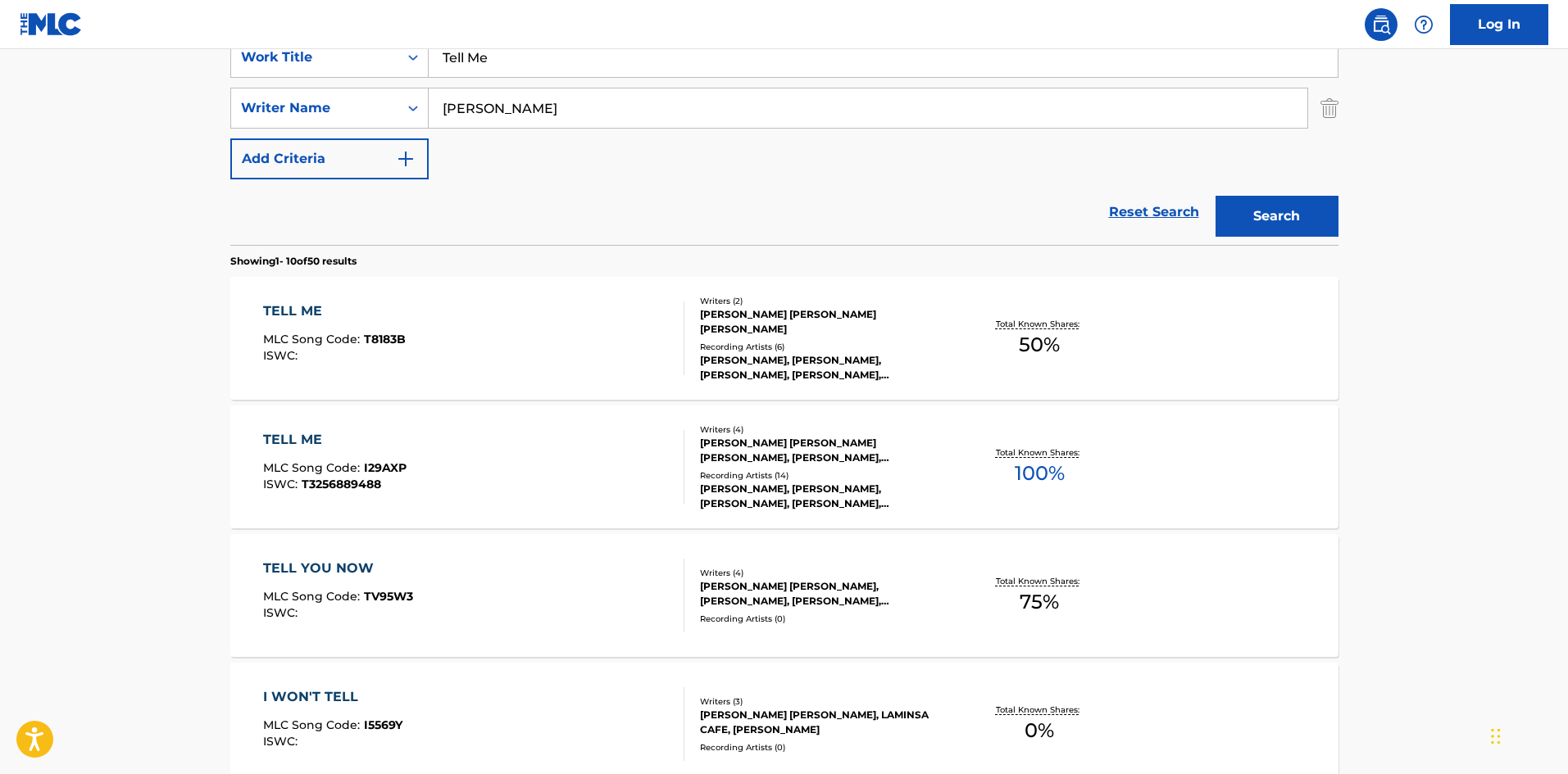
click at [461, 370] on div "TELL ME MLC Song Code : T8183B ISWC :" at bounding box center [474, 338] width 422 height 74
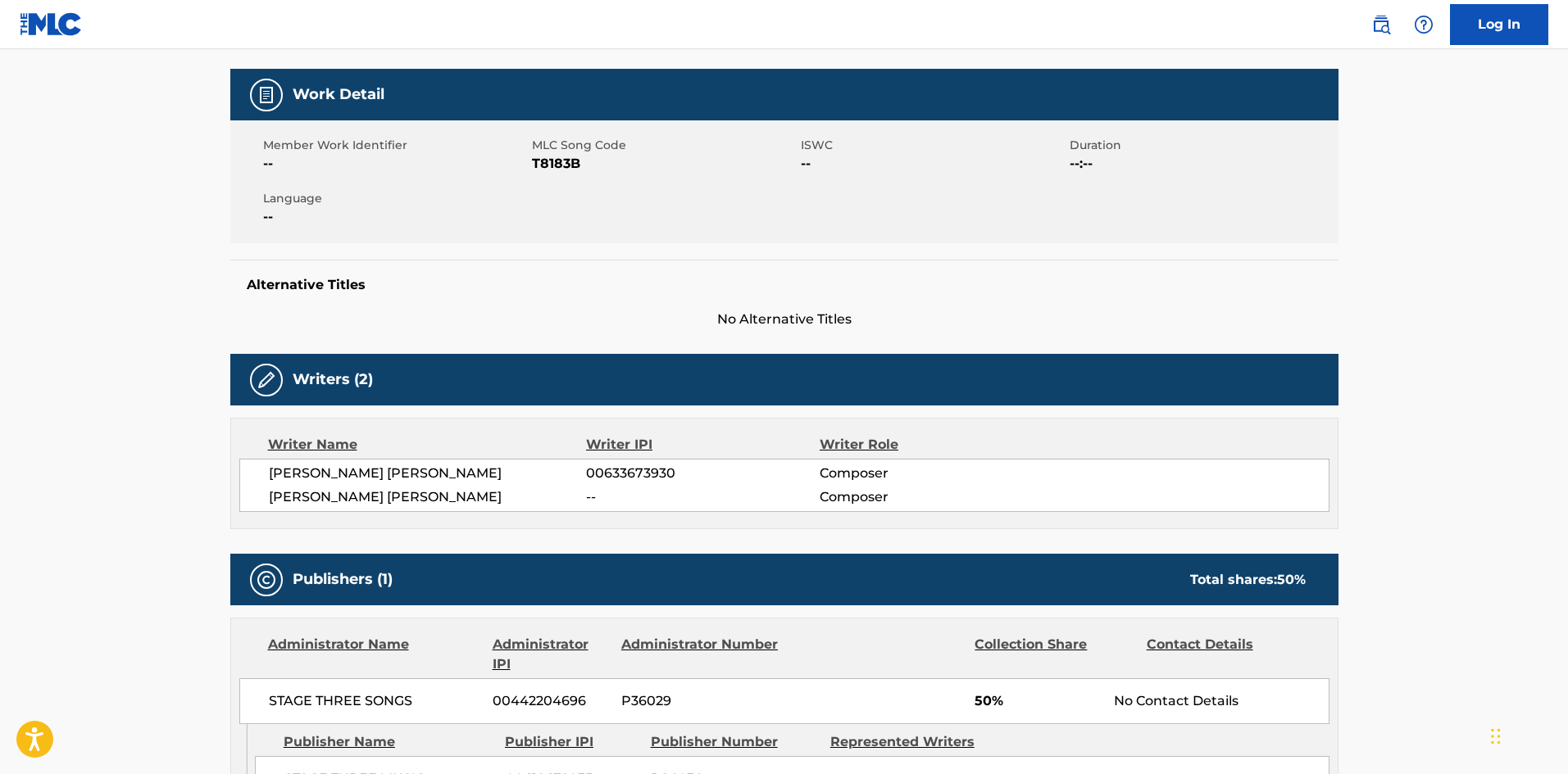
scroll to position [492, 0]
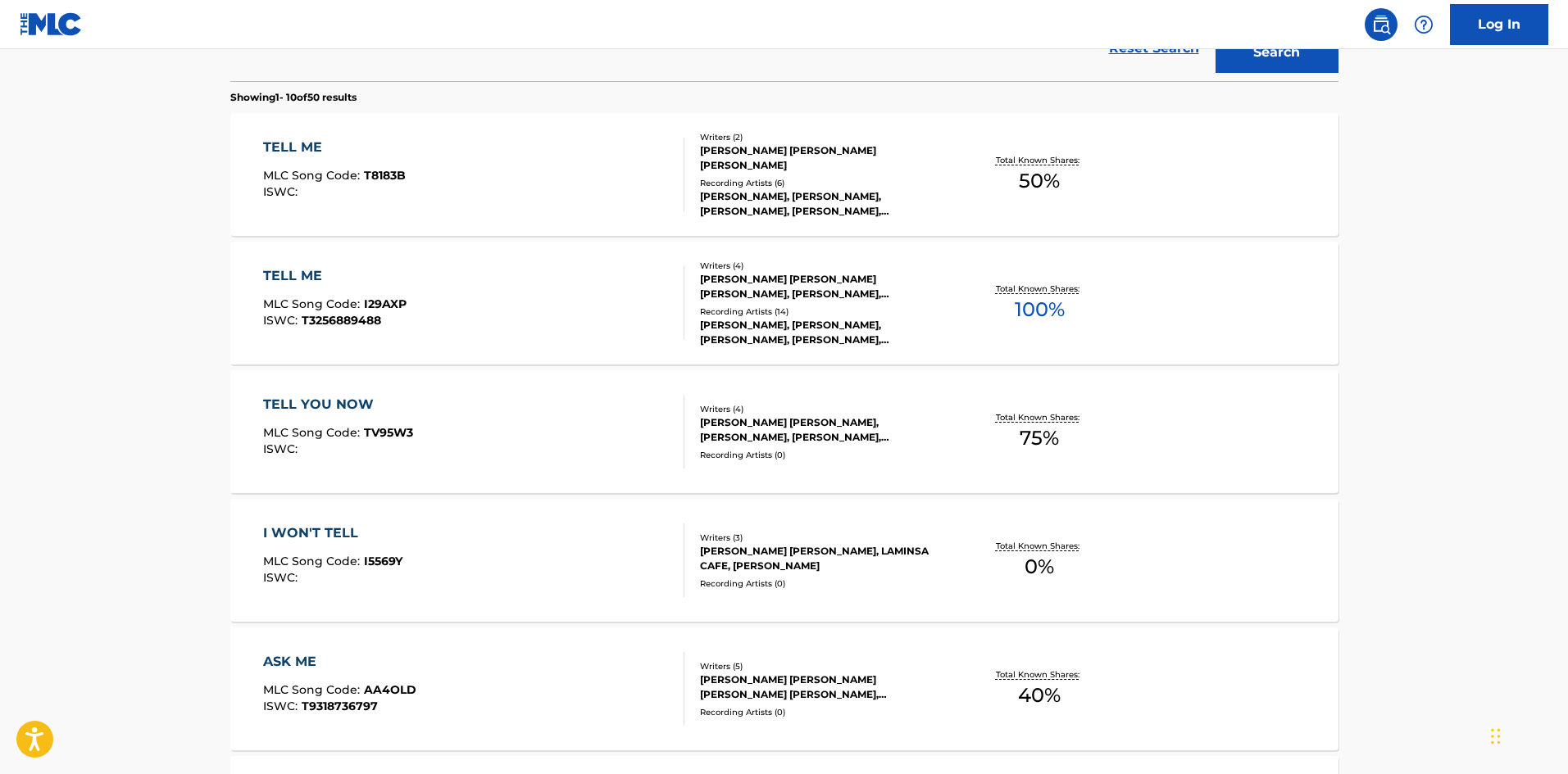
scroll to position [327, 0]
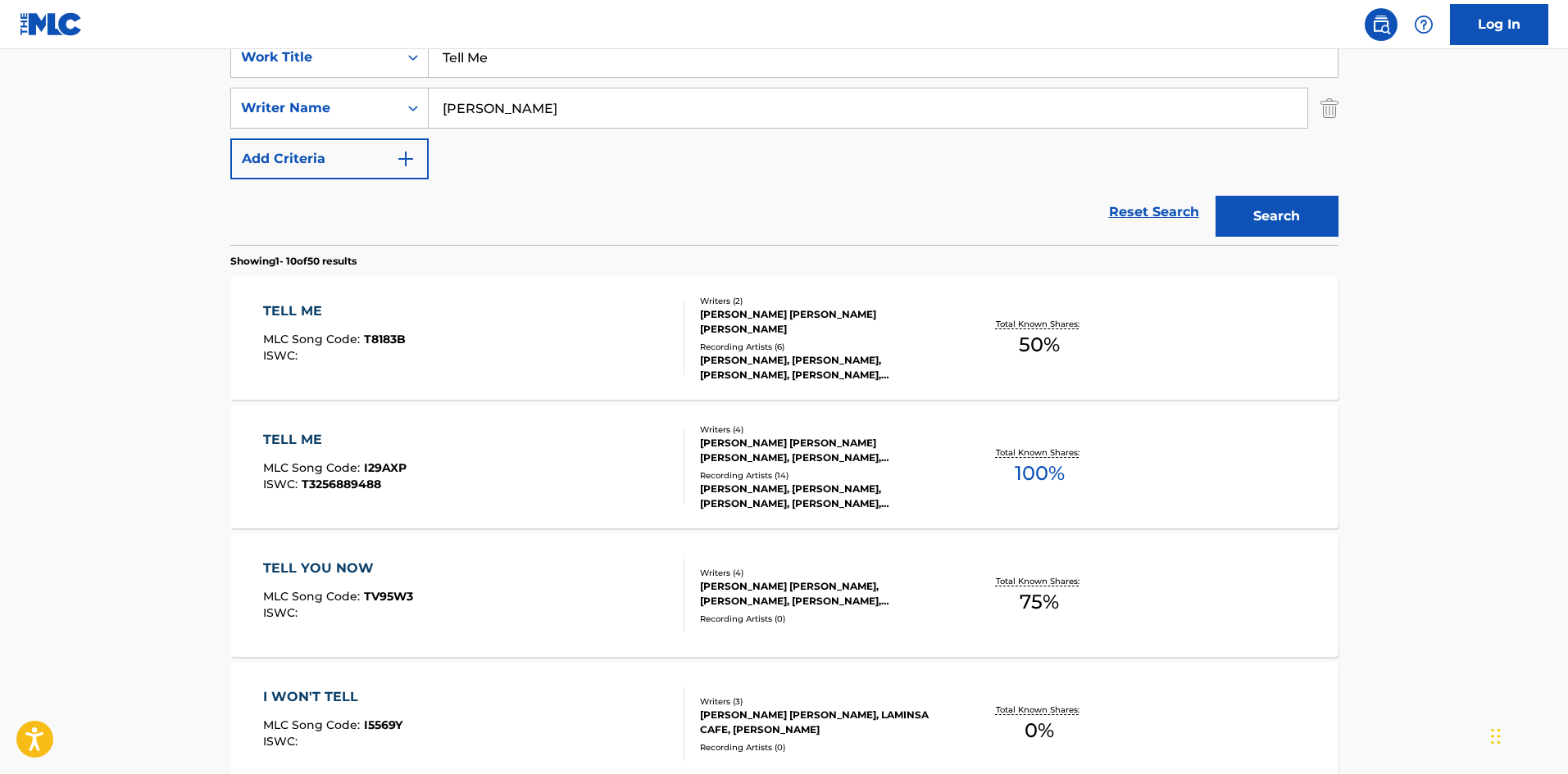
click at [436, 479] on div "TELL ME MLC Song Code : I29AXP ISWC : T3256889488" at bounding box center [474, 467] width 422 height 74
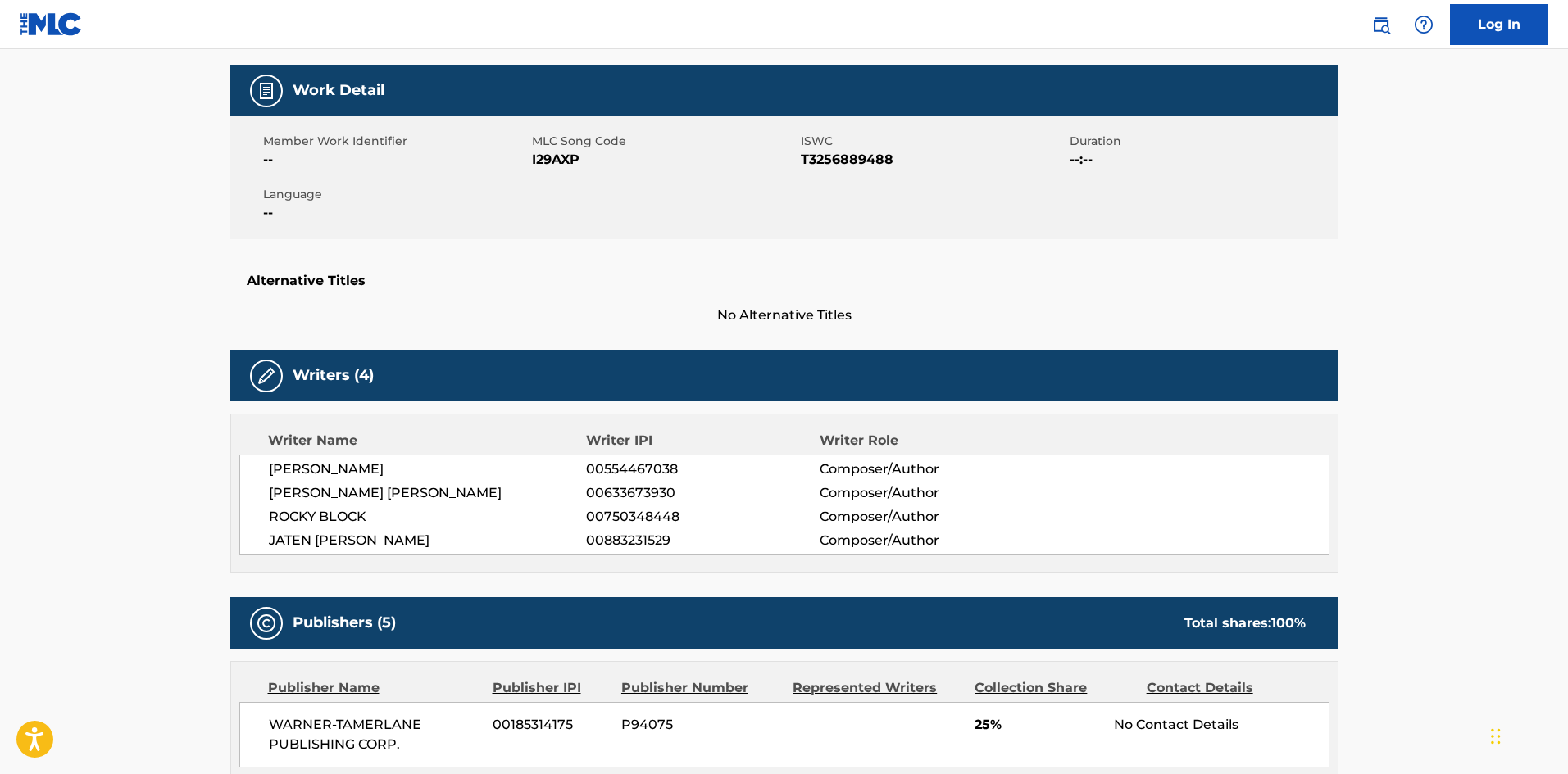
scroll to position [492, 0]
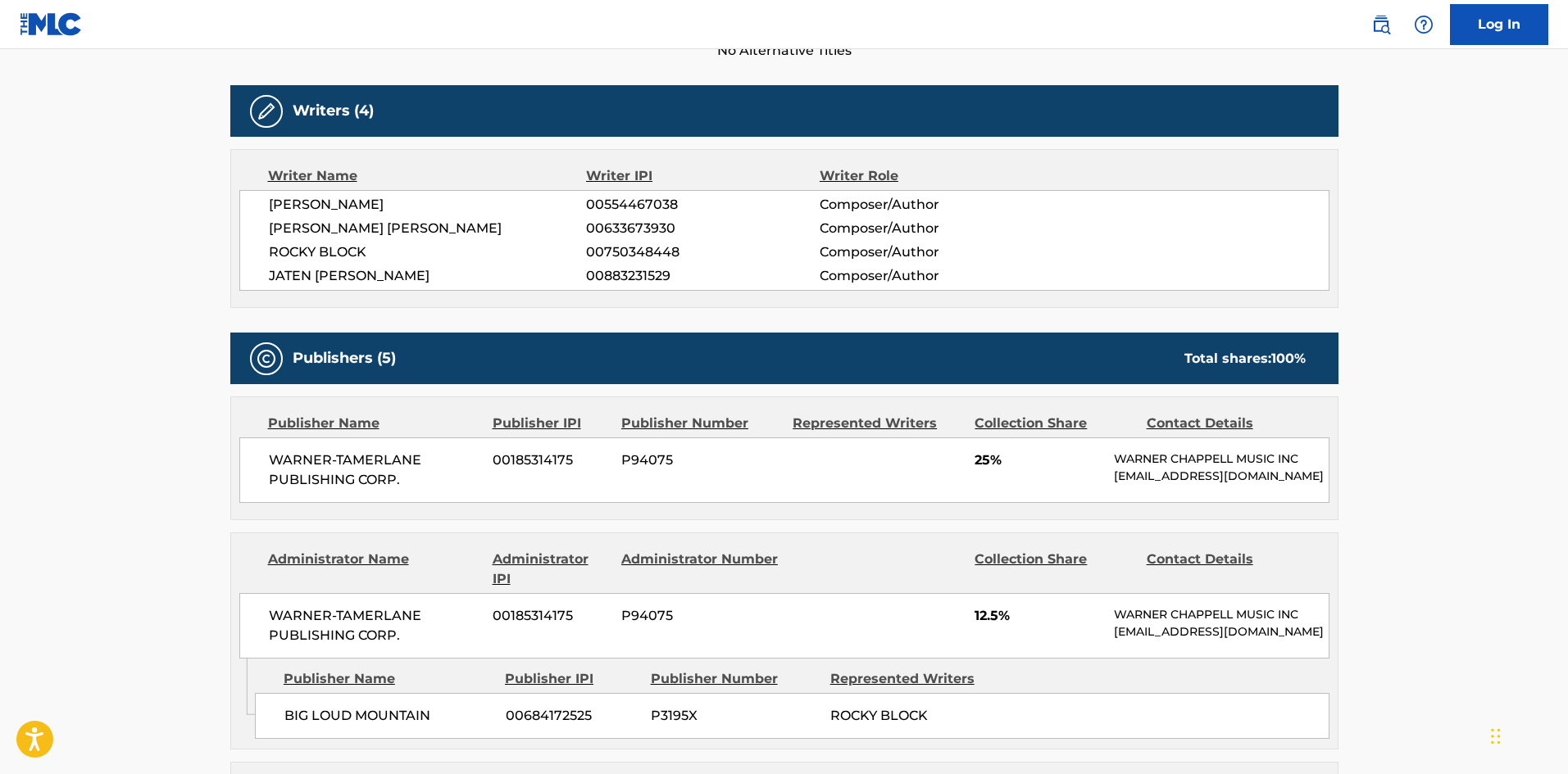
scroll to position [327, 0]
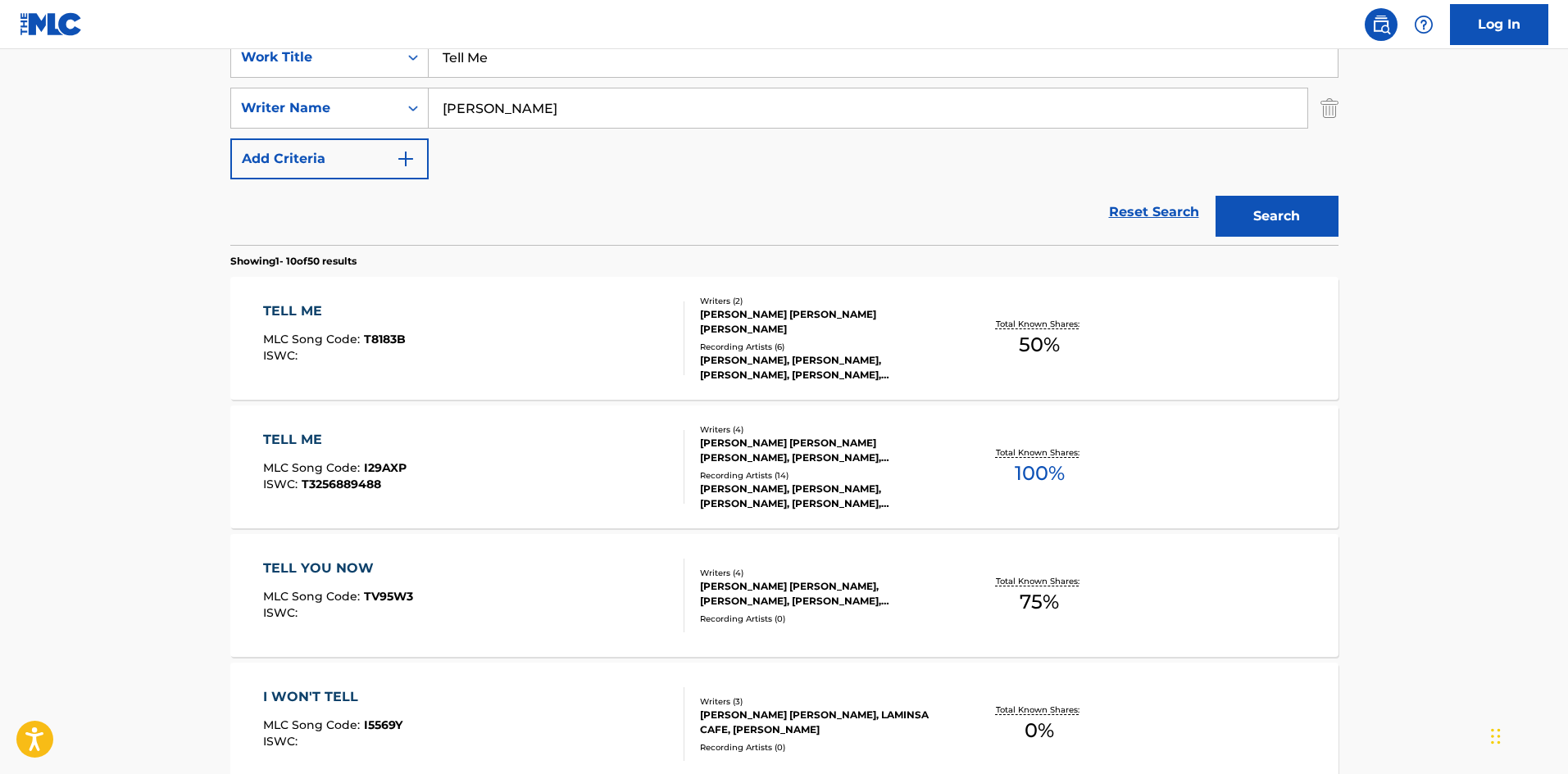
click at [460, 430] on div "TELL ME MLC Song Code : I29AXP ISWC : T3256889488" at bounding box center [474, 467] width 422 height 74
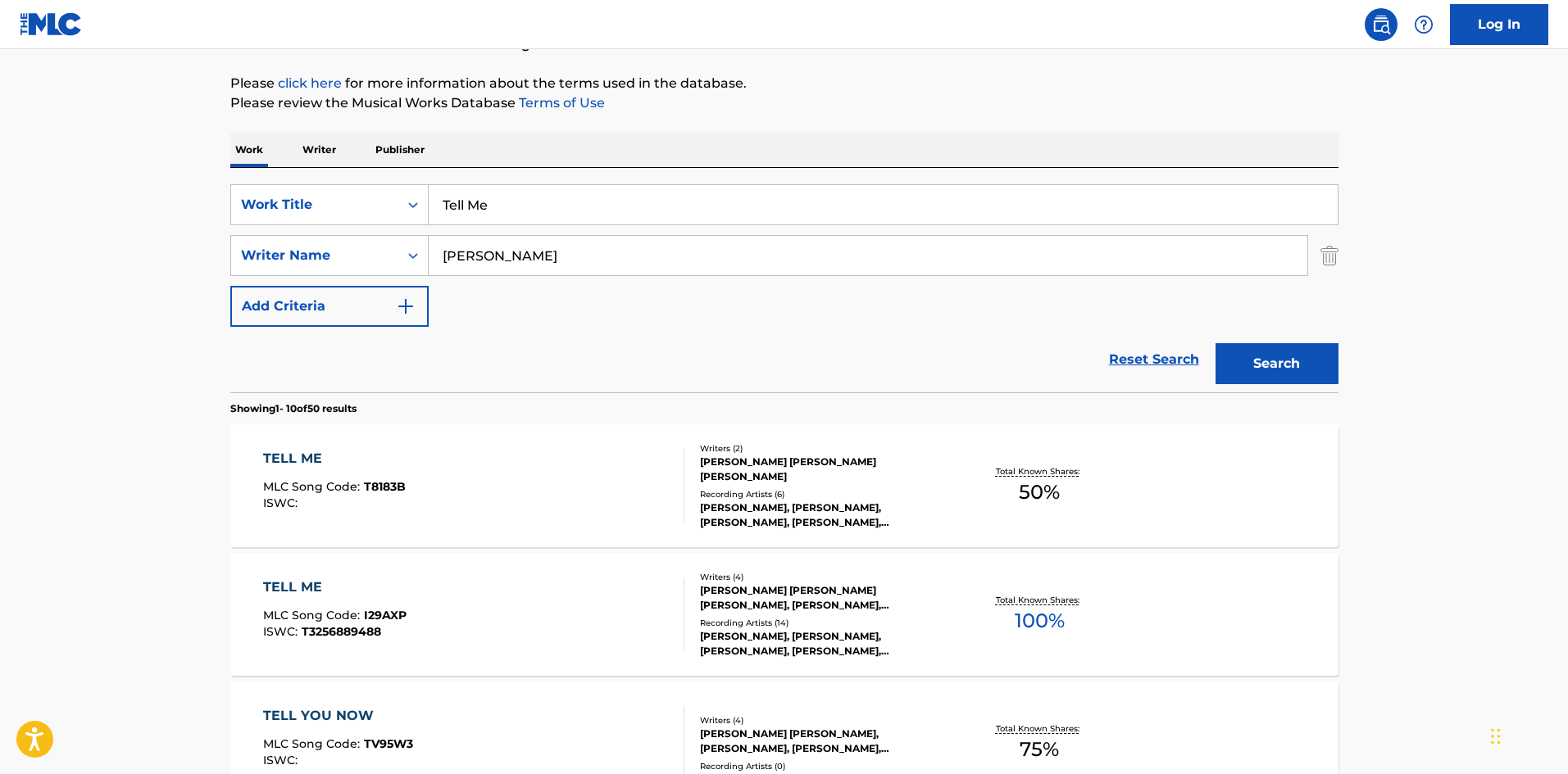
scroll to position [164, 0]
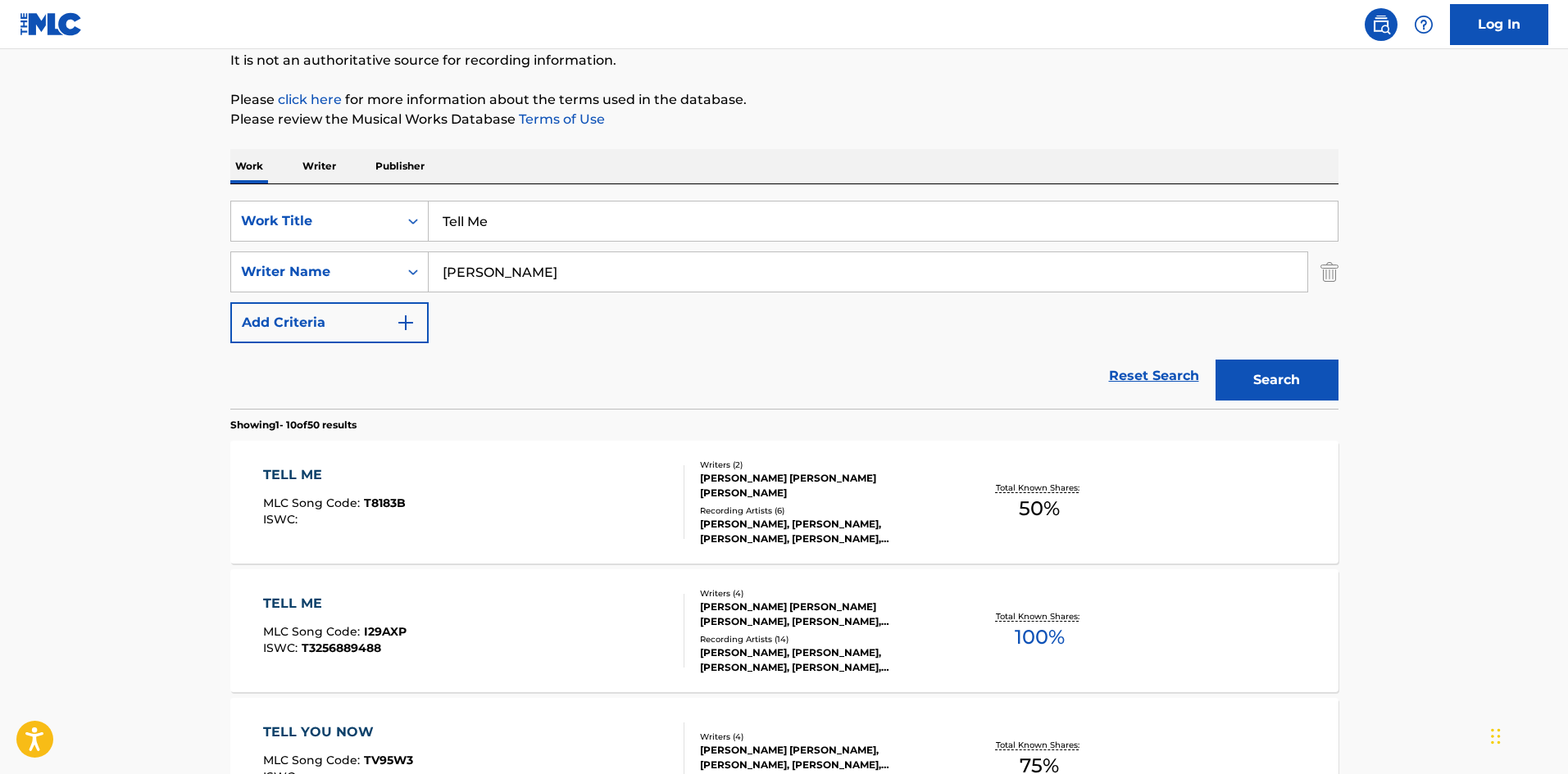
click at [505, 227] on input "Tell Me" at bounding box center [883, 221] width 909 height 39
paste input "SHE SAY SHE LOVE ME"
type input "SHE SAY SHE LOVE ME"
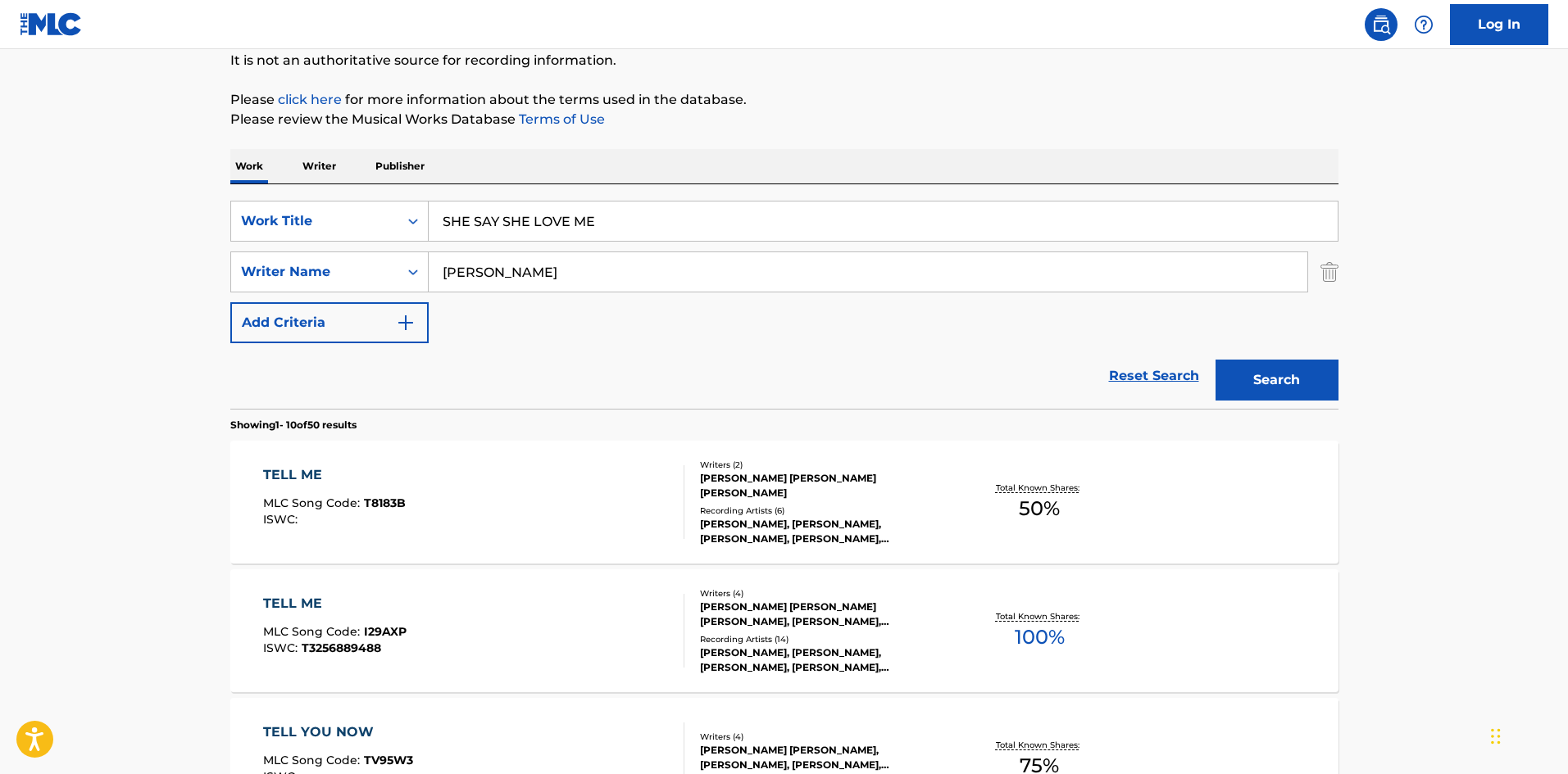
click at [662, 269] on input "[PERSON_NAME]" at bounding box center [868, 272] width 879 height 39
paste input "[PERSON_NAME]"
type input "[PERSON_NAME]"
click at [1316, 377] on button "Search" at bounding box center [1277, 380] width 123 height 41
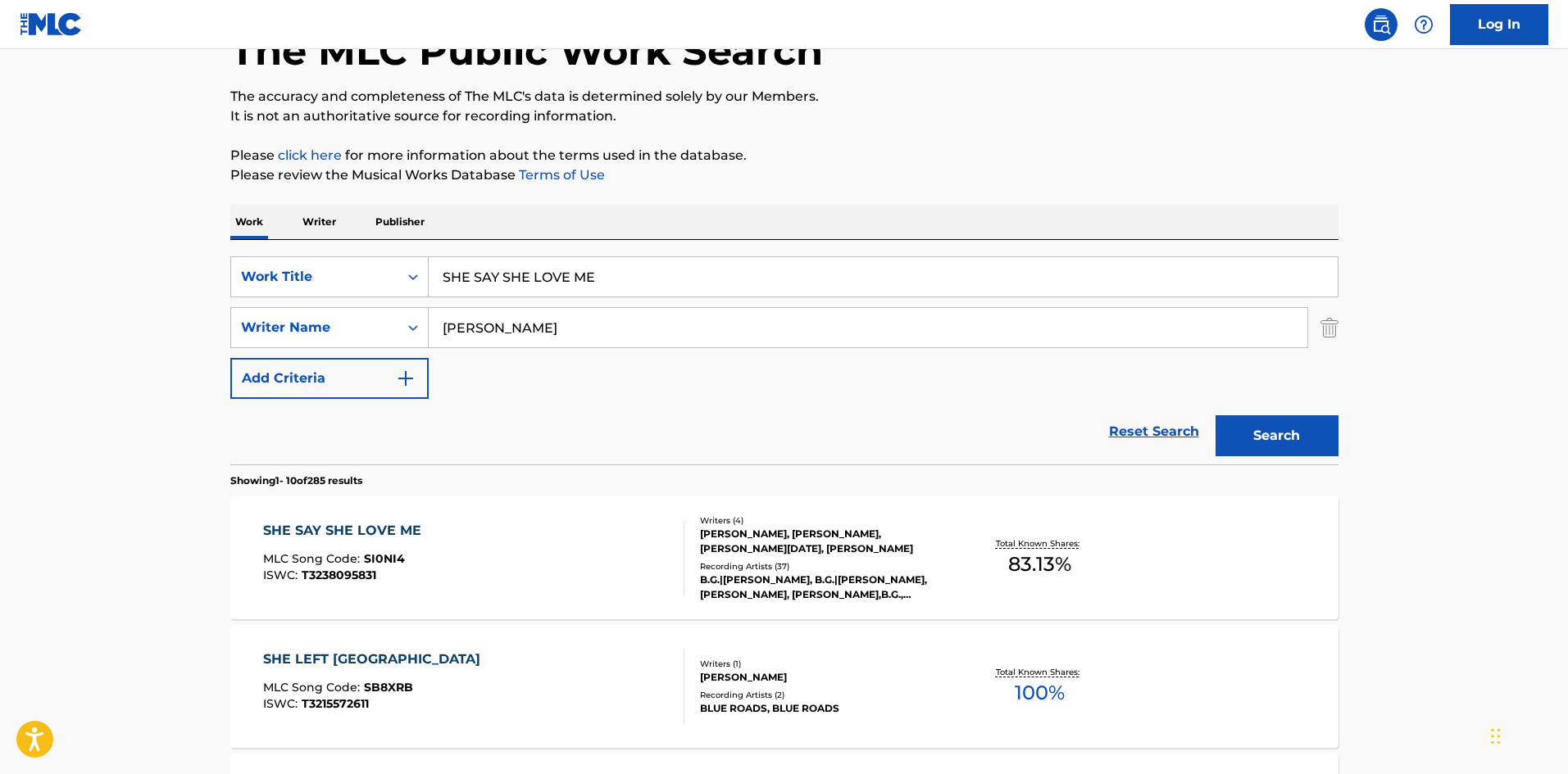
scroll to position [246, 0]
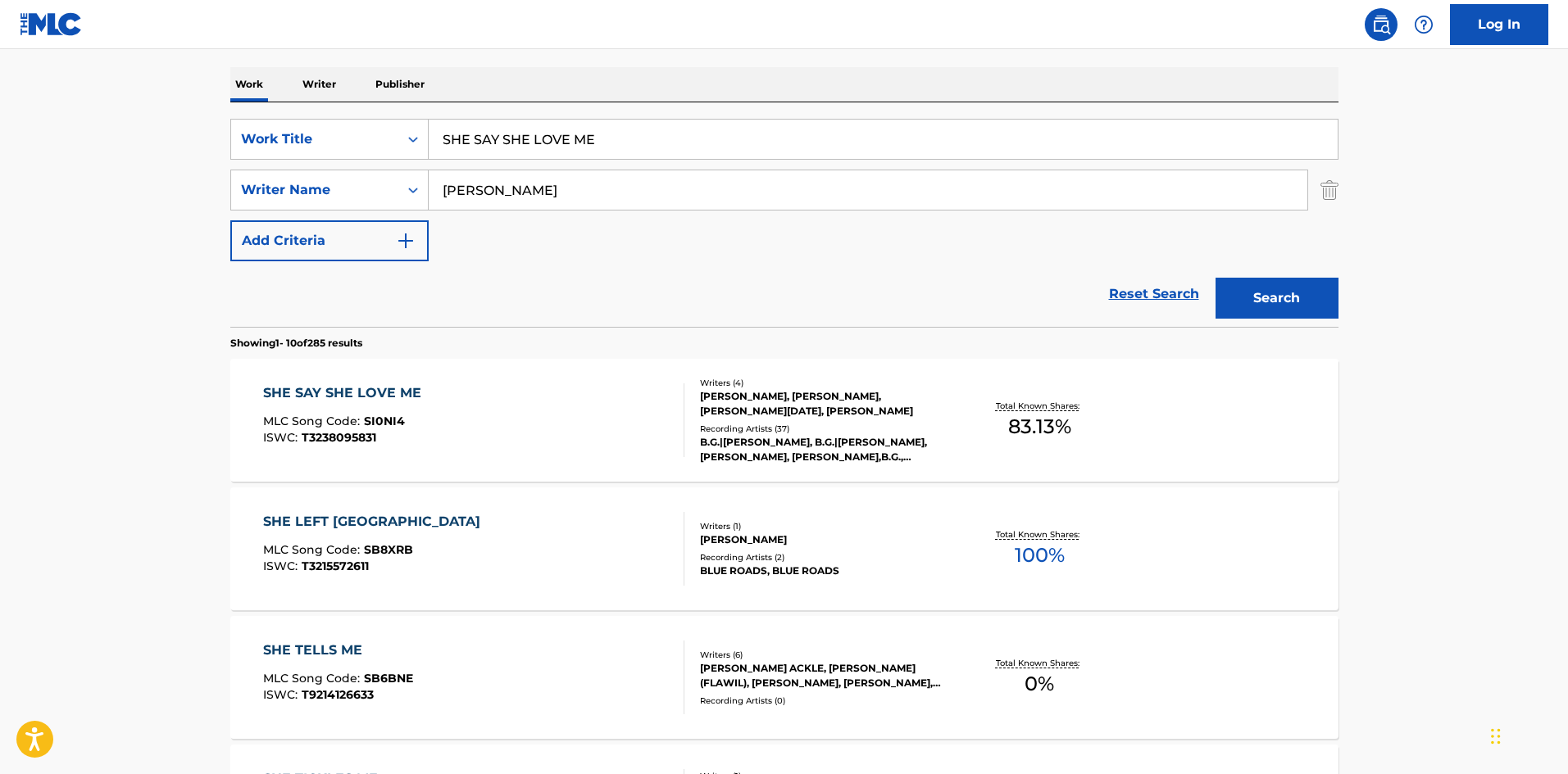
click at [429, 414] on div "SHE SAY SHE LOVE ME MLC Song Code : SI0NI4 ISWC : T3238095831" at bounding box center [474, 420] width 422 height 74
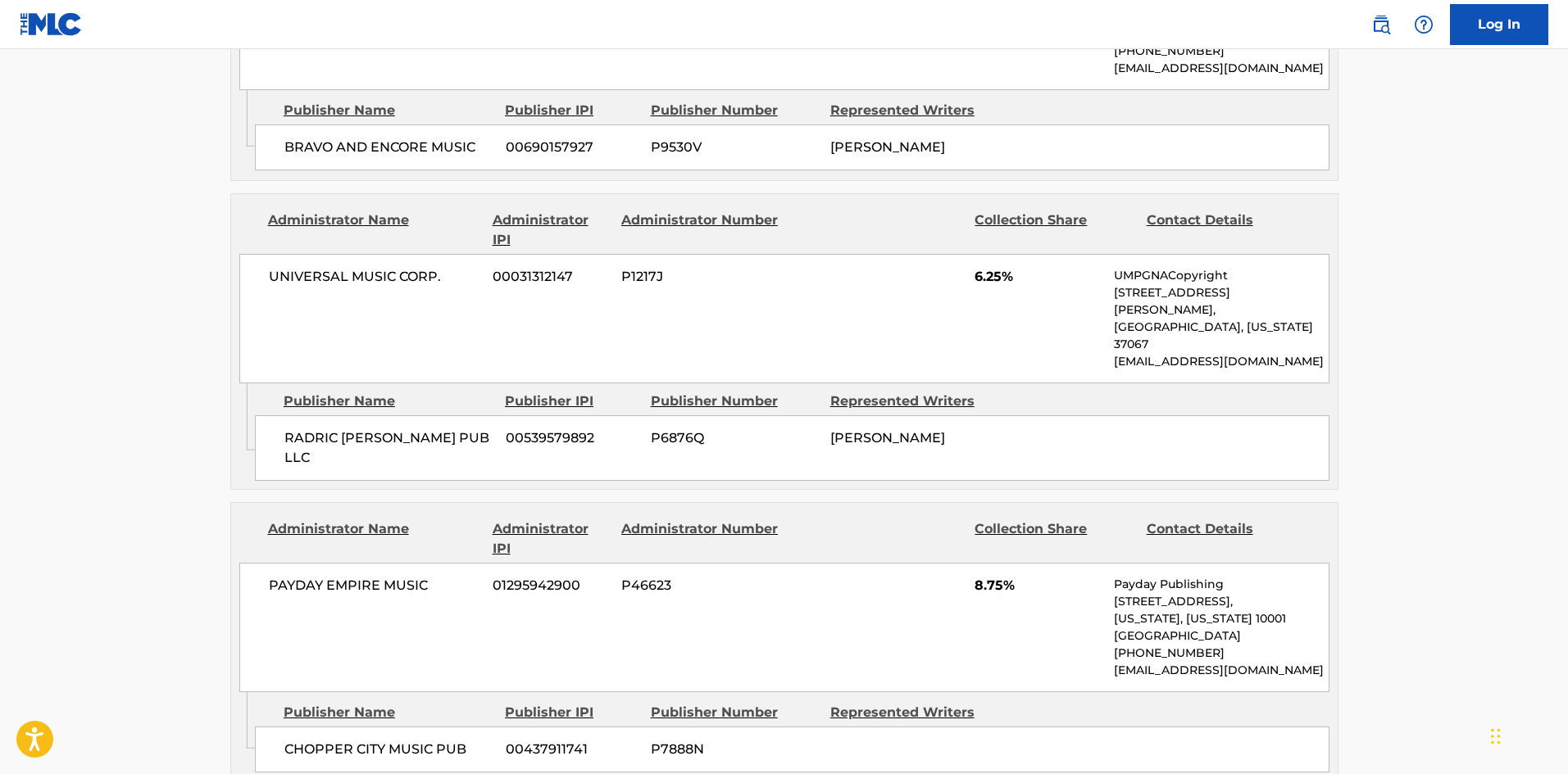
scroll to position [1636, 0]
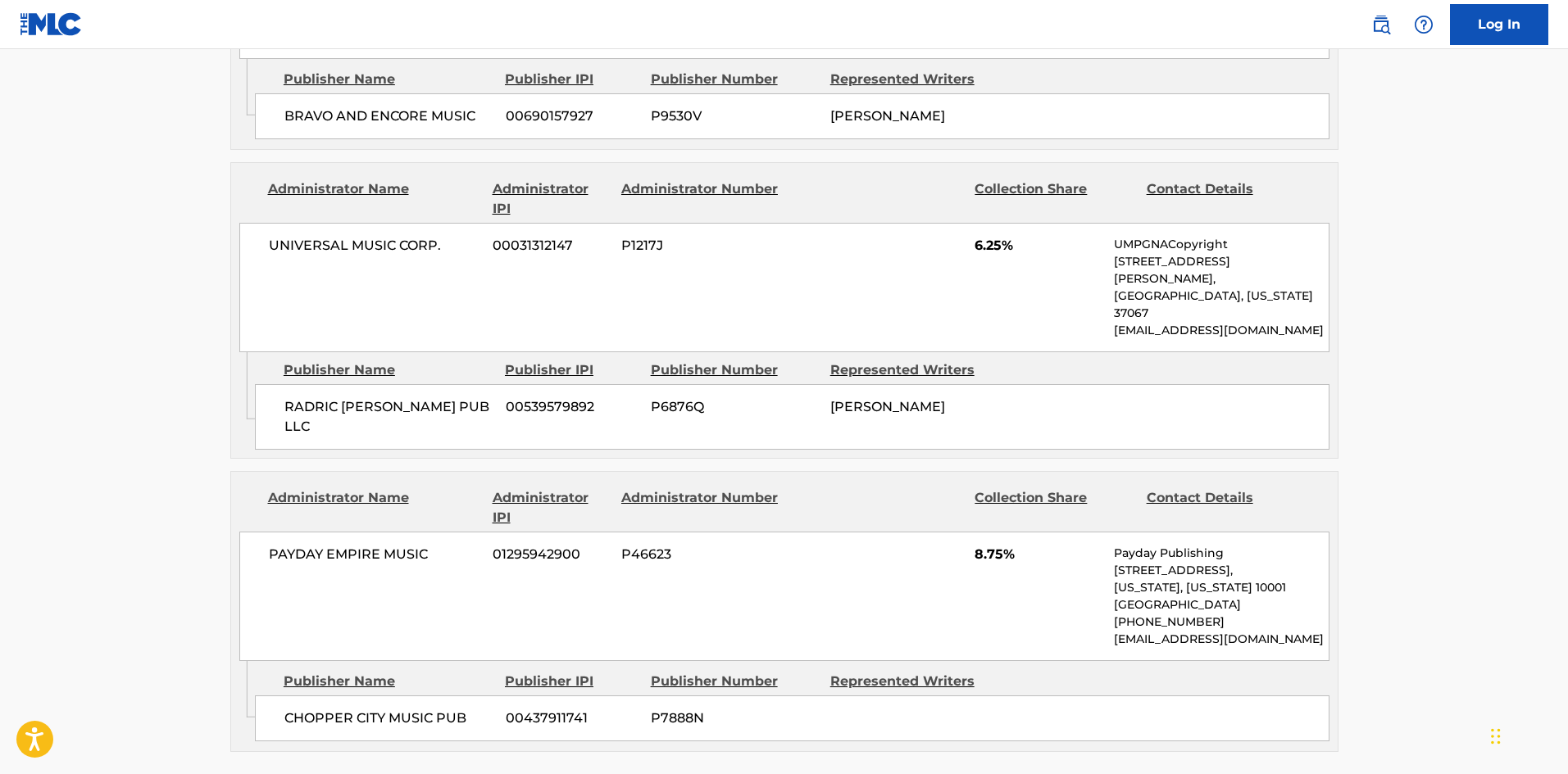
scroll to position [246, 0]
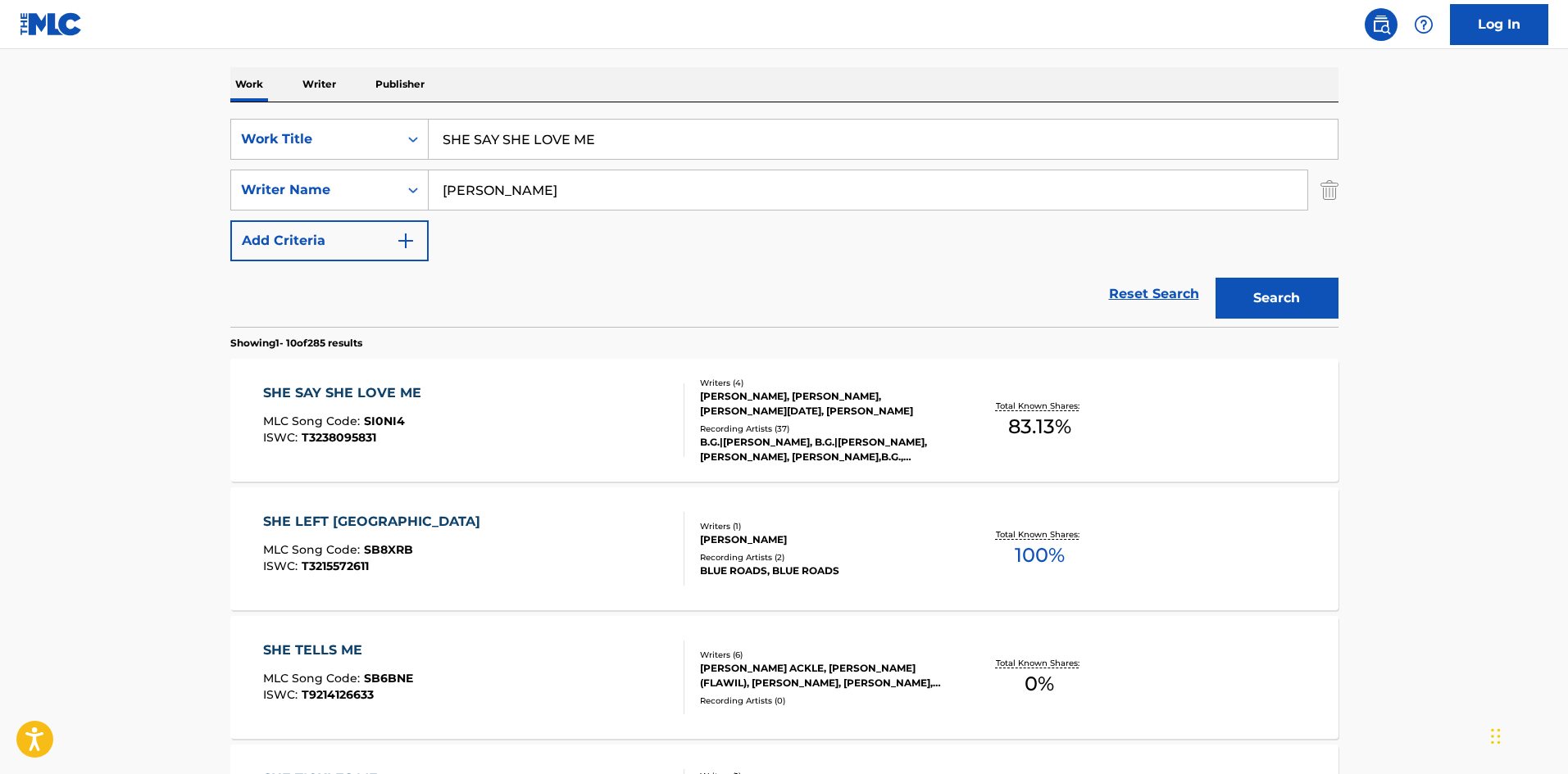
click at [533, 142] on input "SHE SAY SHE LOVE ME" at bounding box center [883, 139] width 909 height 39
paste input "Accent"
type input "Accent"
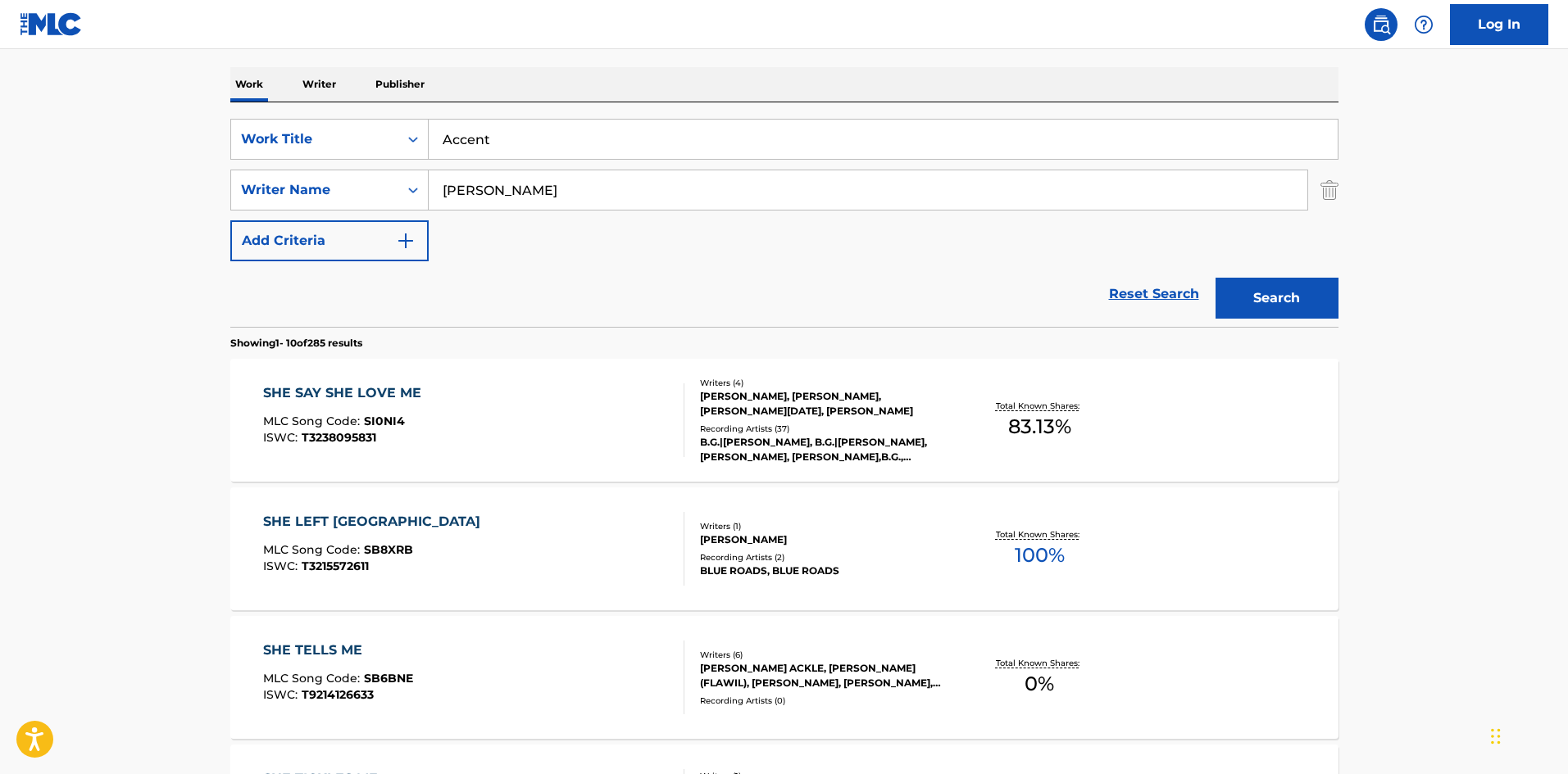
click at [584, 182] on input "[PERSON_NAME]" at bounding box center [868, 189] width 879 height 39
paste input "BANKS"
type input "BANKS"
click at [1311, 302] on button "Search" at bounding box center [1277, 298] width 123 height 41
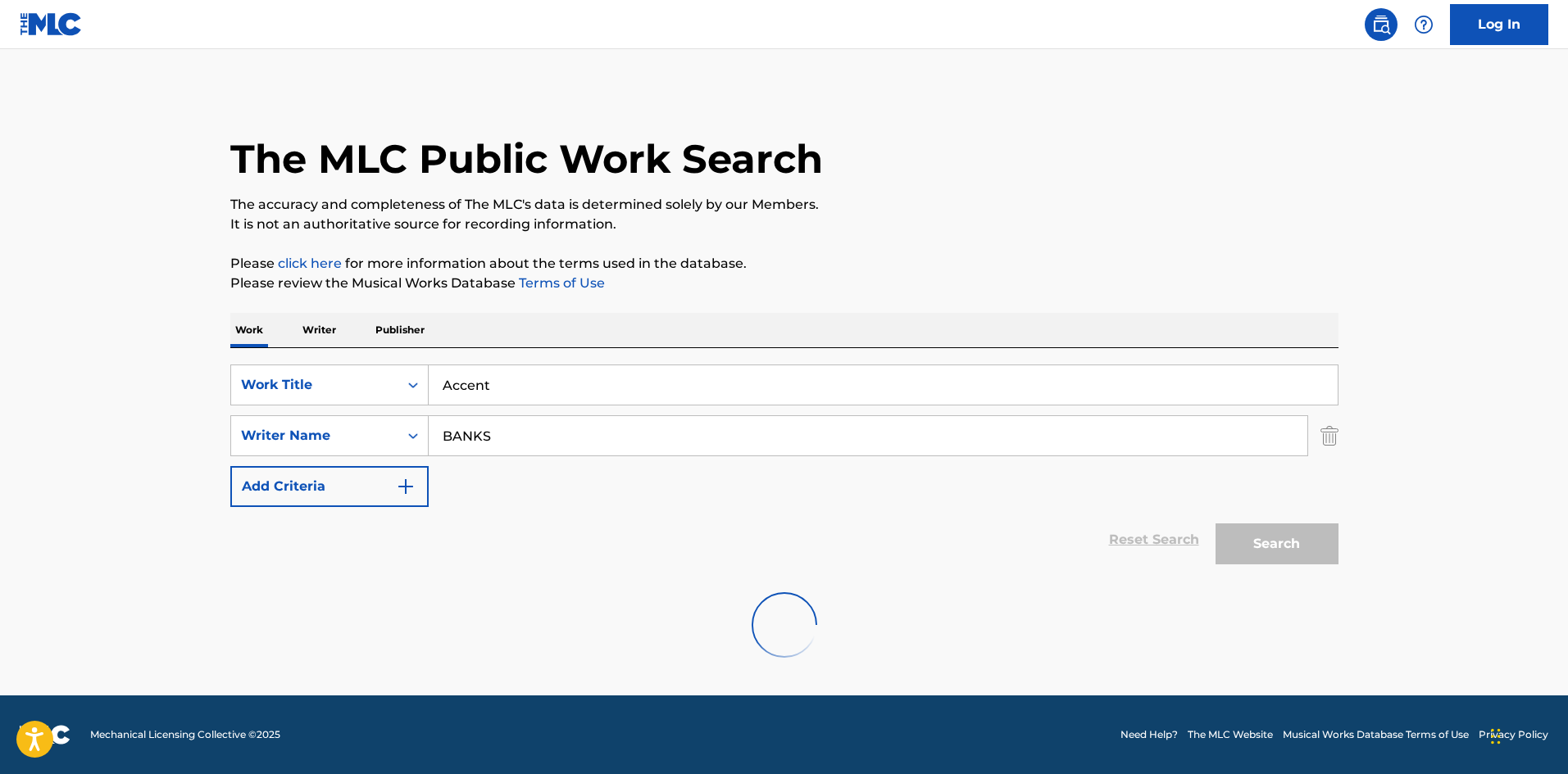
scroll to position [0, 0]
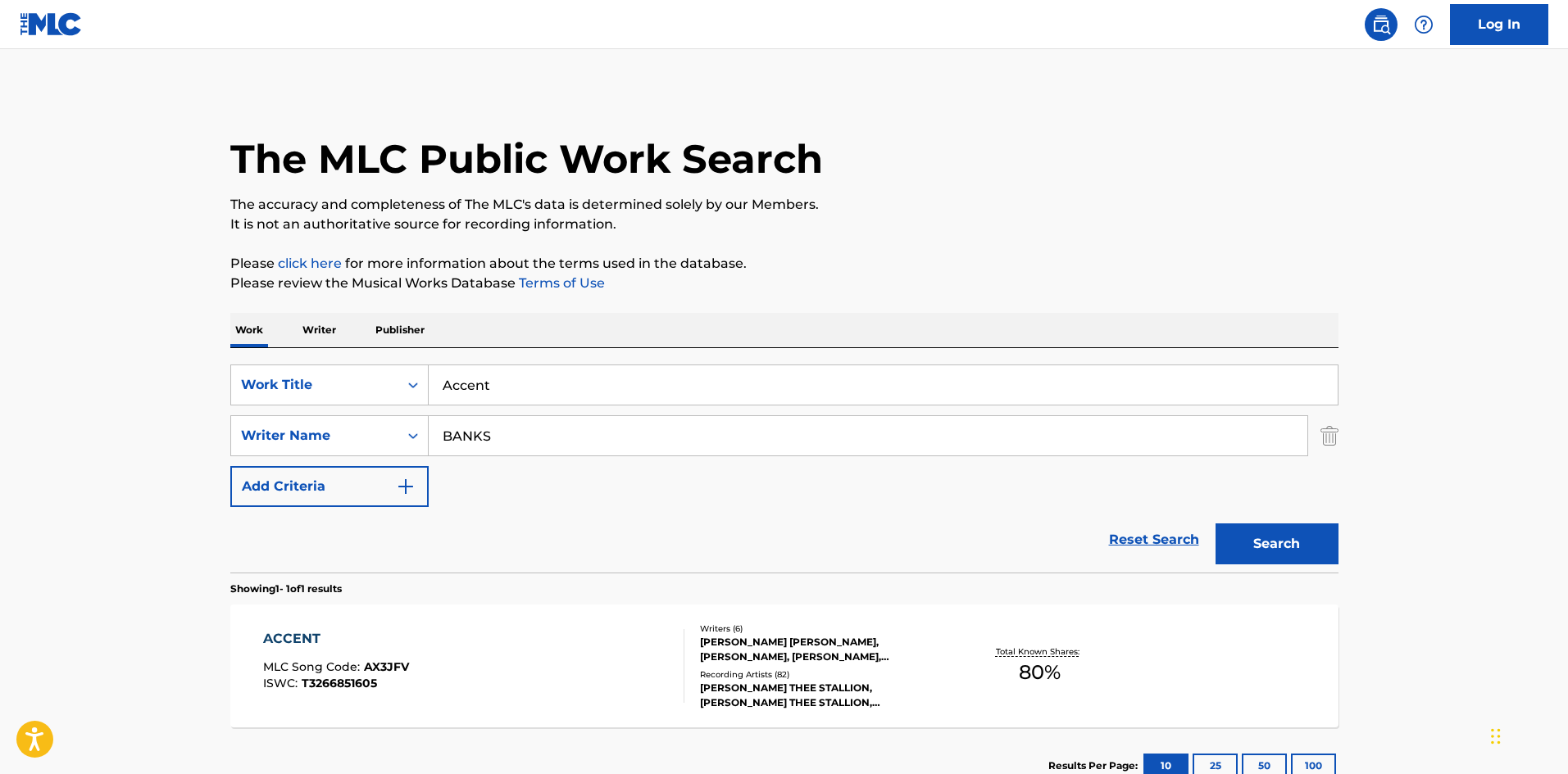
click at [552, 665] on div "ACCENT MLC Song Code : AX3JFV ISWC : T3266851605" at bounding box center [474, 665] width 422 height 74
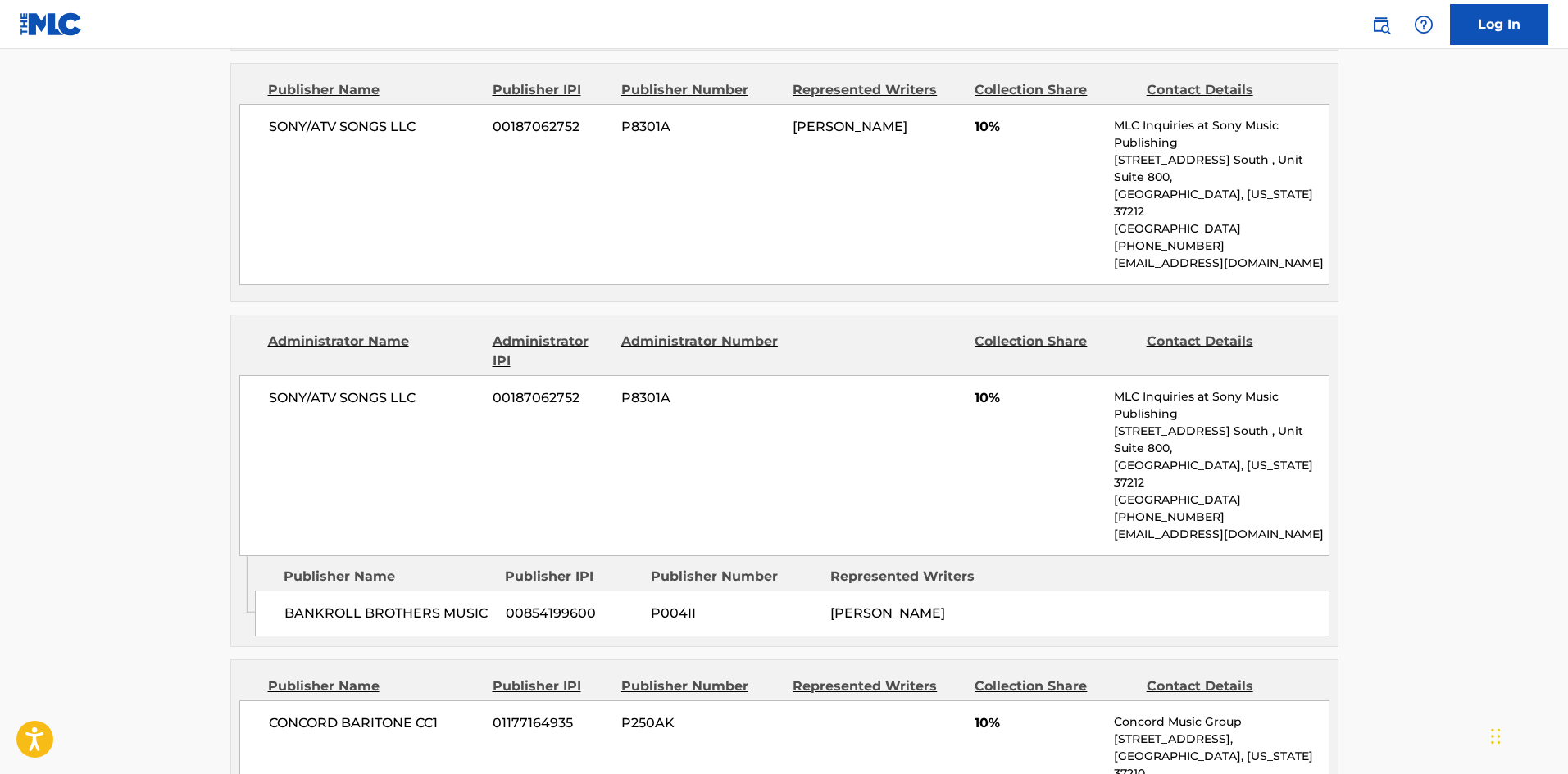
scroll to position [1229, 0]
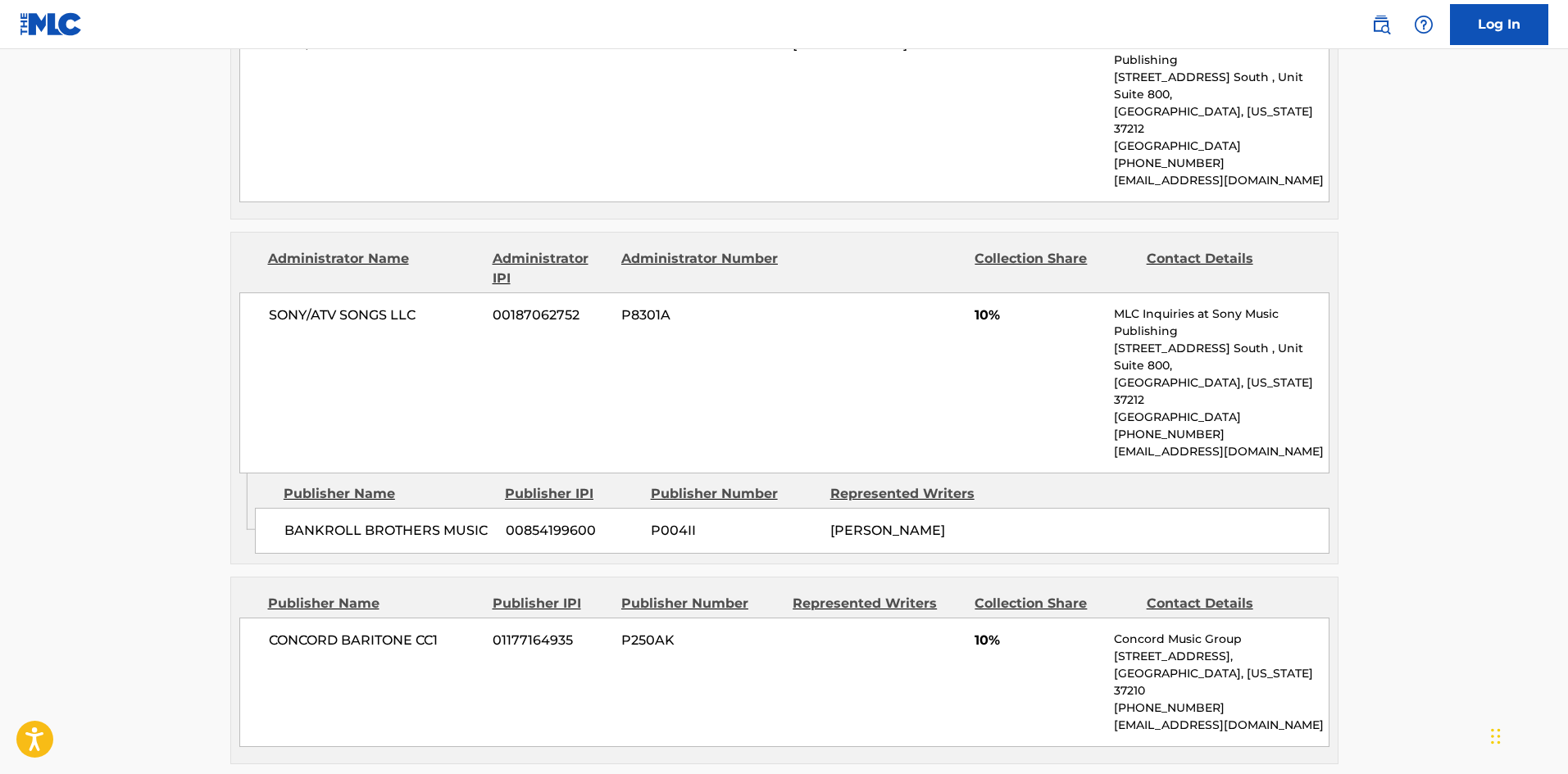
click at [324, 473] on div "Admin Original Publisher Connecting Line Publisher Name Publisher IPI Publisher…" at bounding box center [785, 519] width 1107 height 90
drag, startPoint x: 324, startPoint y: 457, endPoint x: 468, endPoint y: 433, distance: 146.0
click at [468, 473] on div "Admin Original Publisher Connecting Line Publisher Name Publisher IPI Publisher…" at bounding box center [785, 519] width 1107 height 90
copy span "BANKROLL BROTHERS MUSIC"
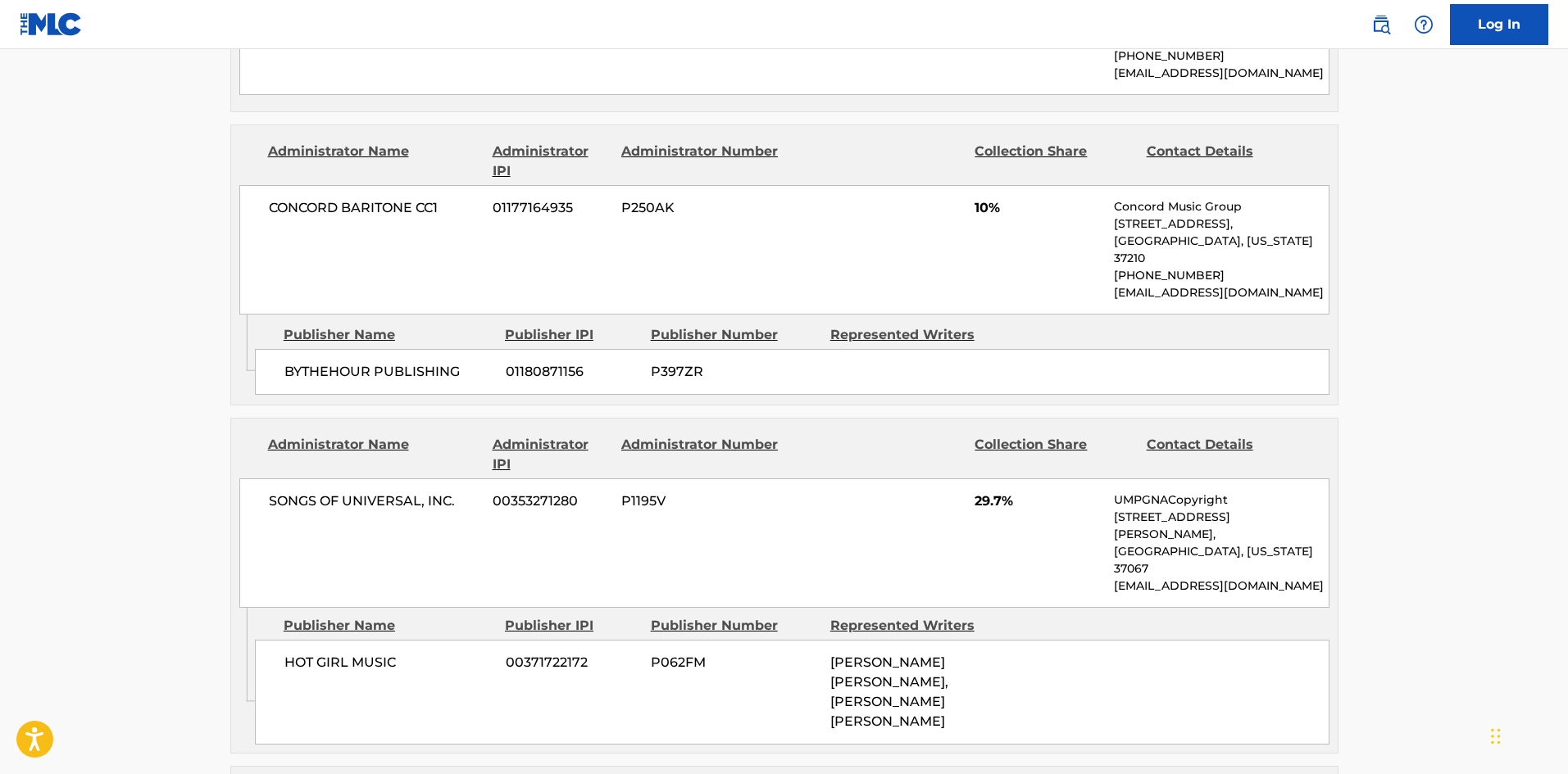
scroll to position [1884, 0]
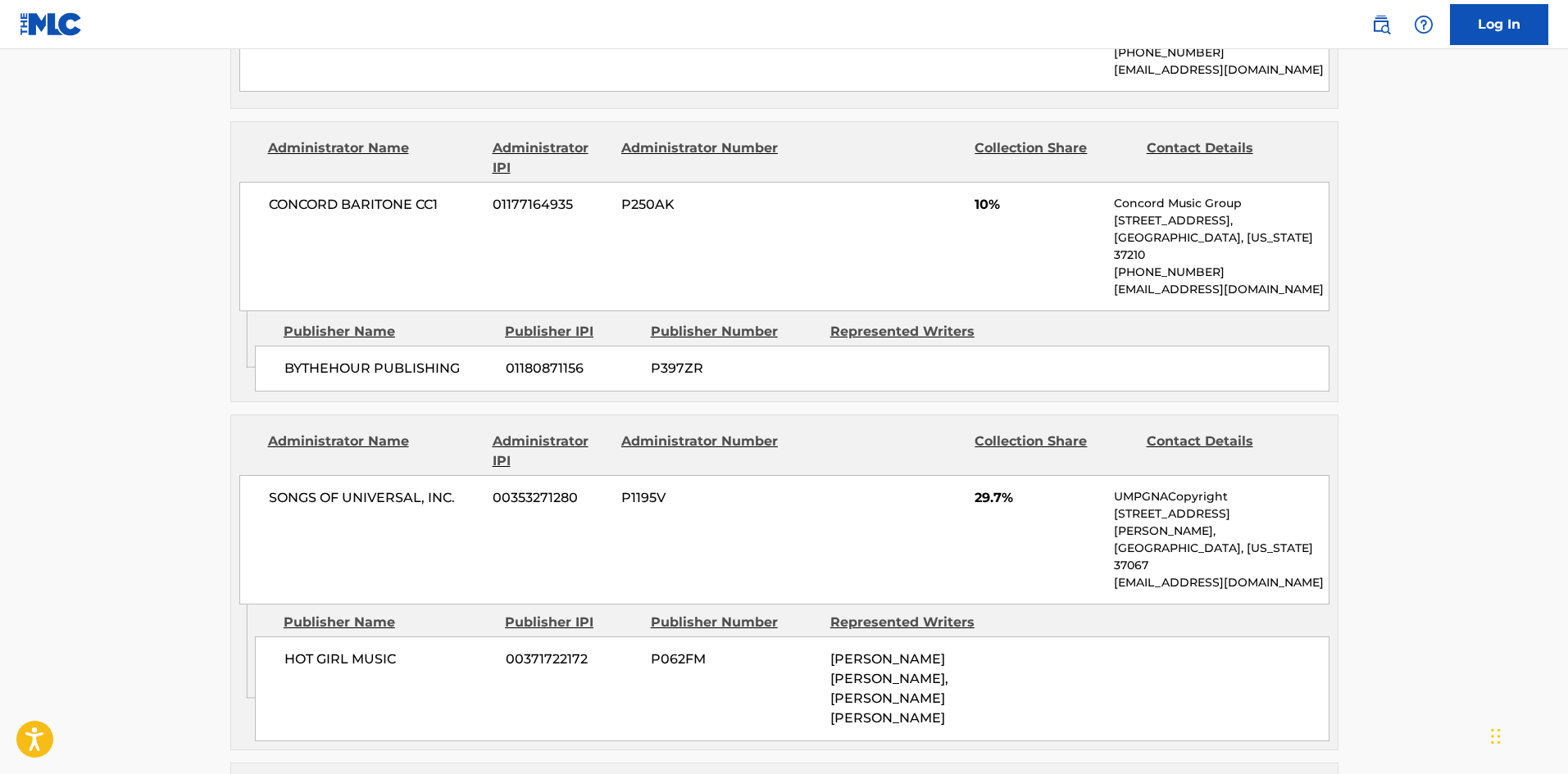
click at [296, 650] on span "HOT GIRL MUSIC" at bounding box center [389, 660] width 209 height 19
drag, startPoint x: 296, startPoint y: 477, endPoint x: 409, endPoint y: 489, distance: 113.6
click at [409, 650] on span "HOT GIRL MUSIC" at bounding box center [389, 660] width 209 height 19
copy div "HOT GIRL MUSIC"
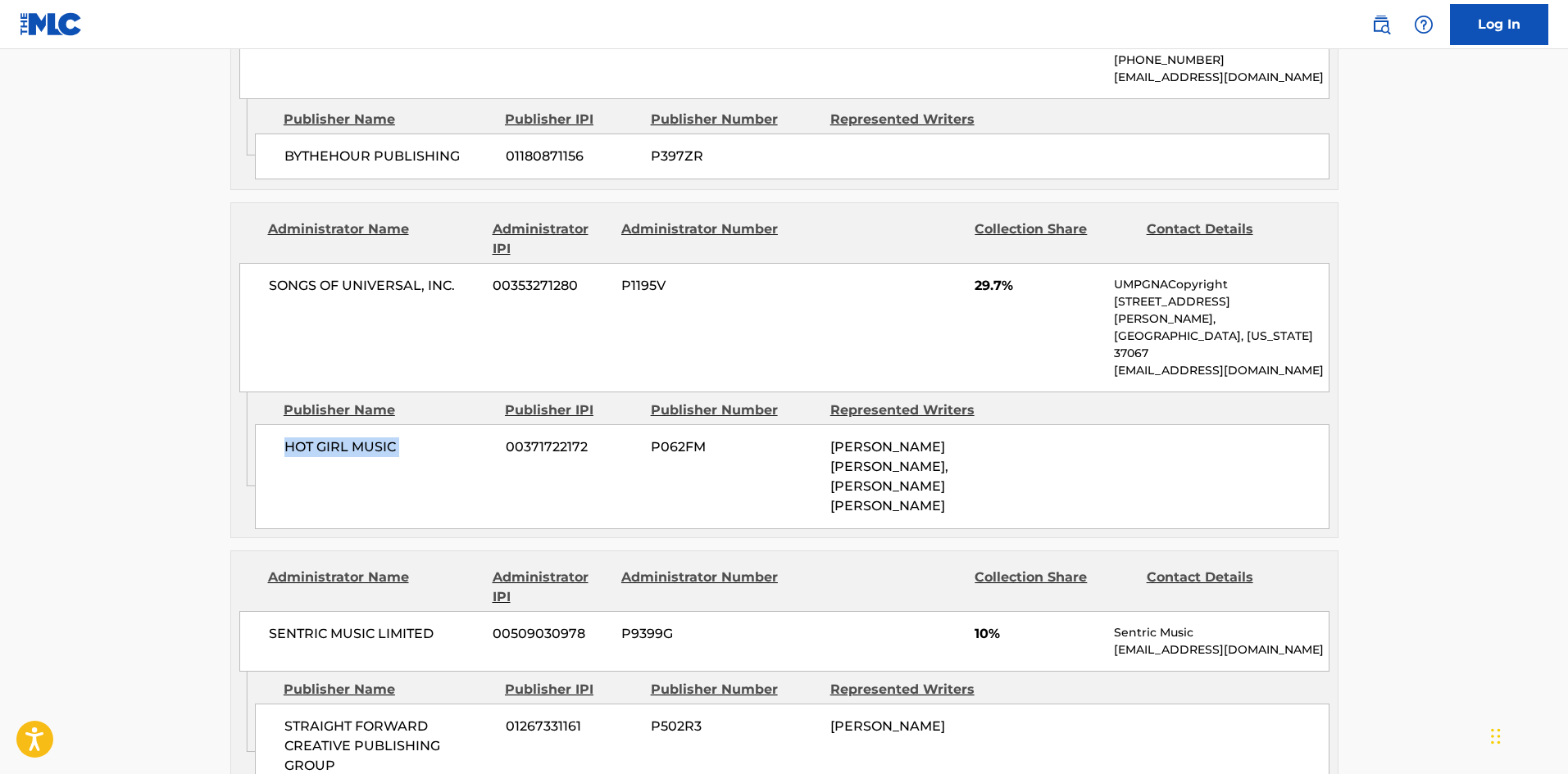
scroll to position [2130, 0]
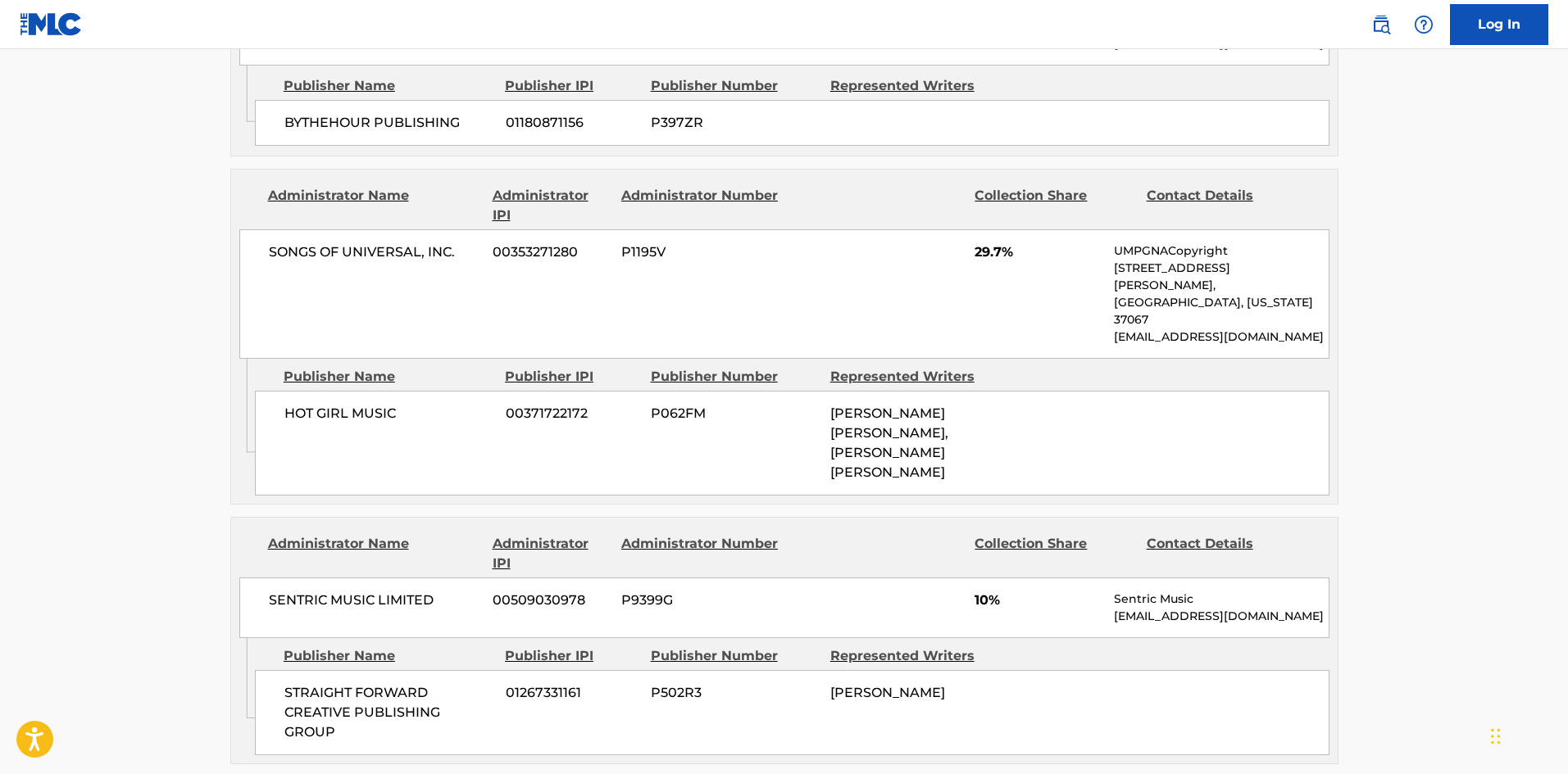
click at [279, 670] on div "STRAIGHT FORWARD CREATIVE PUBLISHING GROUP 01267331161 P502R3 [PERSON_NAME]" at bounding box center [792, 713] width 1075 height 85
drag, startPoint x: 279, startPoint y: 471, endPoint x: 341, endPoint y: 517, distance: 77.2
click at [341, 670] on div "STRAIGHT FORWARD CREATIVE PUBLISHING GROUP 01267331161 P502R3 [PERSON_NAME]" at bounding box center [792, 713] width 1075 height 85
copy div "STRAIGHT FORWARD CREATIVE PUBLISHING GROUP"
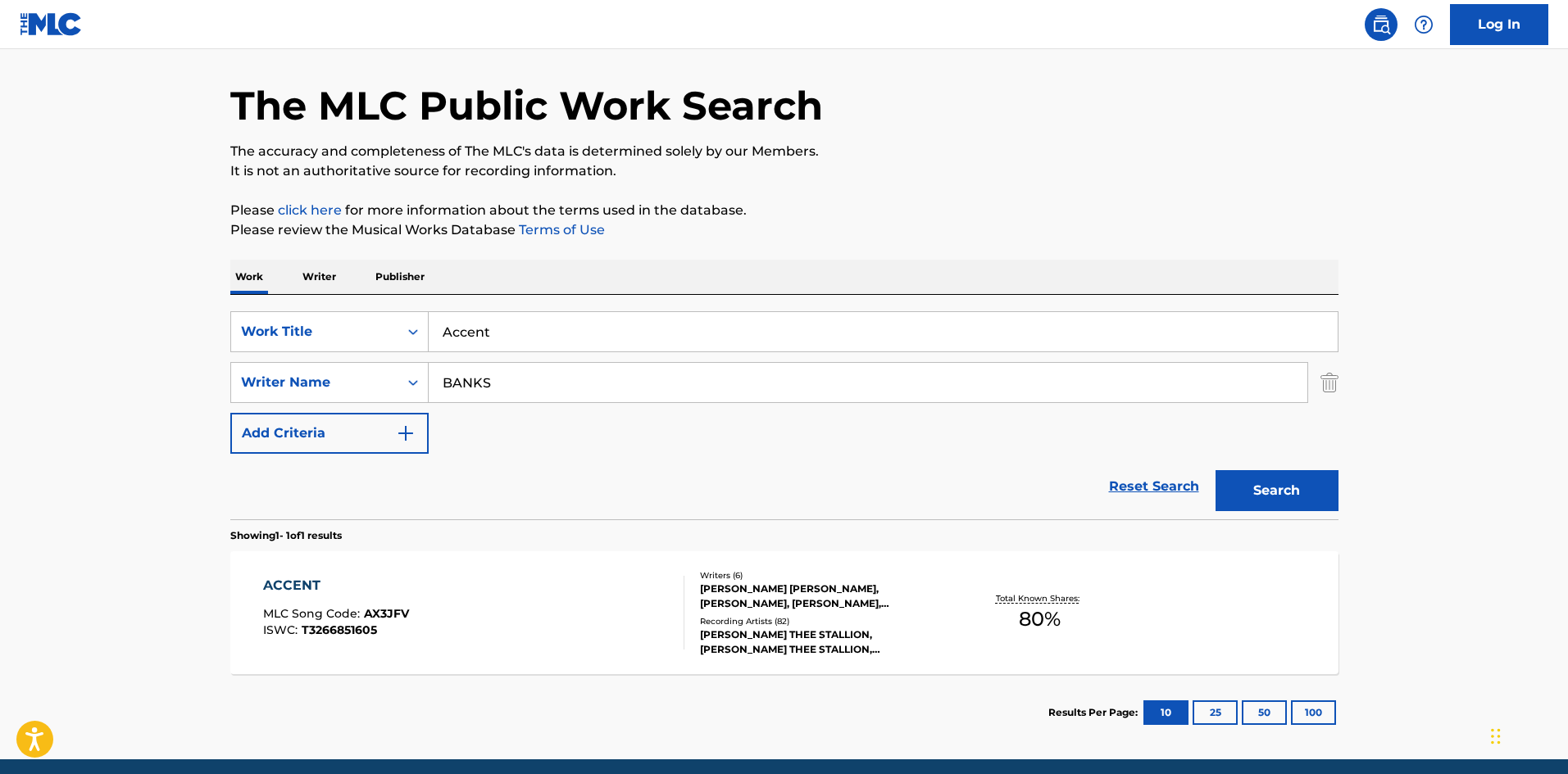
scroll to position [82, 0]
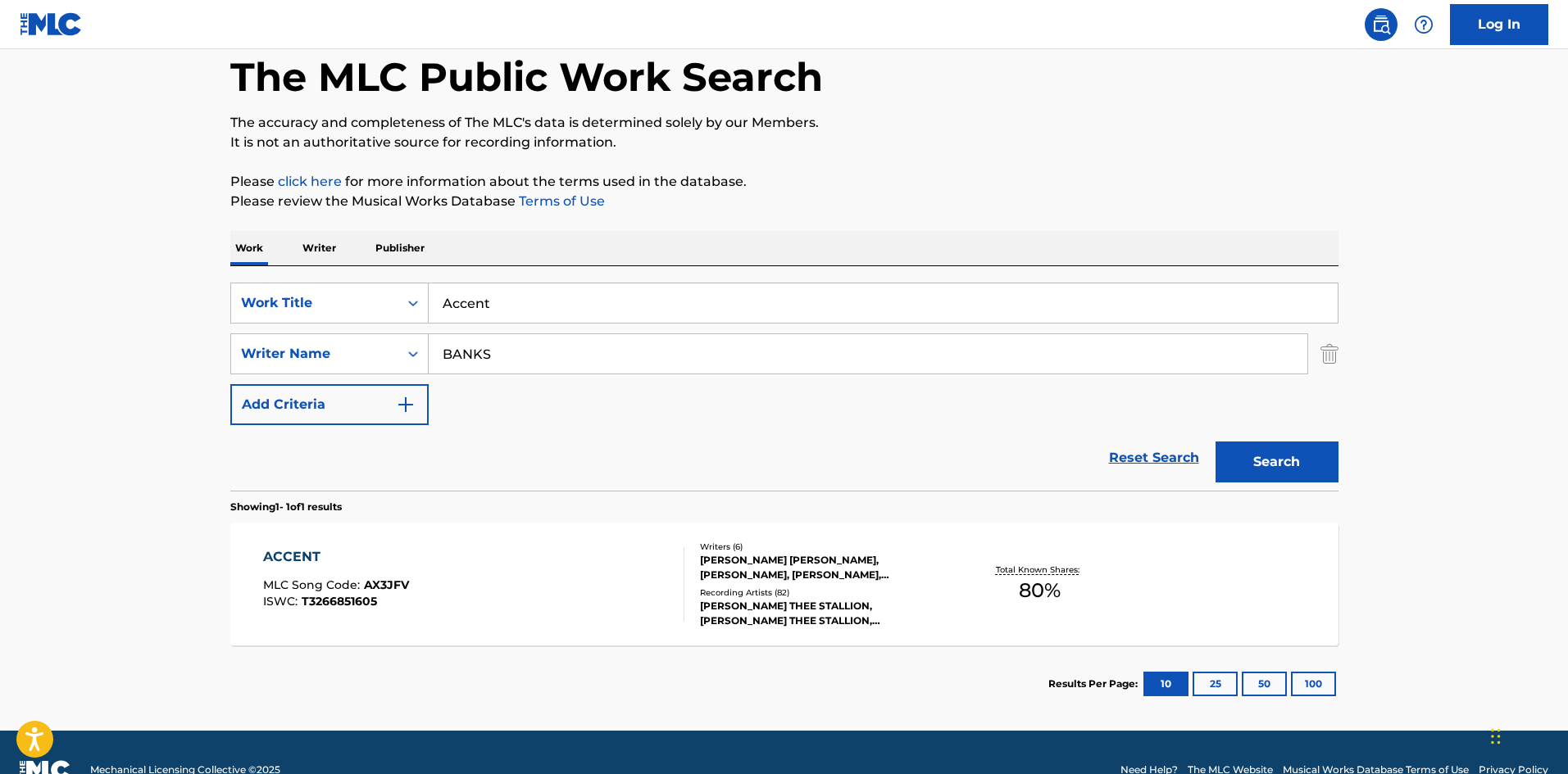
click at [460, 602] on div "ACCENT MLC Song Code : AX3JFV ISWC : T3266851605" at bounding box center [474, 584] width 422 height 74
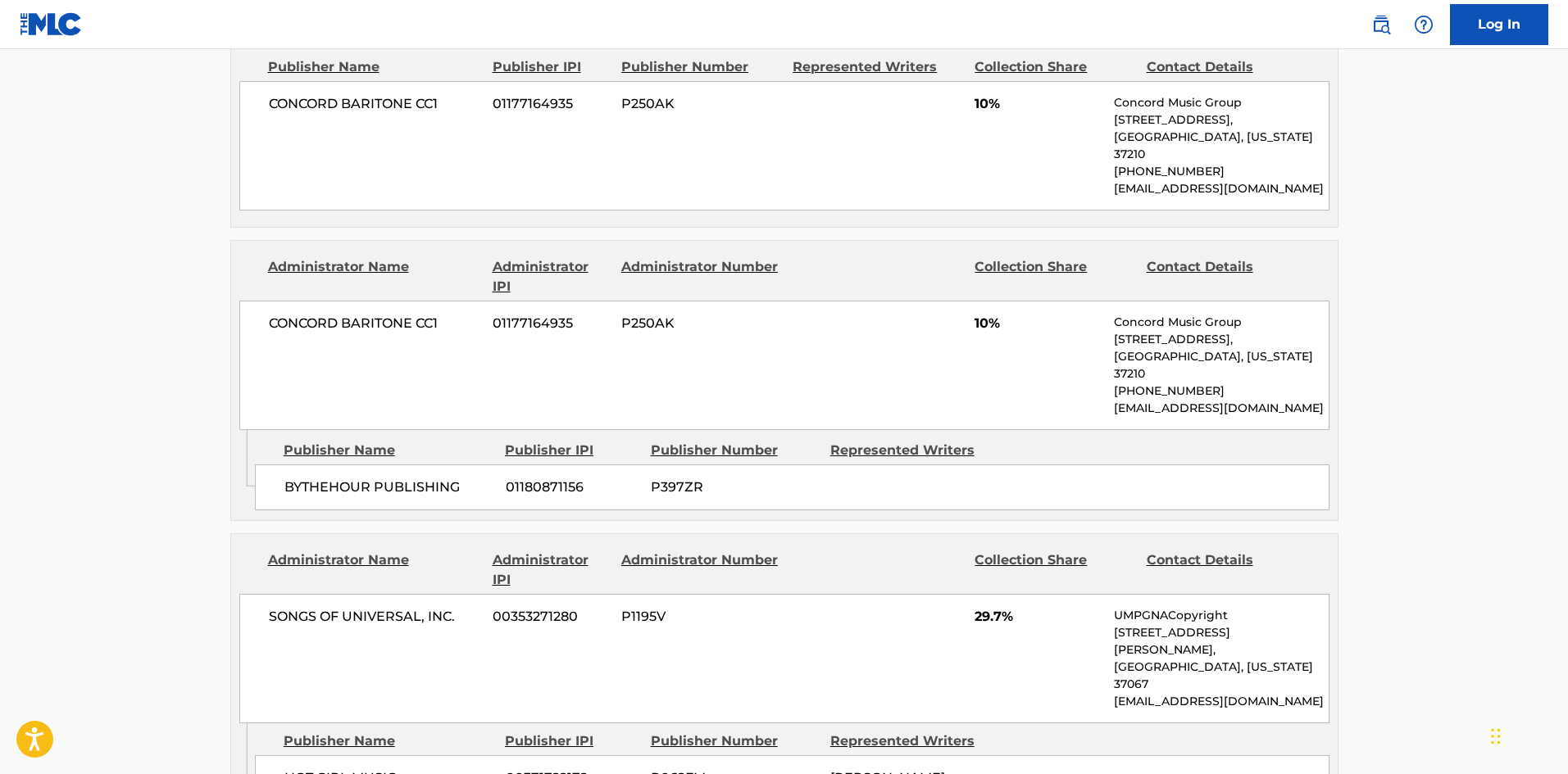
scroll to position [2129, 0]
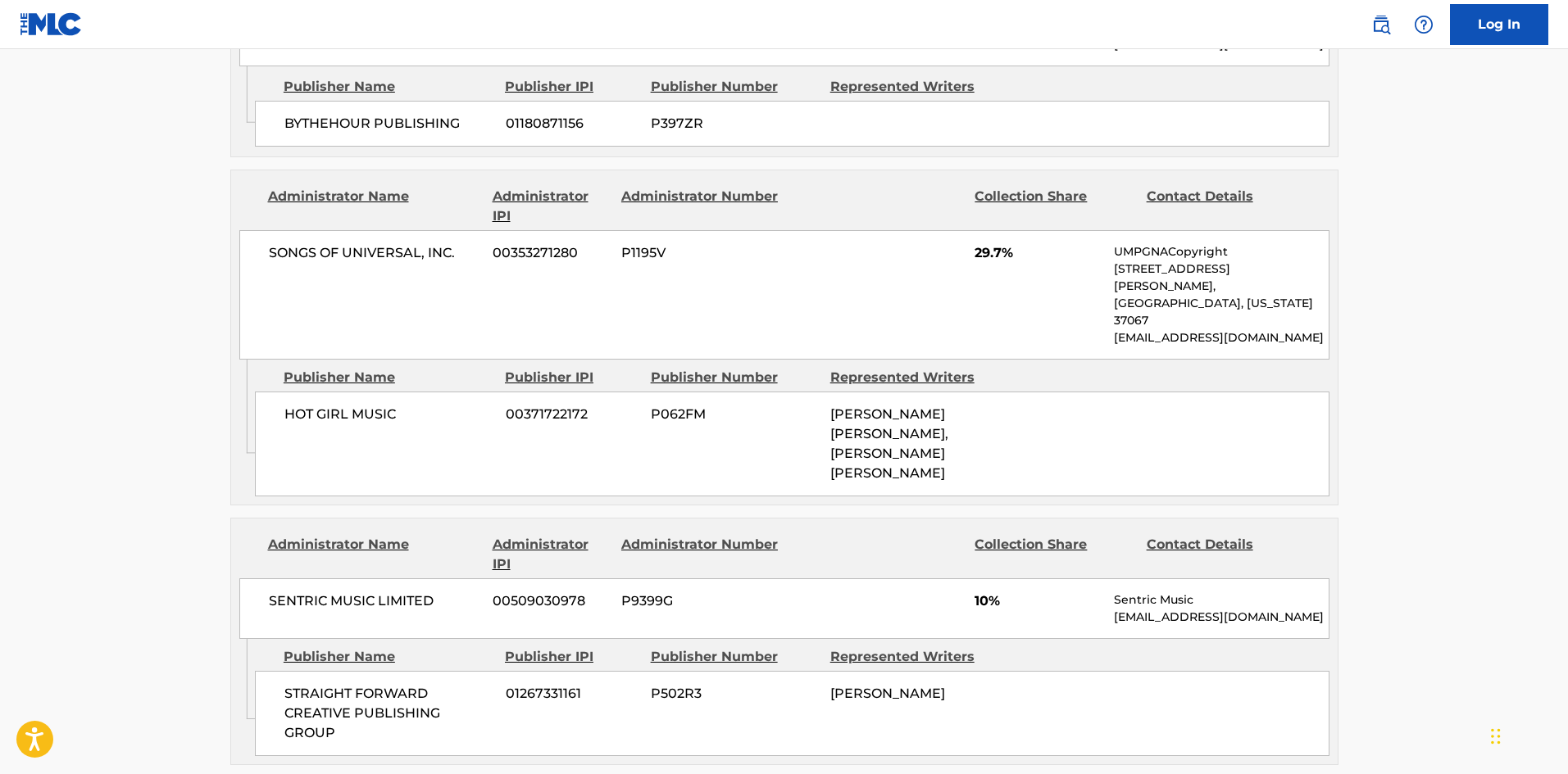
scroll to position [117, 0]
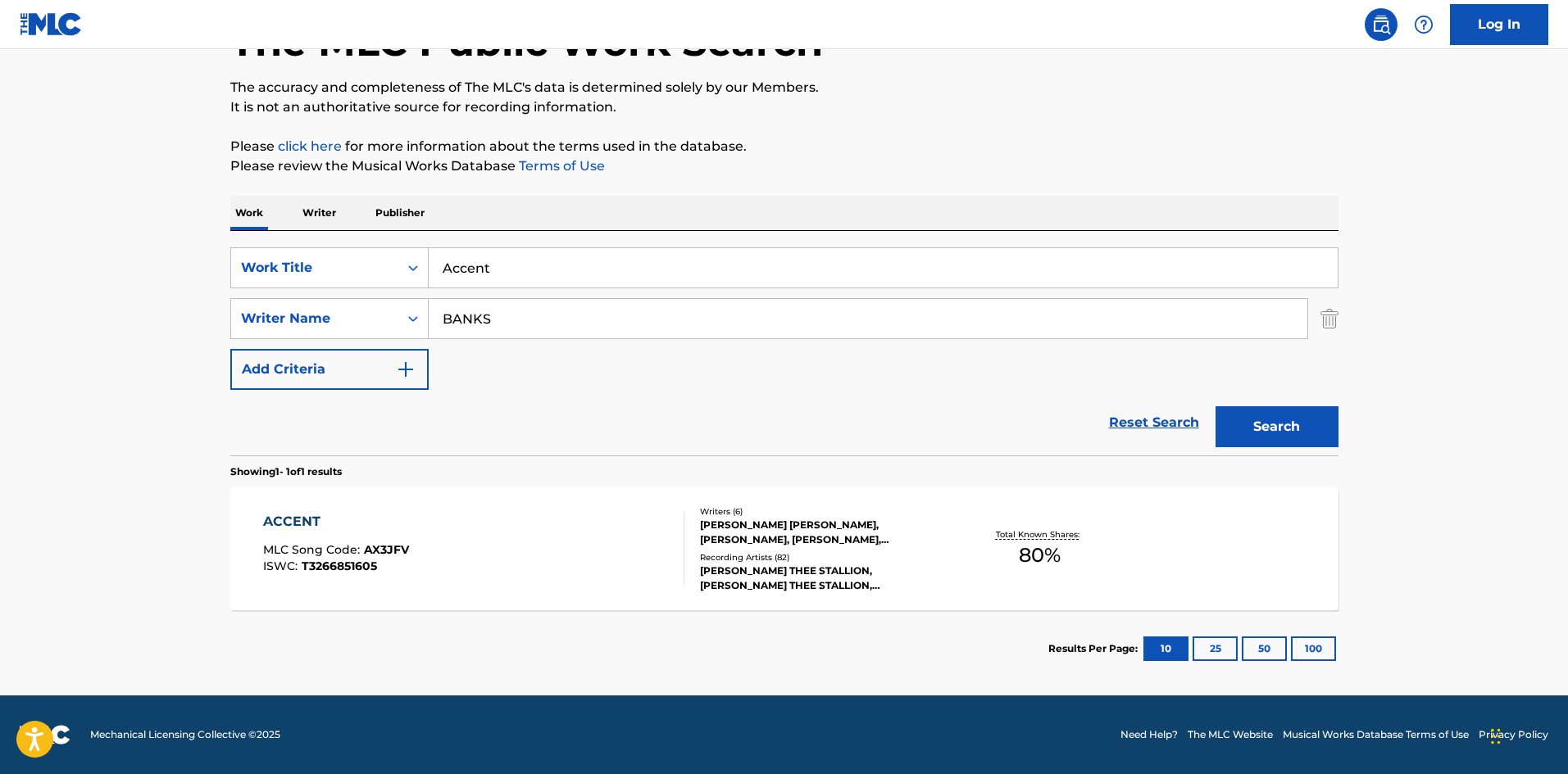
click at [522, 266] on input "Accent" at bounding box center [883, 268] width 909 height 39
paste input "Purple Rain"
type input "Purple Rain"
click at [469, 288] on div "SearchWithCriteriab68ebb49-7f36-48d1-83f8-cec5b9c33da6 Work Title Purple Rain S…" at bounding box center [785, 319] width 1109 height 142
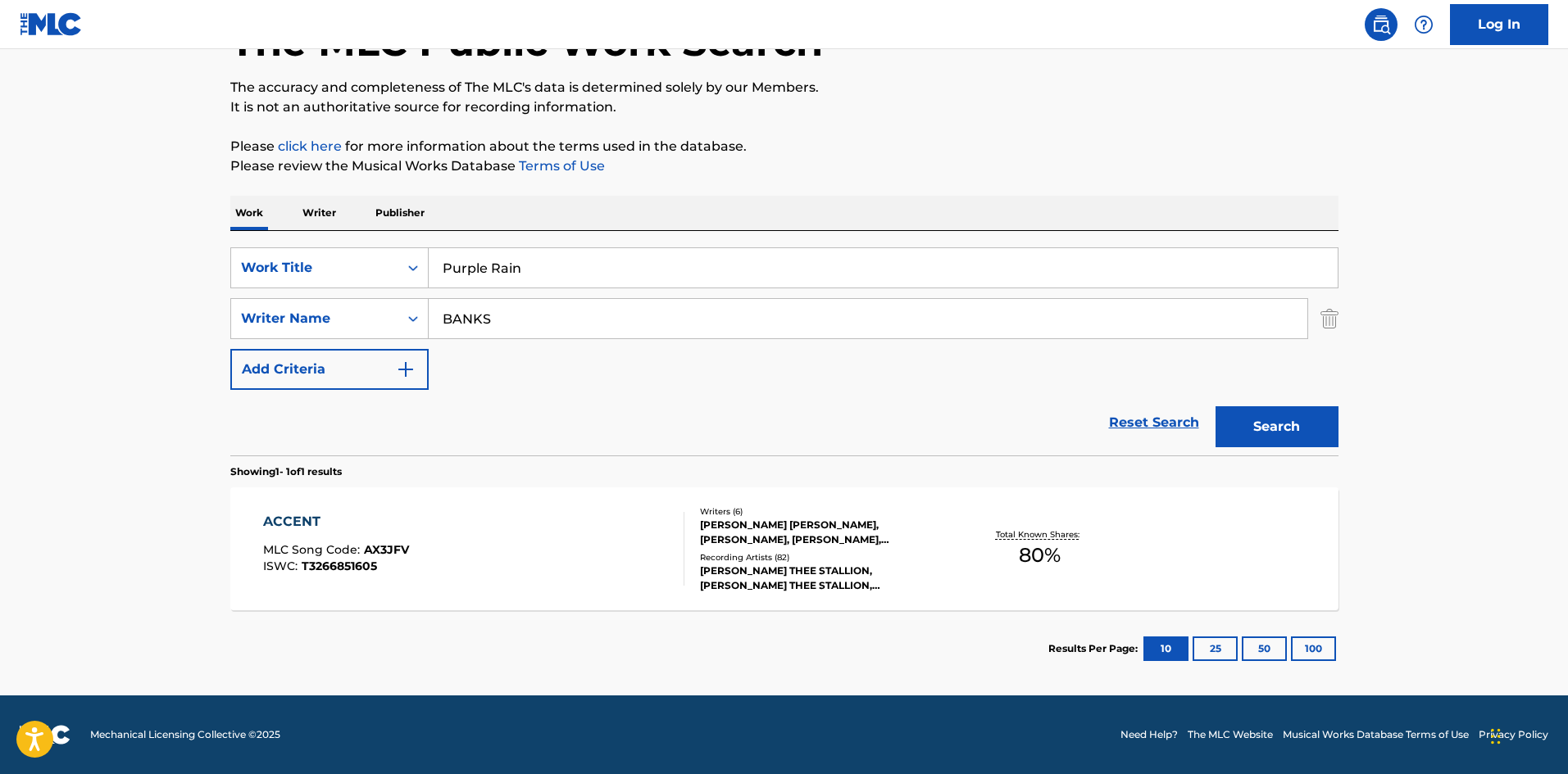
click at [469, 311] on input "BANKS" at bounding box center [868, 318] width 879 height 39
paste input "OOMIN [PERSON_NAME] [PERSON_NAME]"
drag, startPoint x: 609, startPoint y: 321, endPoint x: 331, endPoint y: 310, distance: 278.2
click at [334, 310] on div "SearchWithCriteriaf6999f9c-6289-4842-9d28-b432eca750d1 Writer Name OOMIN [PERSO…" at bounding box center [785, 319] width 1109 height 41
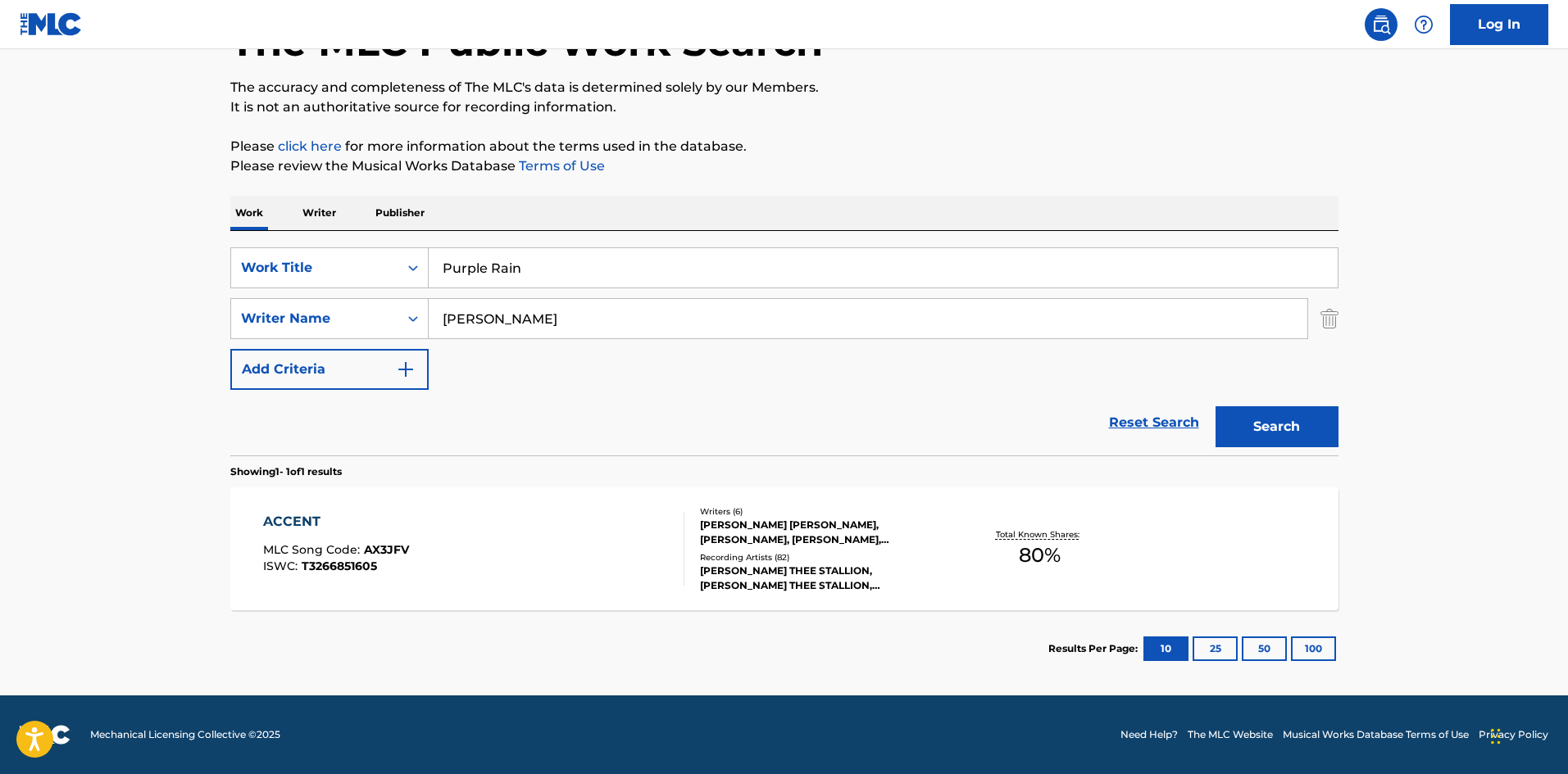
type input "[PERSON_NAME]"
click at [1215, 406] on button "Search" at bounding box center [1277, 426] width 123 height 41
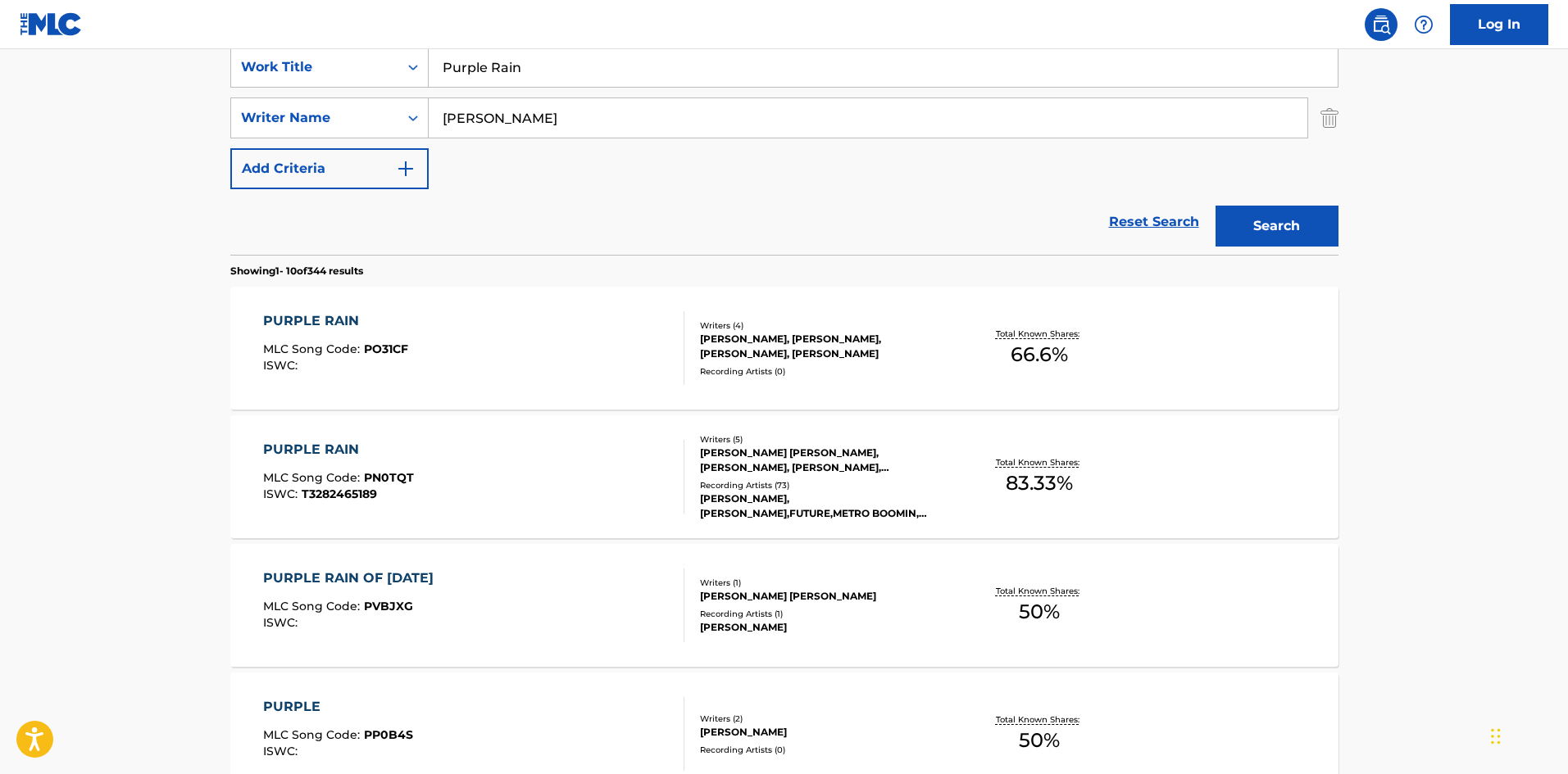
scroll to position [327, 0]
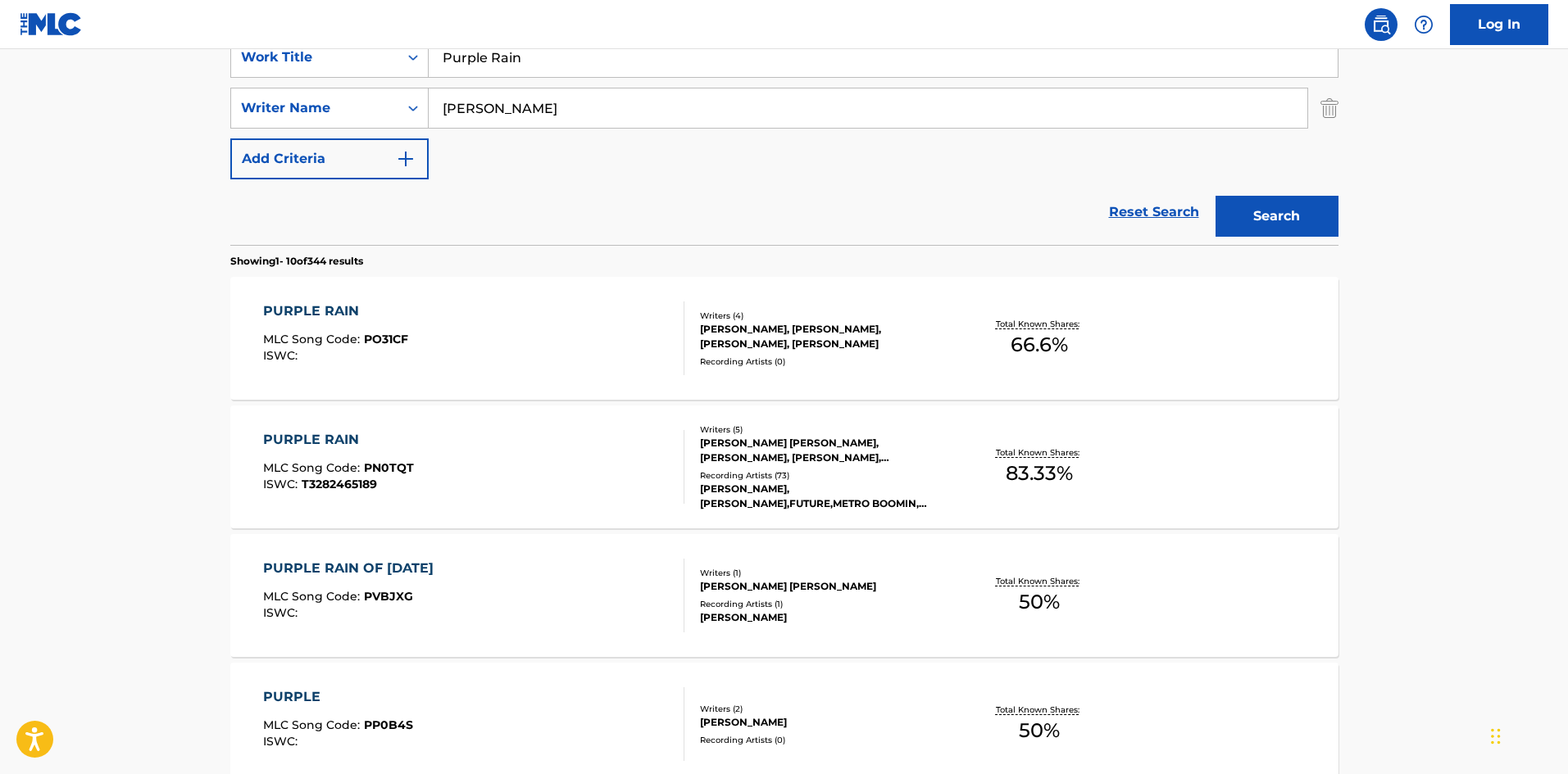
click at [525, 459] on div "PURPLE RAIN MLC Song Code : PN0TQT ISWC : T3282465189" at bounding box center [474, 467] width 422 height 74
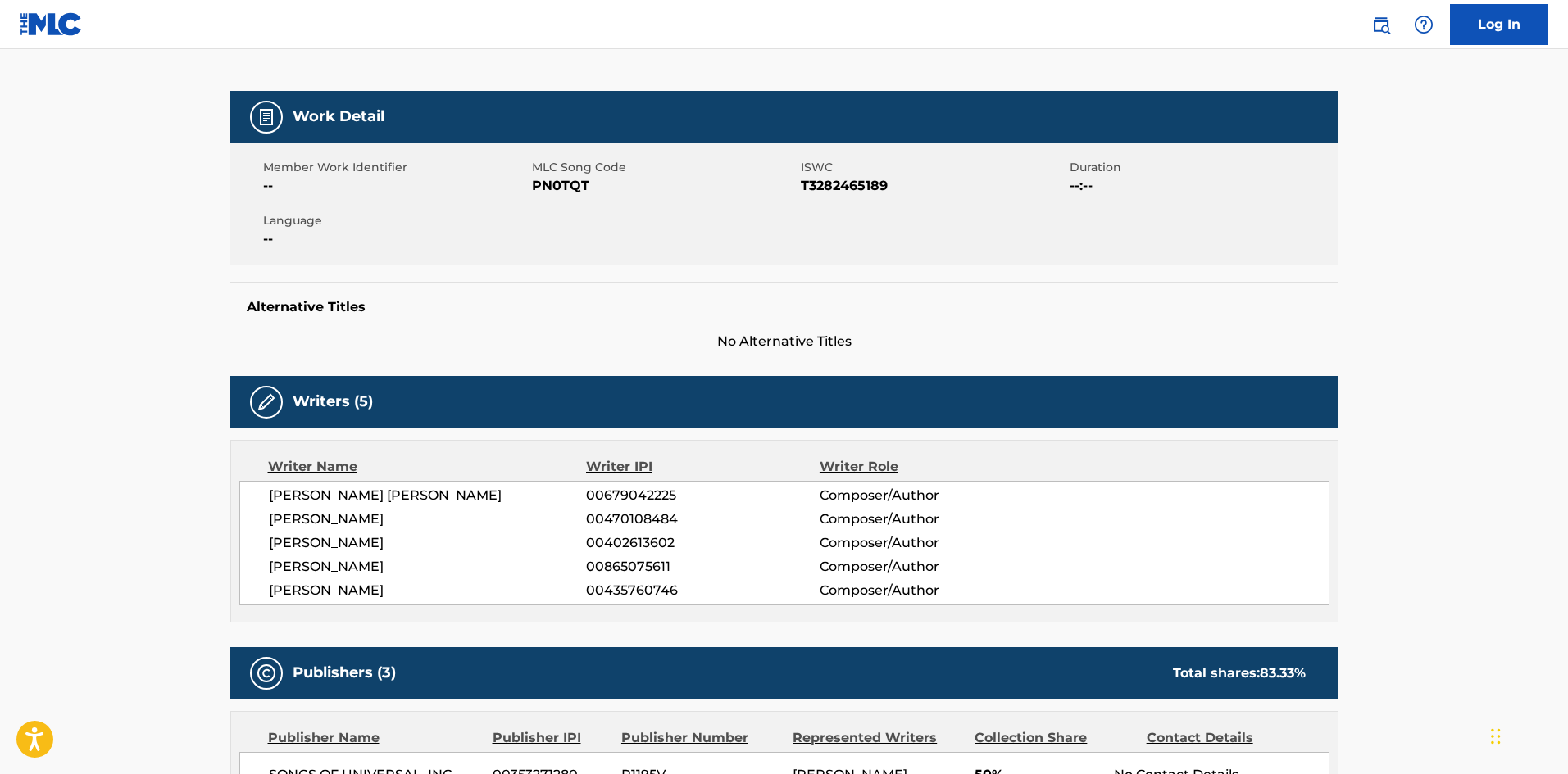
scroll to position [410, 0]
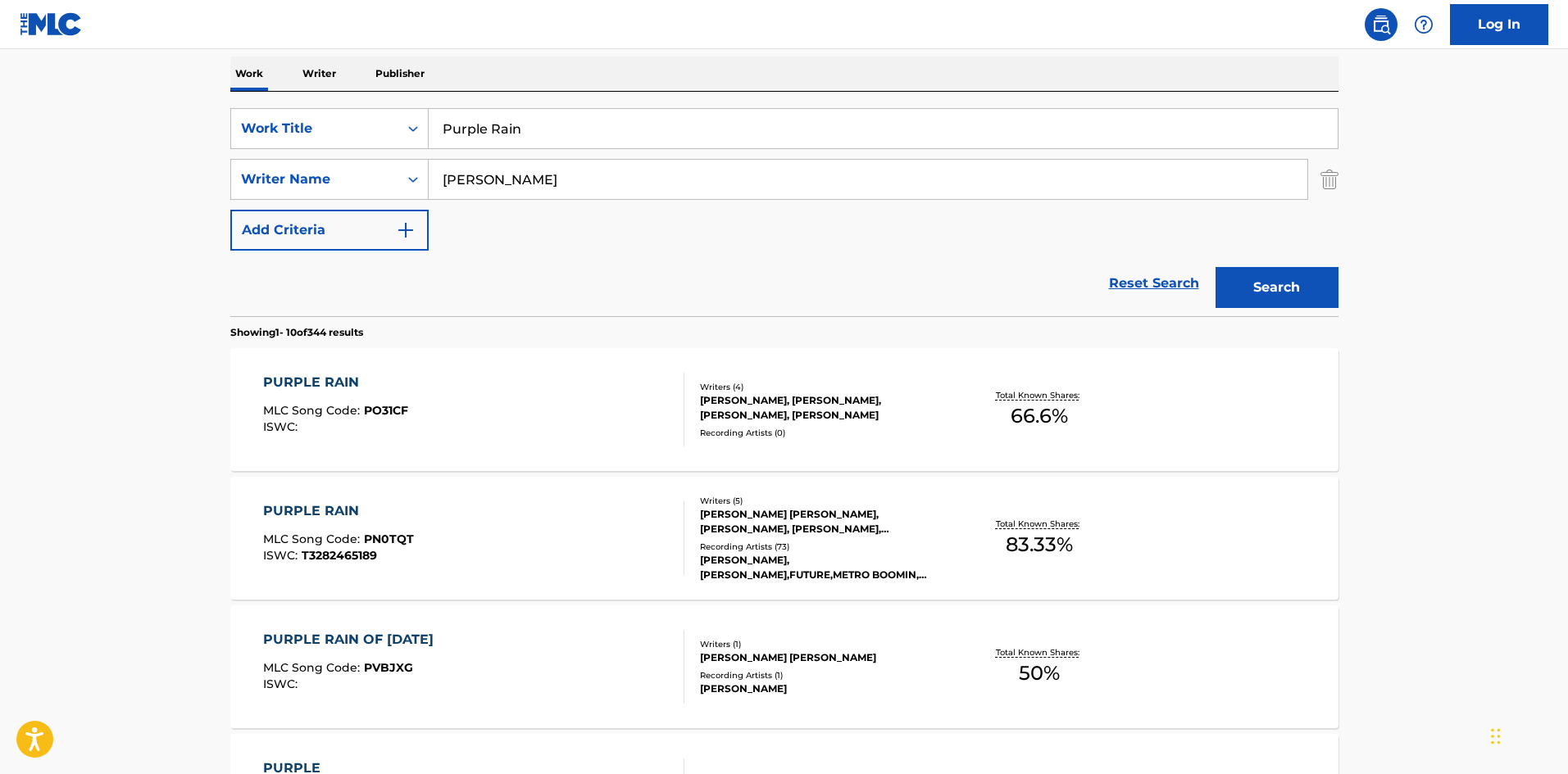
scroll to position [164, 0]
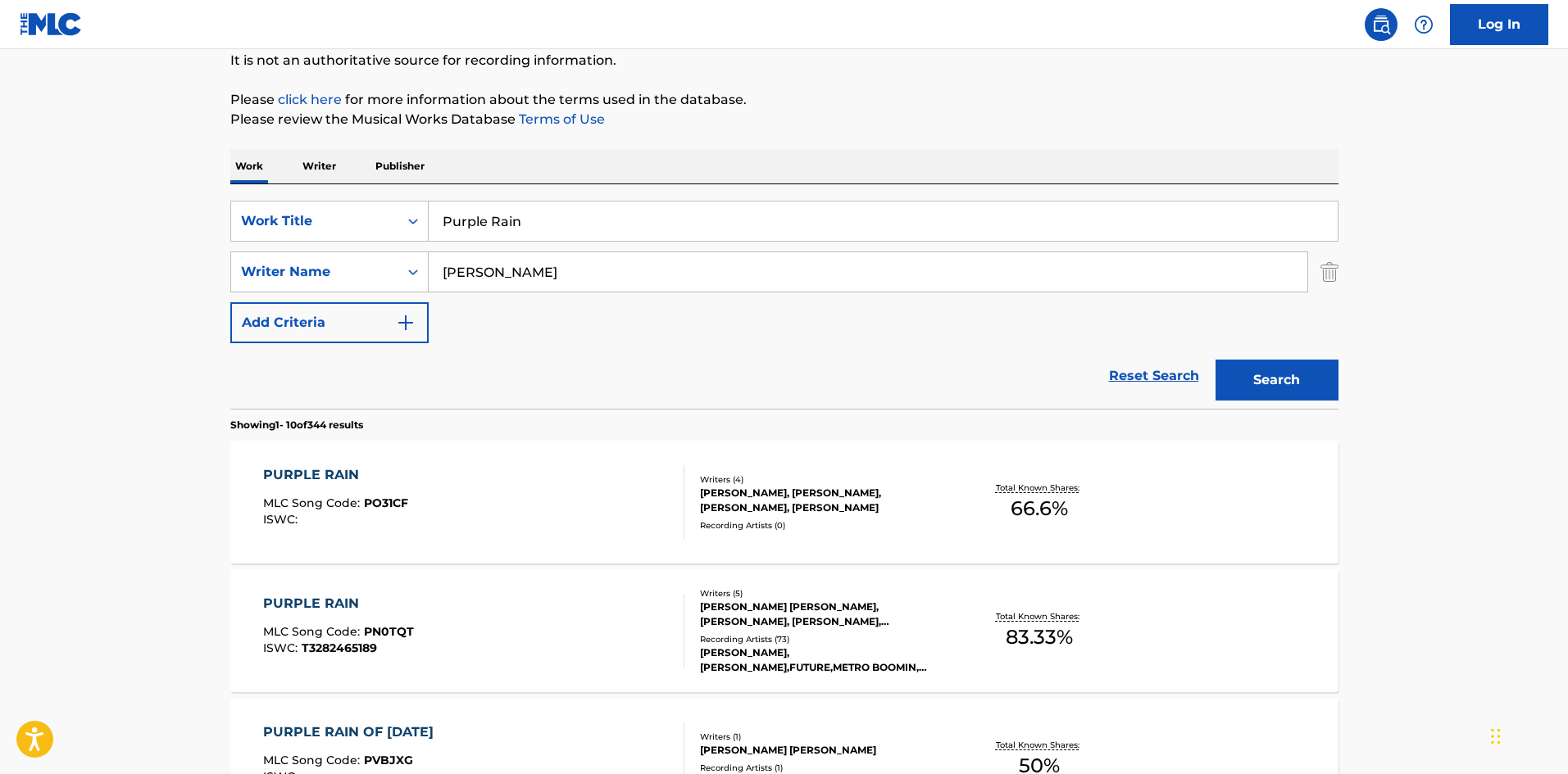
click at [511, 204] on input "Purple Rain" at bounding box center [883, 221] width 909 height 39
paste input "Dear God"
type input "Dear God"
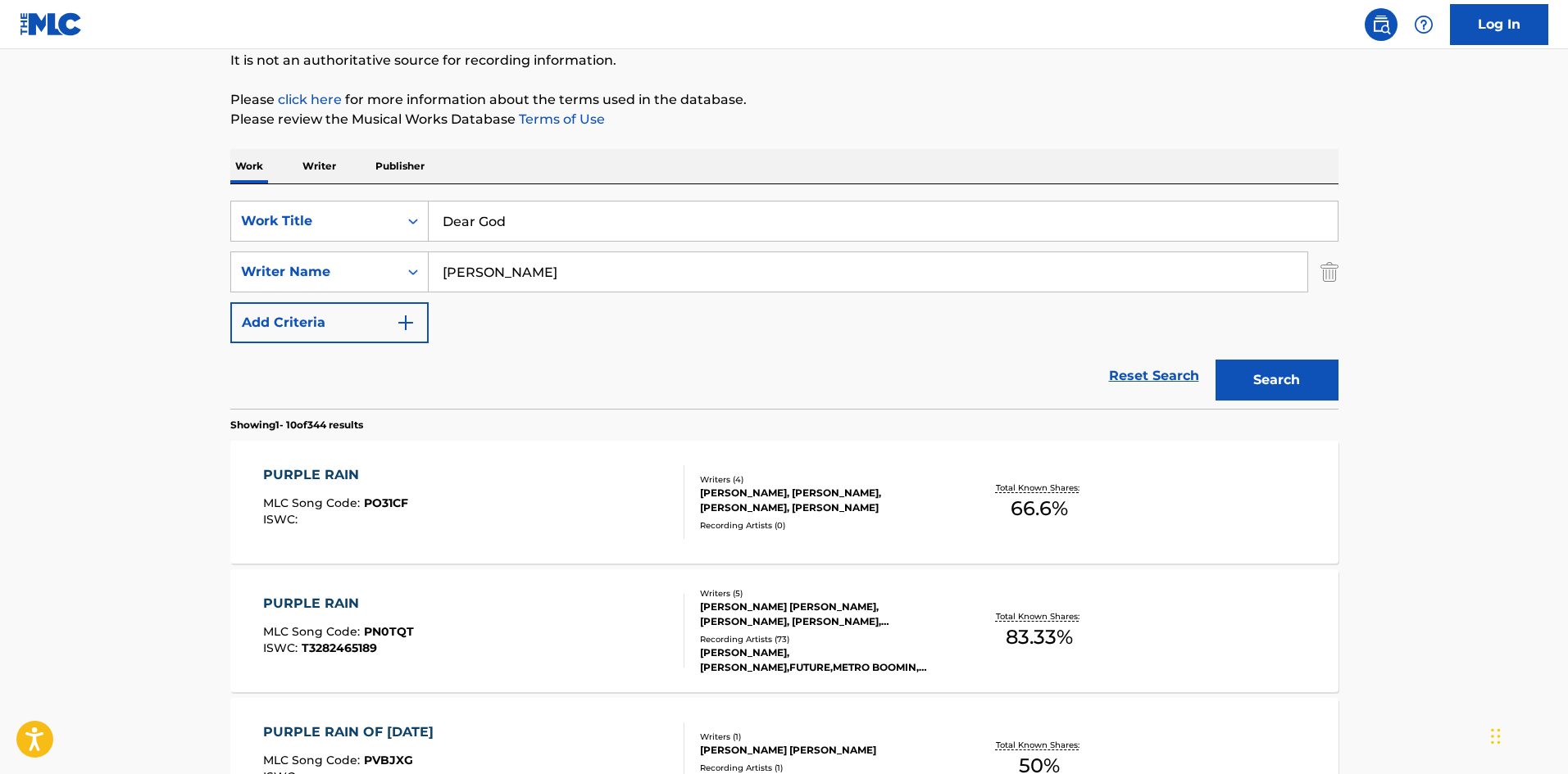
click at [561, 262] on input "[PERSON_NAME]" at bounding box center [868, 272] width 879 height 39
paste input "[PERSON_NAME]"
type input "[PERSON_NAME]"
click at [1267, 376] on button "Search" at bounding box center [1277, 380] width 123 height 41
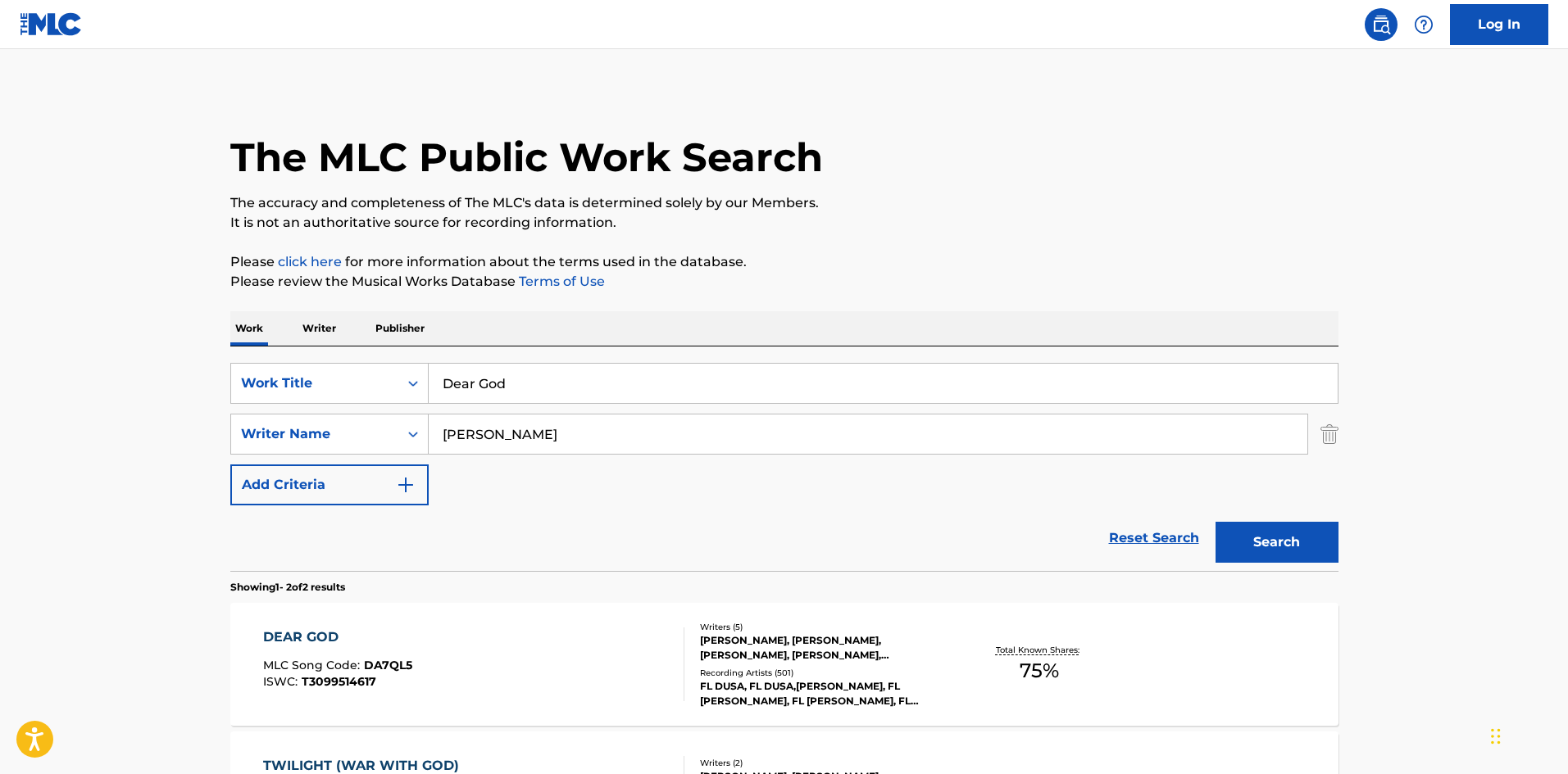
scroll to position [246, 0]
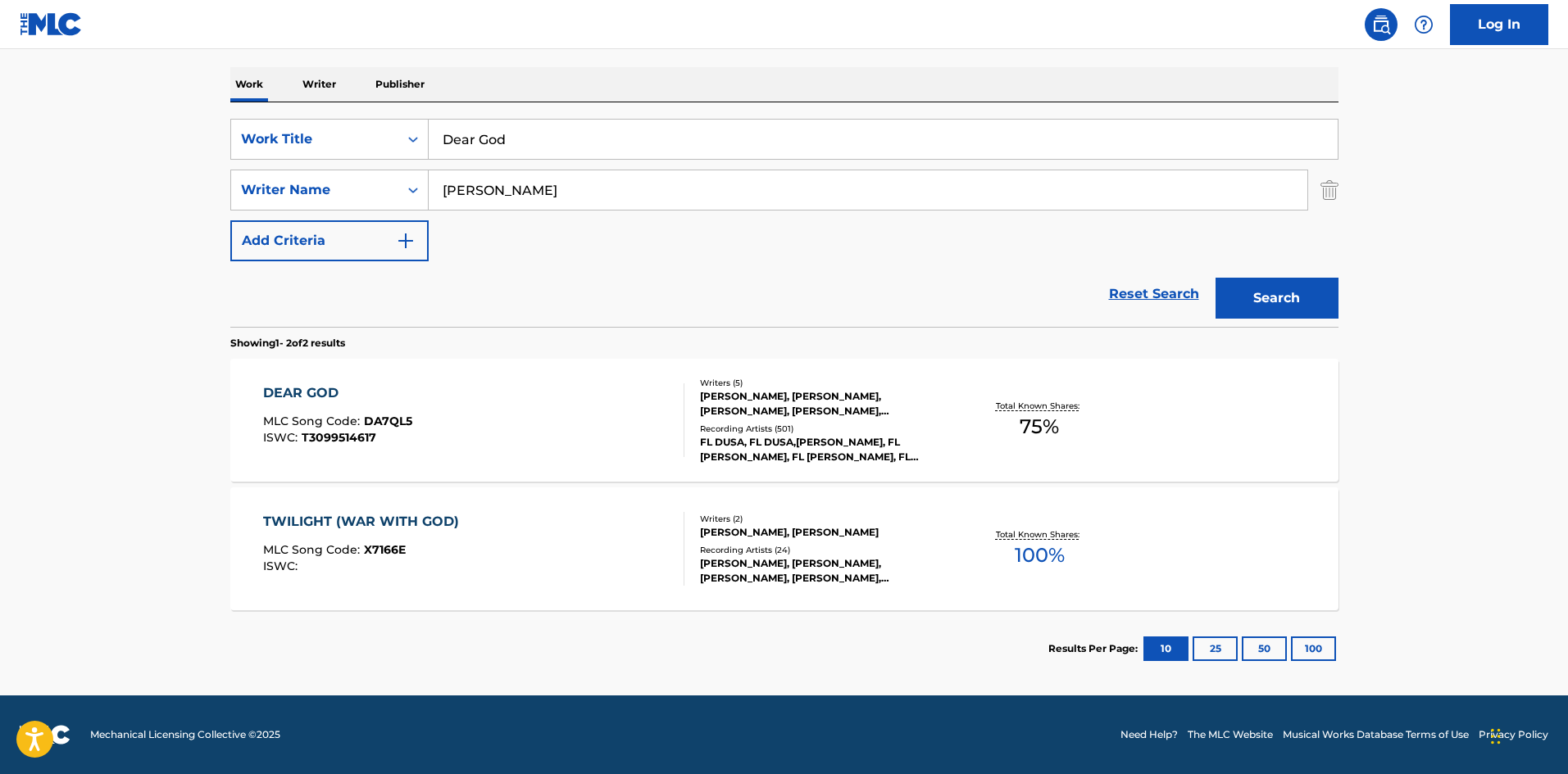
click at [517, 422] on div "DEAR GOD MLC Song Code : DA7QL5 ISWC : T3099514617" at bounding box center [474, 420] width 422 height 74
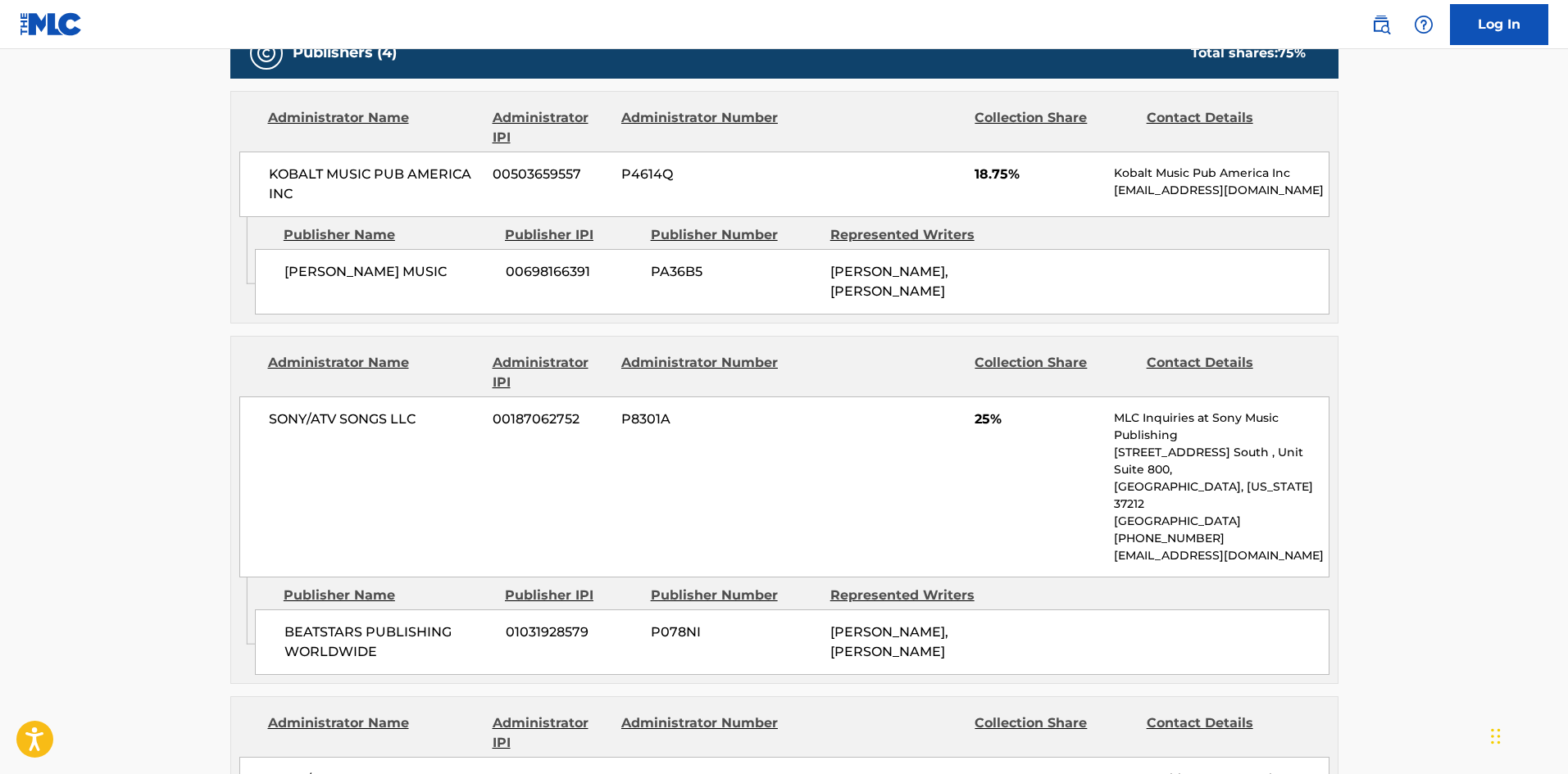
scroll to position [674, 0]
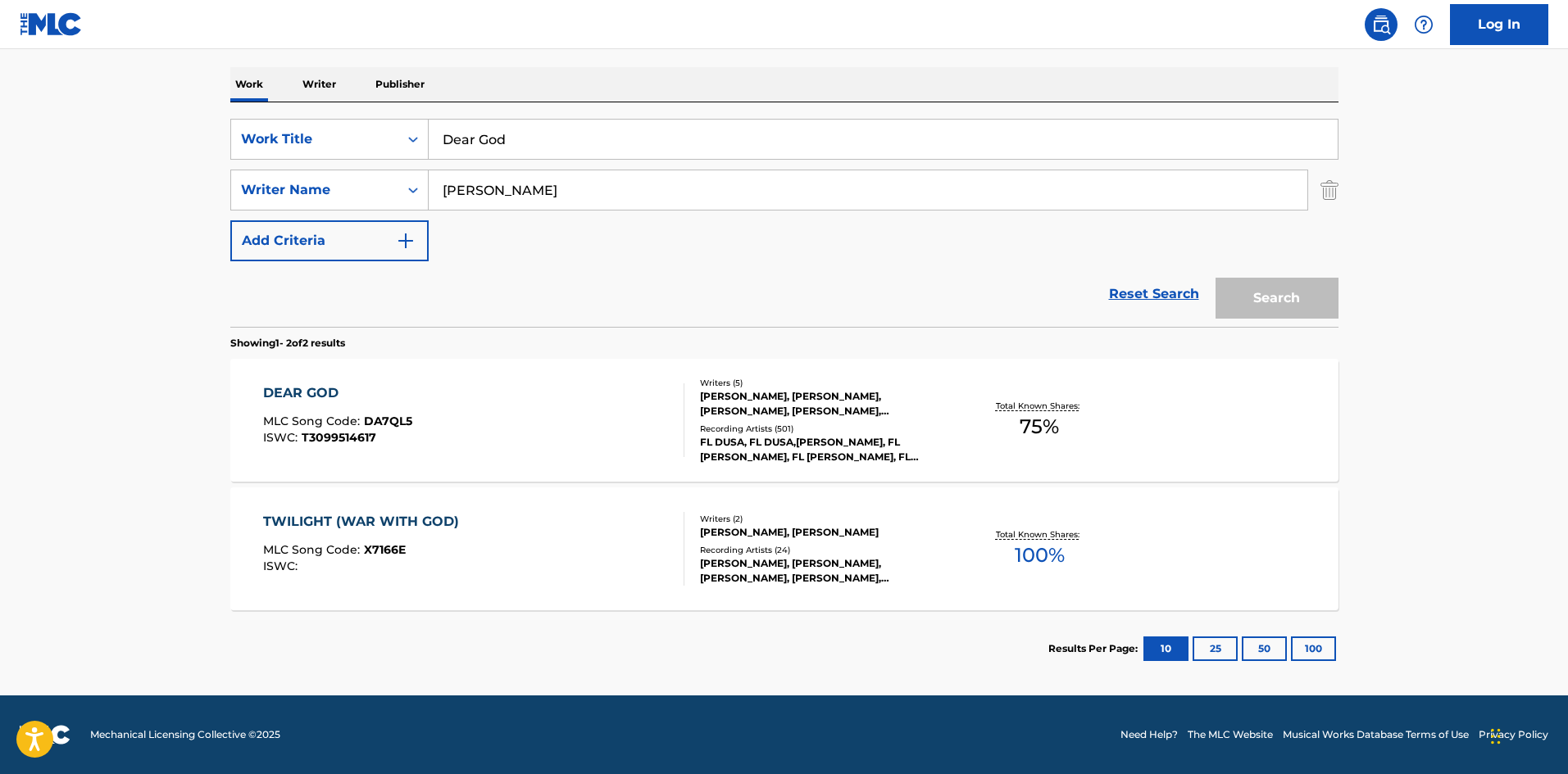
scroll to position [246, 0]
click at [478, 438] on div "DEAR GOD MLC Song Code : DA7QL5 ISWC : T3099514617" at bounding box center [474, 420] width 422 height 74
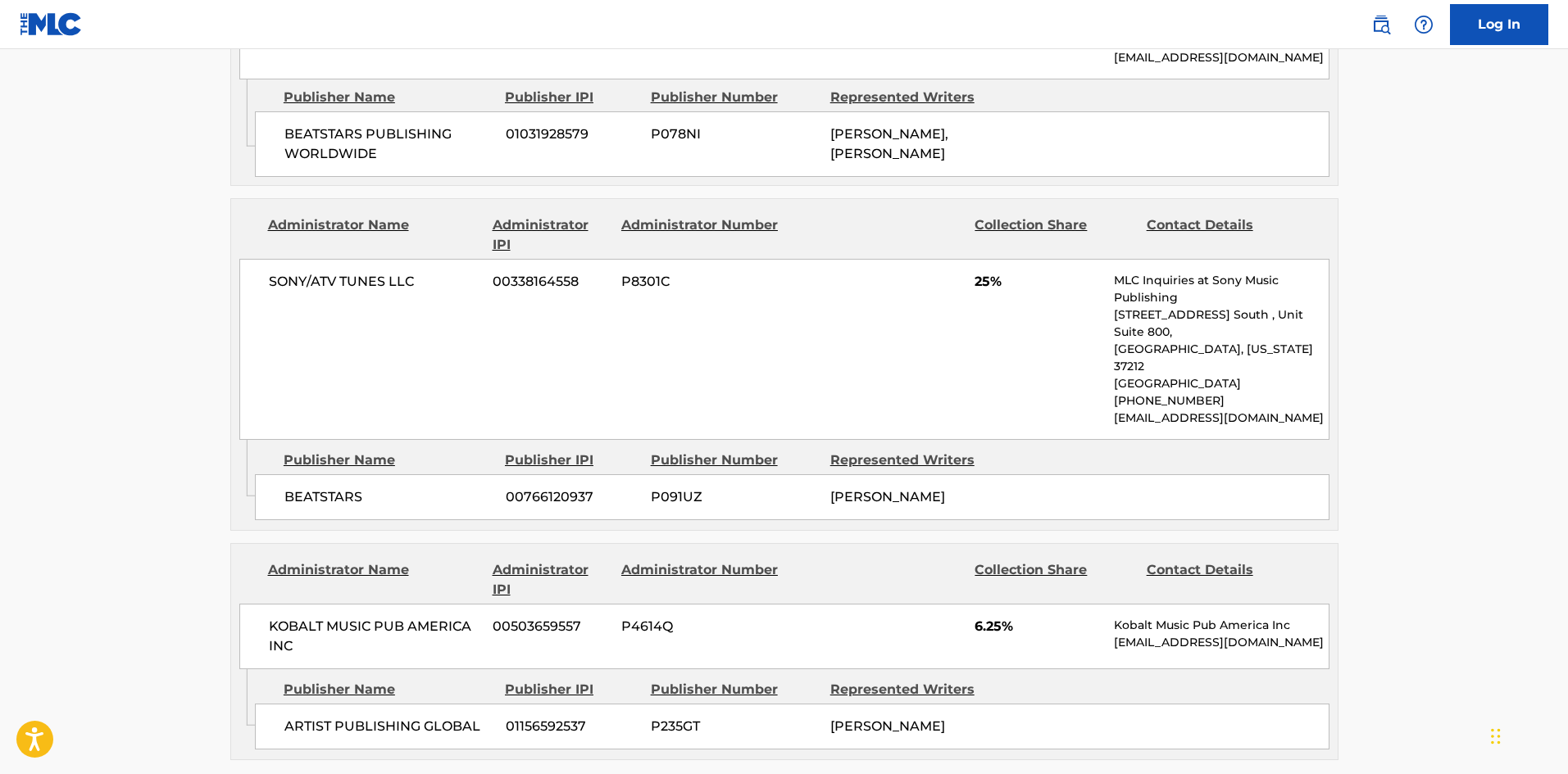
scroll to position [1420, 0]
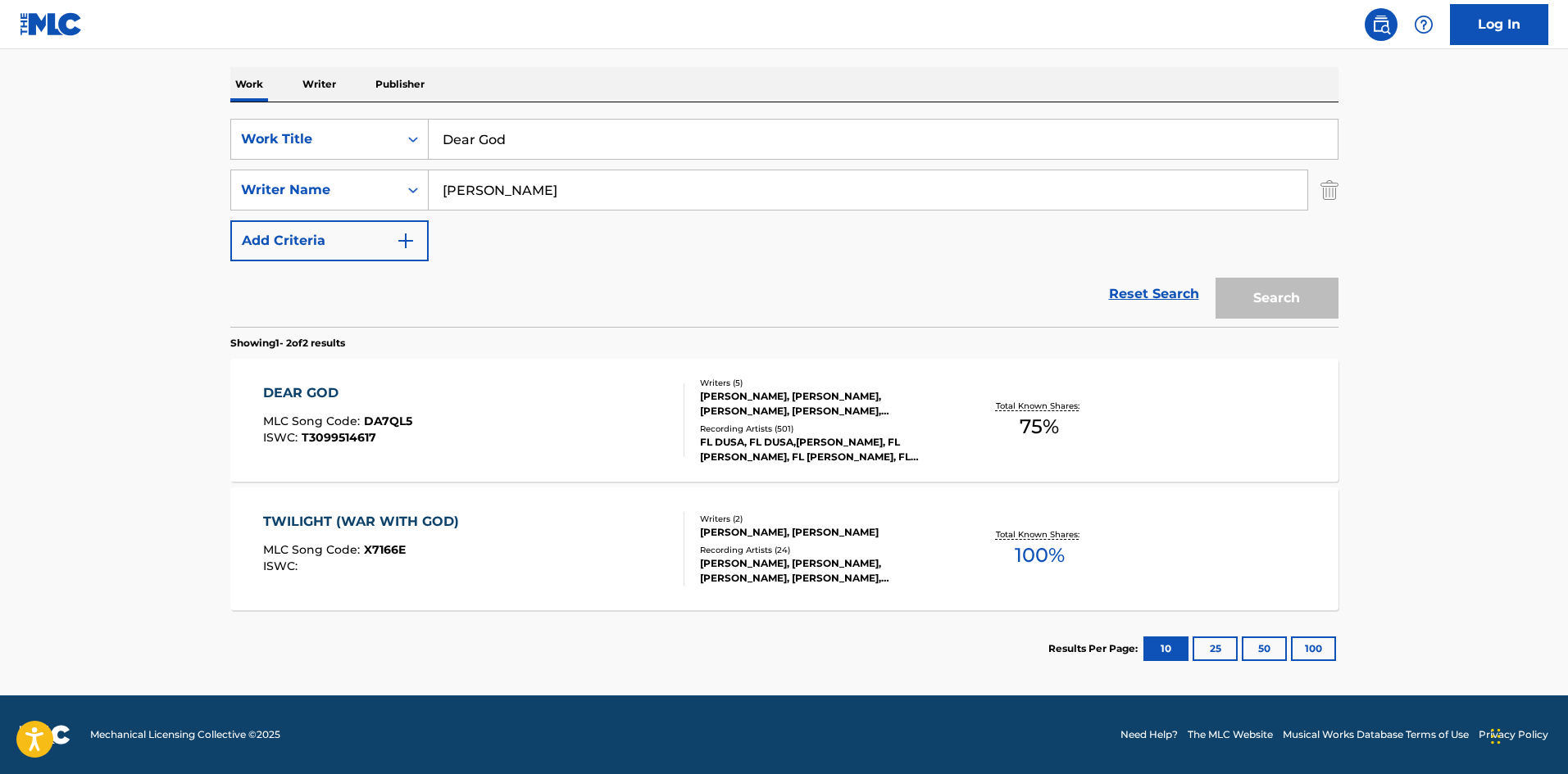
scroll to position [246, 0]
click at [527, 145] on input "Dear God" at bounding box center [883, 139] width 909 height 39
paste input "Space High"
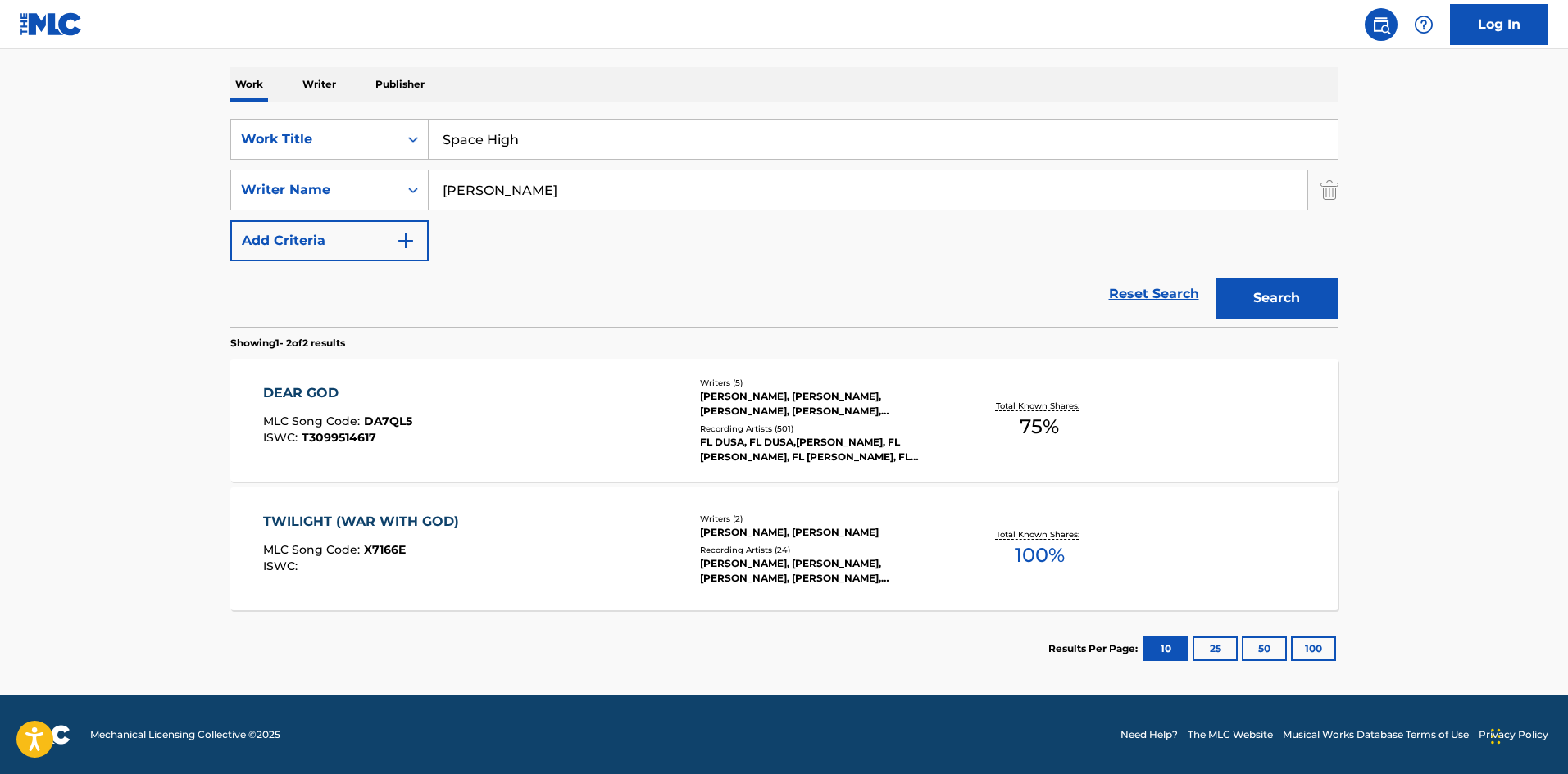
type input "Space High"
click at [530, 181] on input "[PERSON_NAME]" at bounding box center [868, 189] width 879 height 39
paste input "HOIBERG"
click at [1299, 287] on button "Search" at bounding box center [1277, 298] width 123 height 41
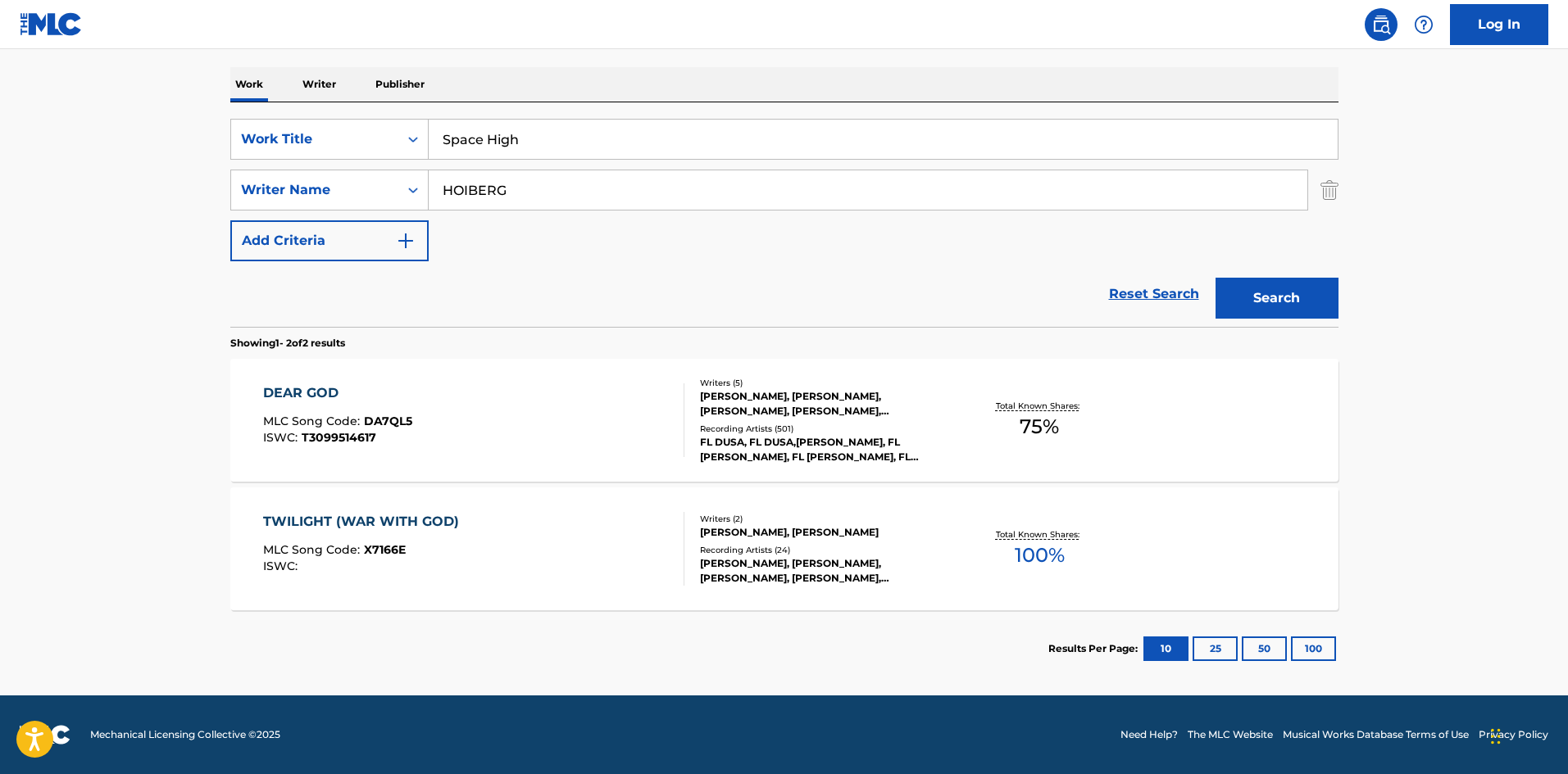
scroll to position [0, 0]
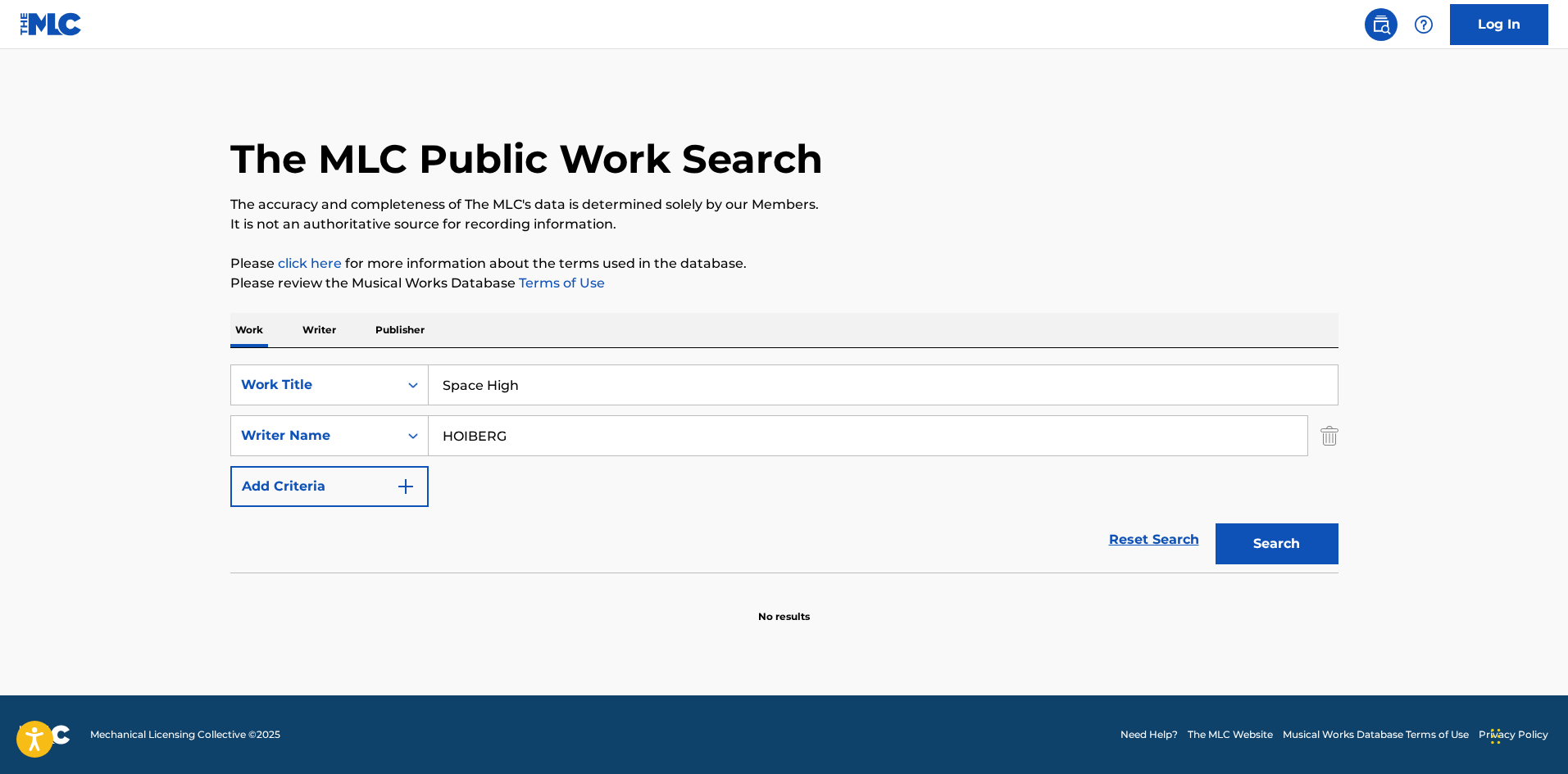
click at [624, 429] on input "HOIBERG" at bounding box center [868, 435] width 879 height 39
click at [625, 430] on input "HOIBERG" at bounding box center [868, 435] width 879 height 39
paste input "CAMARA"
type input "CAMARA"
click at [1310, 557] on button "Search" at bounding box center [1277, 544] width 123 height 41
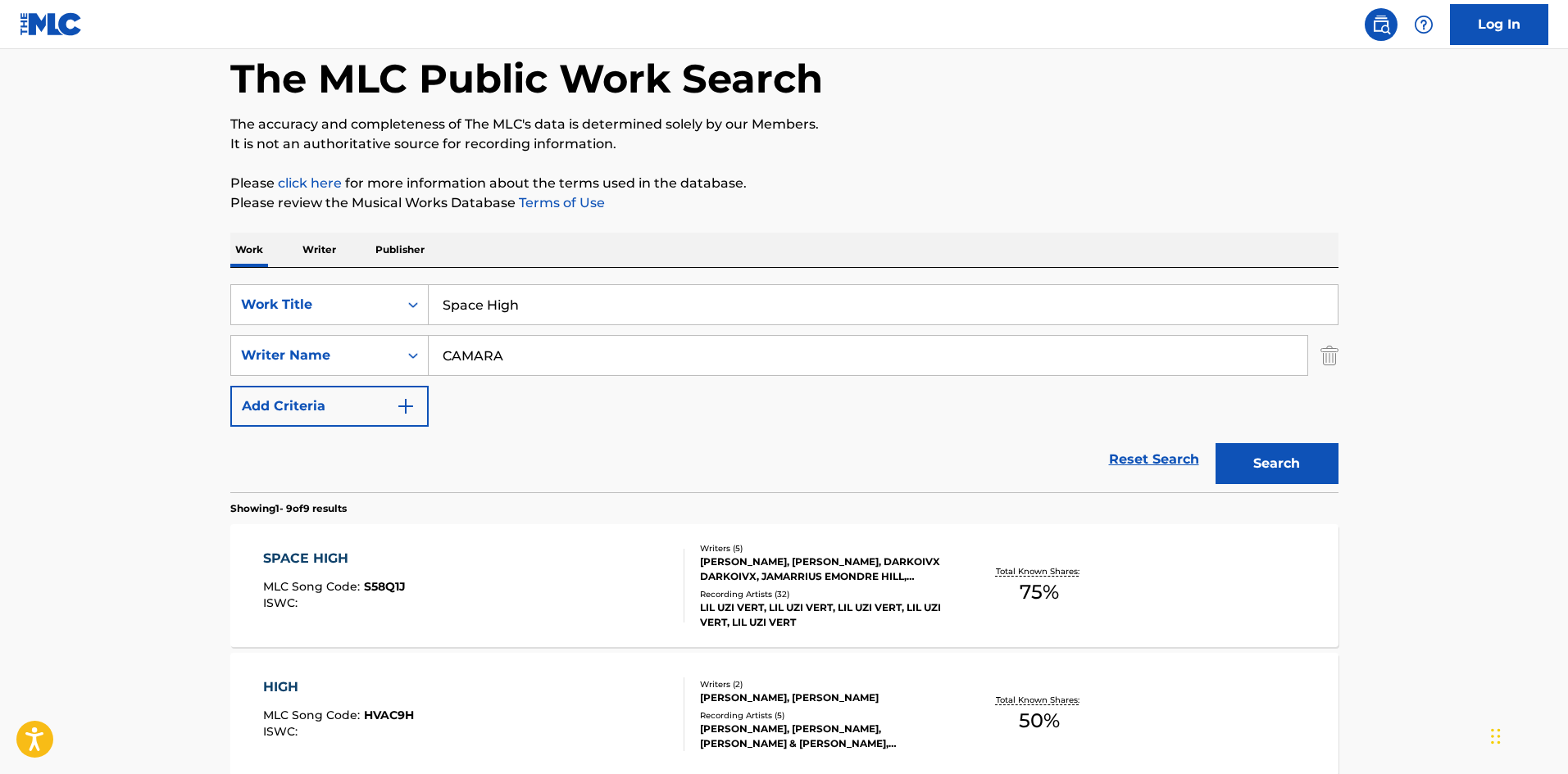
scroll to position [164, 0]
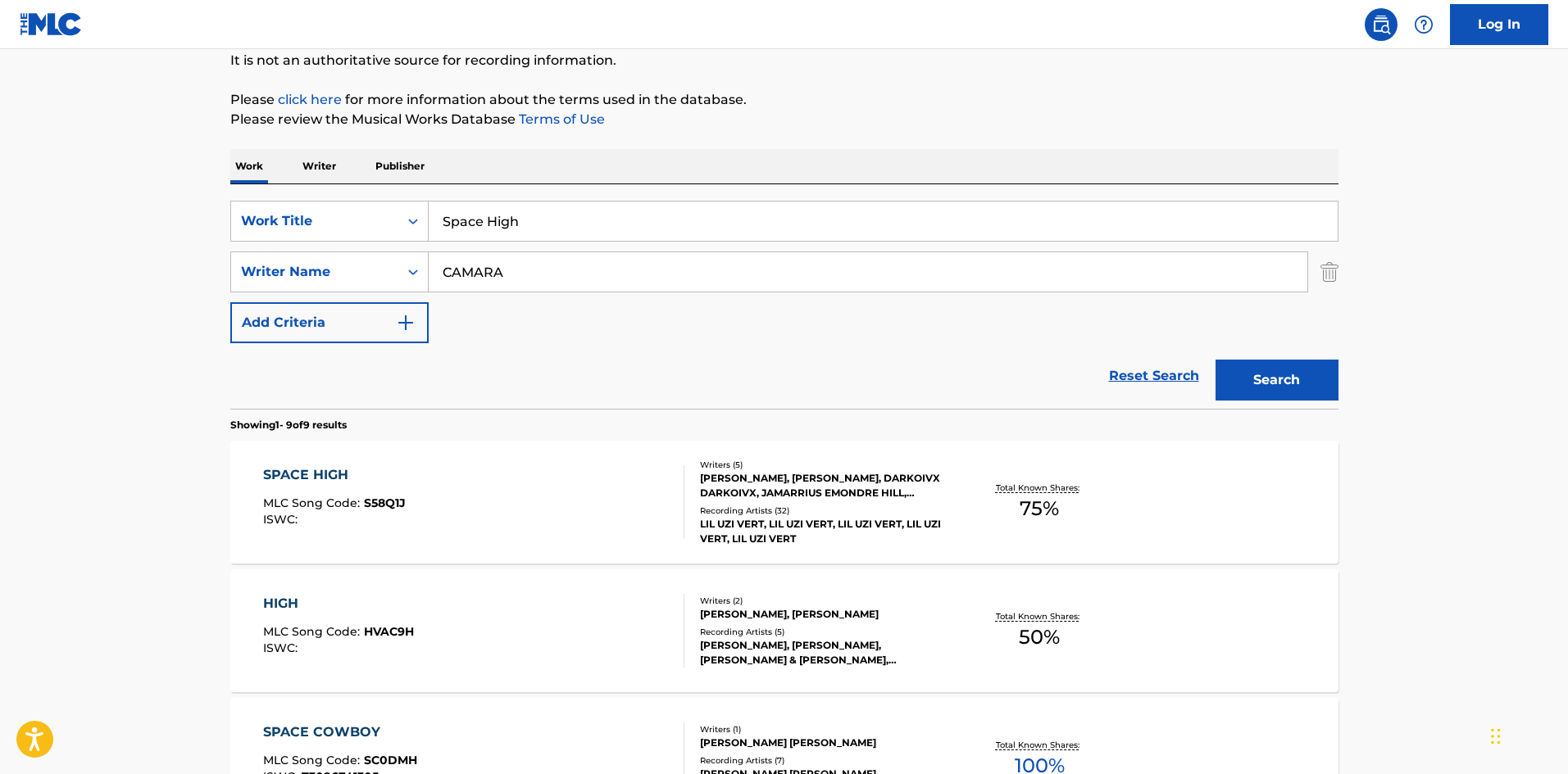
click at [428, 465] on div "SPACE HIGH MLC Song Code : S58Q1J ISWC : Writers ( 5 ) [PERSON_NAME], [PERSON_N…" at bounding box center [785, 502] width 1109 height 123
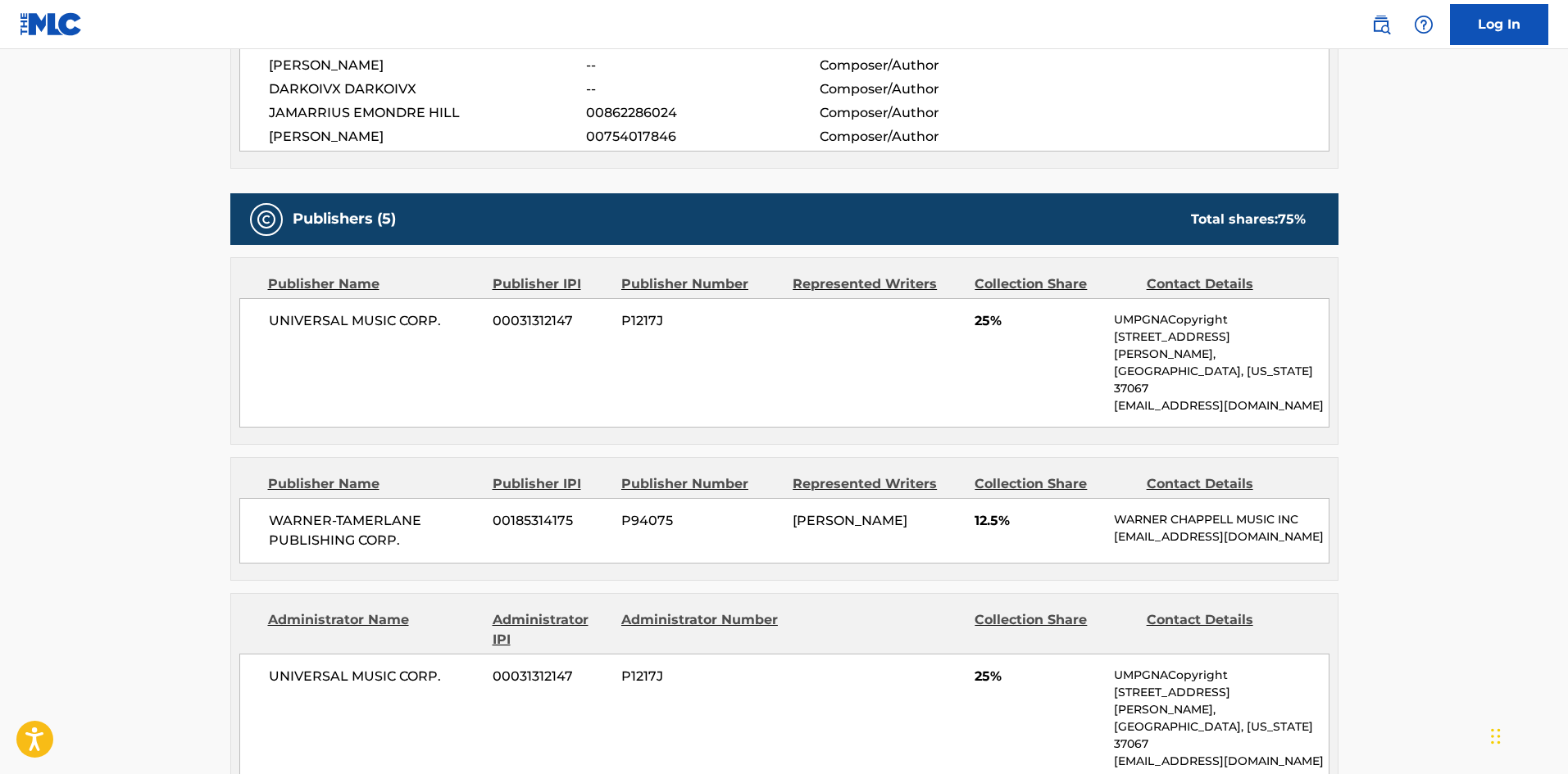
scroll to position [656, 0]
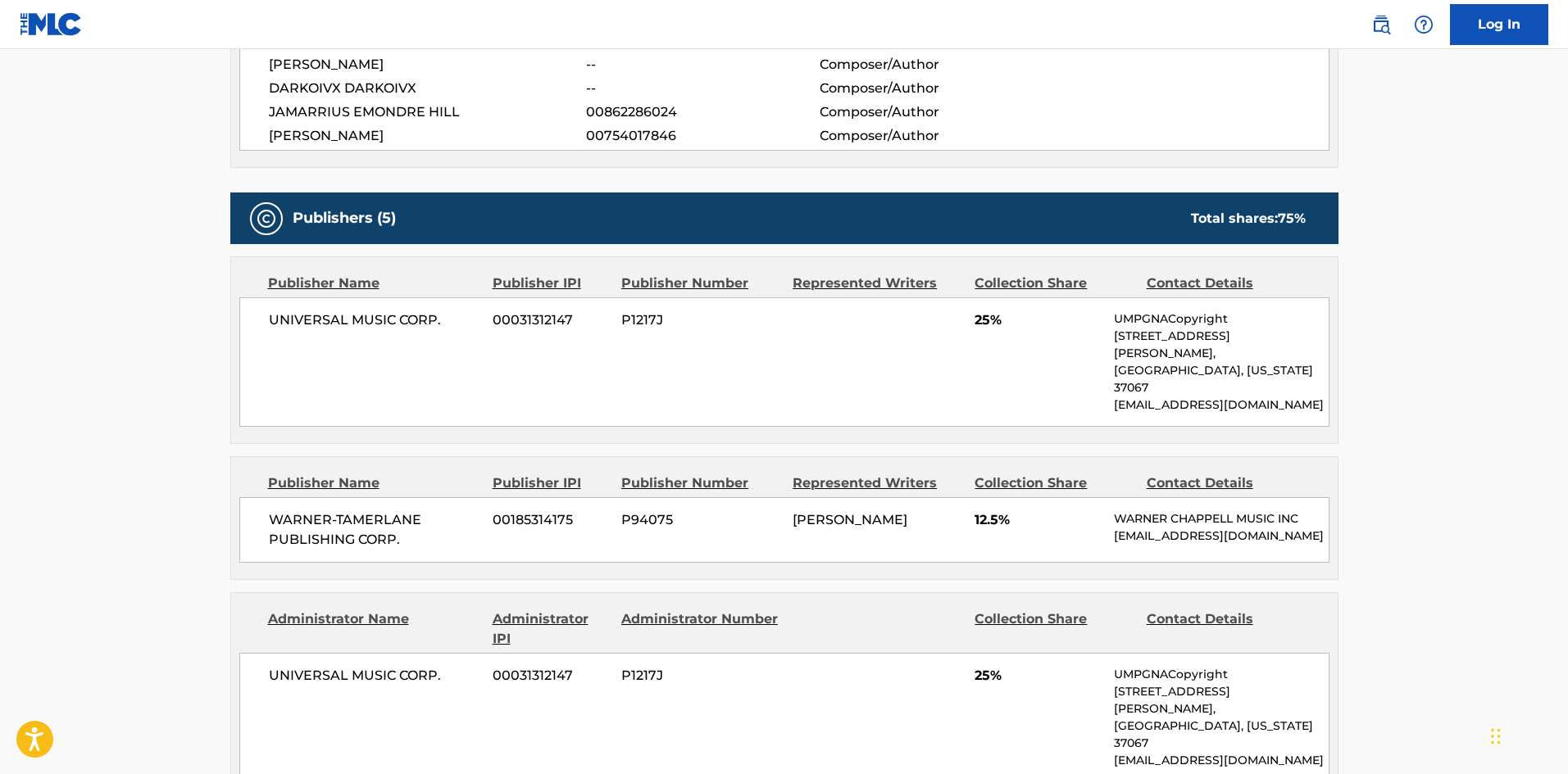
scroll to position [164, 0]
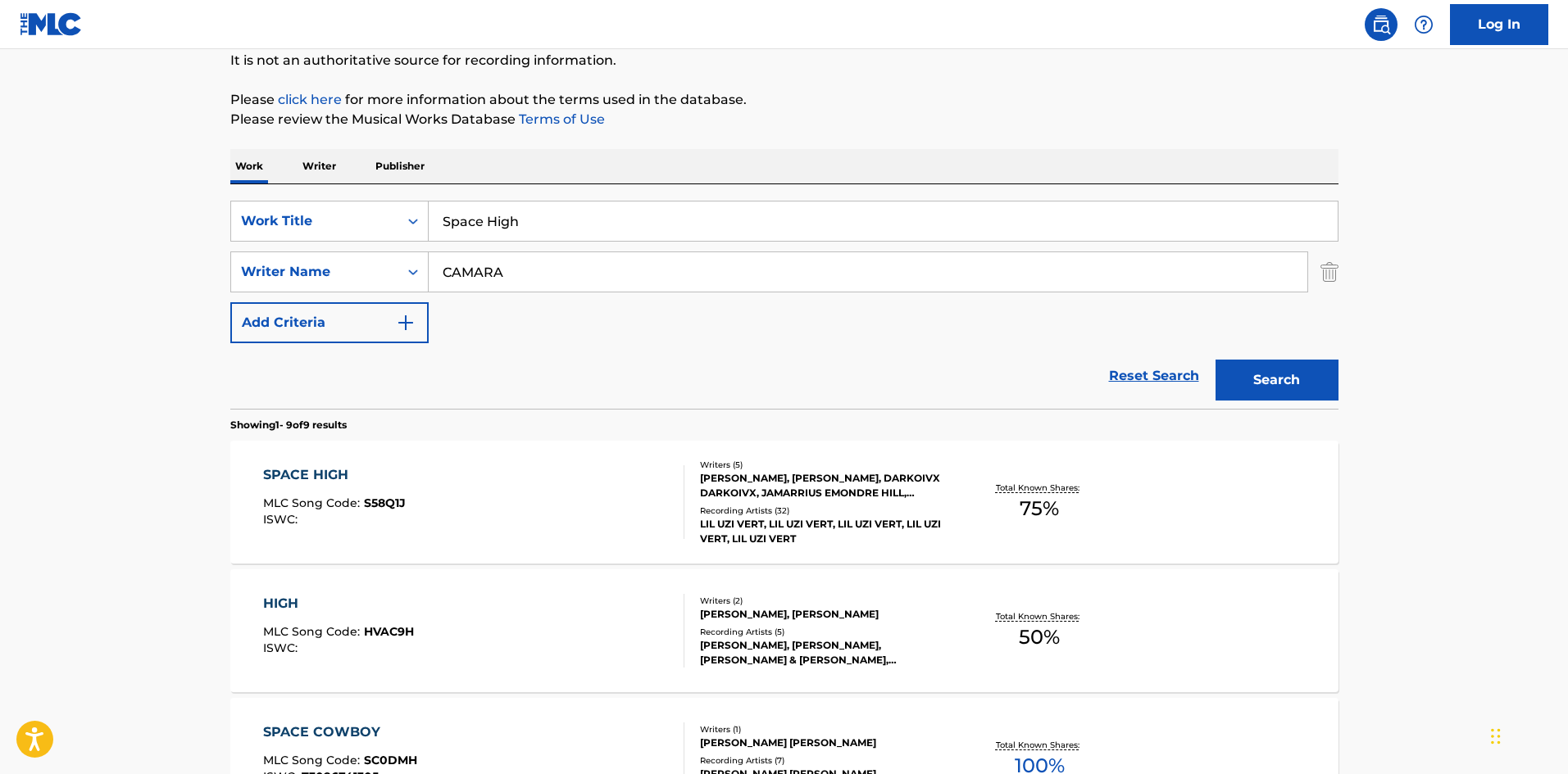
click at [501, 217] on input "Space High" at bounding box center [883, 221] width 909 height 39
paste input "Godfather"
type input "Godfather"
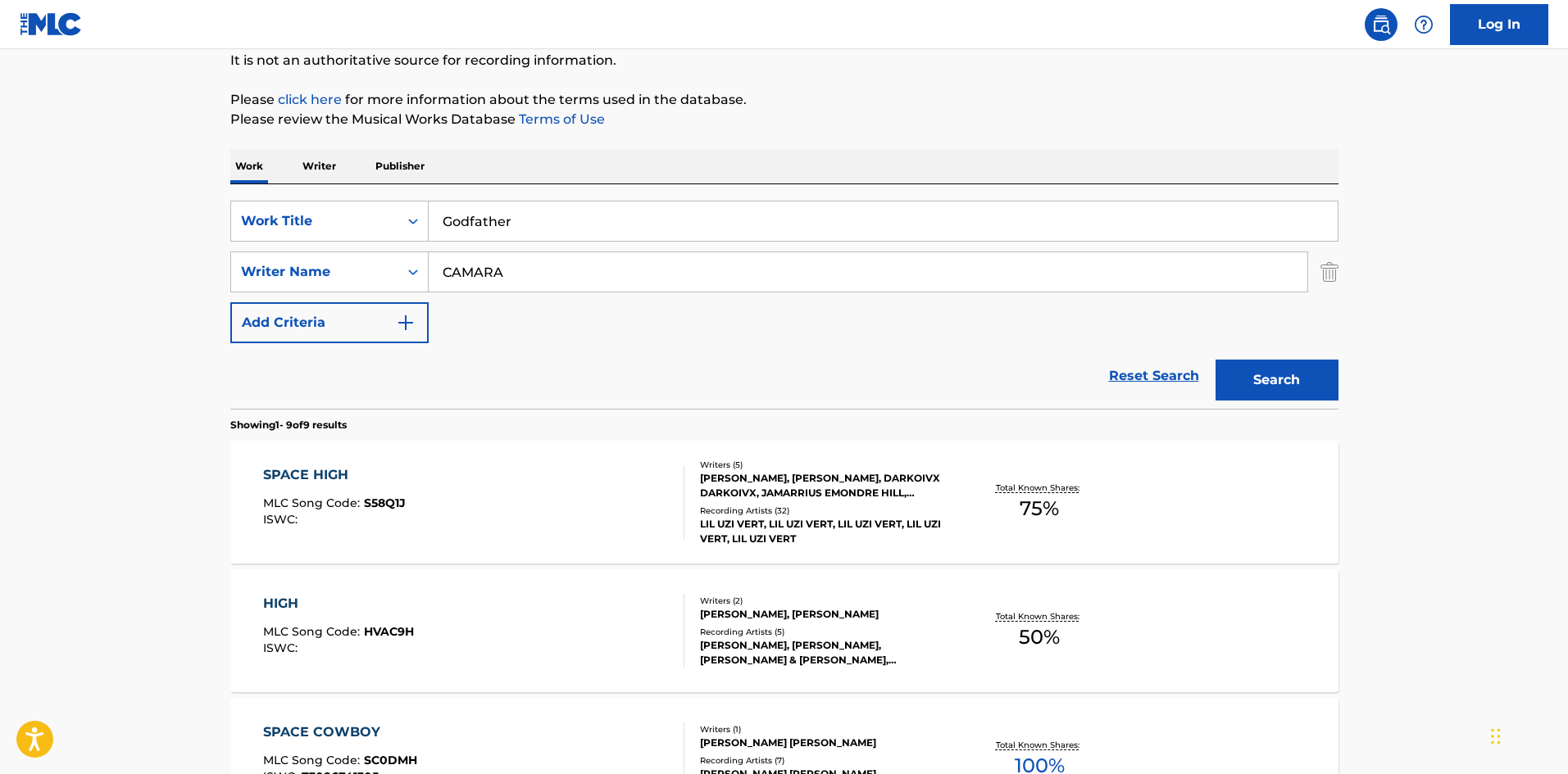
drag, startPoint x: 558, startPoint y: 168, endPoint x: 558, endPoint y: 180, distance: 12.0
click at [558, 169] on div "Work Writer Publisher" at bounding box center [785, 166] width 1109 height 35
click at [578, 271] on input "CAMARA" at bounding box center [868, 272] width 879 height 39
paste input "[PERSON_NAME]"
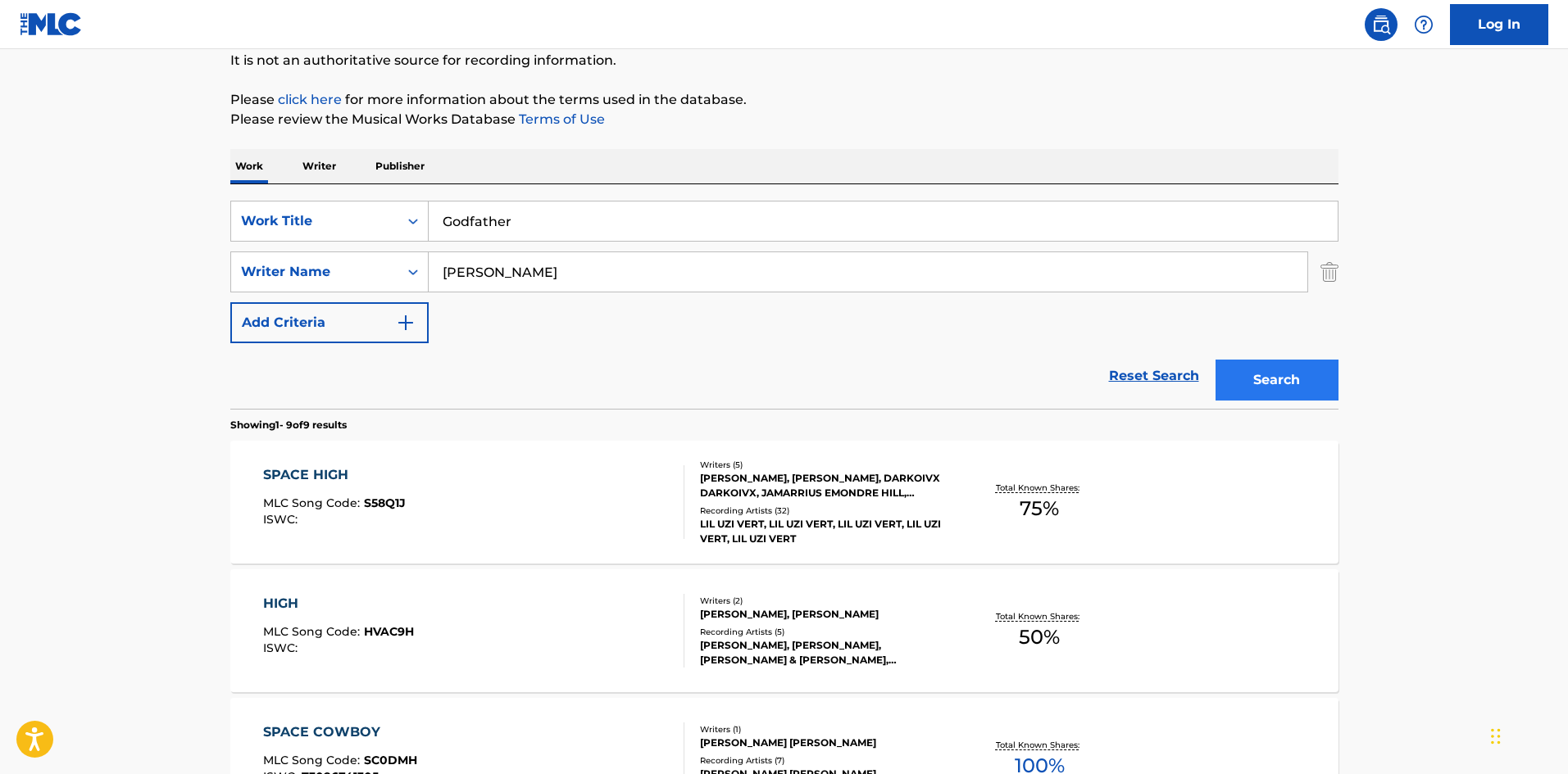
type input "[PERSON_NAME]"
click at [1280, 366] on button "Search" at bounding box center [1277, 380] width 123 height 41
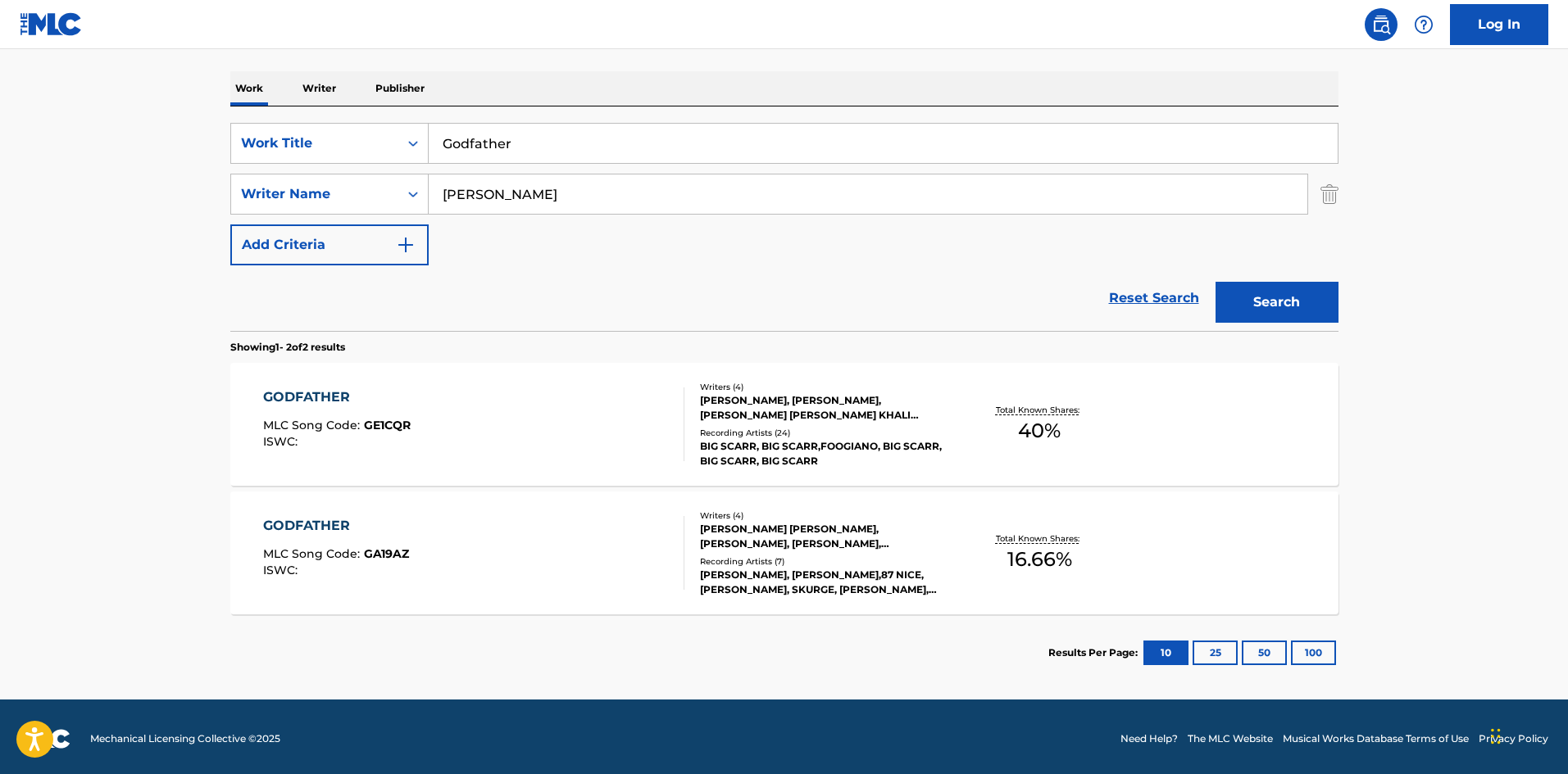
scroll to position [246, 0]
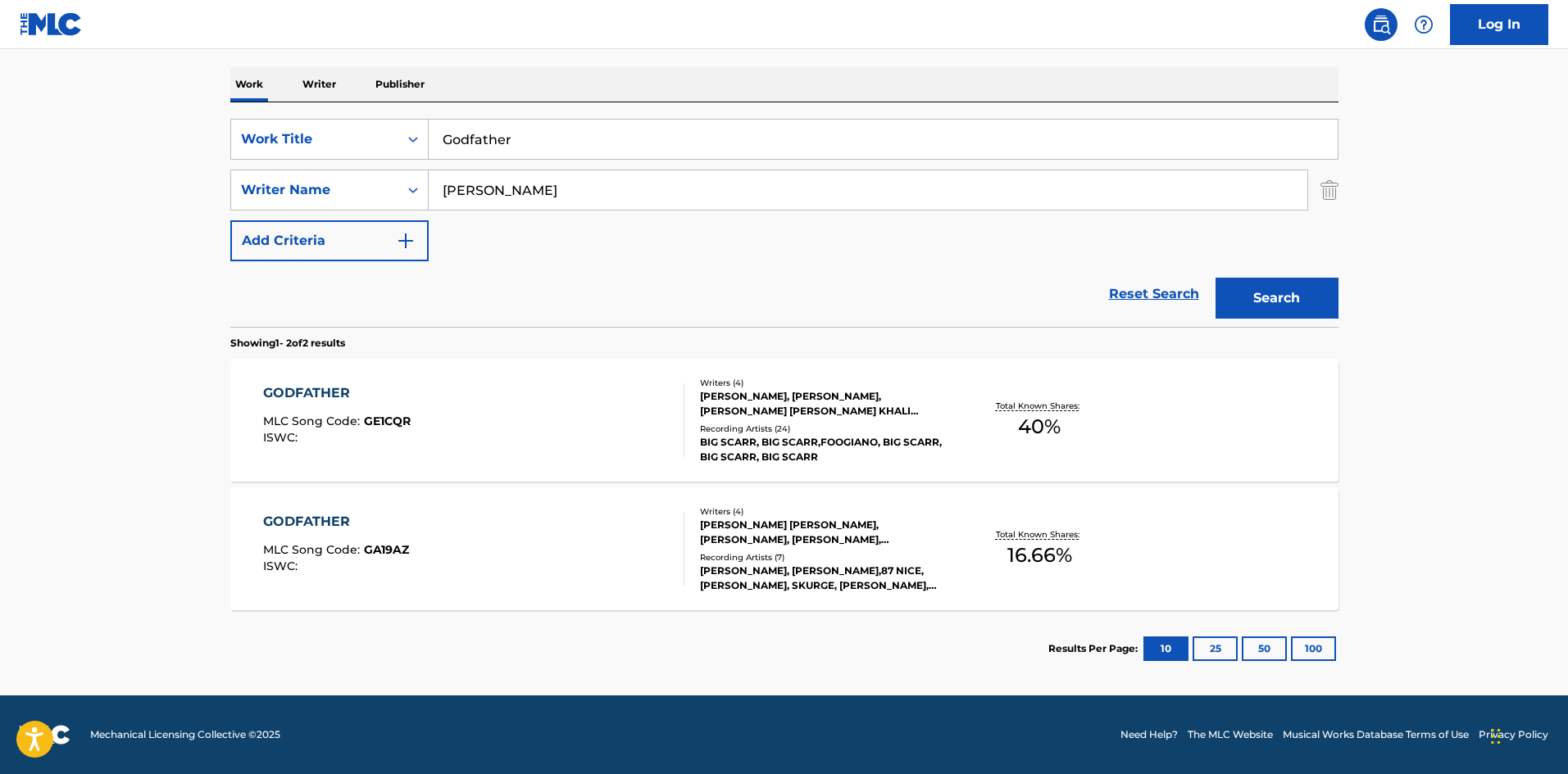
click at [523, 426] on div "GODFATHER MLC Song Code : GE1CQR ISWC :" at bounding box center [474, 420] width 422 height 74
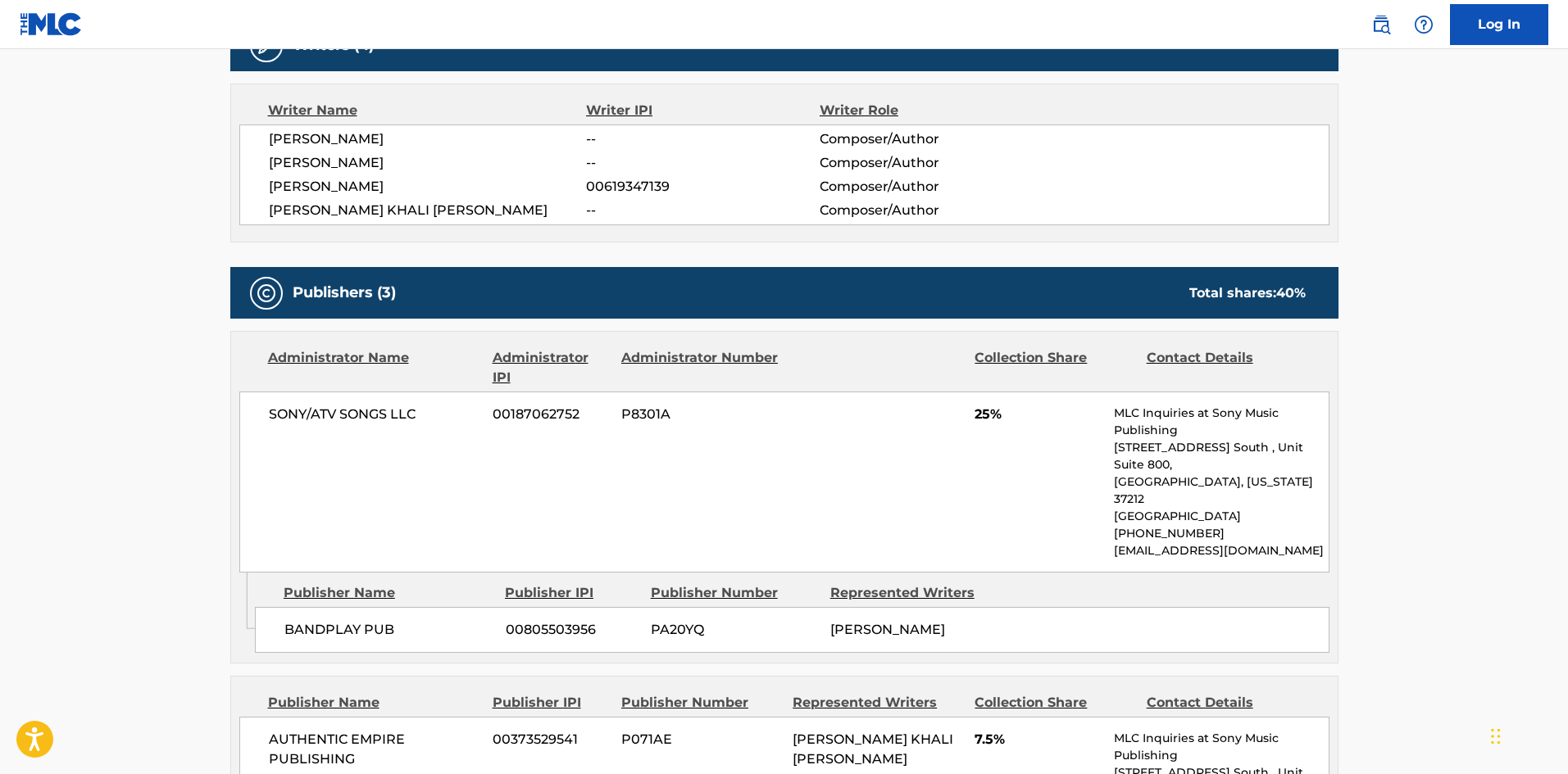
scroll to position [738, 0]
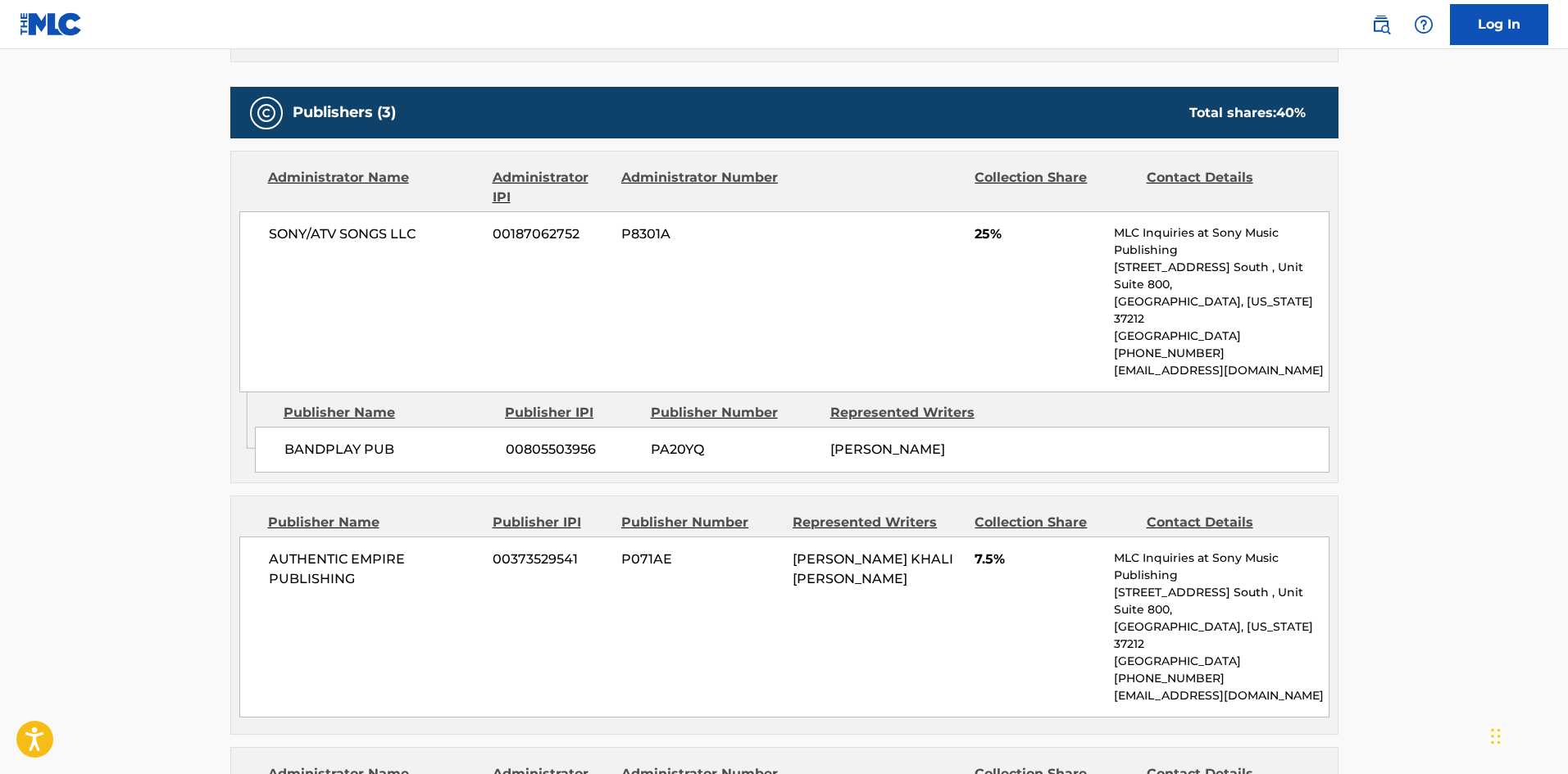
click at [325, 440] on span "BANDPLAY PUB" at bounding box center [389, 449] width 209 height 19
drag, startPoint x: 325, startPoint y: 416, endPoint x: 367, endPoint y: 366, distance: 65.3
click at [372, 440] on span "BANDPLAY PUB" at bounding box center [389, 449] width 209 height 19
copy span "BANDPLAY PUB"
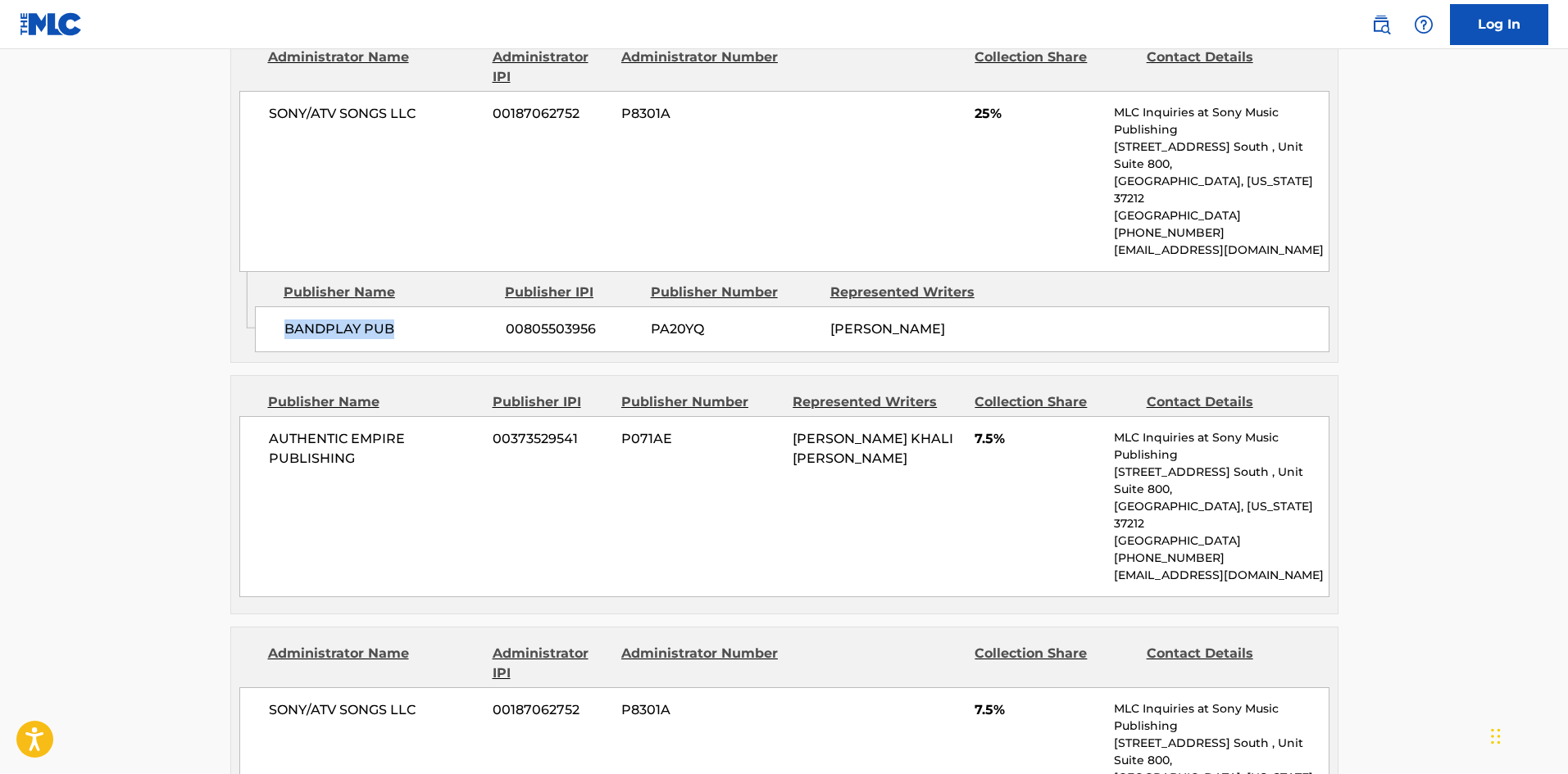
scroll to position [983, 0]
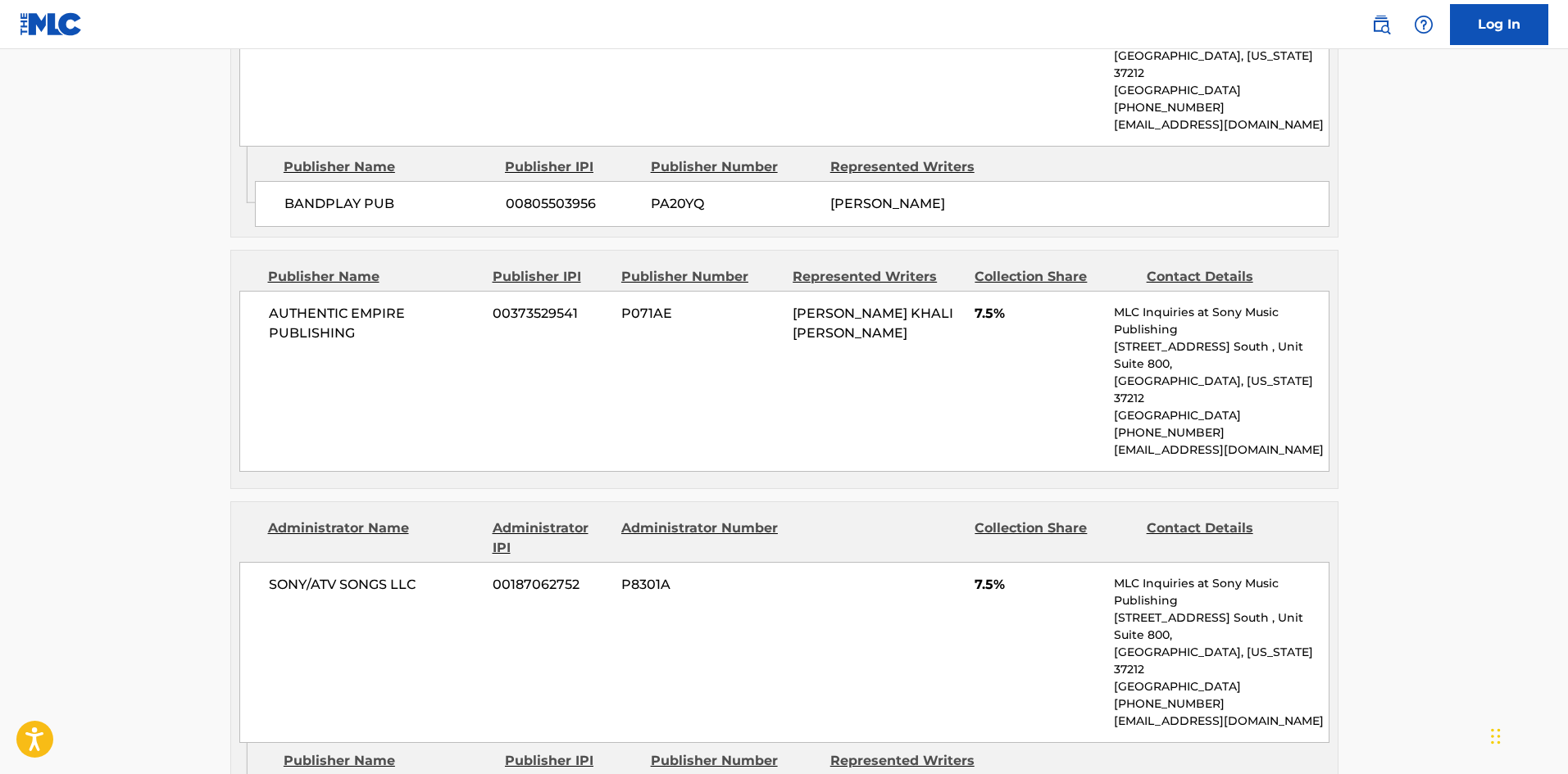
click at [281, 291] on div "AUTHENTIC EMPIRE PUBLISHING 00373529541 P071AE [PERSON_NAME] KHALI [PERSON_NAME…" at bounding box center [784, 381] width 1090 height 181
drag, startPoint x: 281, startPoint y: 273, endPoint x: 389, endPoint y: 310, distance: 114.2
click at [389, 310] on div "AUTHENTIC EMPIRE PUBLISHING 00373529541 P071AE [PERSON_NAME] KHALI [PERSON_NAME…" at bounding box center [784, 381] width 1090 height 181
copy div "AUTHENTIC EMPIRE PUBLISHING"
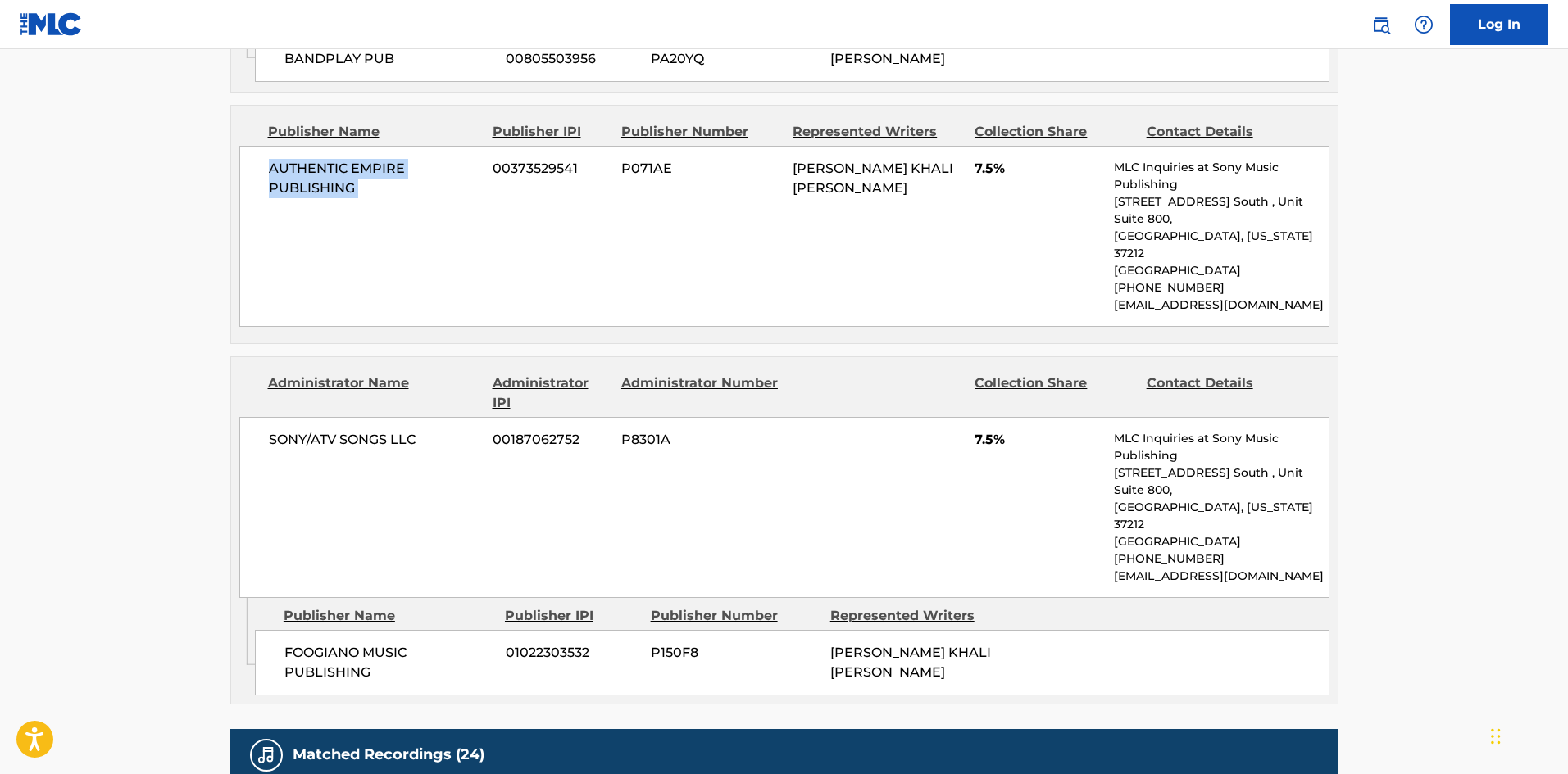
scroll to position [1392, 0]
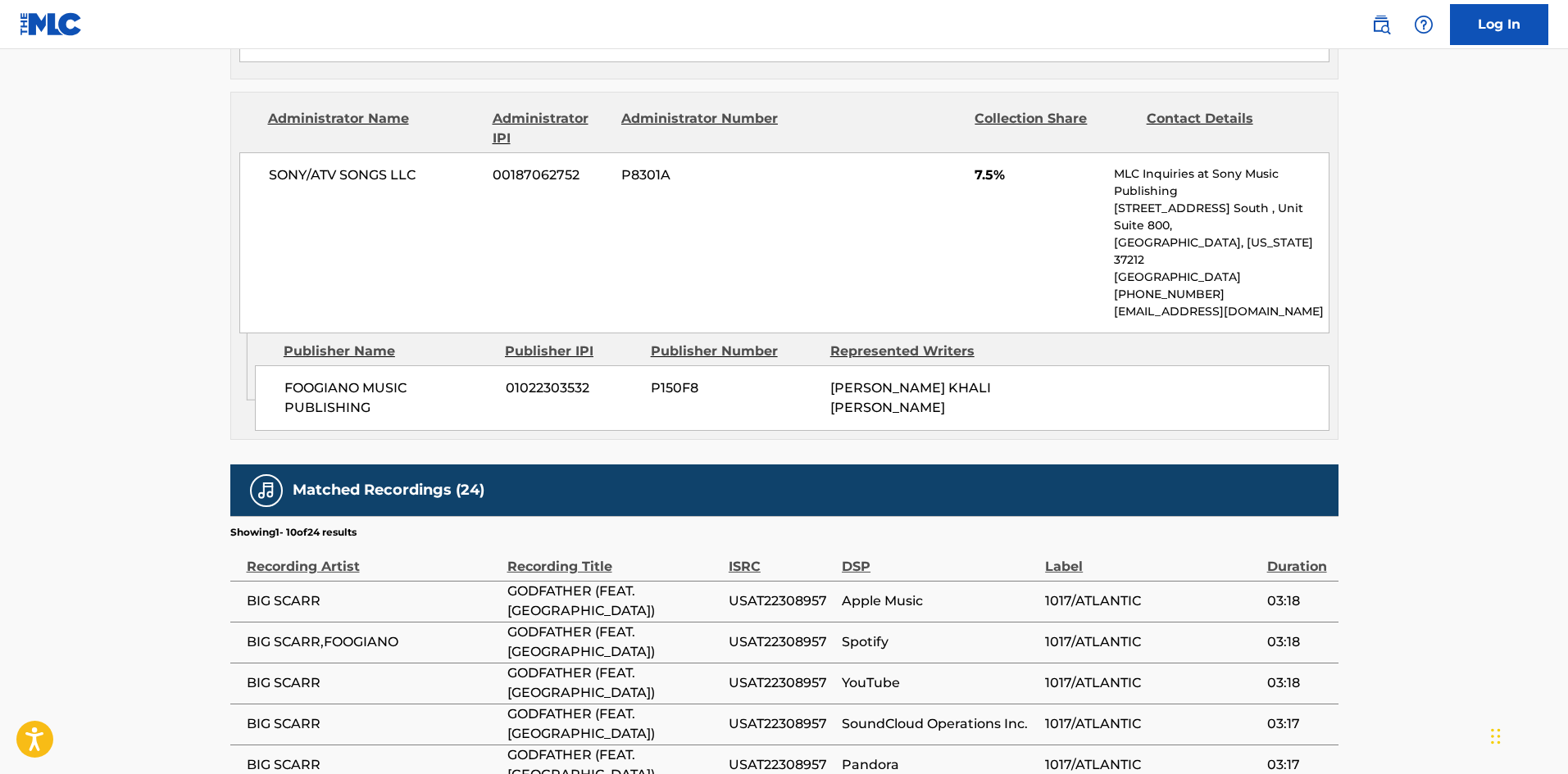
click at [308, 366] on div "FOOGIANO MUSIC PUBLISHING 01022303532 P150F8 [PERSON_NAME] KHALI [PERSON_NAME]" at bounding box center [792, 399] width 1075 height 65
drag, startPoint x: 308, startPoint y: 290, endPoint x: 390, endPoint y: 320, distance: 87.3
click at [390, 366] on div "FOOGIANO MUSIC PUBLISHING 01022303532 P150F8 [PERSON_NAME] KHALI [PERSON_NAME]" at bounding box center [792, 399] width 1075 height 65
copy div "FOOGIANO MUSIC PUBLISHING"
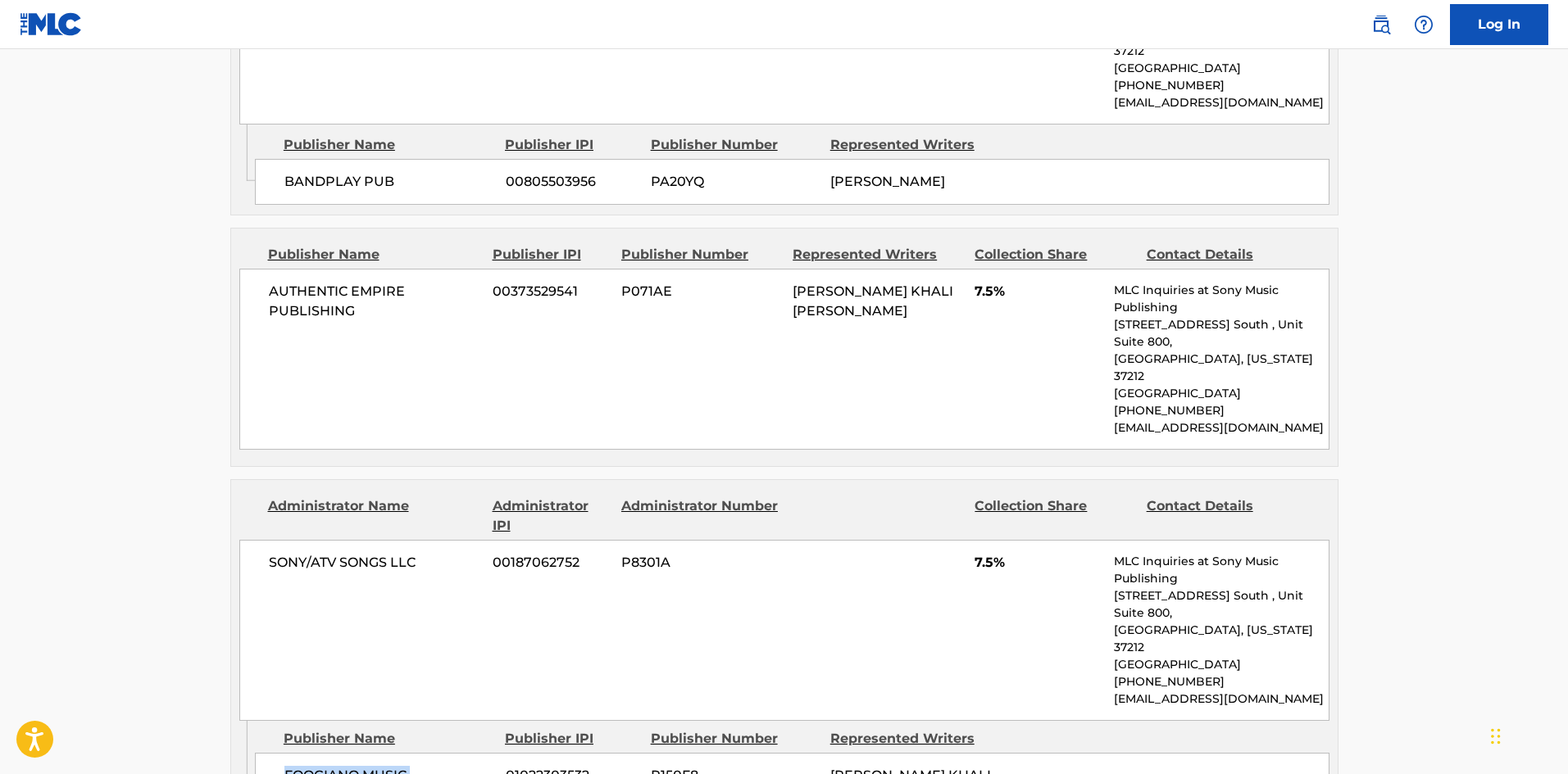
scroll to position [983, 0]
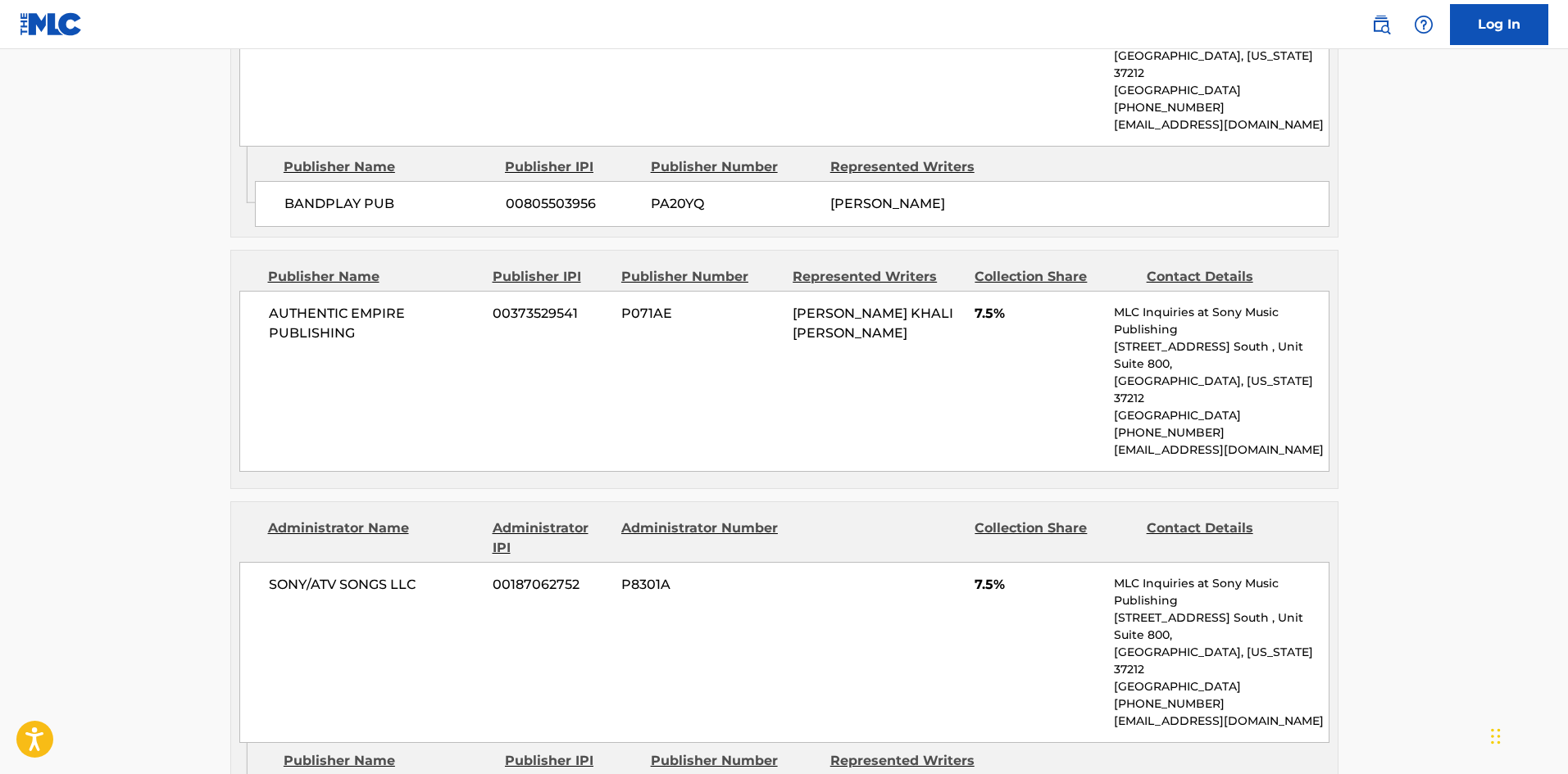
click at [268, 291] on div "AUTHENTIC EMPIRE PUBLISHING 00373529541 P071AE [PERSON_NAME] KHALI [PERSON_NAME…" at bounding box center [784, 381] width 1090 height 181
drag, startPoint x: 268, startPoint y: 278, endPoint x: 337, endPoint y: 312, distance: 76.9
click at [337, 312] on div "AUTHENTIC EMPIRE PUBLISHING 00373529541 P071AE [PERSON_NAME] KHALI [PERSON_NAME…" at bounding box center [784, 381] width 1090 height 181
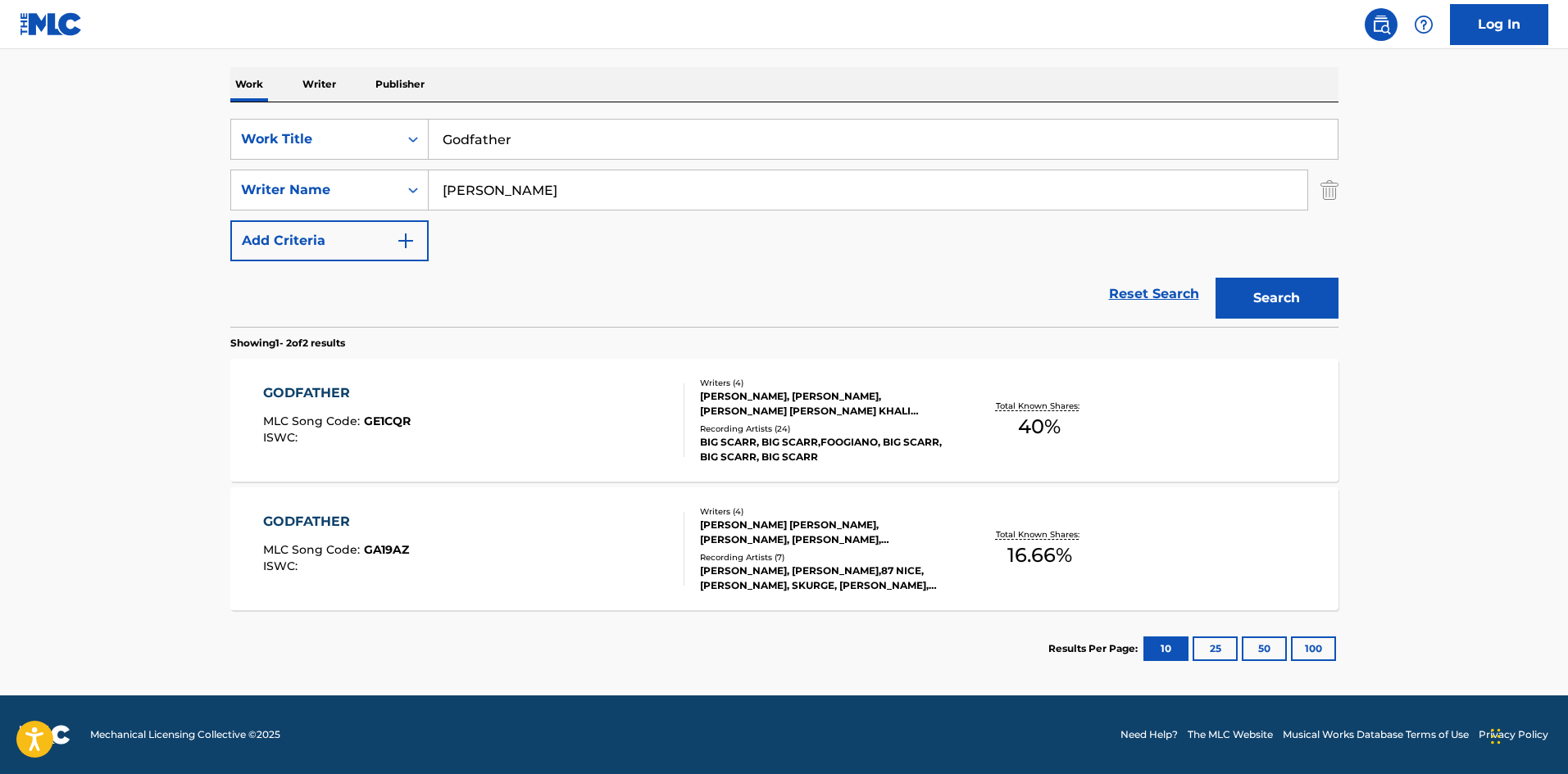
click at [471, 137] on input "Godfather" at bounding box center [883, 139] width 909 height 39
paste input "Endless Fashion"
type input "Endless Fashion"
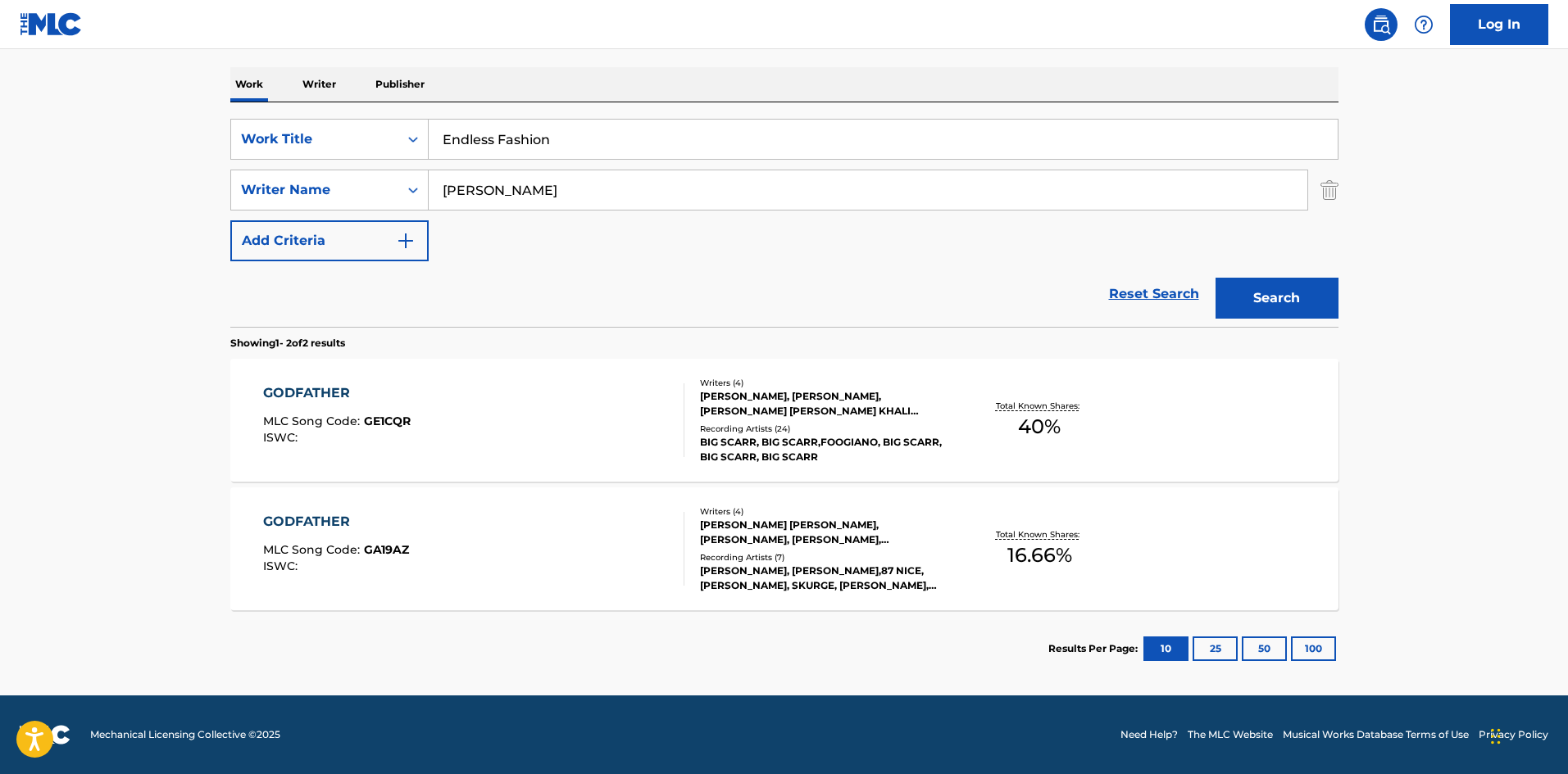
click at [600, 175] on input "[PERSON_NAME]" at bounding box center [868, 189] width 879 height 39
paste input "[PERSON_NAME]"
drag, startPoint x: 536, startPoint y: 190, endPoint x: 134, endPoint y: 148, distance: 404.2
click at [139, 149] on main "The MLC Public Work Search The accuracy and completeness of The MLC's data is d…" at bounding box center [784, 249] width 1568 height 892
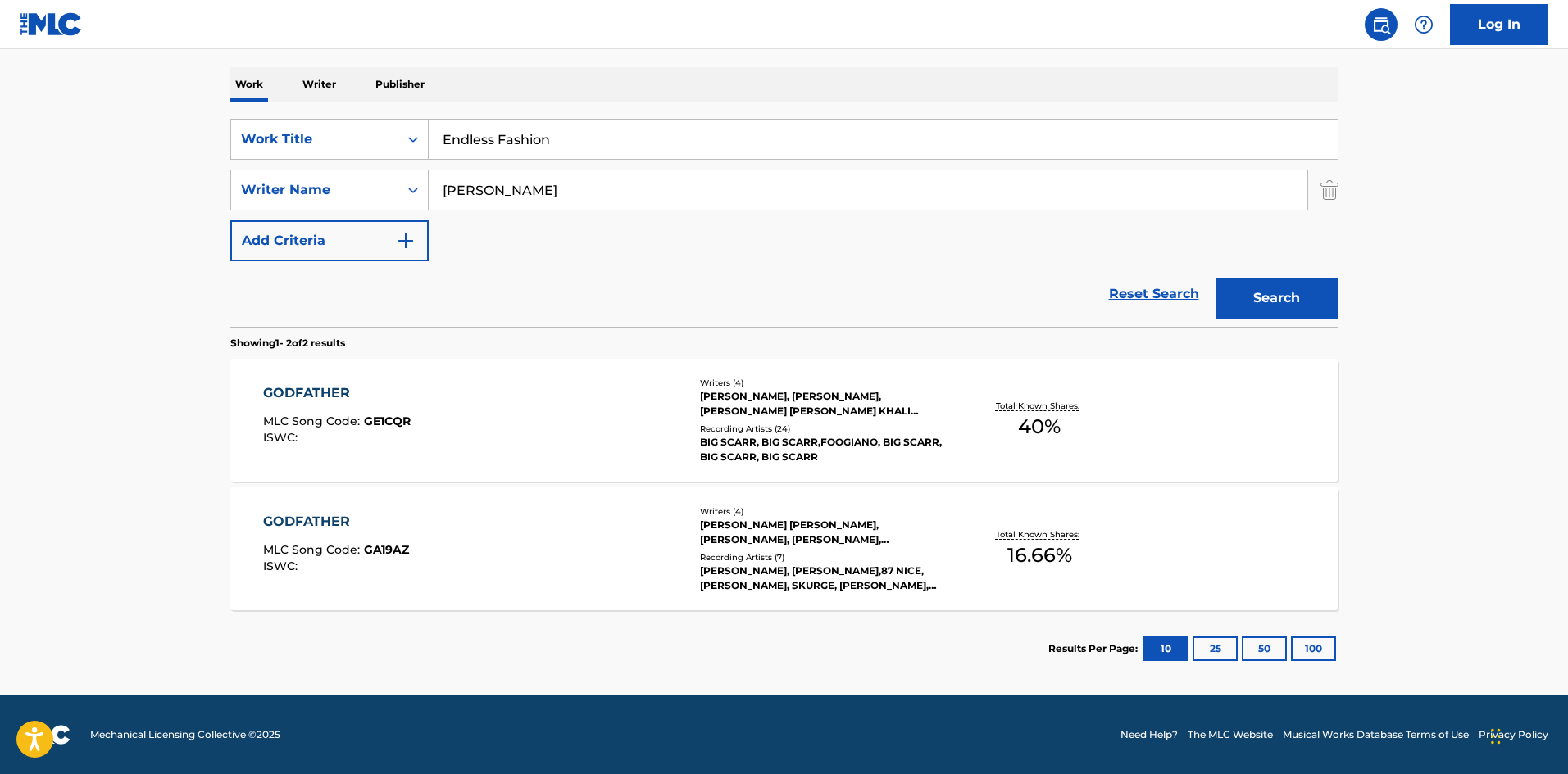
type input "[PERSON_NAME]"
click at [1215, 278] on button "Search" at bounding box center [1277, 298] width 123 height 41
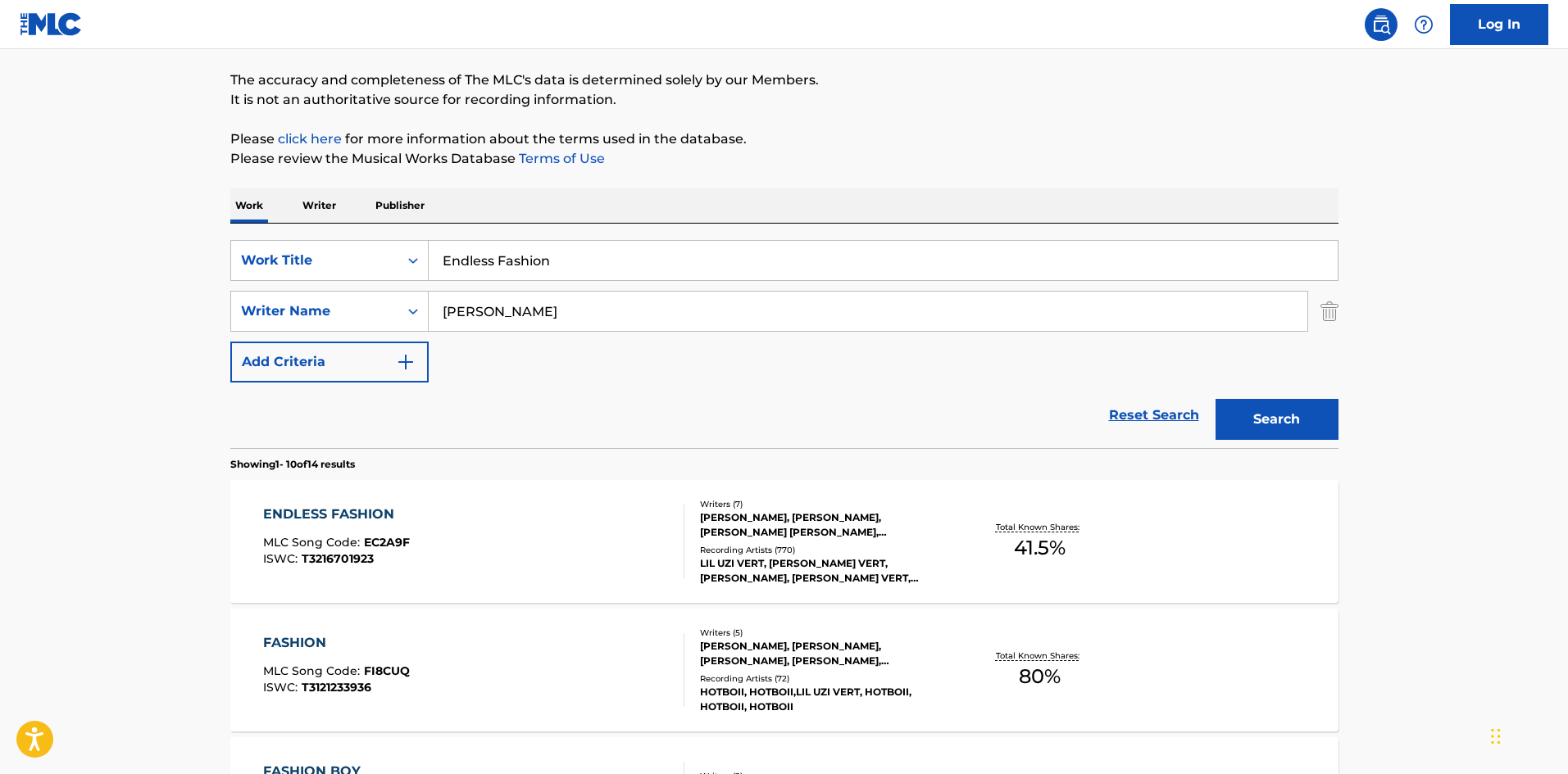
scroll to position [327, 0]
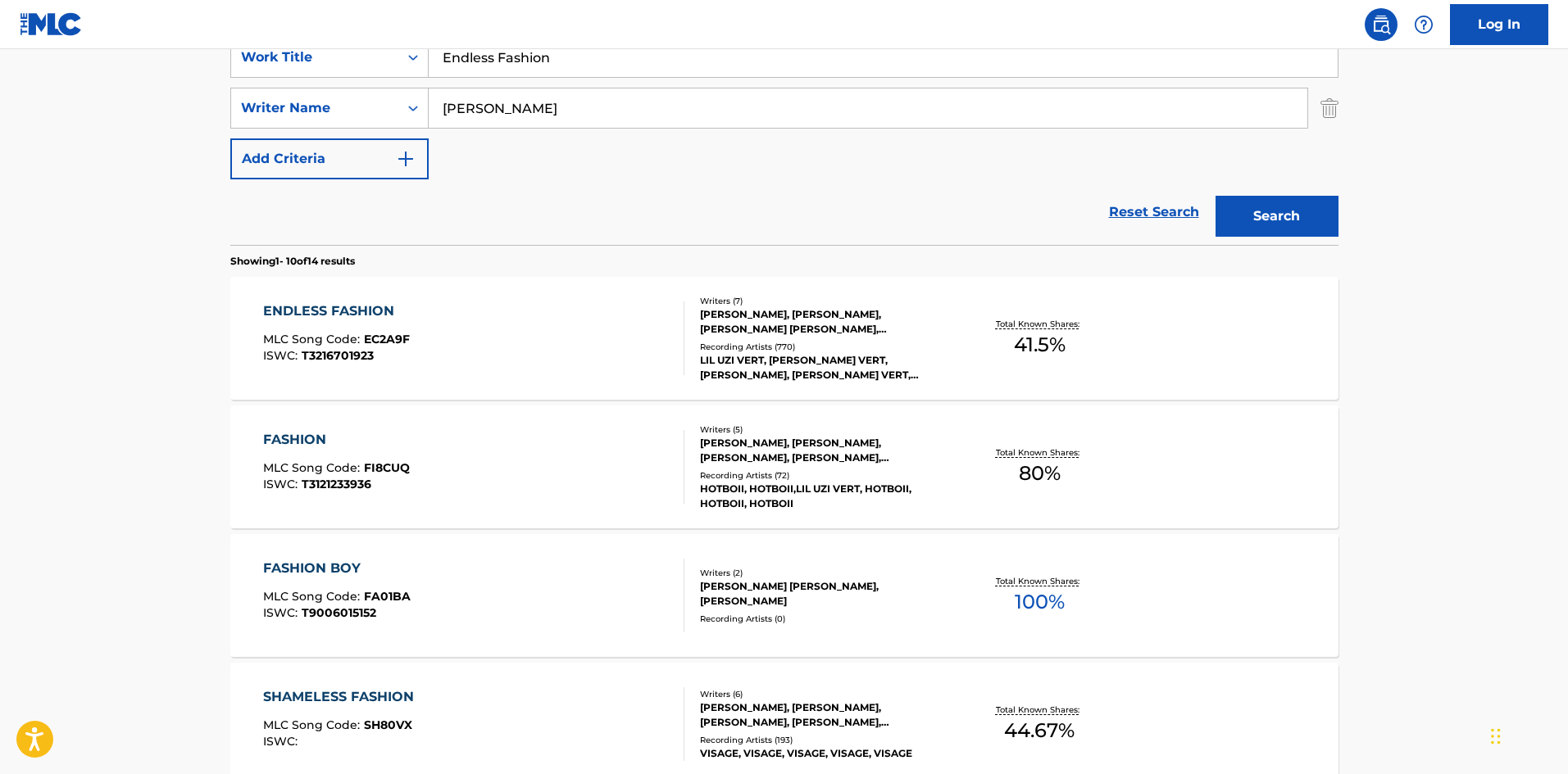
click at [423, 342] on div "ENDLESS FASHION MLC Song Code : EC2A9F ISWC : T3216701923" at bounding box center [474, 338] width 422 height 74
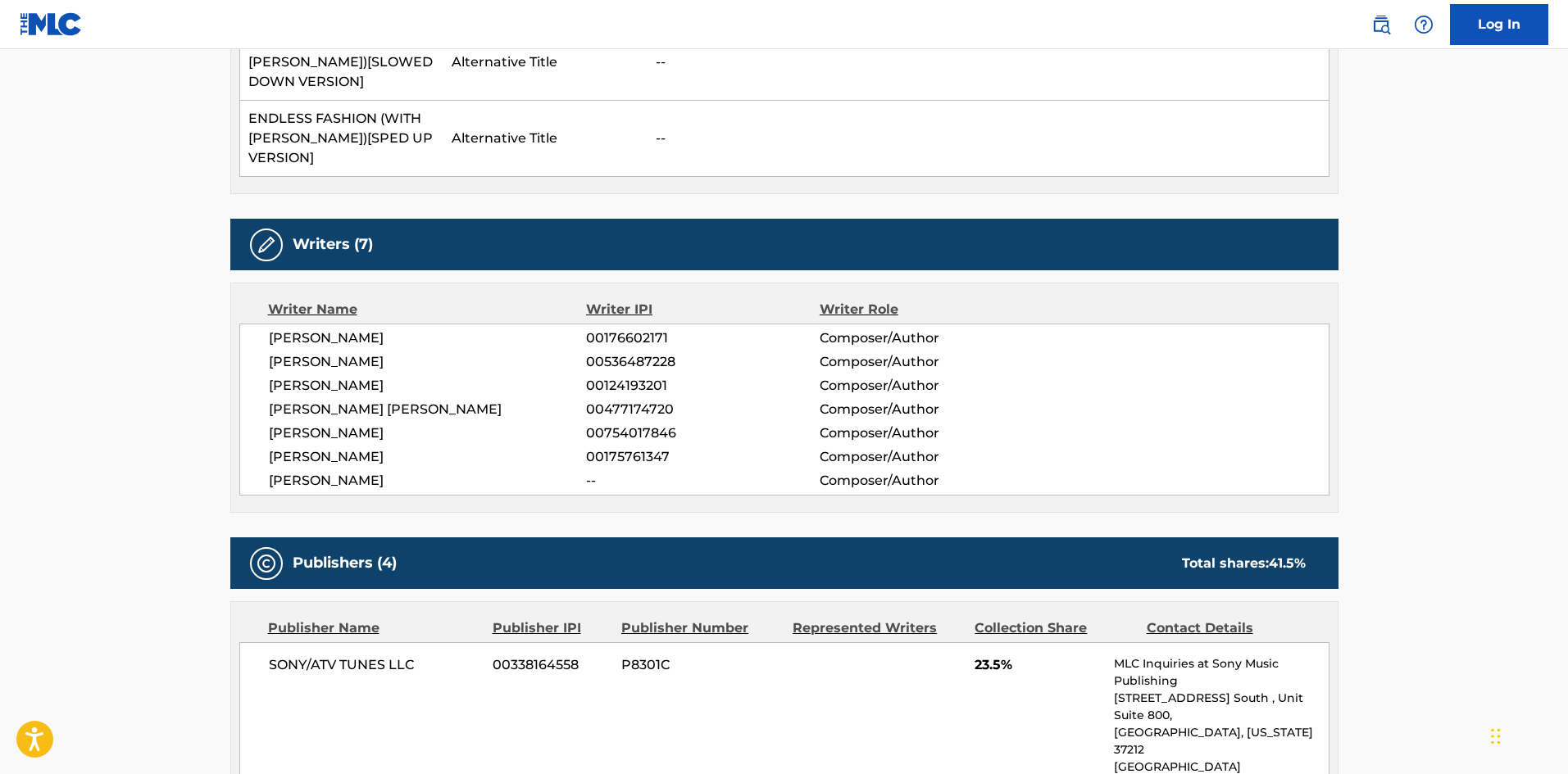
scroll to position [819, 0]
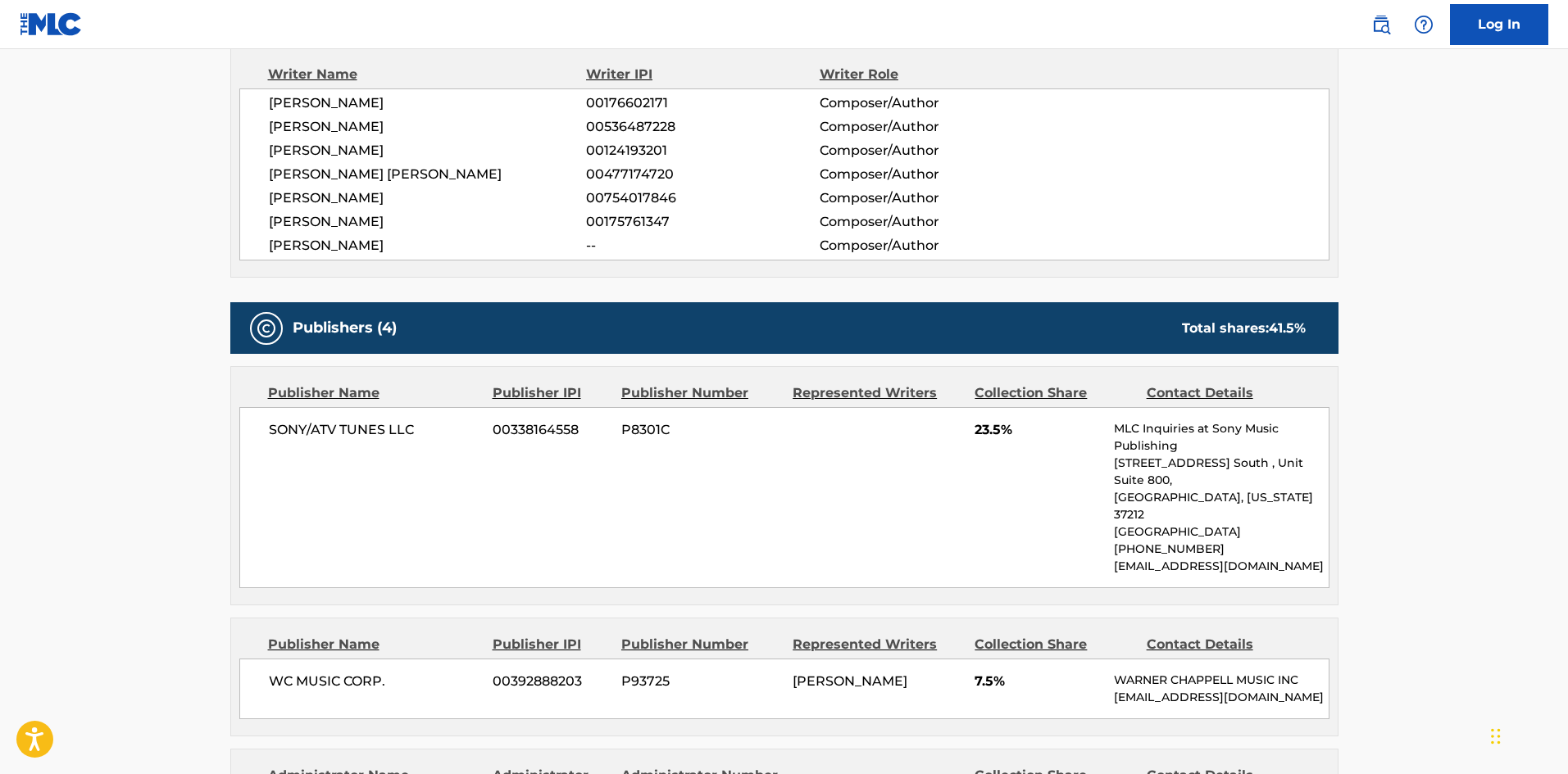
scroll to position [327, 0]
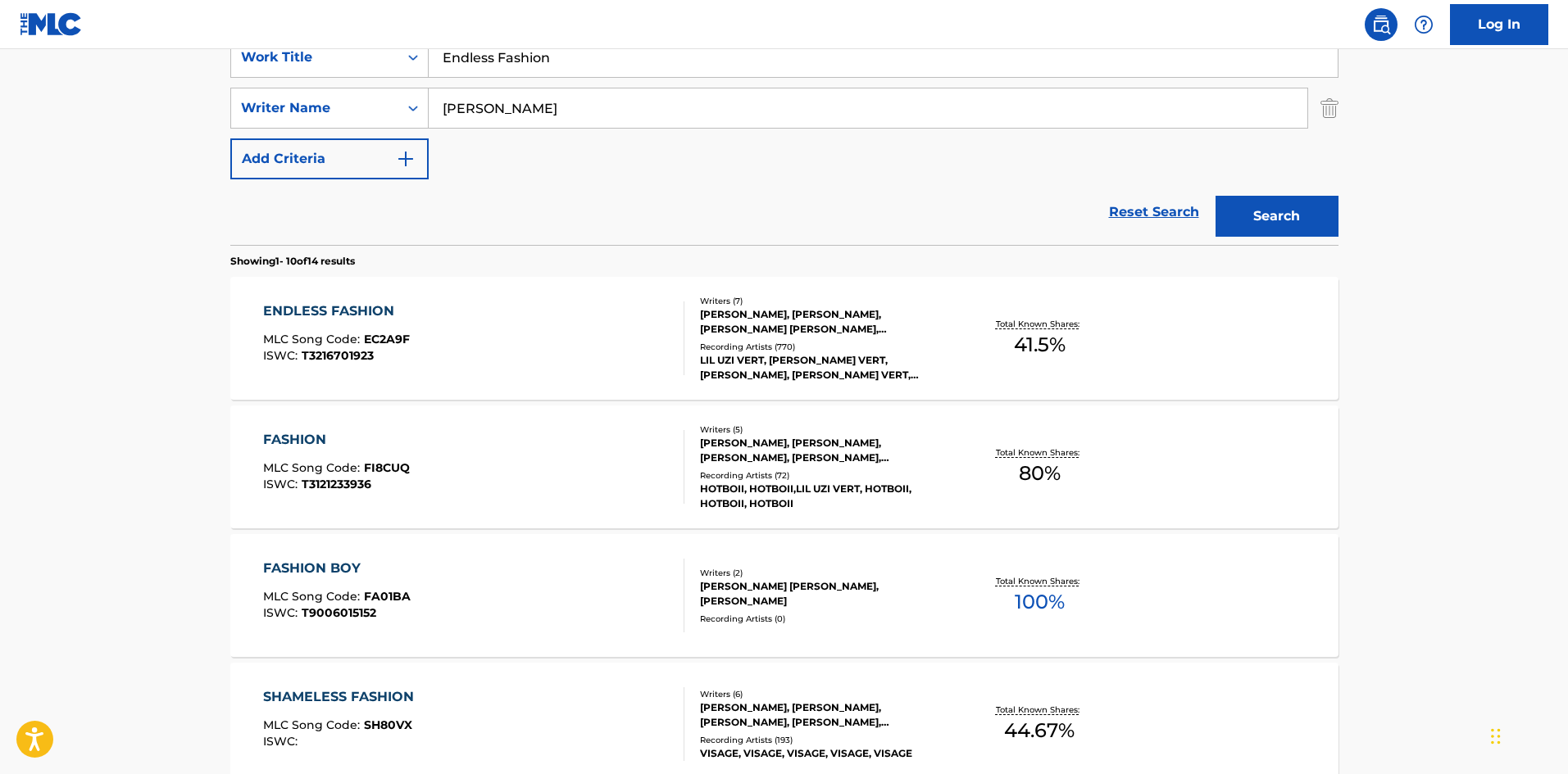
click at [561, 62] on input "Endless Fashion" at bounding box center [883, 57] width 909 height 39
paste input "Not An Opt"
type input "Not An Option"
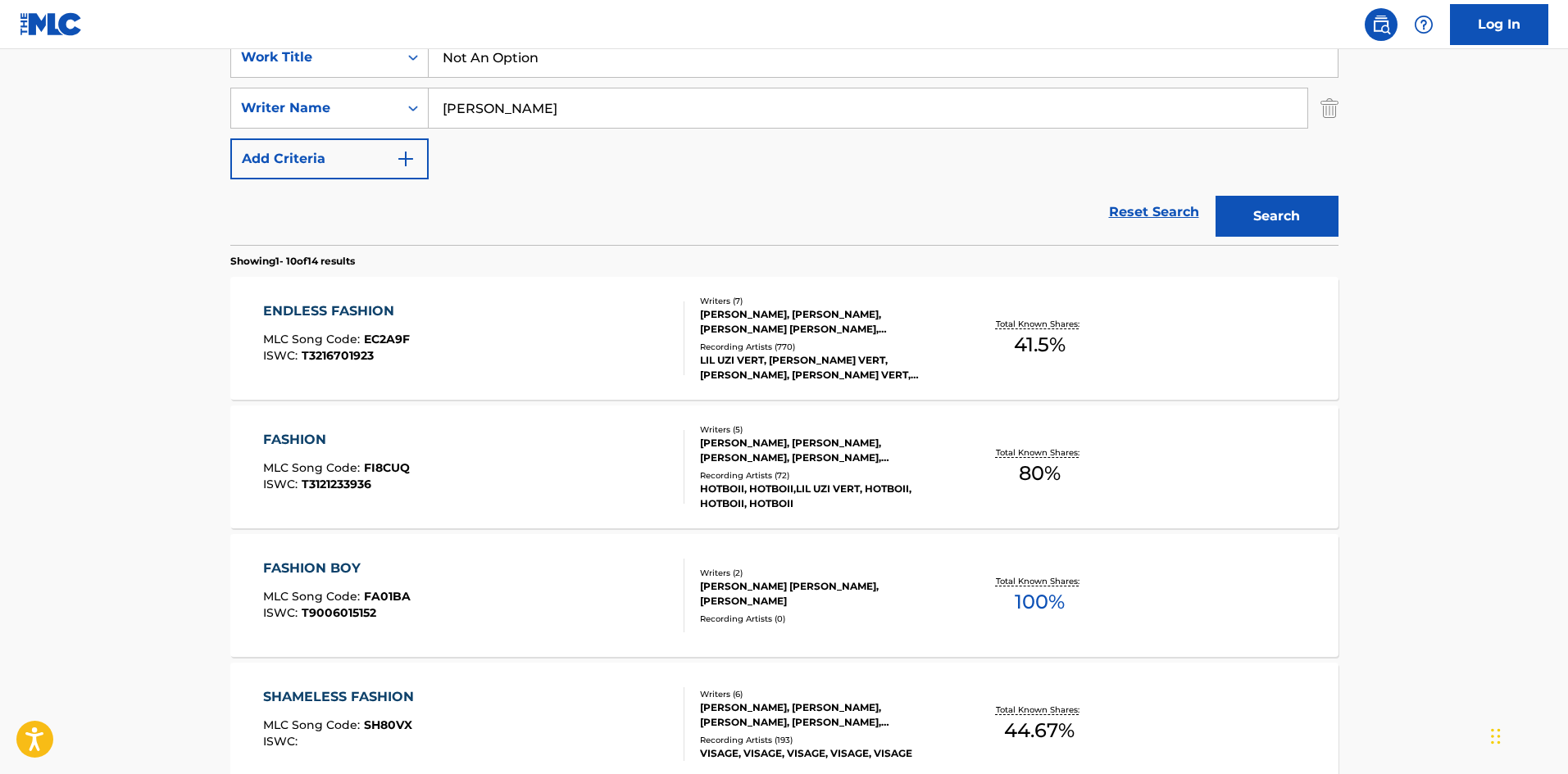
click at [485, 119] on input "[PERSON_NAME]" at bounding box center [868, 108] width 879 height 39
paste input "[PERSON_NAME]"
click at [553, 112] on input "[PERSON_NAME]" at bounding box center [868, 108] width 879 height 39
drag, startPoint x: 551, startPoint y: 114, endPoint x: 0, endPoint y: 37, distance: 556.4
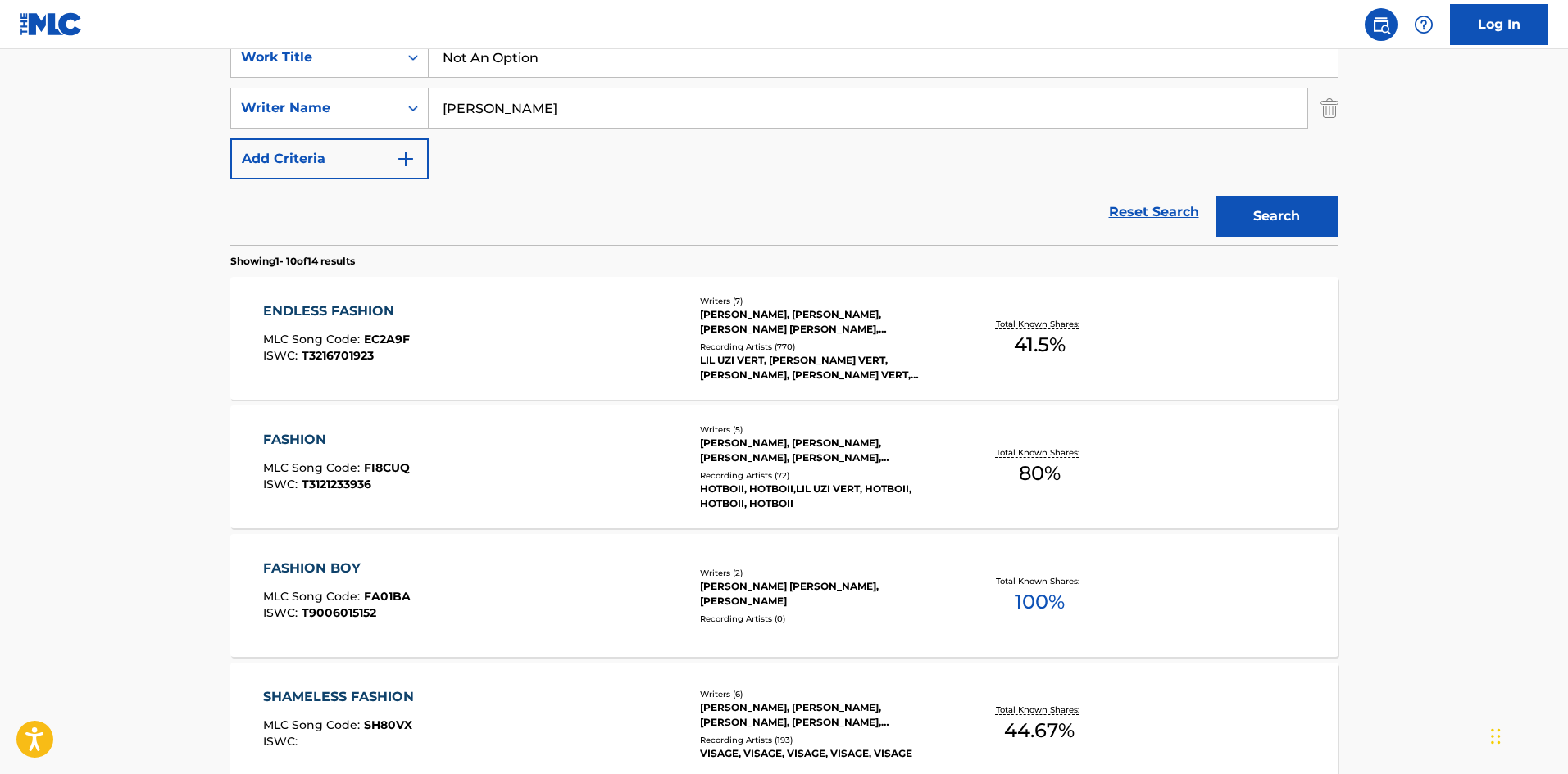
click at [0, 37] on div "Log In The MLC Public Work Search The accuracy and completeness of The MLC's da…" at bounding box center [784, 701] width 1568 height 2057
type input "VEAL"
click at [1314, 223] on button "Search" at bounding box center [1277, 216] width 123 height 41
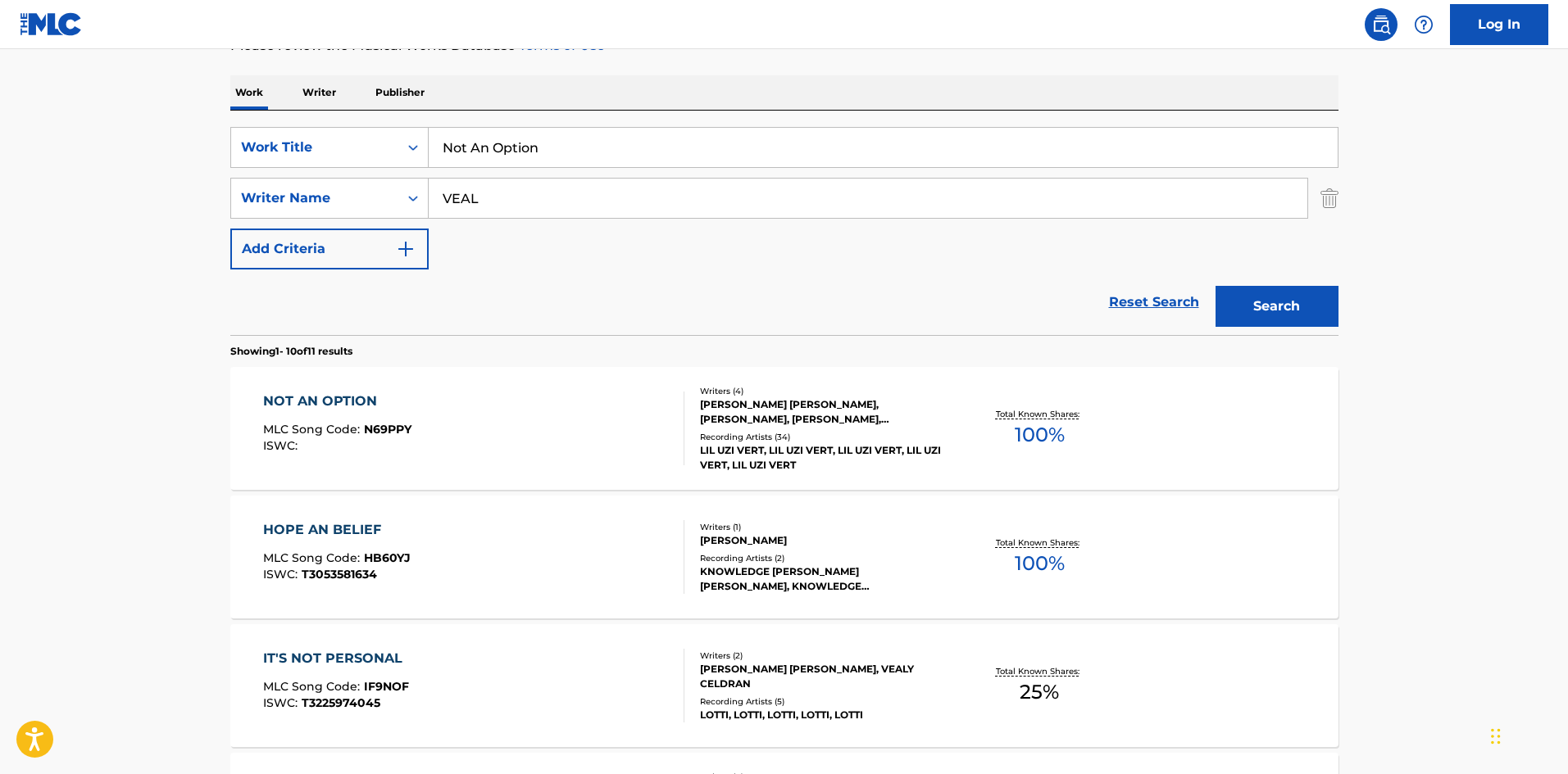
scroll to position [246, 0]
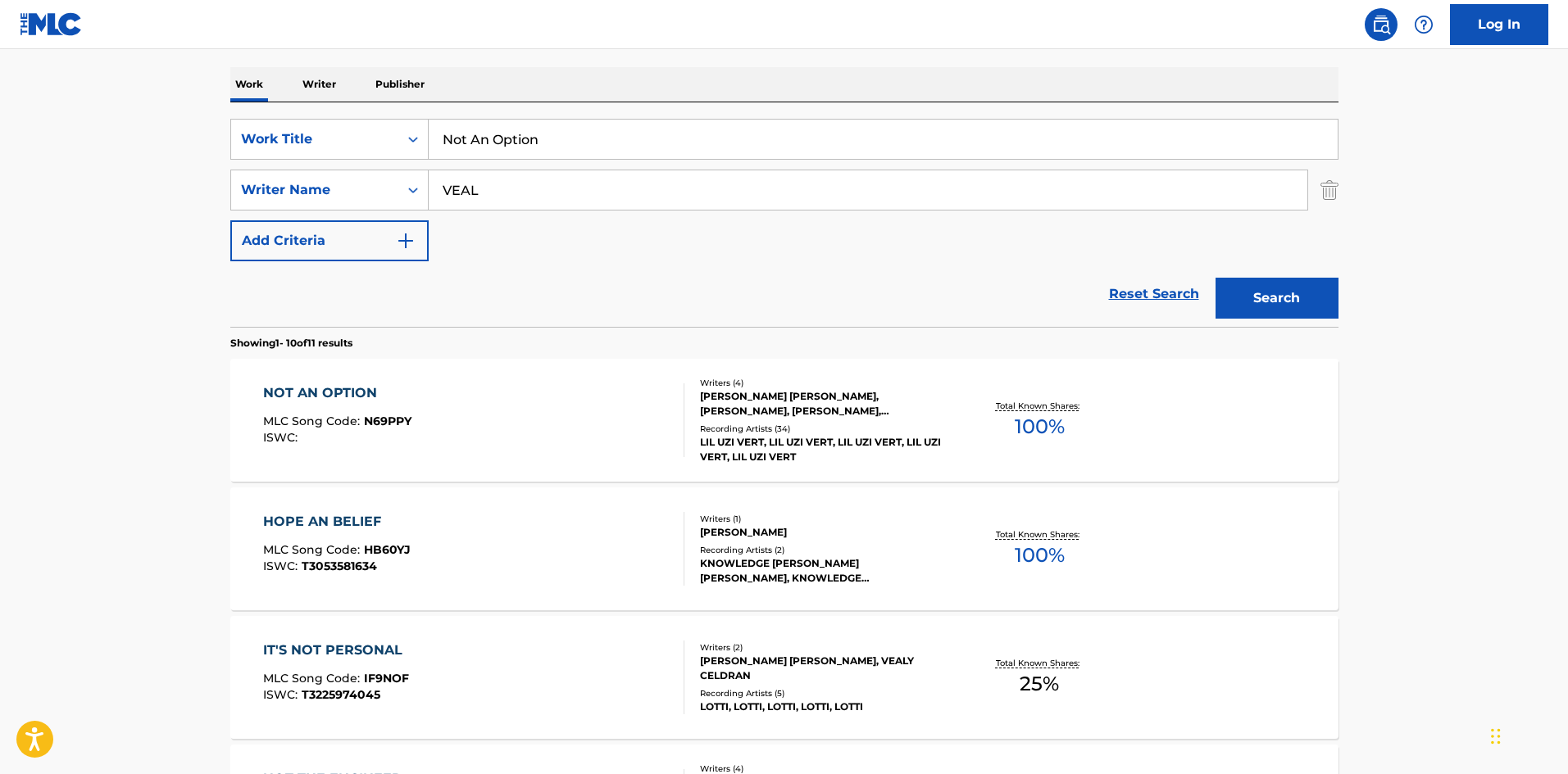
click at [501, 425] on div "NOT AN OPTION MLC Song Code : N69PPY ISWC :" at bounding box center [474, 420] width 422 height 74
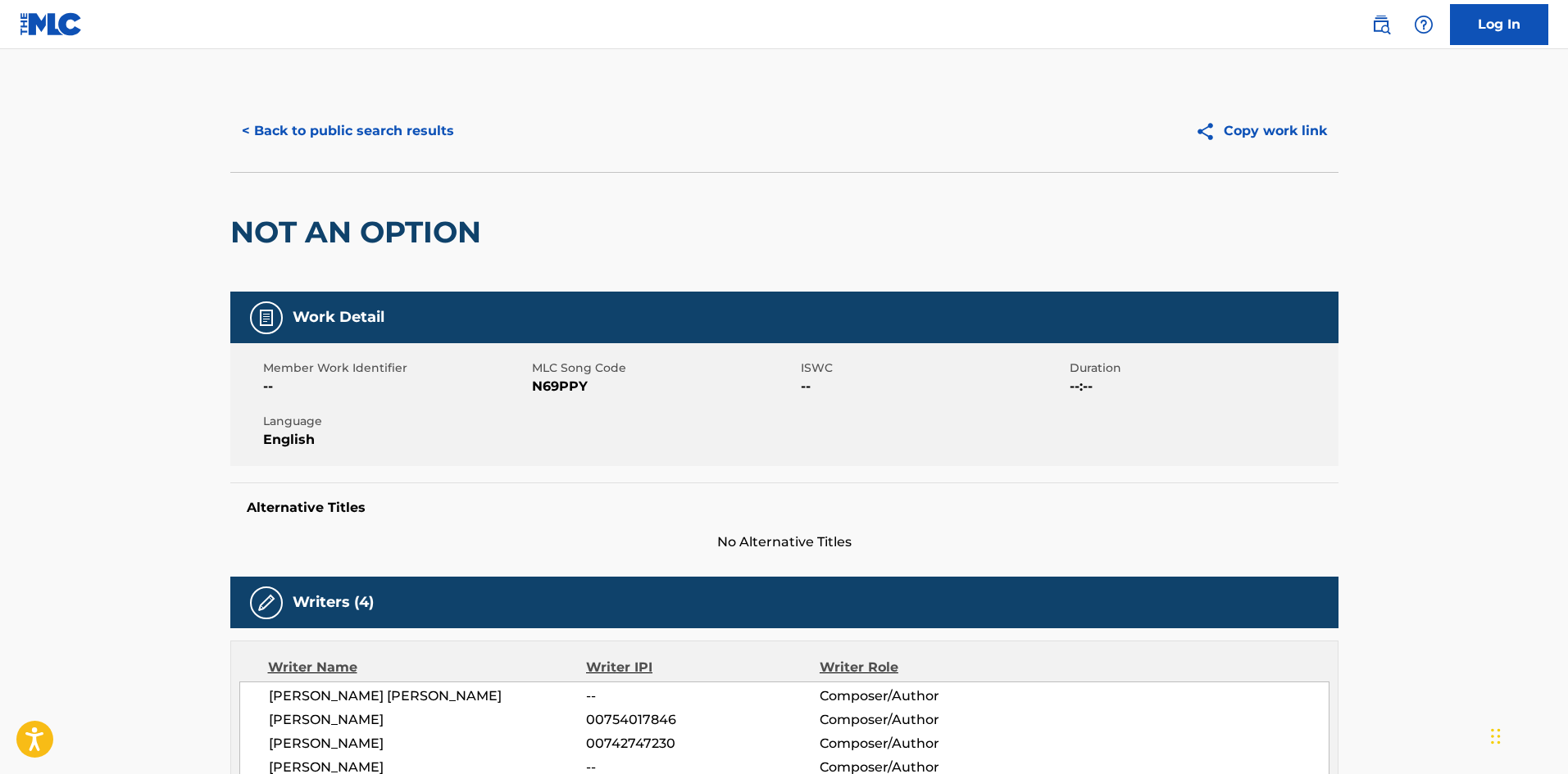
scroll to position [246, 0]
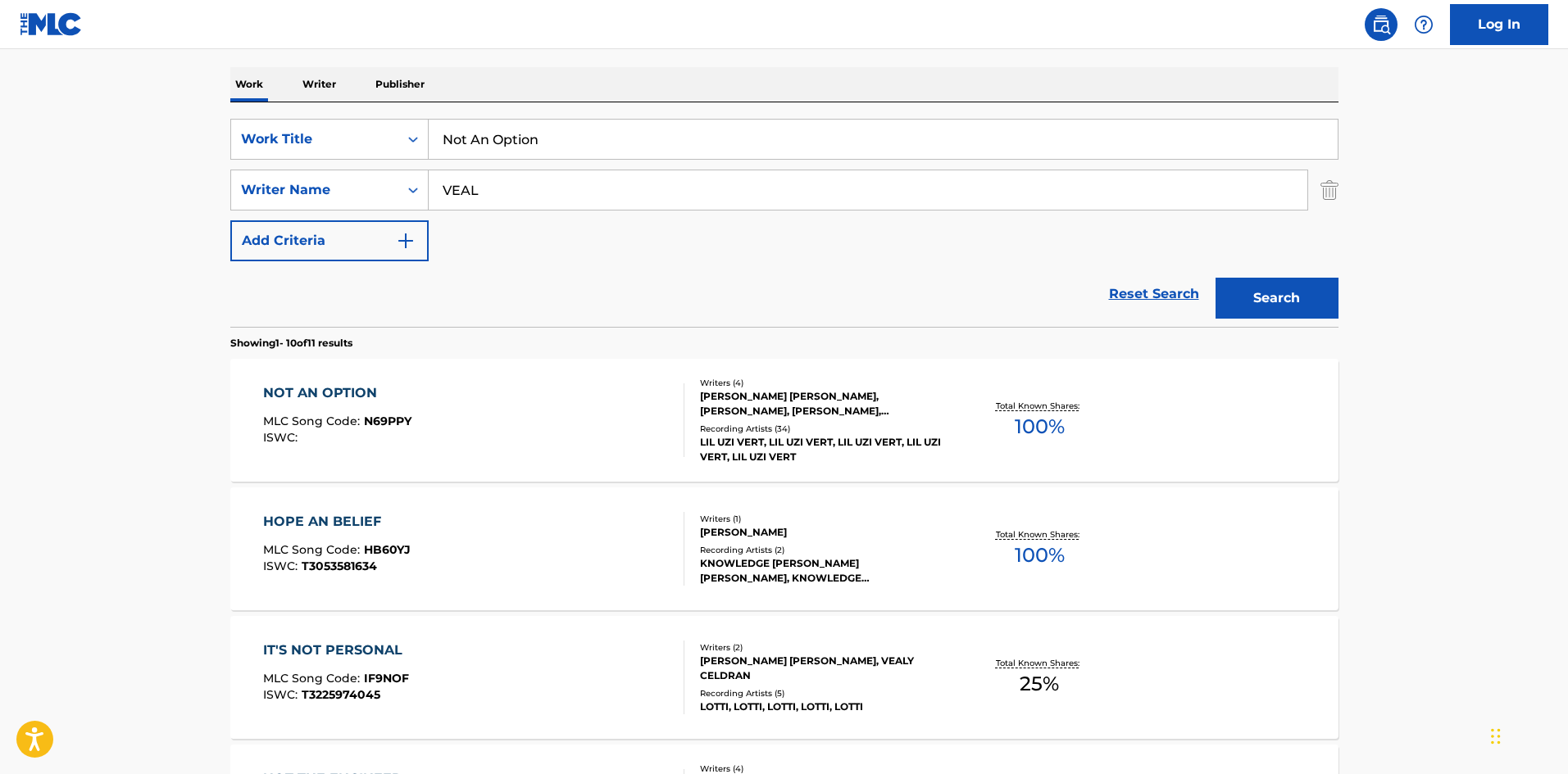
click at [537, 413] on div "NOT AN OPTION MLC Song Code : N69PPY ISWC :" at bounding box center [474, 420] width 422 height 74
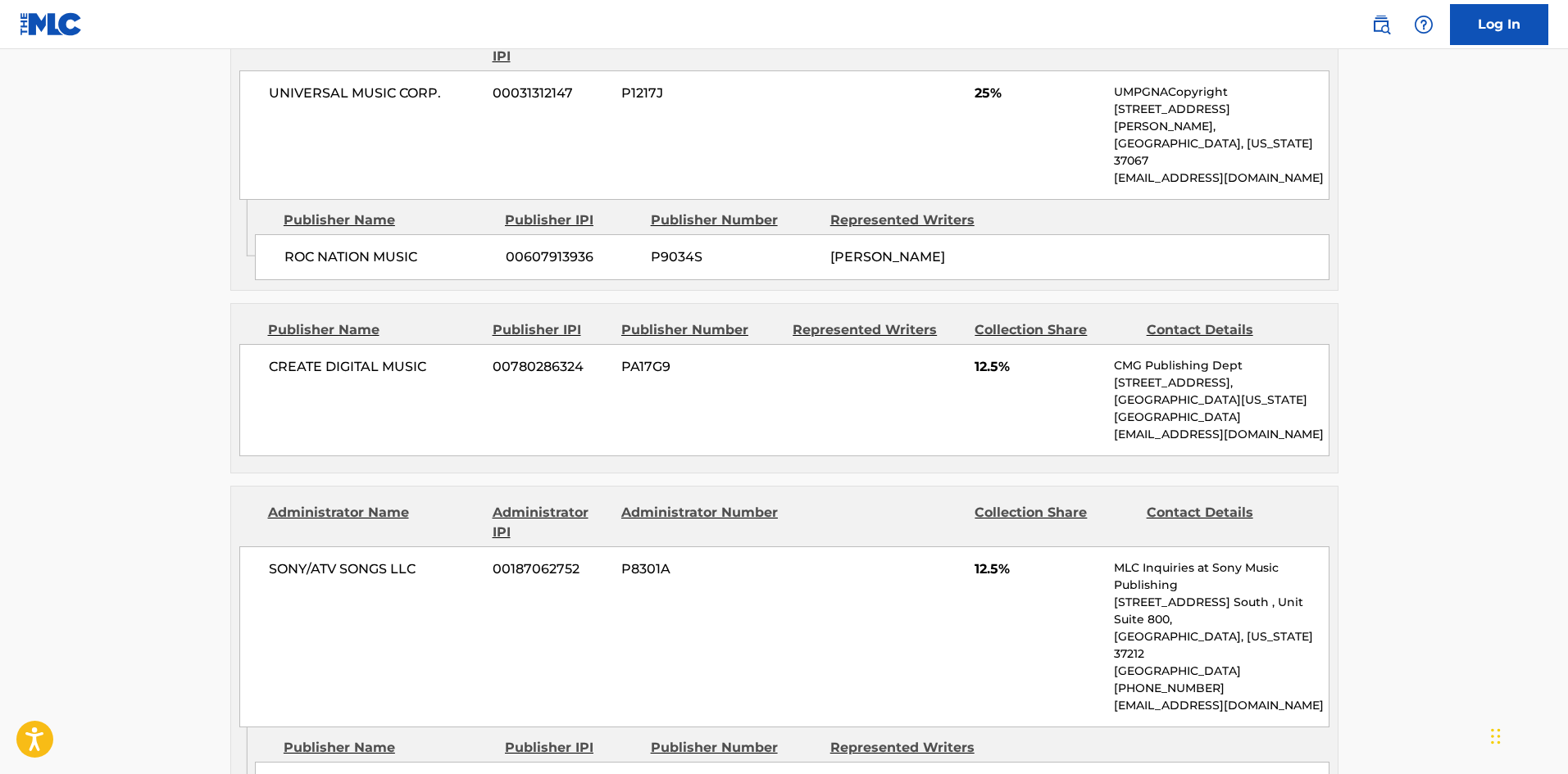
scroll to position [1557, 0]
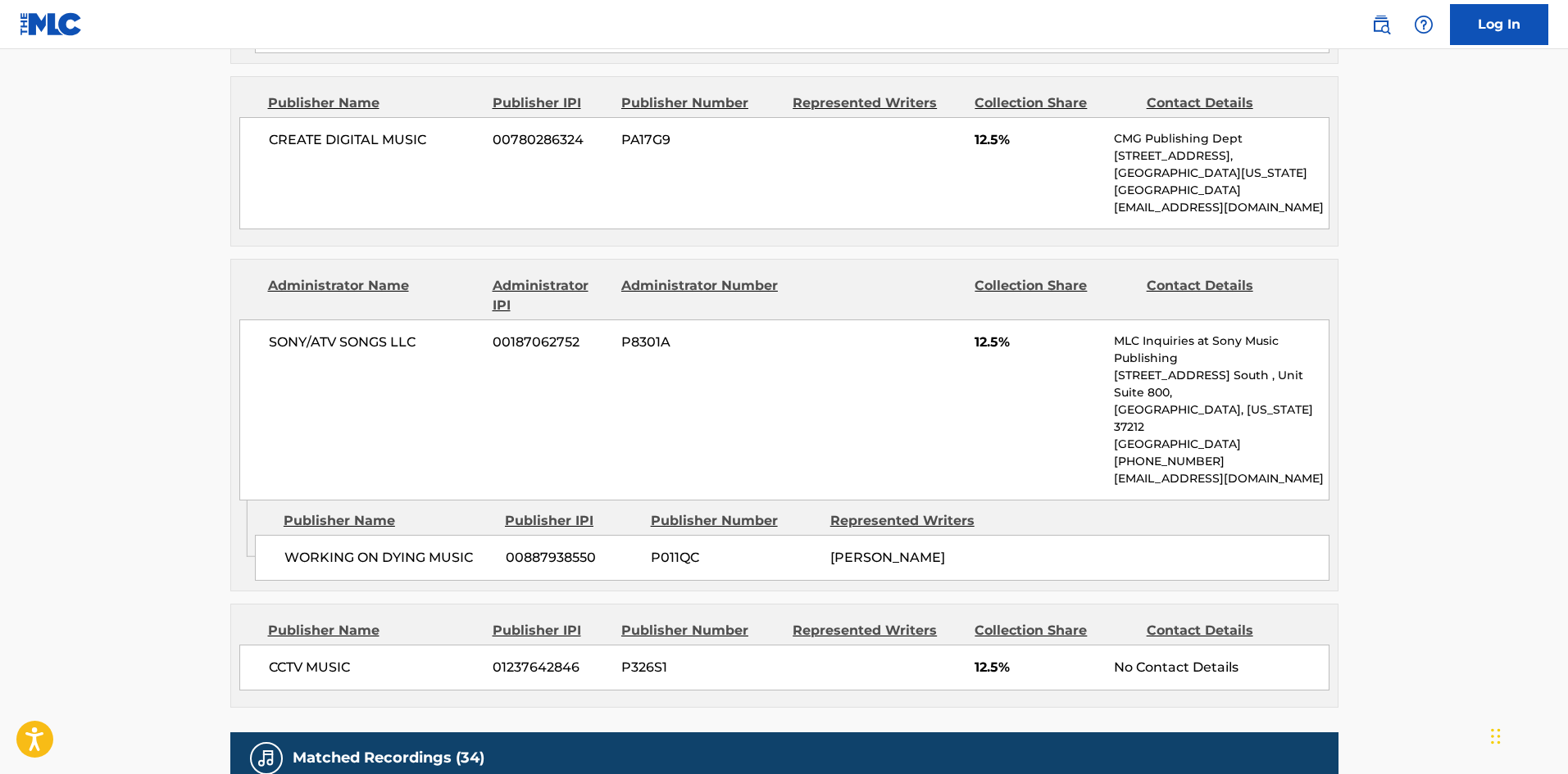
click at [299, 535] on div "WORKING ON DYING MUSIC 00887938550 P011QC [PERSON_NAME]" at bounding box center [792, 558] width 1075 height 46
drag, startPoint x: 299, startPoint y: 404, endPoint x: 472, endPoint y: 406, distance: 173.0
click at [472, 535] on div "WORKING ON DYING MUSIC 00887938550 P011QC [PERSON_NAME]" at bounding box center [792, 558] width 1075 height 46
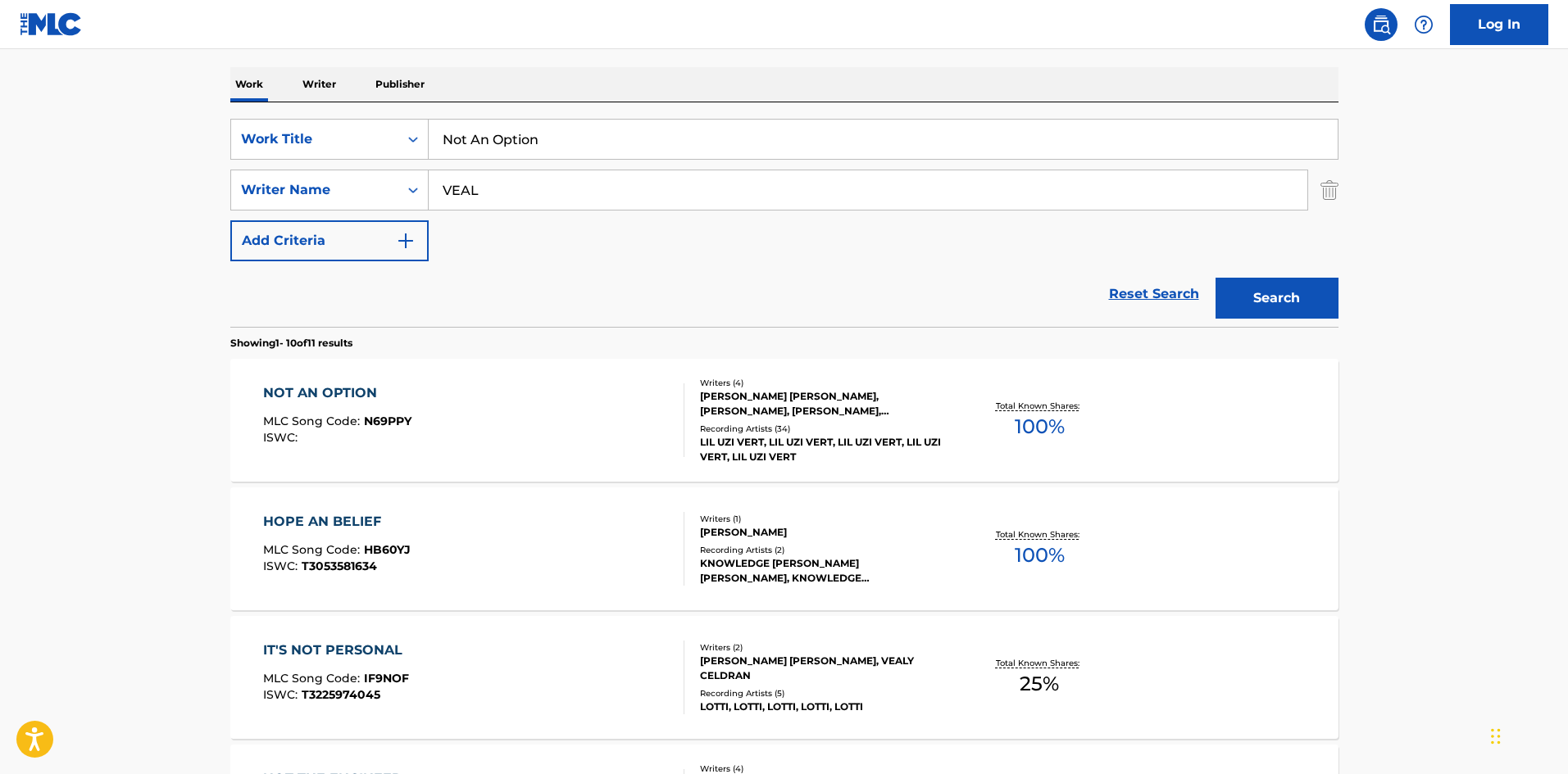
click at [623, 150] on input "Not An Option" at bounding box center [883, 139] width 909 height 39
paste input "Mama, I’m Sorry"
type input "Mama, I’m Sorry"
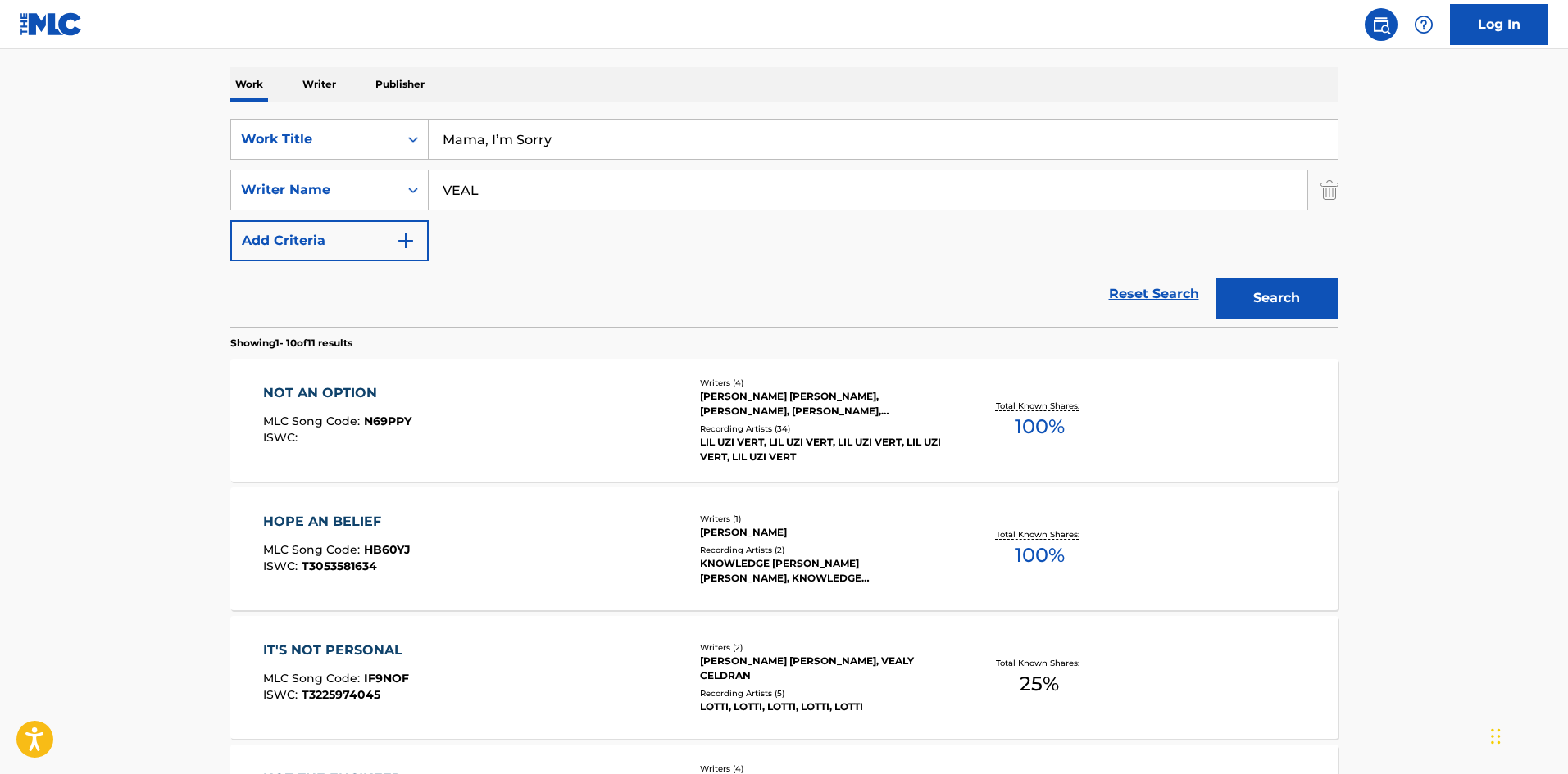
click at [536, 215] on div "SearchWithCriteriab68ebb49-7f36-48d1-83f8-cec5b9c33da6 Work Title Mama, I’m Sor…" at bounding box center [785, 190] width 1109 height 142
click at [539, 198] on input "VEAL" at bounding box center [868, 189] width 879 height 39
paste input "[PERSON_NAME]"
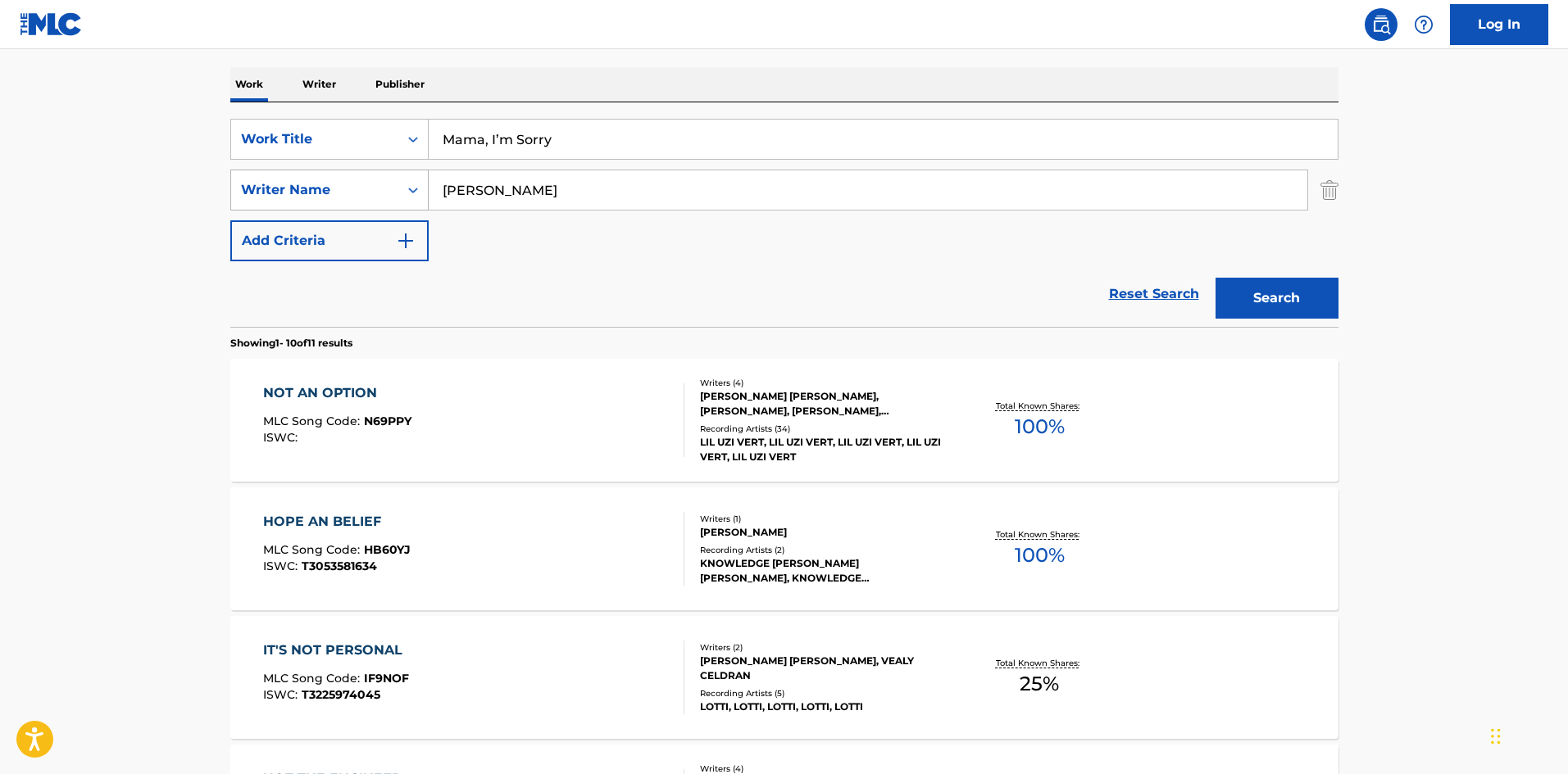
drag, startPoint x: 515, startPoint y: 193, endPoint x: 250, endPoint y: 197, distance: 265.0
click at [250, 197] on div "SearchWithCriteriaf6999f9c-6289-4842-9d28-b432eca750d1 Writer Name [PERSON_NAME]" at bounding box center [785, 190] width 1109 height 41
type input "[PERSON_NAME]"
click at [1215, 278] on button "Search" at bounding box center [1277, 298] width 123 height 41
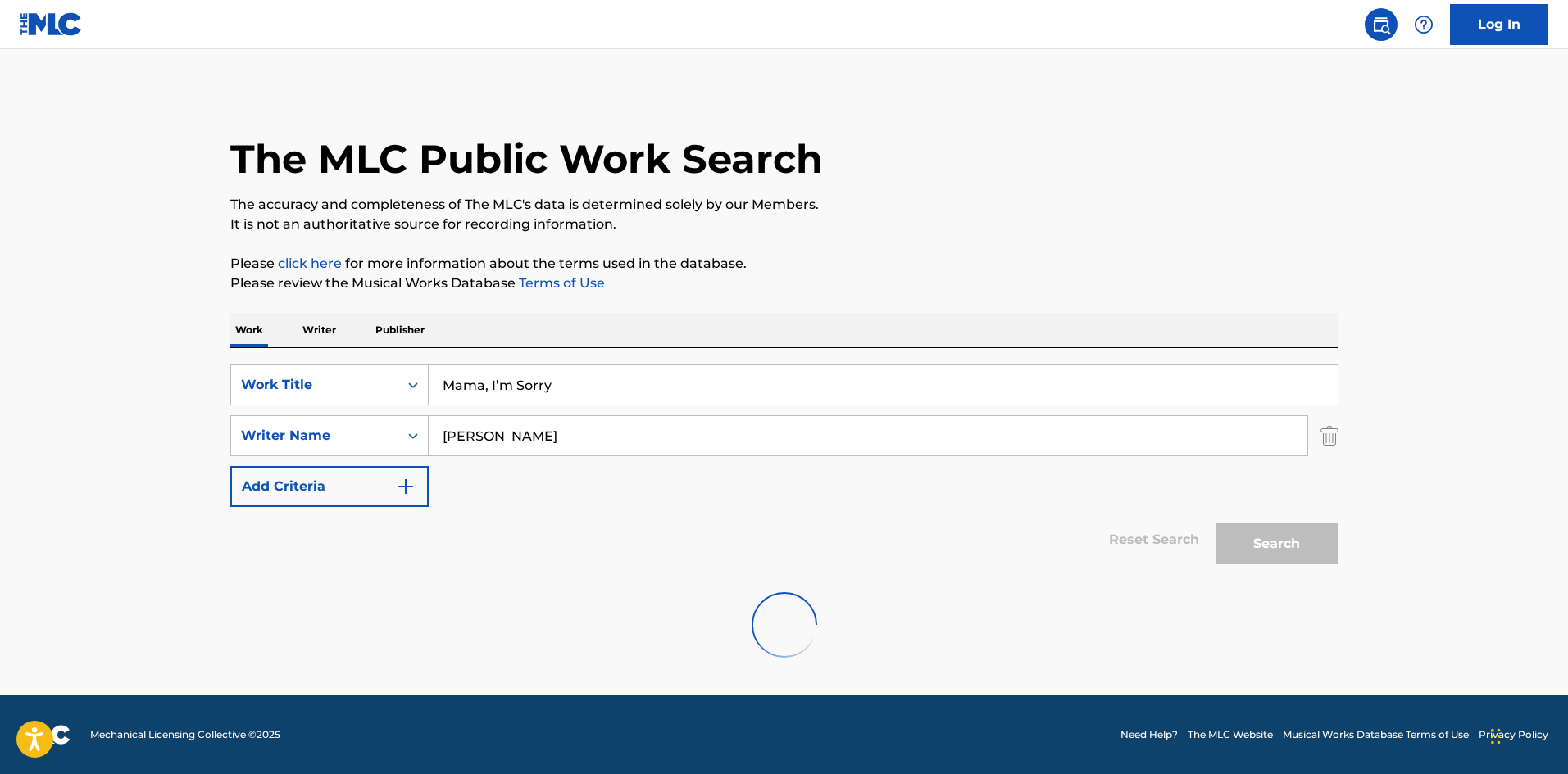
scroll to position [0, 0]
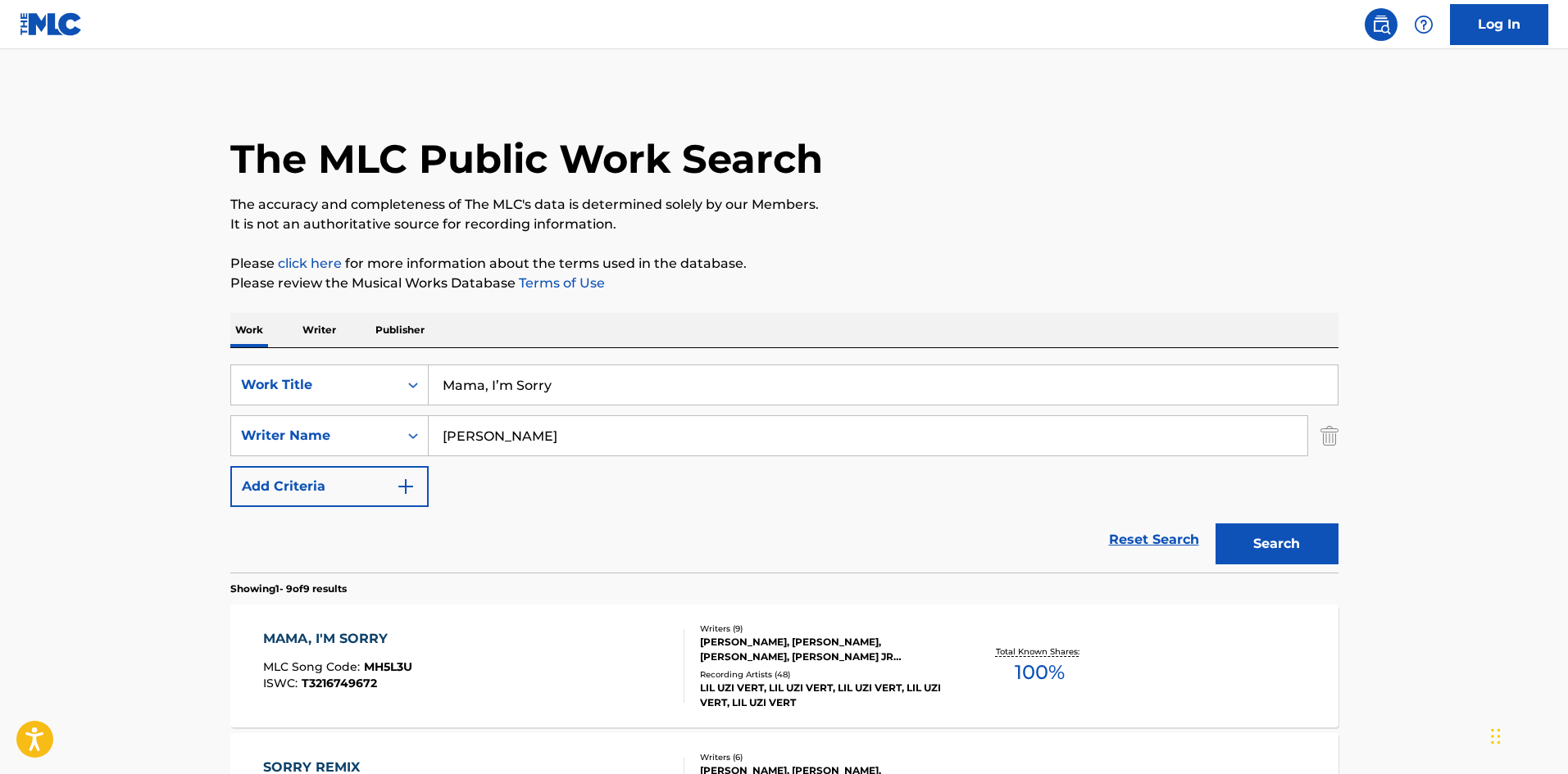
click at [457, 683] on div "MAMA, I'M SORRY MLC Song Code : MH5L3U ISWC : T3216749672" at bounding box center [474, 665] width 422 height 74
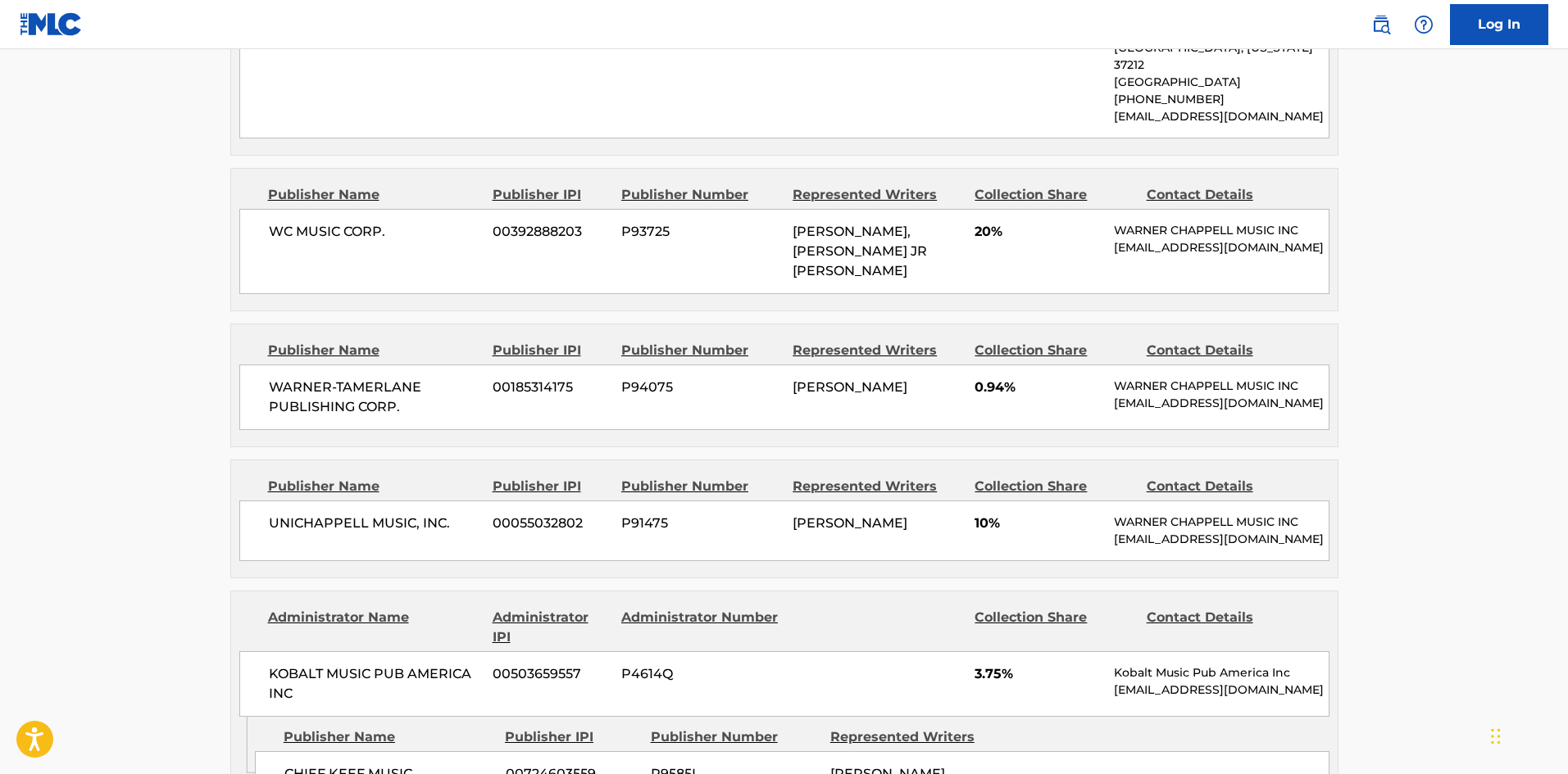
scroll to position [1392, 0]
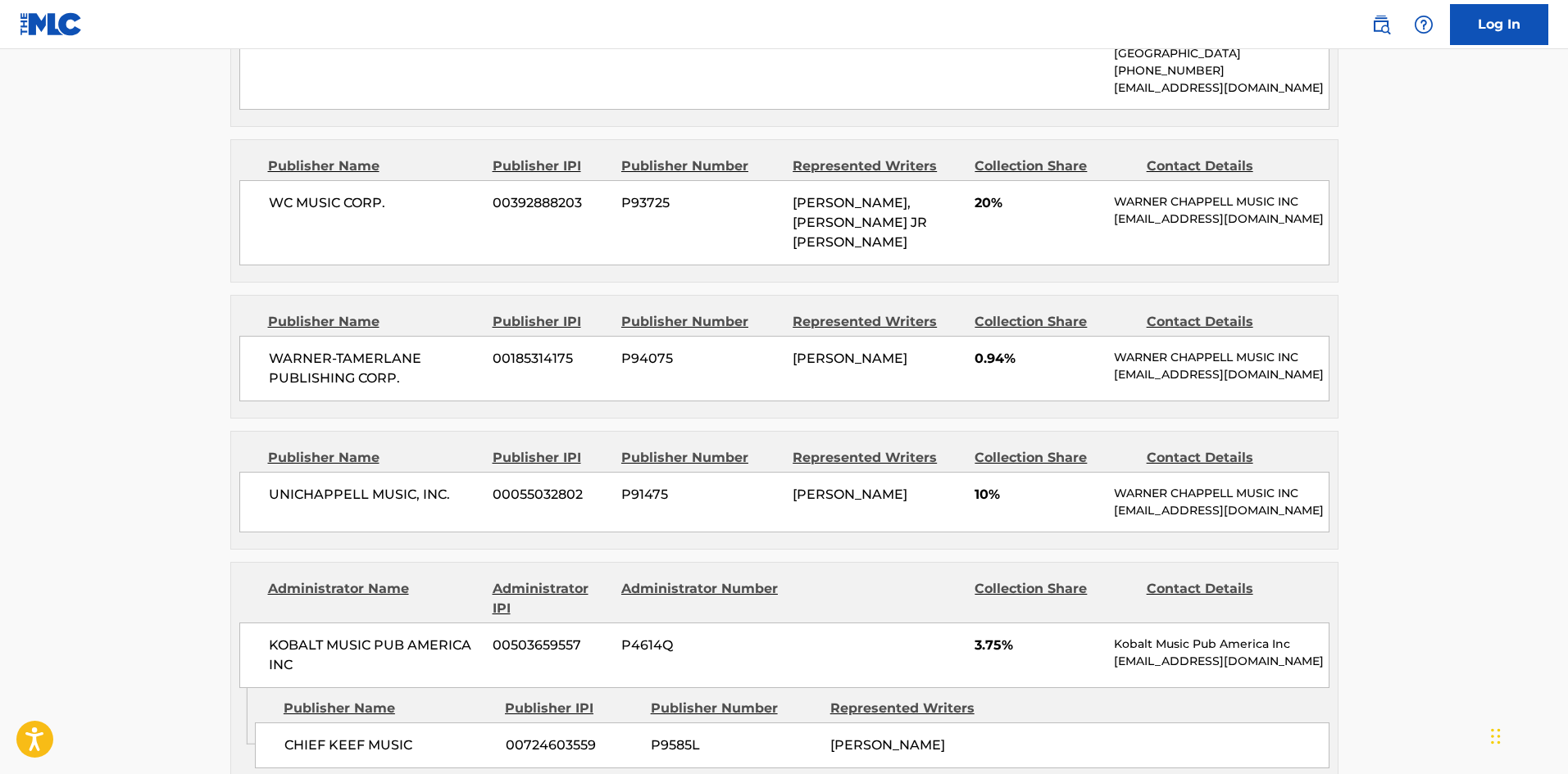
click at [253, 472] on div "UNICHAPPELL MUSIC, INC. 00055032802 P91475 [PERSON_NAME] 10% [PERSON_NAME] MUSI…" at bounding box center [784, 501] width 1090 height 60
drag, startPoint x: 253, startPoint y: 426, endPoint x: 432, endPoint y: 430, distance: 179.0
click at [432, 472] on div "UNICHAPPELL MUSIC, INC. 00055032802 P91475 [PERSON_NAME] 10% [PERSON_NAME] MUSI…" at bounding box center [784, 501] width 1090 height 60
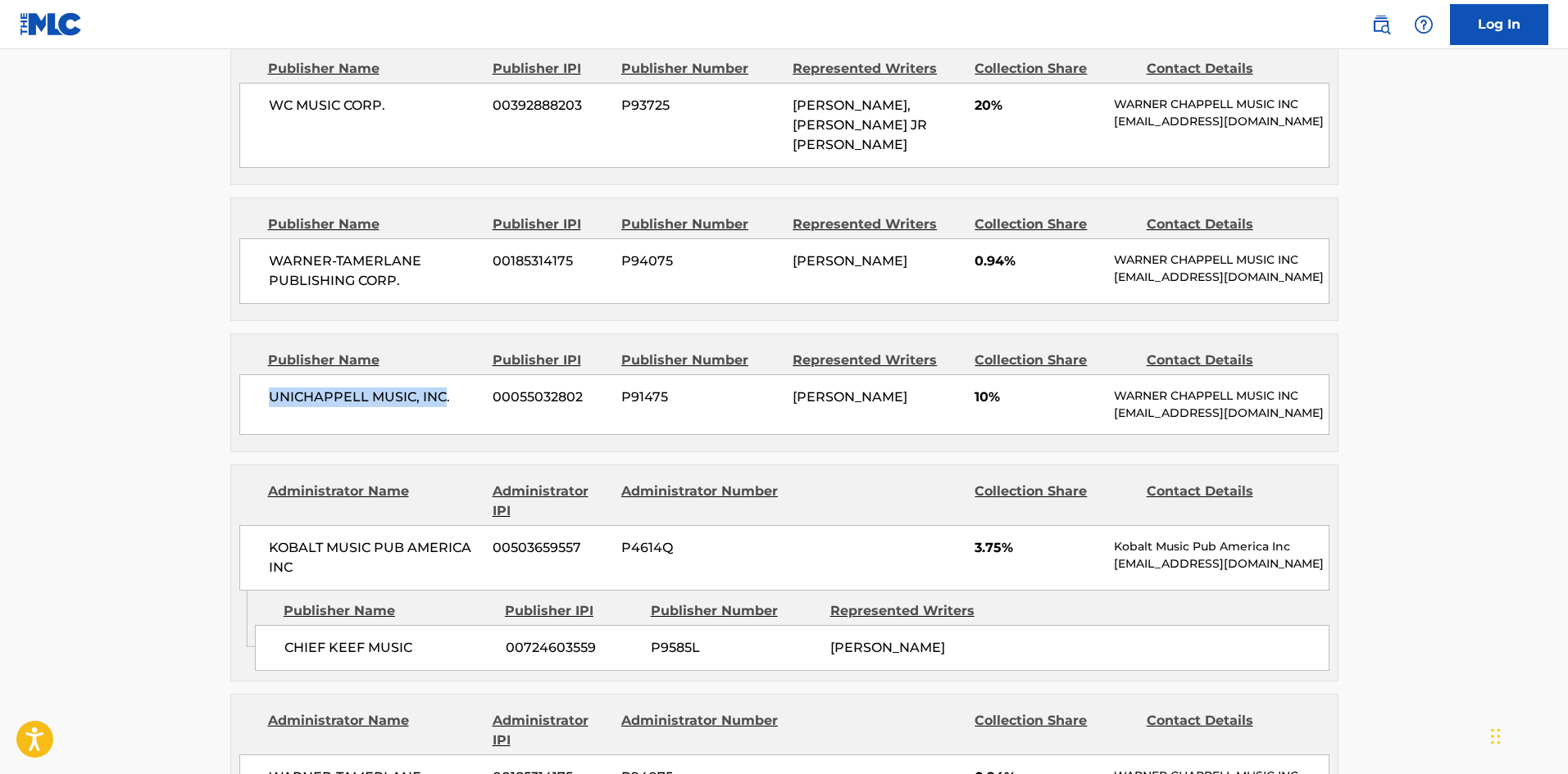
scroll to position [1638, 0]
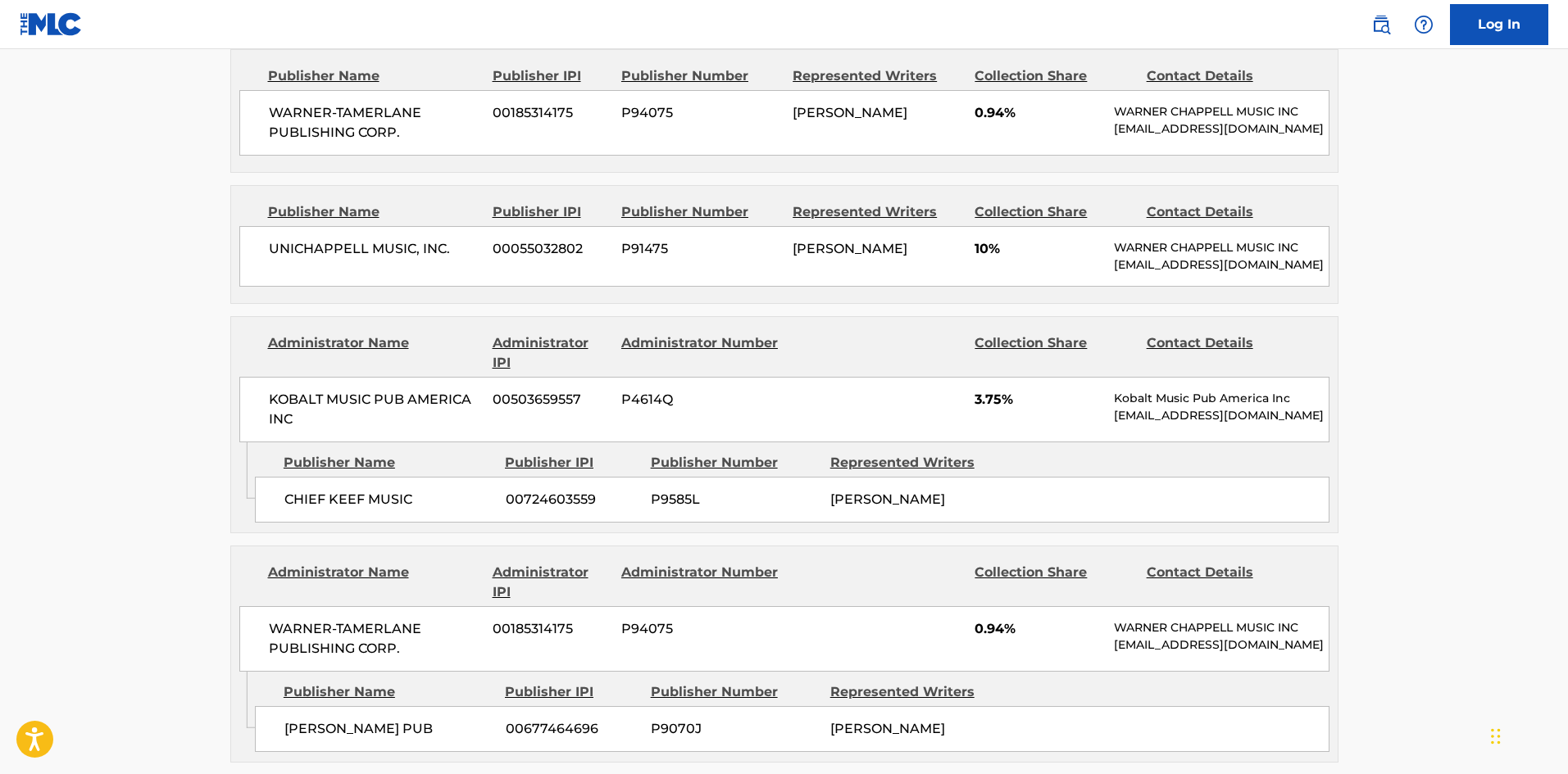
click at [299, 490] on span "CHIEF KEEF MUSIC" at bounding box center [389, 499] width 209 height 19
drag, startPoint x: 299, startPoint y: 460, endPoint x: 0, endPoint y: 49, distance: 508.3
click at [428, 490] on span "CHIEF KEEF MUSIC" at bounding box center [389, 499] width 209 height 19
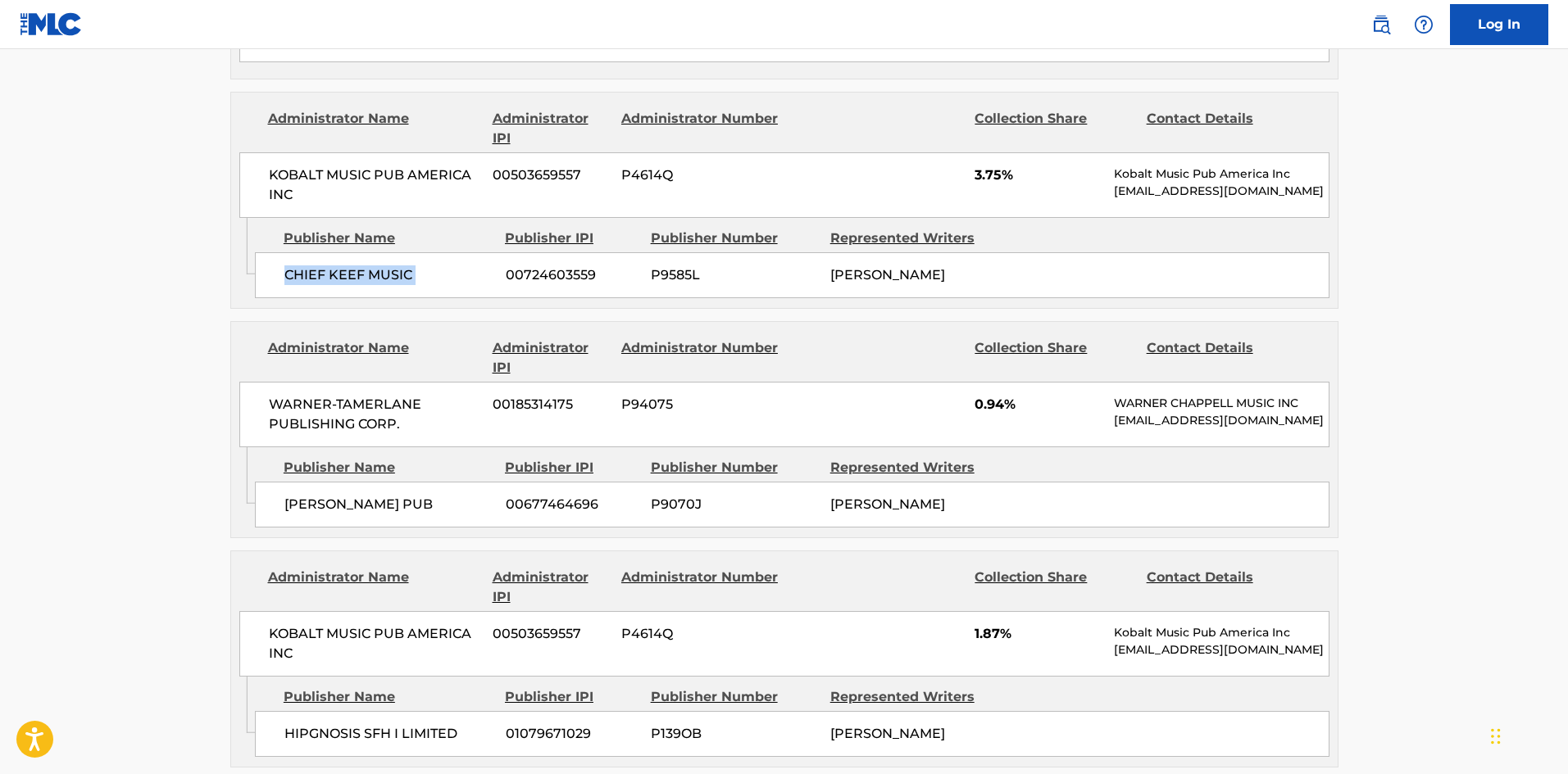
scroll to position [1884, 0]
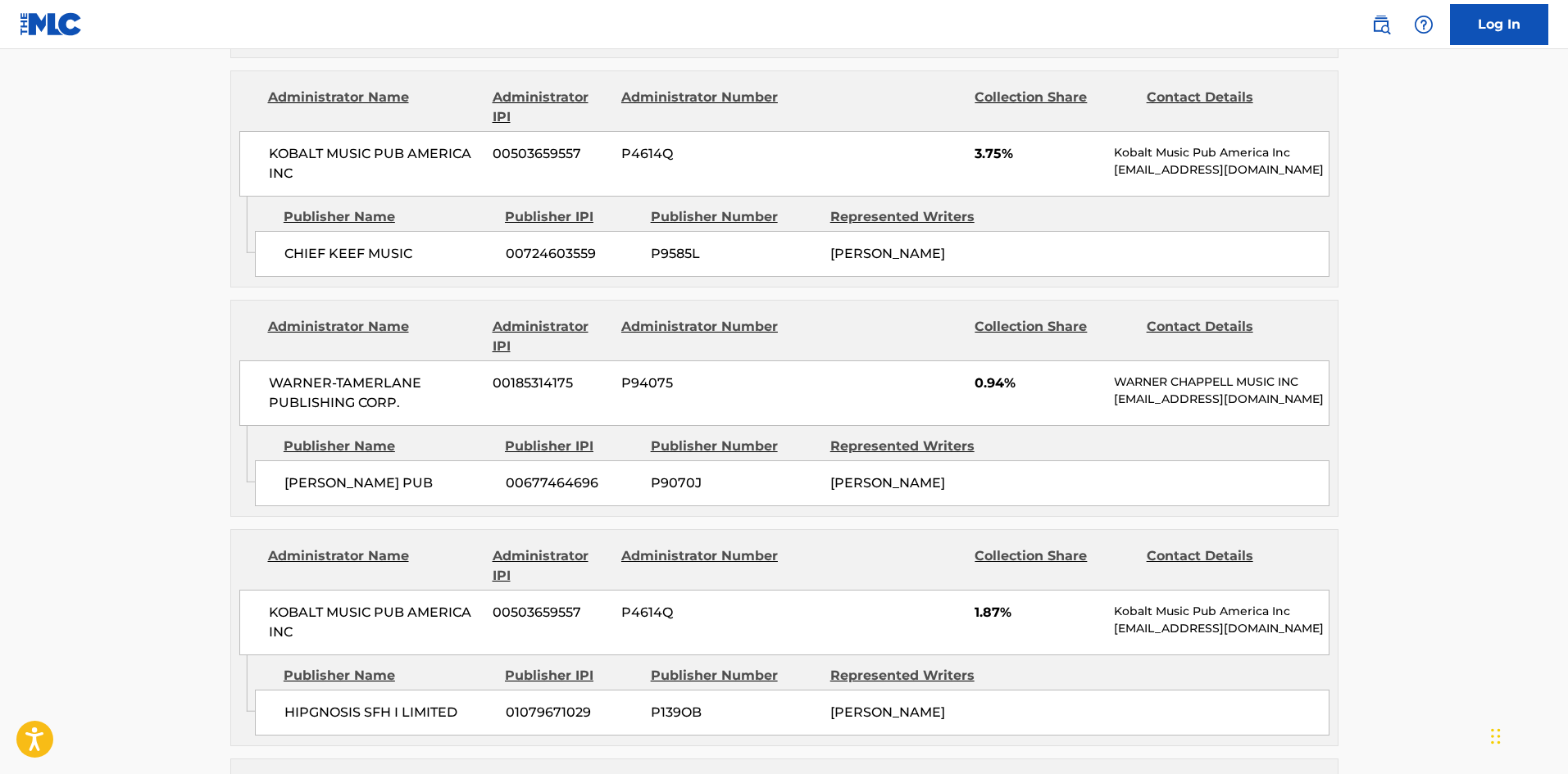
click at [268, 460] on div "[PERSON_NAME] PUB 00677464696 P9070J [PERSON_NAME]" at bounding box center [792, 483] width 1075 height 46
drag, startPoint x: 268, startPoint y: 444, endPoint x: 366, endPoint y: 424, distance: 100.0
click at [386, 460] on div "[PERSON_NAME] PUB 00677464696 P9070J [PERSON_NAME]" at bounding box center [792, 483] width 1075 height 46
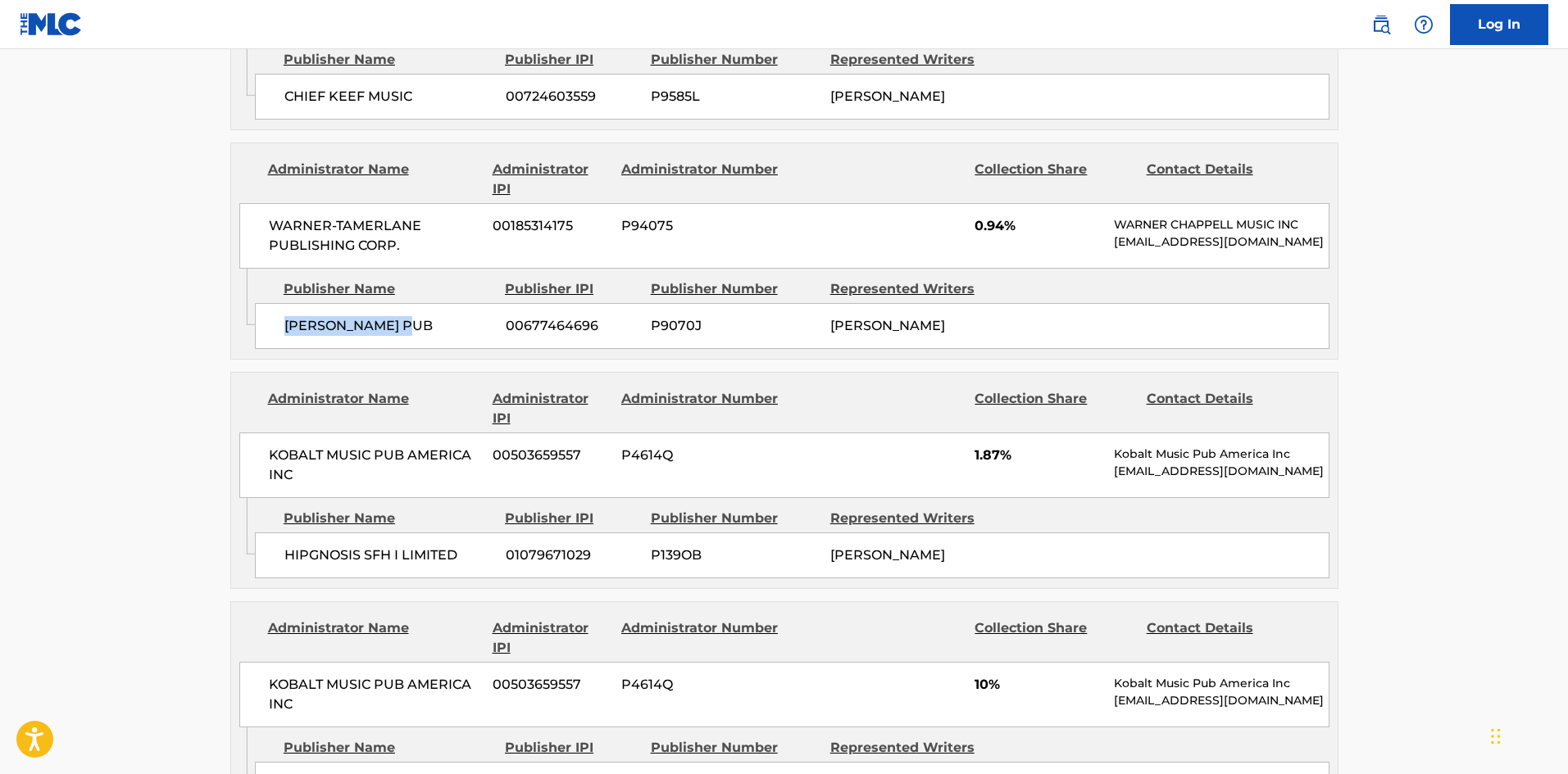
scroll to position [2048, 0]
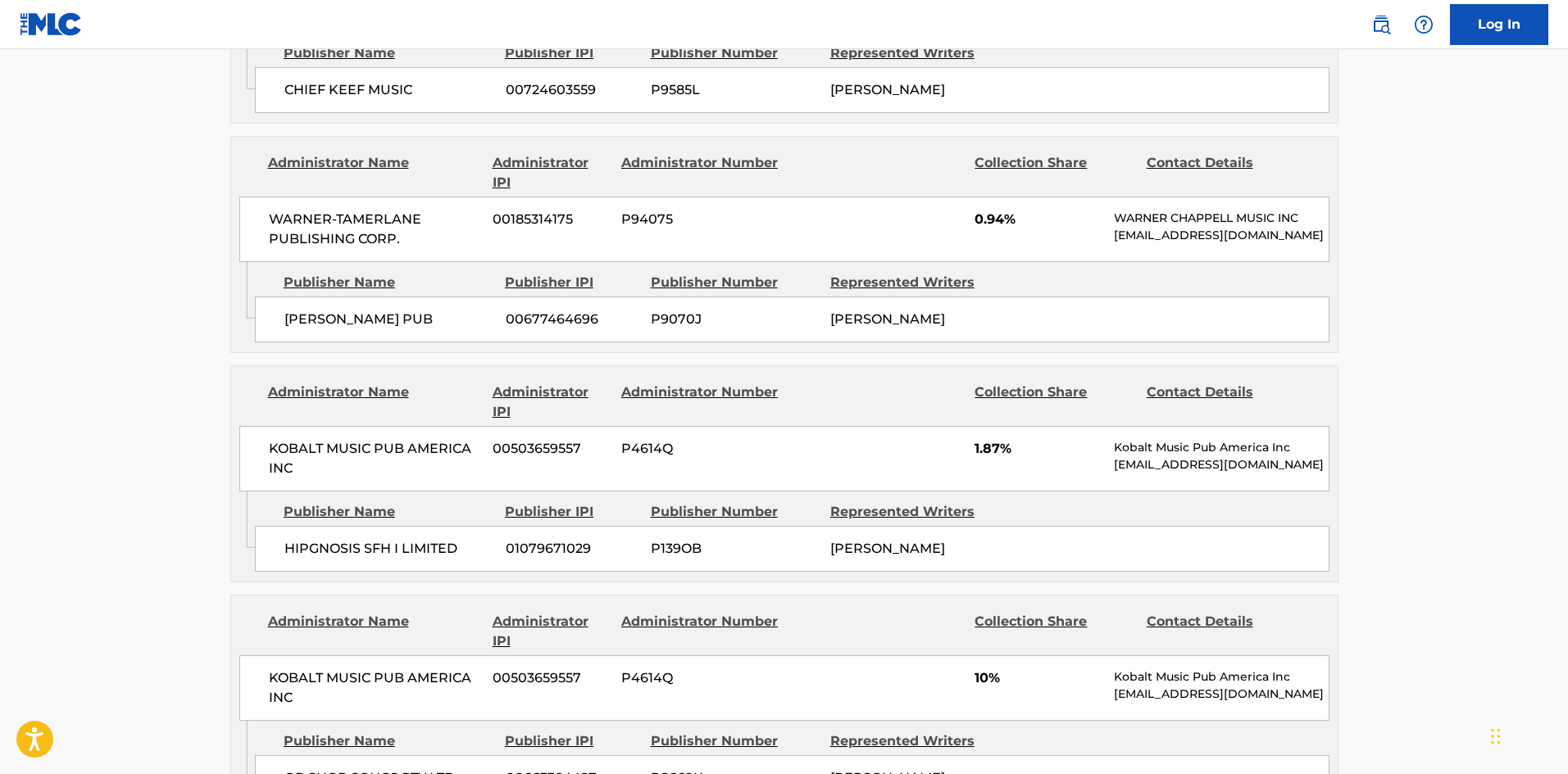
click at [273, 526] on div "HIPGNOSIS SFH I LIMITED 01079671029 P139OB [PERSON_NAME]" at bounding box center [792, 549] width 1075 height 46
drag, startPoint x: 273, startPoint y: 520, endPoint x: 445, endPoint y: 520, distance: 172.0
click at [446, 526] on div "HIPGNOSIS SFH I LIMITED 01079671029 P139OB [PERSON_NAME]" at bounding box center [792, 549] width 1075 height 46
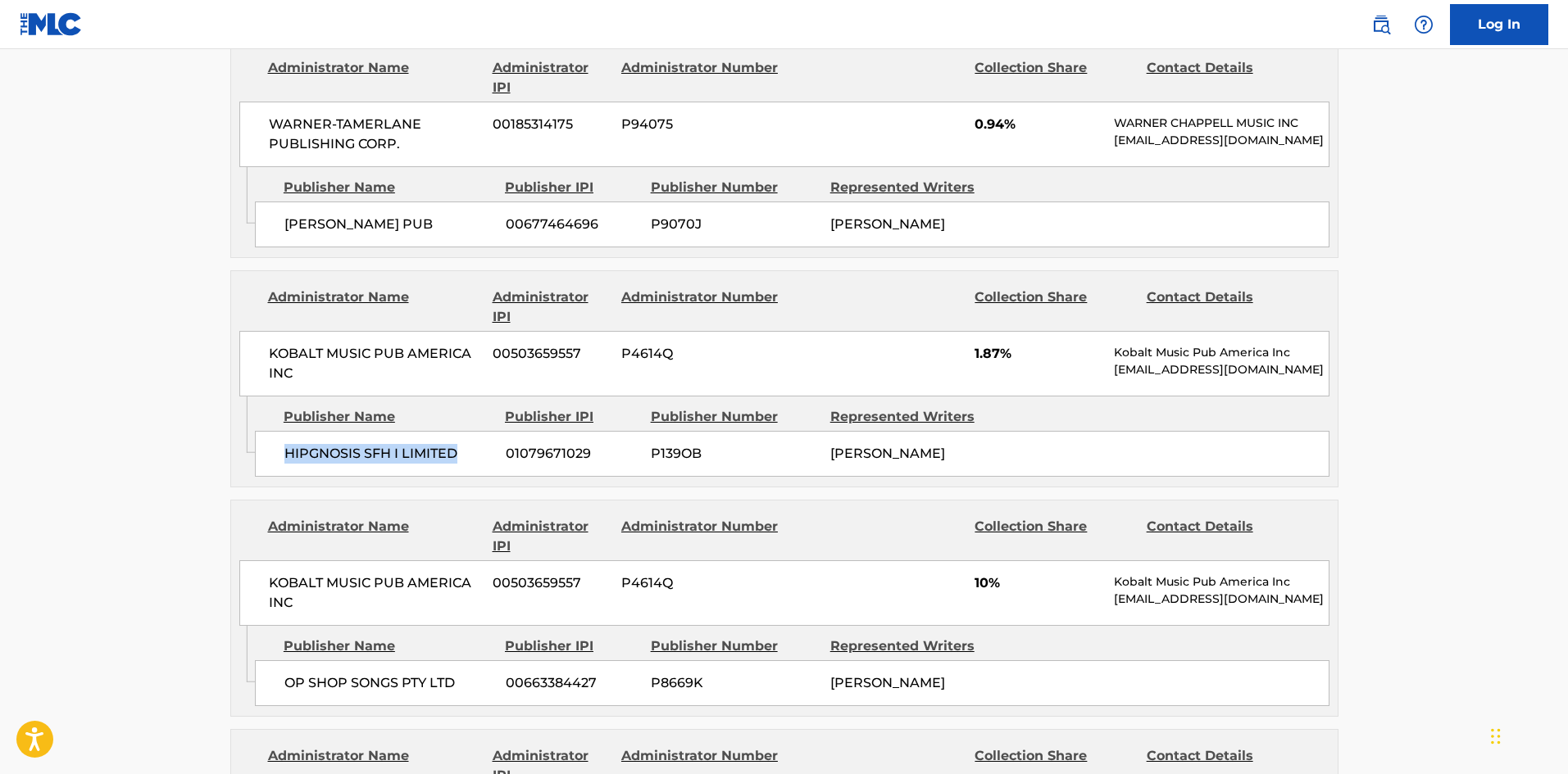
scroll to position [2294, 0]
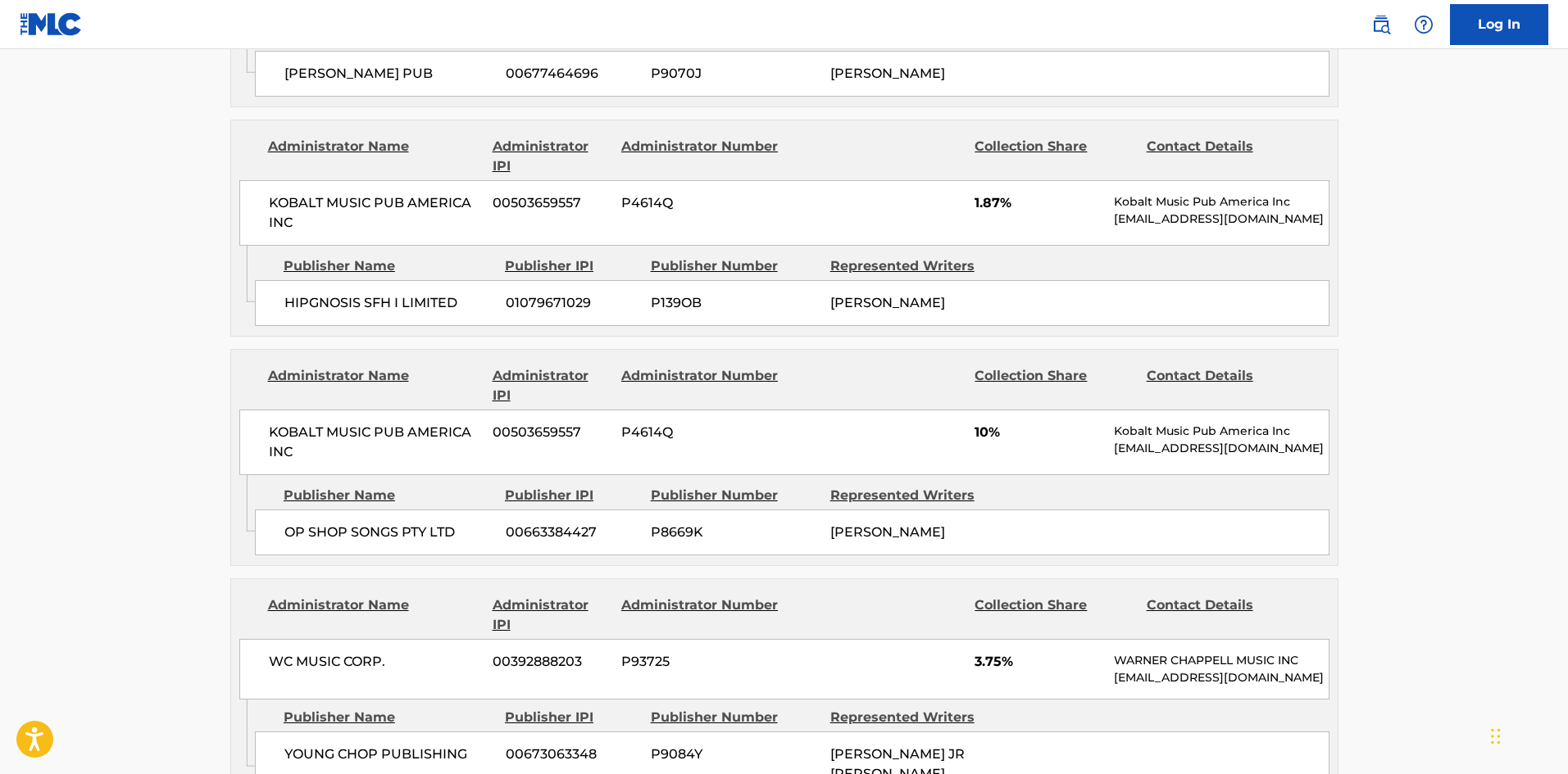
click at [275, 510] on div "OP SHOP SONGS PTY LTD 00663384427 P8669K [PERSON_NAME]" at bounding box center [792, 533] width 1075 height 46
drag, startPoint x: 275, startPoint y: 510, endPoint x: 491, endPoint y: 522, distance: 216.3
click at [491, 522] on div "OP SHOP SONGS PTY LTD 00663384427 P8669K [PERSON_NAME]" at bounding box center [792, 533] width 1075 height 46
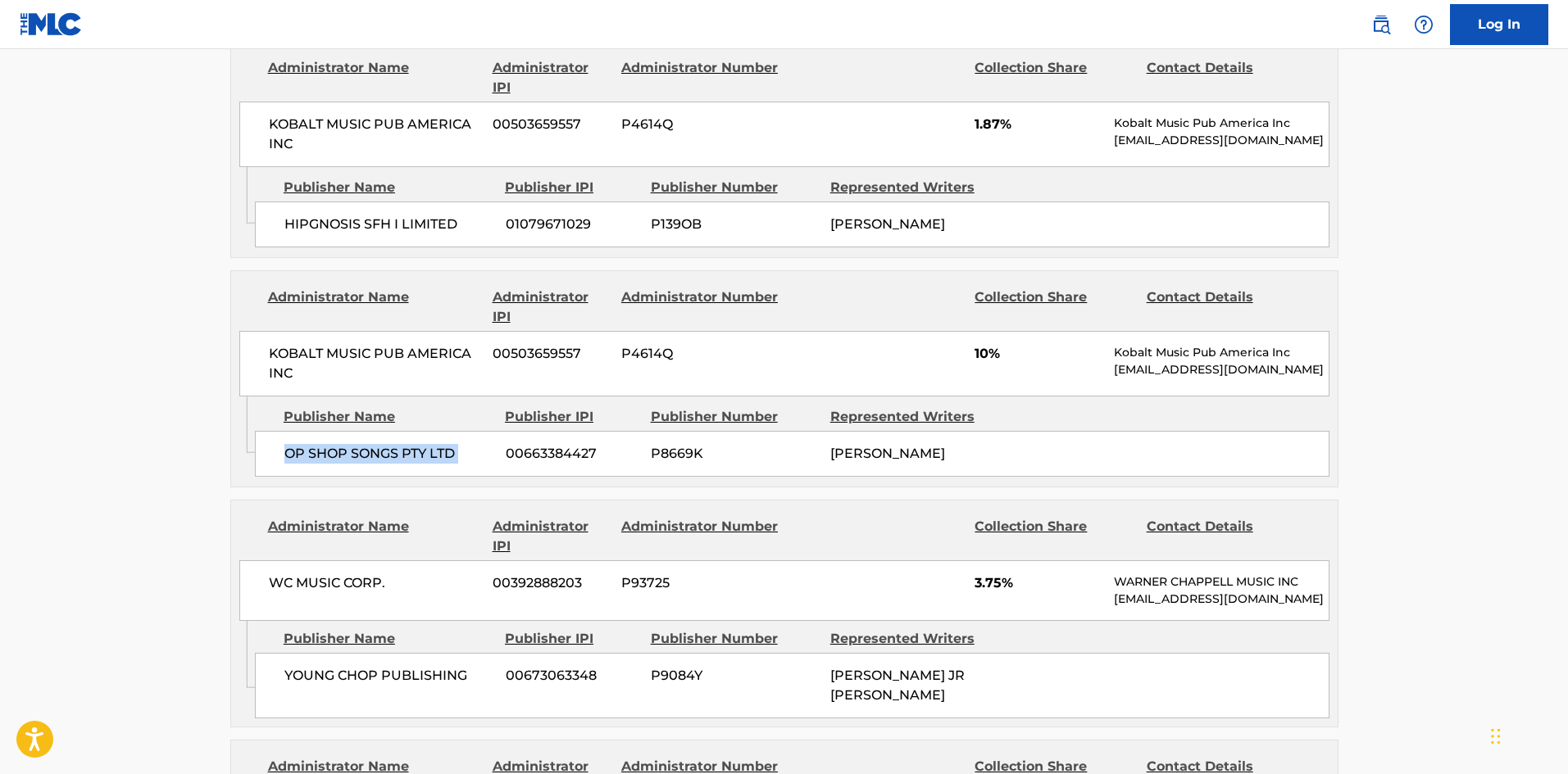
scroll to position [2540, 0]
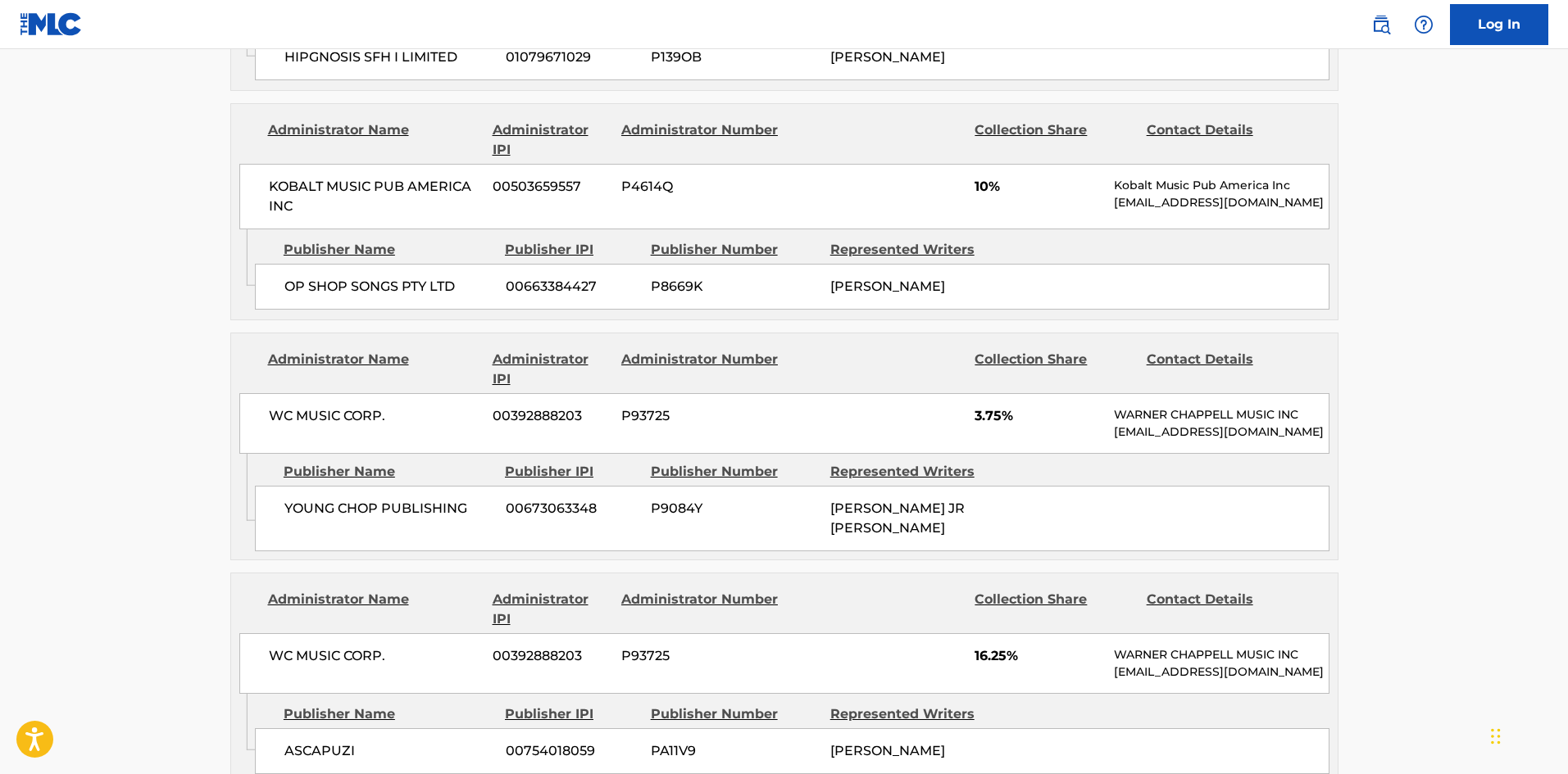
click at [298, 492] on div "YOUNG CHOP PUBLISHING 00673063348 P9084Y [PERSON_NAME] JR [PERSON_NAME]" at bounding box center [792, 519] width 1075 height 65
drag, startPoint x: 298, startPoint y: 492, endPoint x: 428, endPoint y: 494, distance: 130.0
click at [428, 494] on div "YOUNG CHOP PUBLISHING 00673063348 P9084Y [PERSON_NAME] JR [PERSON_NAME]" at bounding box center [792, 519] width 1075 height 65
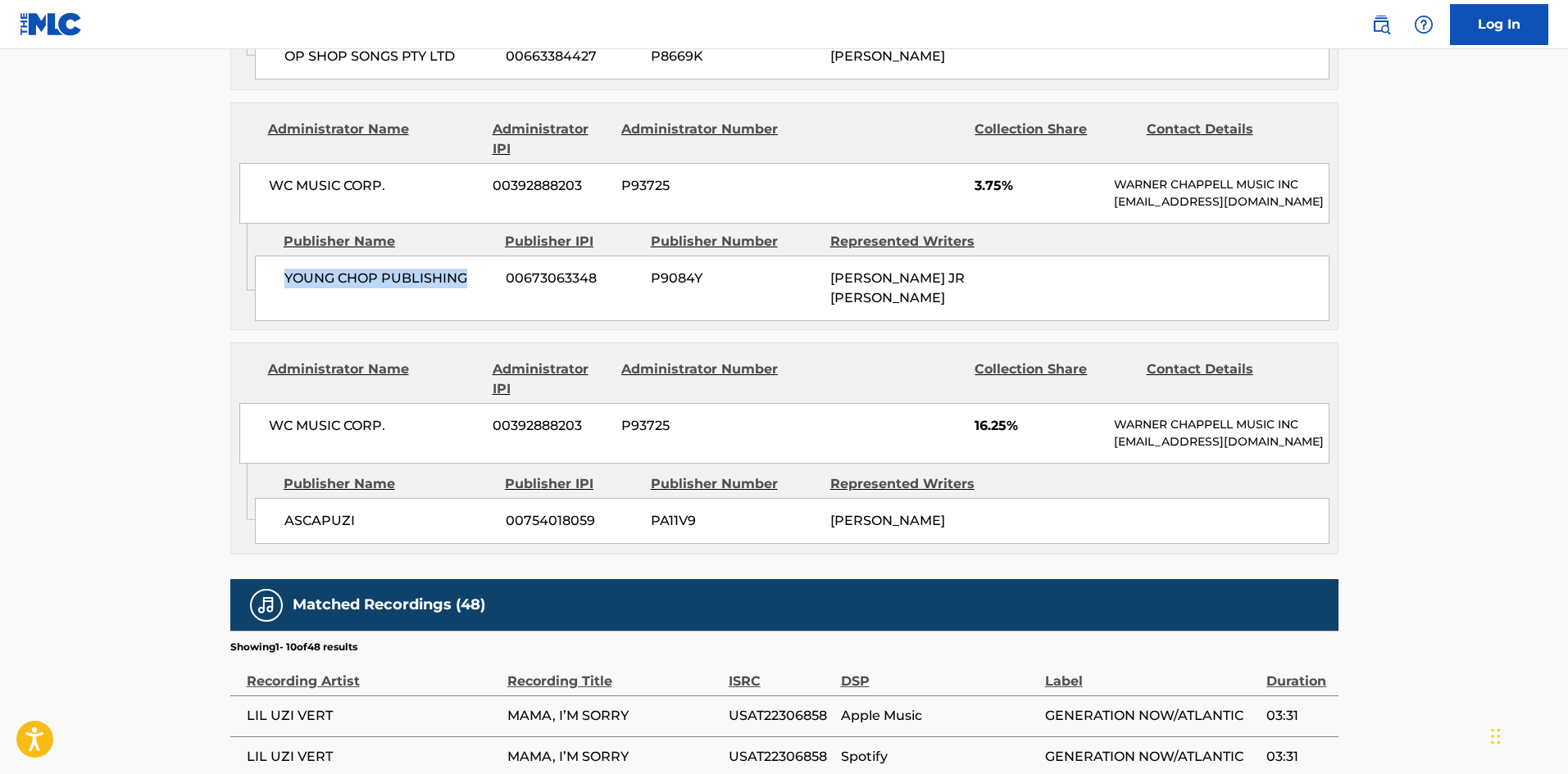
scroll to position [2786, 0]
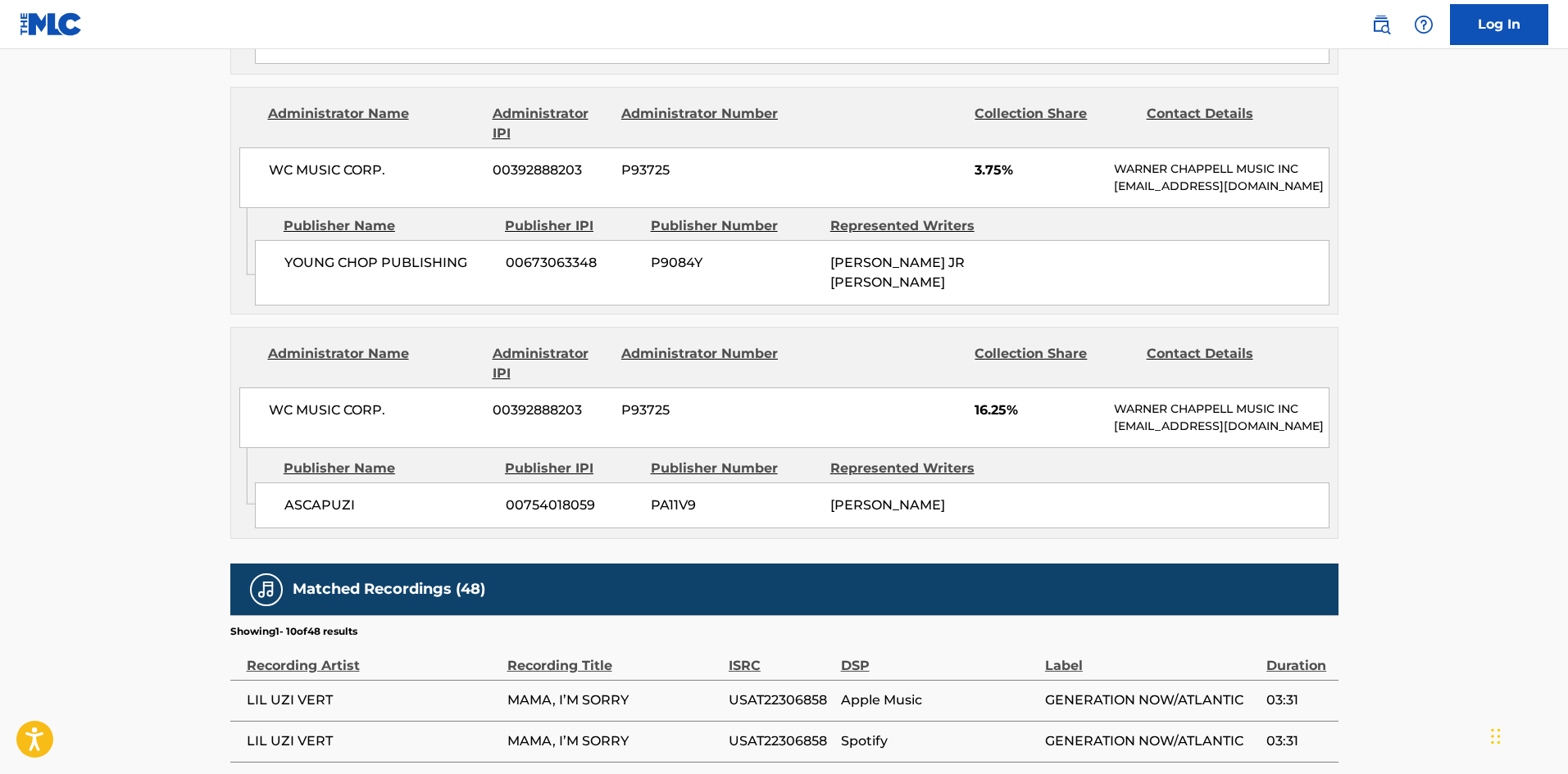
click at [254, 407] on div "WC MUSIC CORP. 00392888203 P93725 16.25% [PERSON_NAME] MUSIC INC [EMAIL_ADDRESS…" at bounding box center [784, 418] width 1090 height 60
drag, startPoint x: 254, startPoint y: 407, endPoint x: 267, endPoint y: 453, distance: 47.8
click at [333, 403] on div "WC MUSIC CORP. 00392888203 P93725 16.25% [PERSON_NAME] MUSIC INC [EMAIL_ADDRESS…" at bounding box center [784, 418] width 1090 height 60
click at [268, 494] on div "Publisher Name Publisher IPI Publisher Number Represented Writers ASCAPUZI 0075…" at bounding box center [796, 489] width 1083 height 82
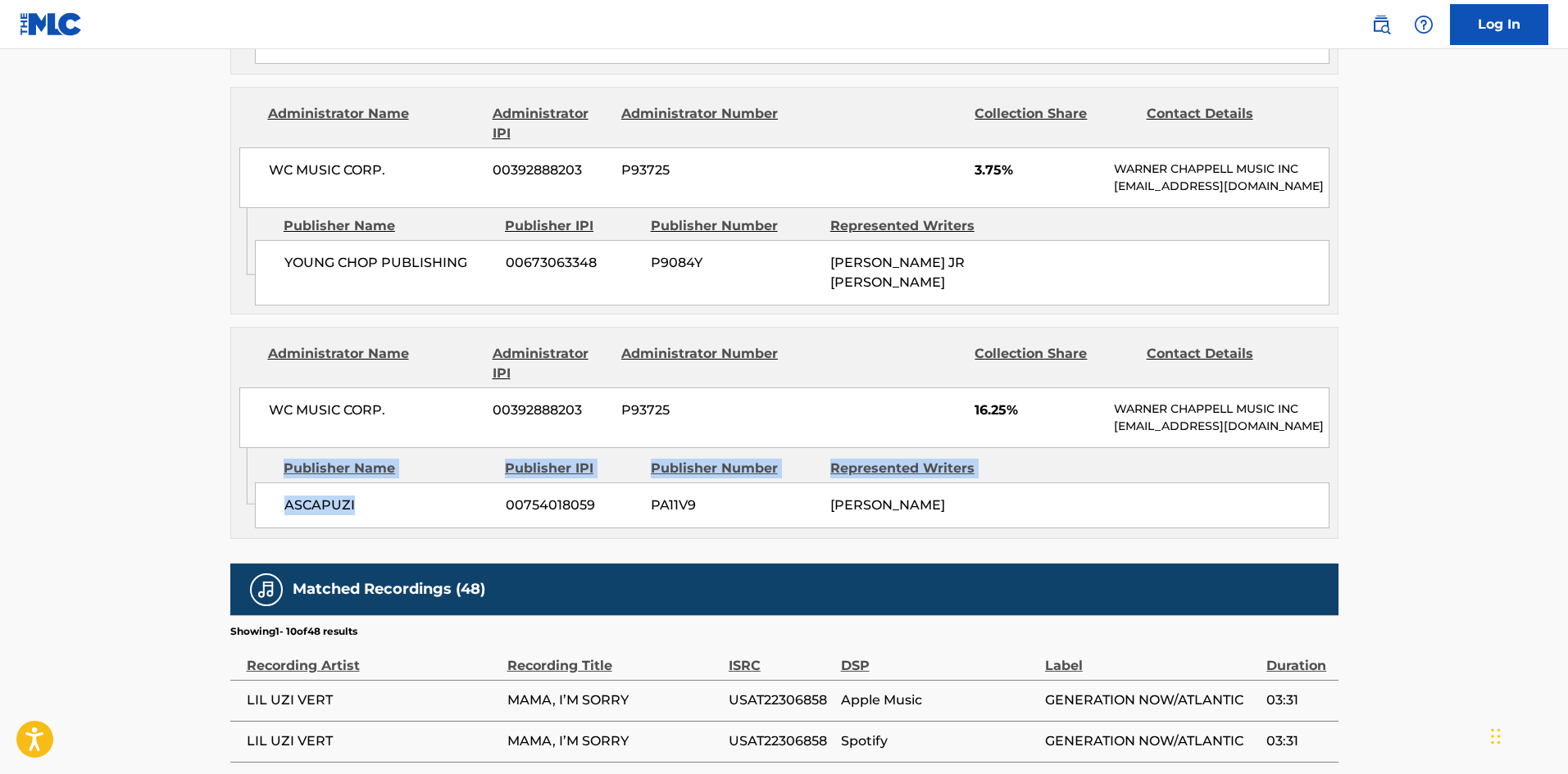
drag, startPoint x: 268, startPoint y: 494, endPoint x: 310, endPoint y: 504, distance: 43.2
click at [310, 504] on div "Publisher Name Publisher IPI Publisher Number Represented Writers ASCAPUZI 0075…" at bounding box center [796, 489] width 1083 height 82
click at [269, 514] on div "ASCAPUZI 00754018059 PA11V9 [PERSON_NAME]" at bounding box center [792, 506] width 1075 height 46
drag, startPoint x: 269, startPoint y: 514, endPoint x: 202, endPoint y: 465, distance: 83.0
click at [325, 513] on div "ASCAPUZI 00754018059 PA11V9 [PERSON_NAME]" at bounding box center [792, 506] width 1075 height 46
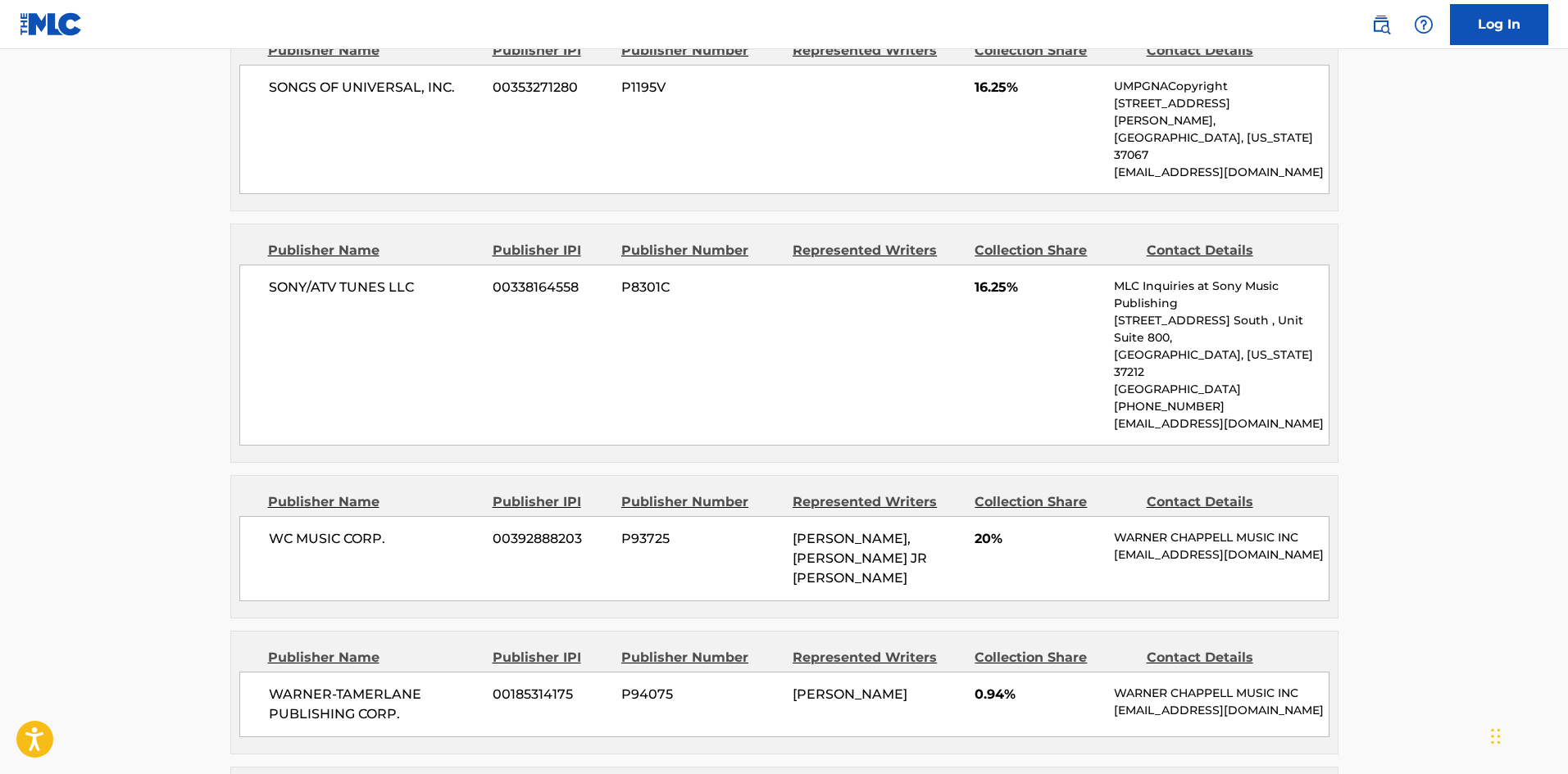
scroll to position [1147, 0]
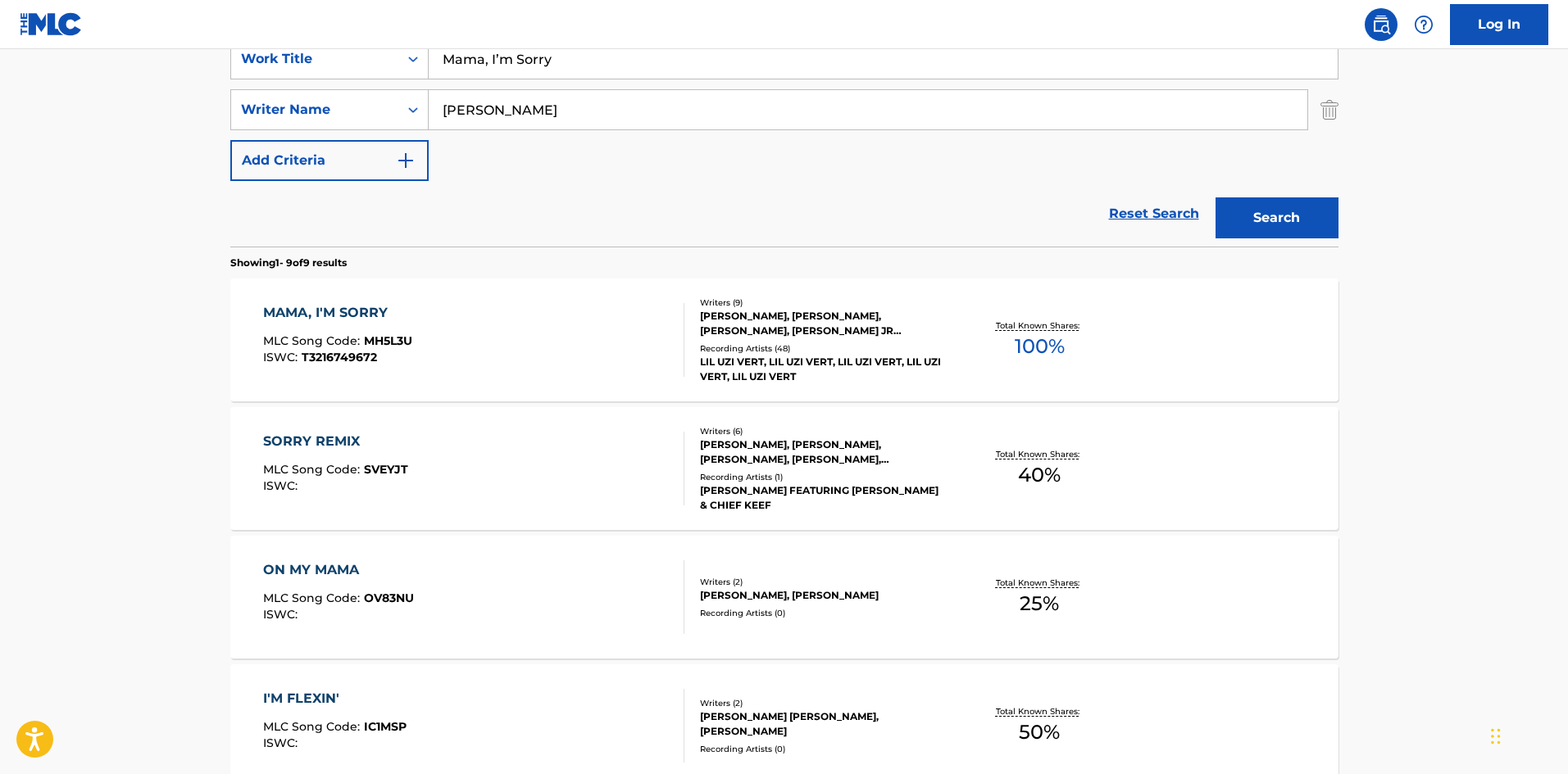
scroll to position [327, 0]
click at [416, 365] on div "MAMA, I'M SORRY MLC Song Code : MH5L3U ISWC : T3216749672" at bounding box center [474, 338] width 422 height 74
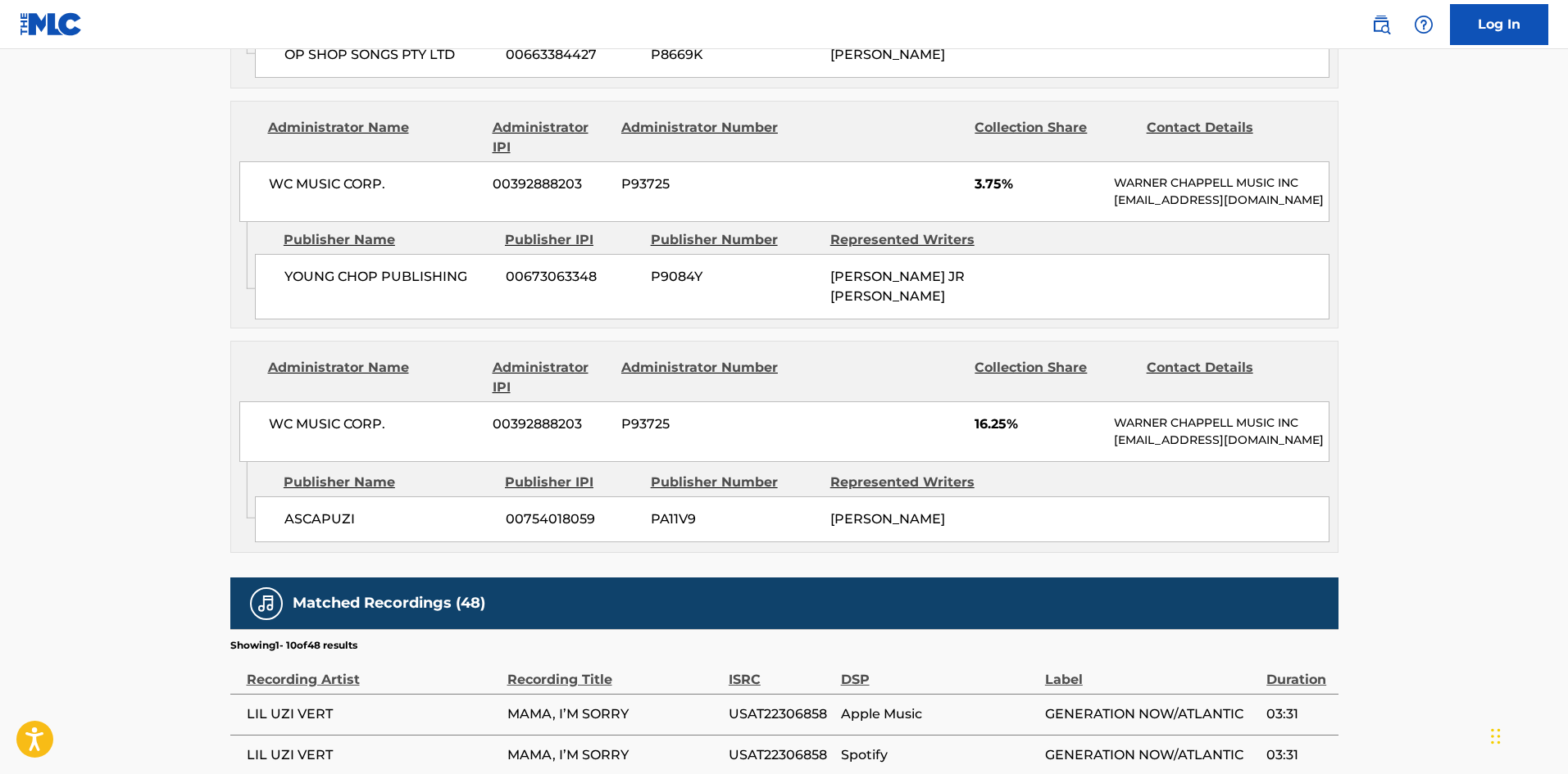
scroll to position [2854, 0]
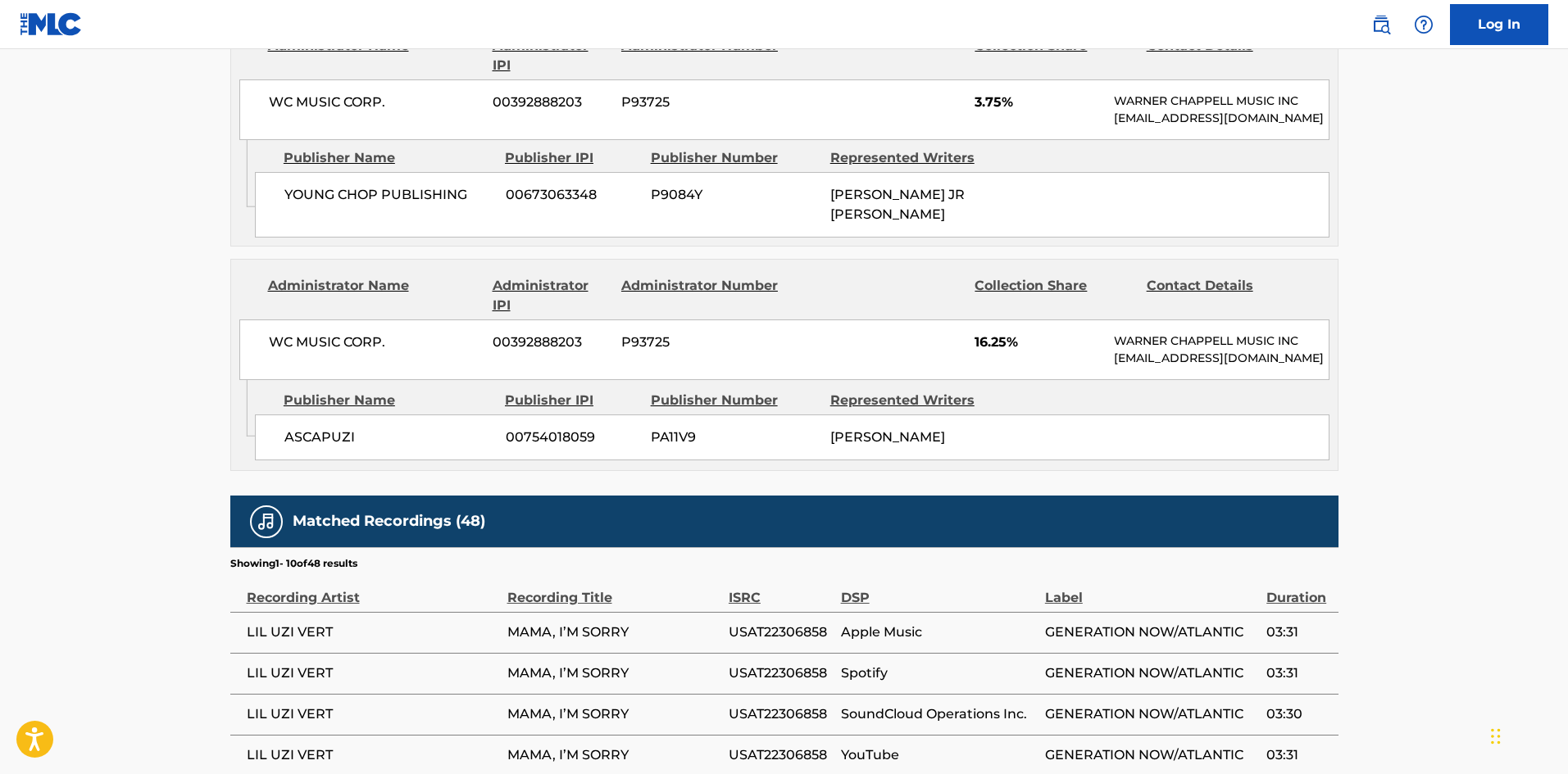
scroll to position [327, 0]
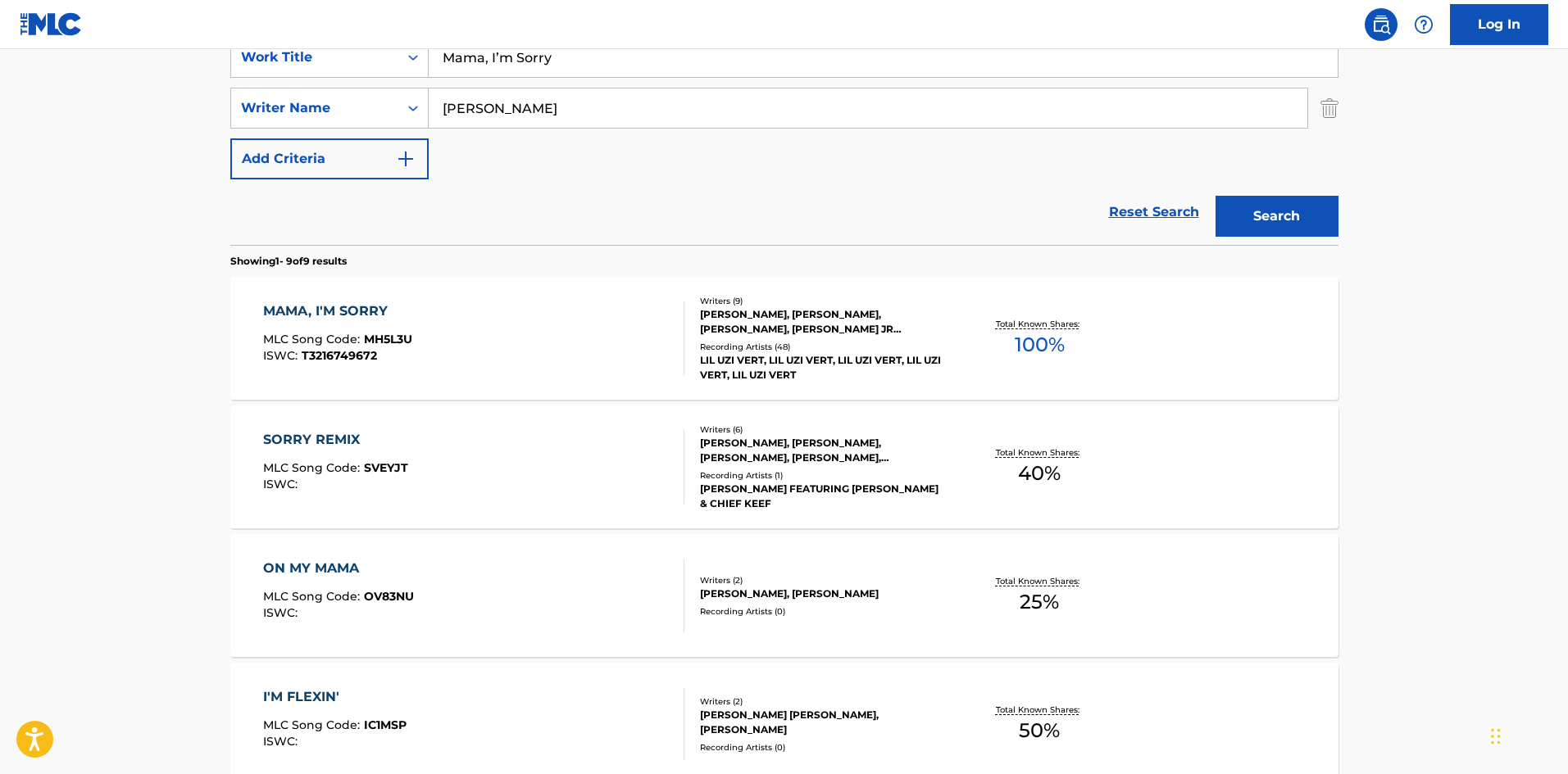
click at [485, 320] on div "MAMA, I'M SORRY MLC Song Code : MH5L3U ISWC : T3216749672" at bounding box center [474, 338] width 422 height 74
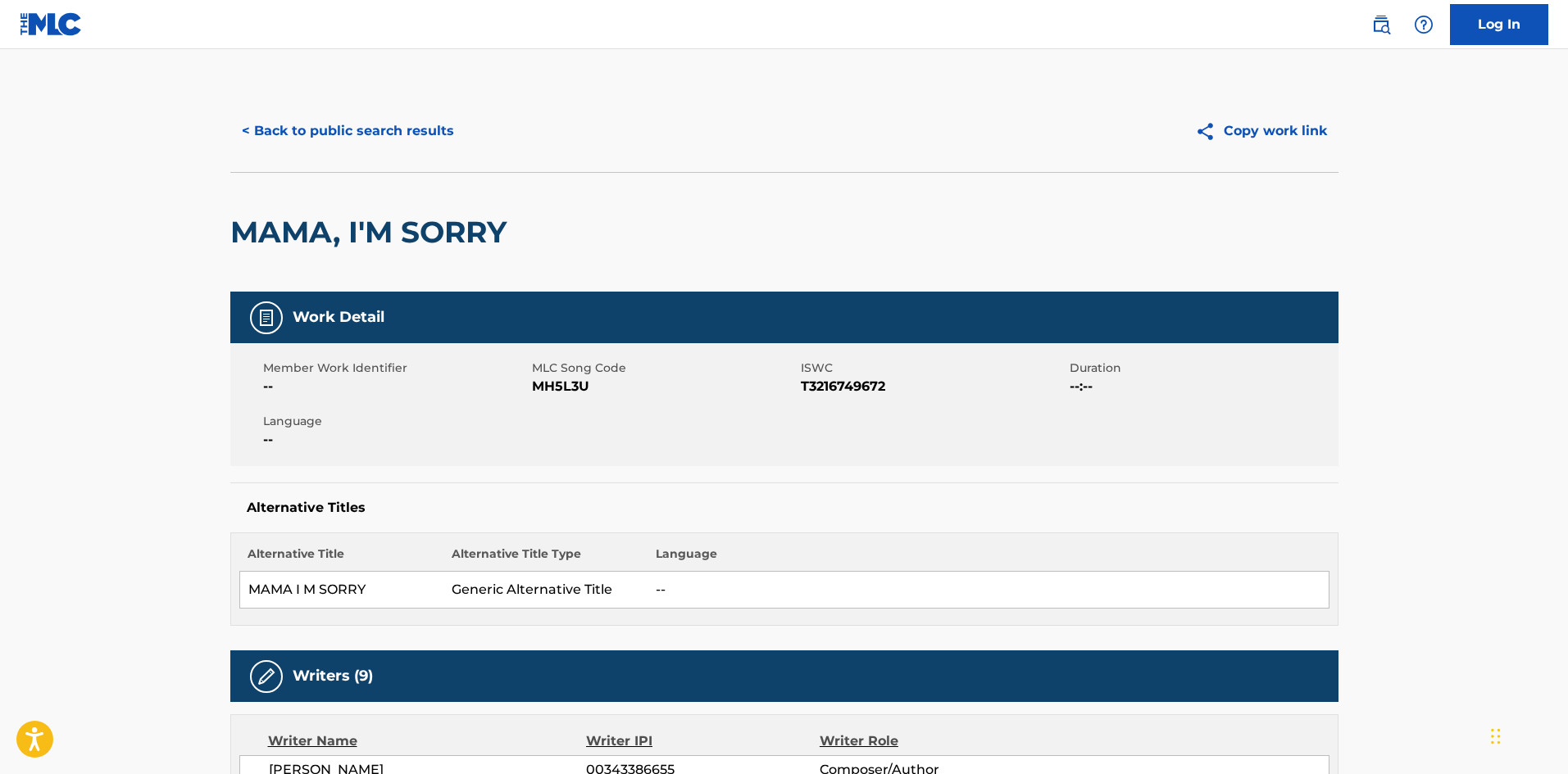
scroll to position [327, 0]
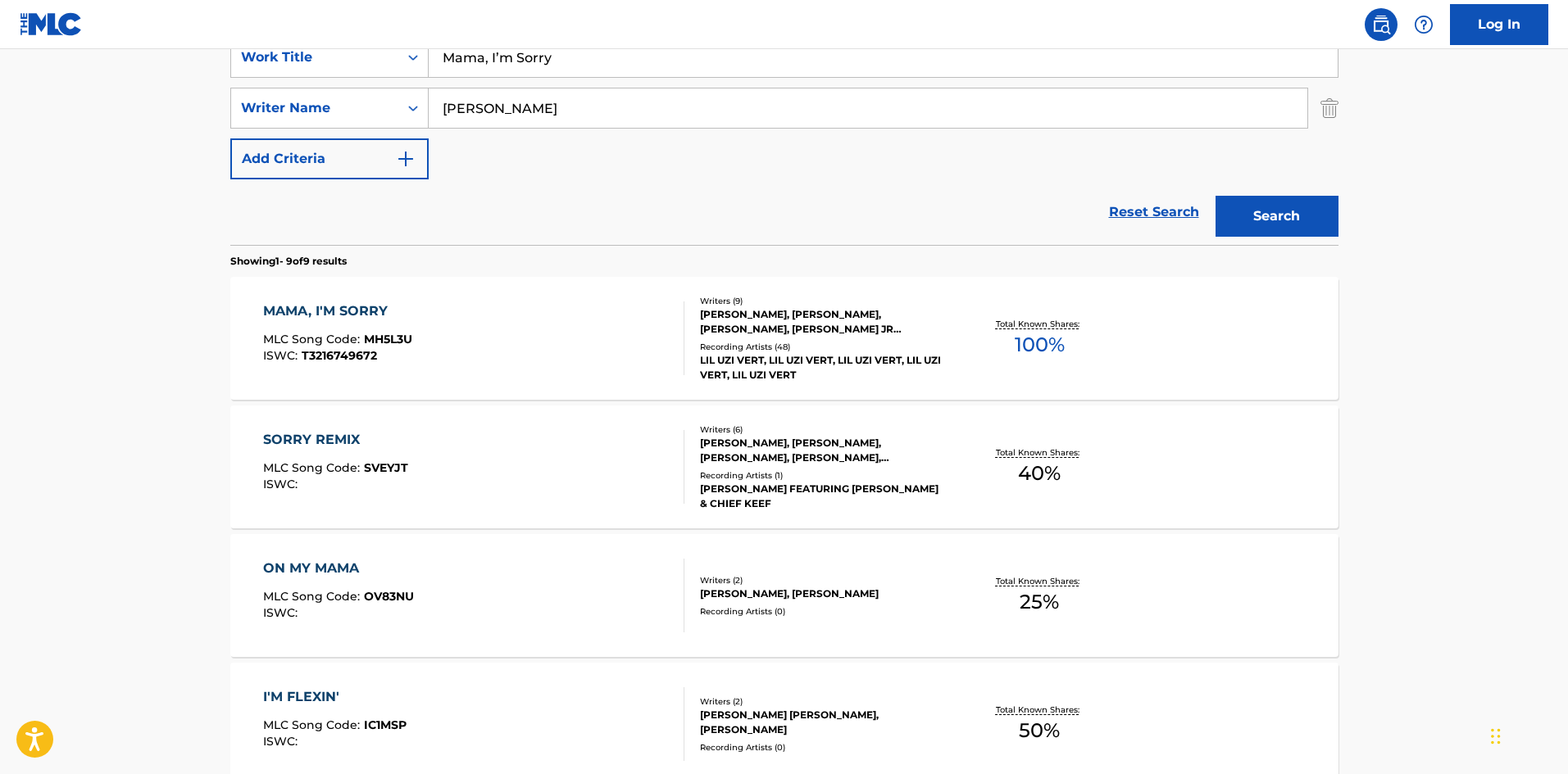
click at [555, 368] on div "MAMA, I'M SORRY MLC Song Code : MH5L3U ISWC : T3216749672" at bounding box center [474, 338] width 422 height 74
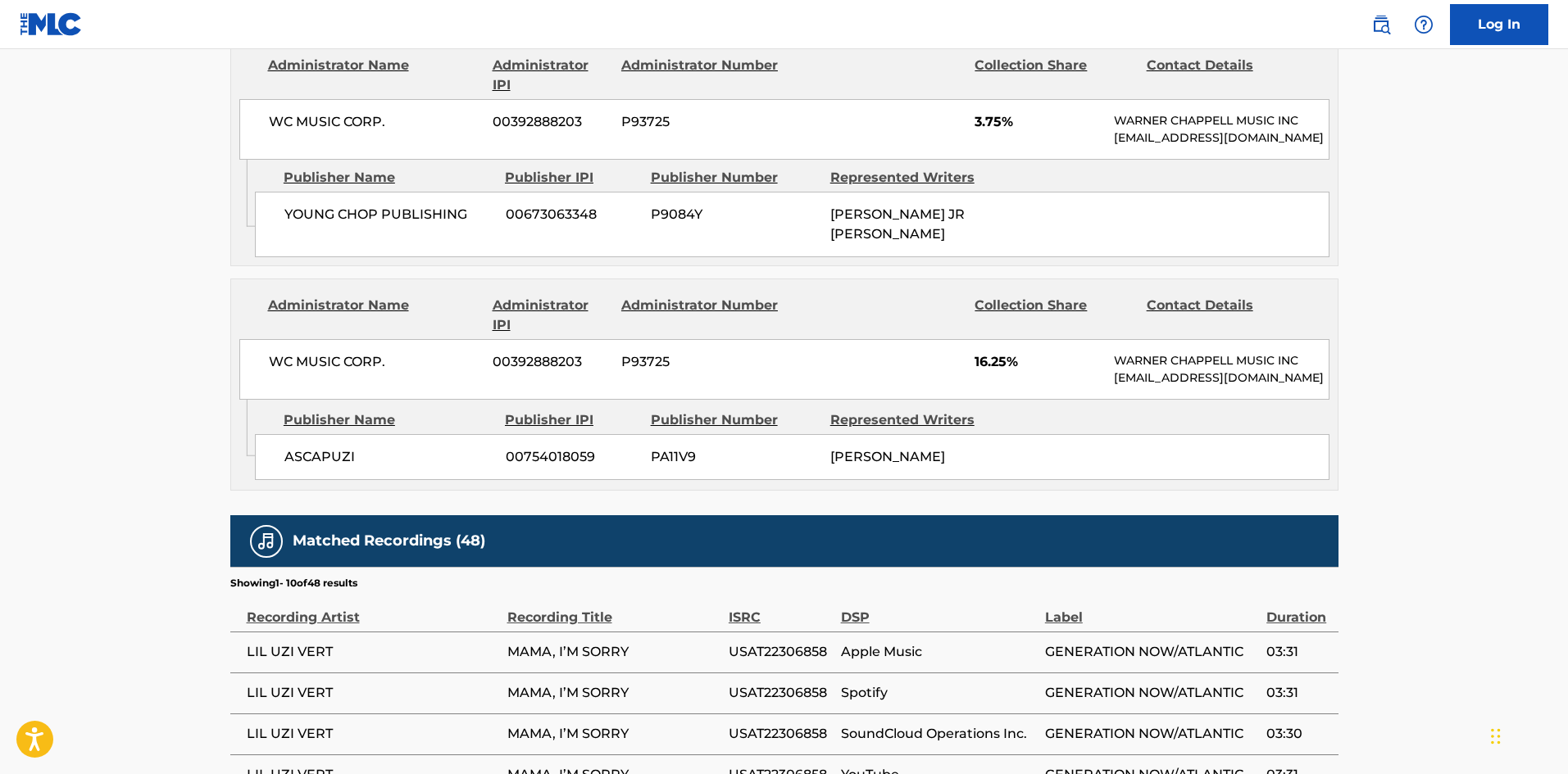
scroll to position [2867, 0]
